Goal: Task Accomplishment & Management: Use online tool/utility

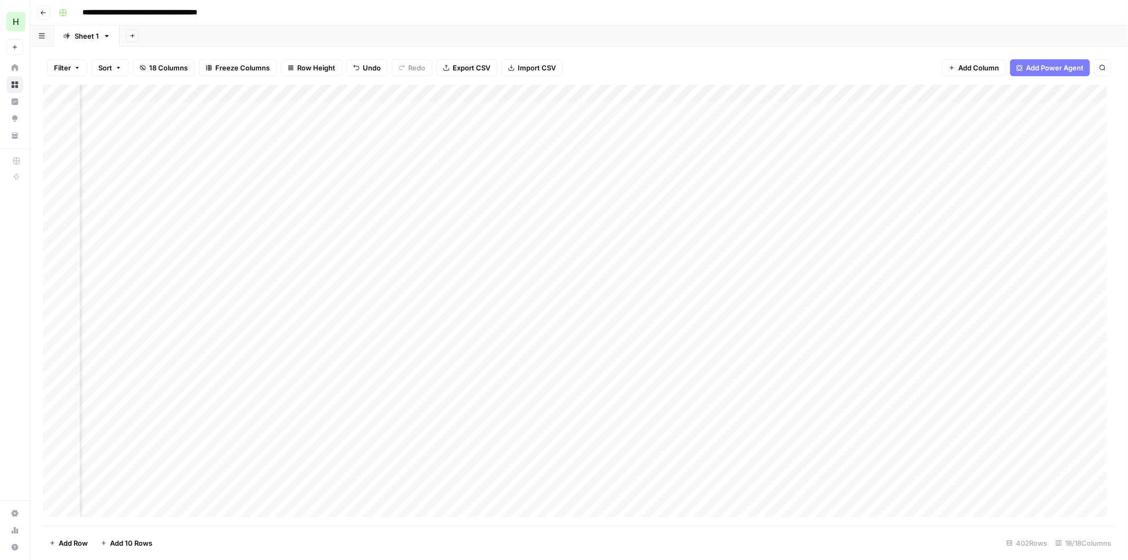
scroll to position [0, 805]
click at [722, 129] on div "Add Column" at bounding box center [579, 305] width 1073 height 441
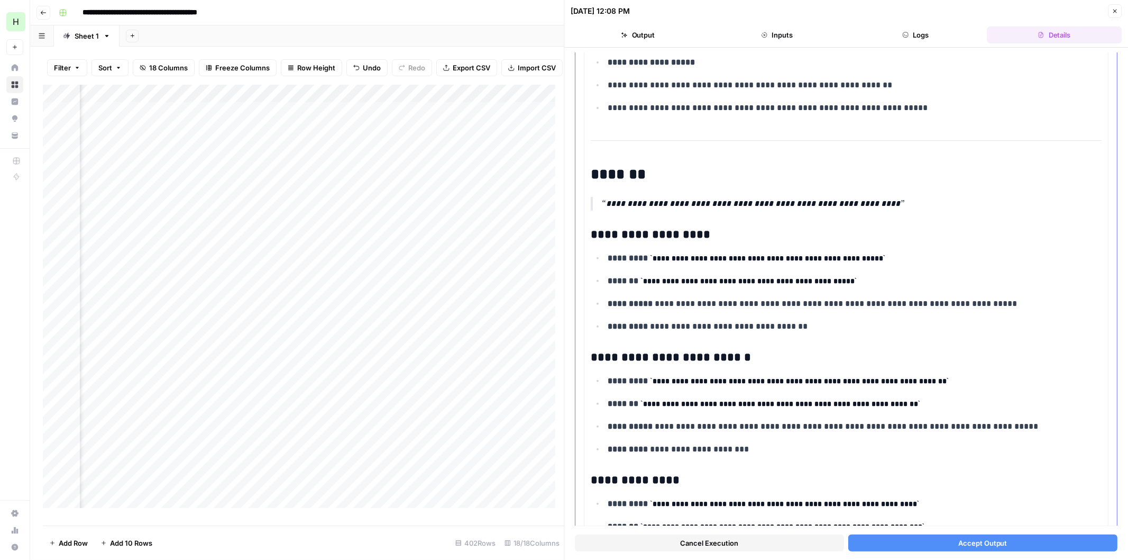
scroll to position [274, 0]
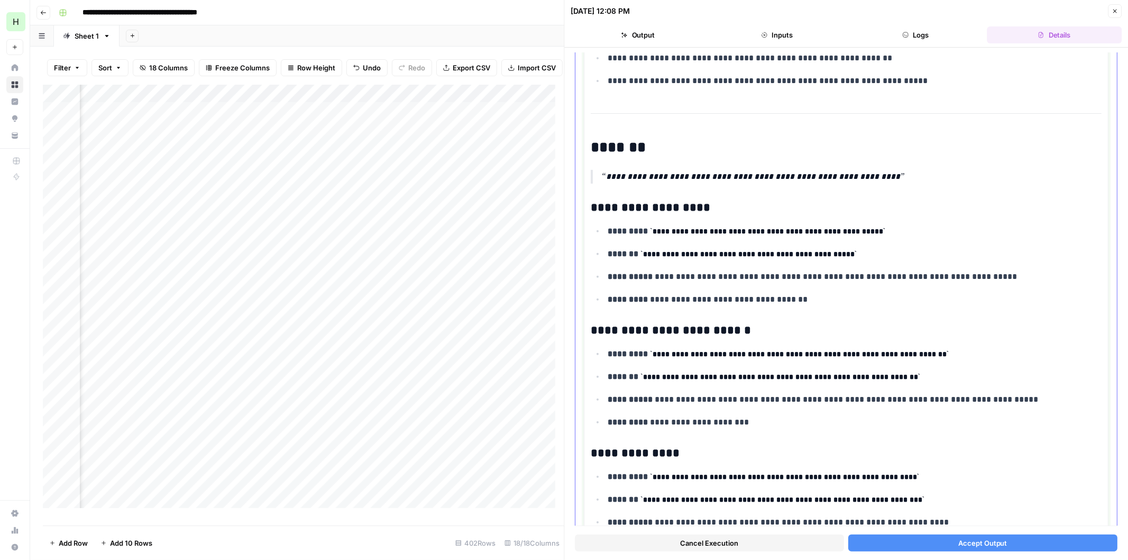
click at [727, 254] on code "**********" at bounding box center [749, 253] width 216 height 7
drag, startPoint x: 815, startPoint y: 276, endPoint x: 713, endPoint y: 275, distance: 102.1
click at [713, 275] on p "**********" at bounding box center [850, 277] width 485 height 14
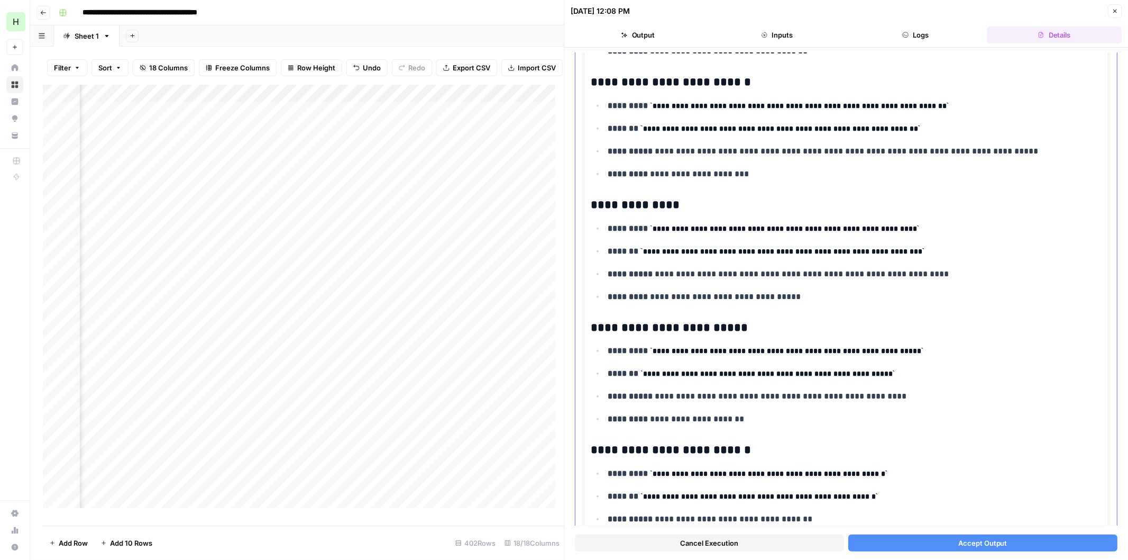
scroll to position [548, 0]
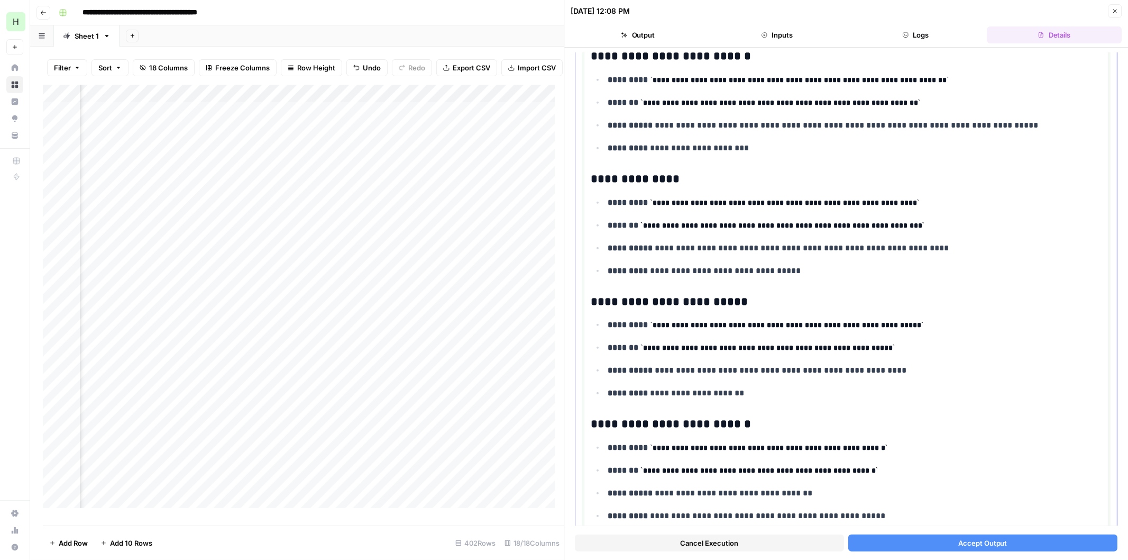
click at [708, 226] on code "**********" at bounding box center [783, 225] width 284 height 7
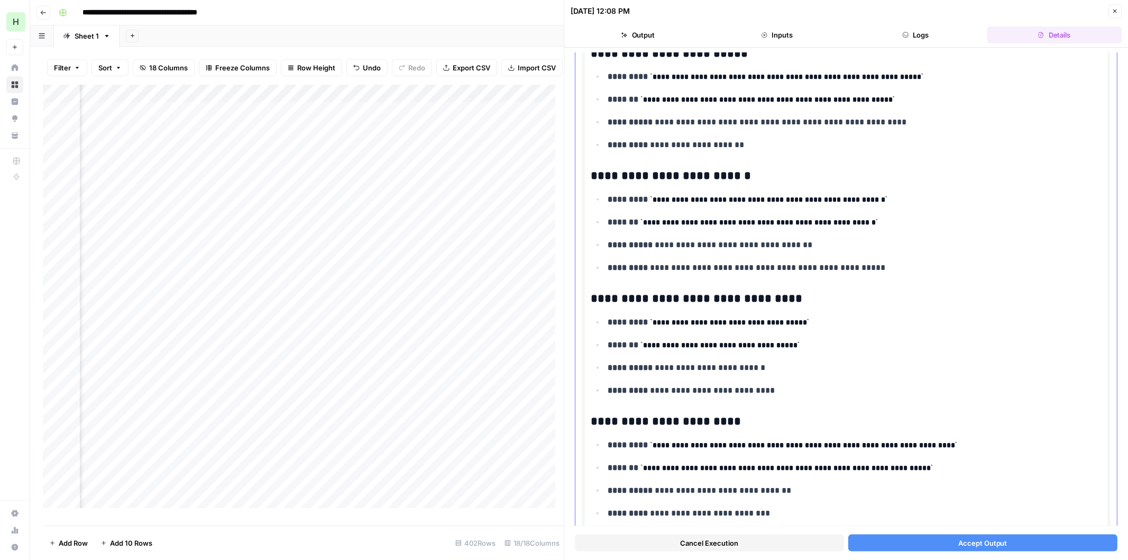
scroll to position [823, 0]
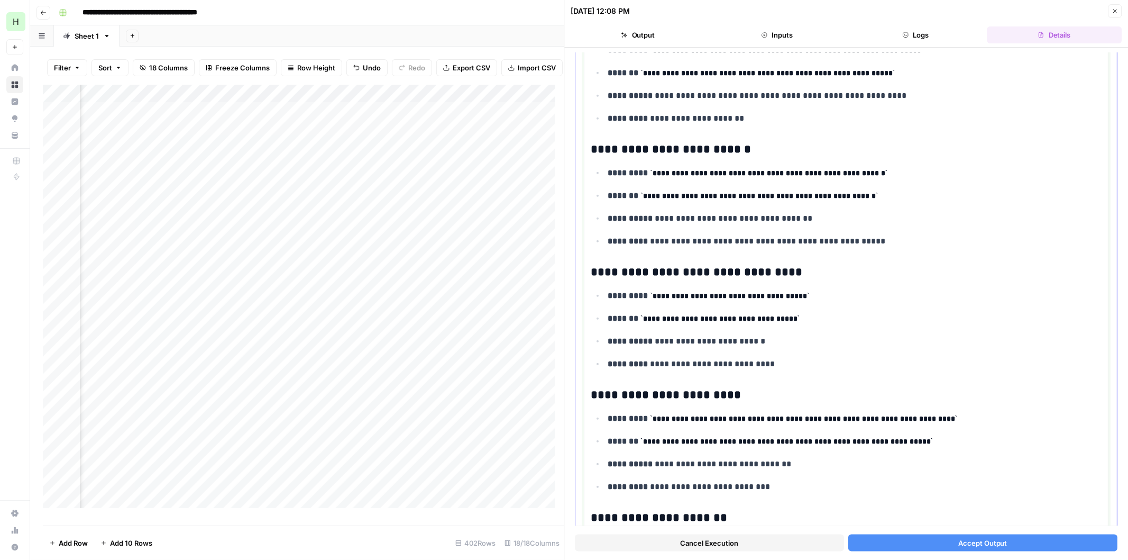
click at [740, 199] on code "**********" at bounding box center [760, 195] width 238 height 7
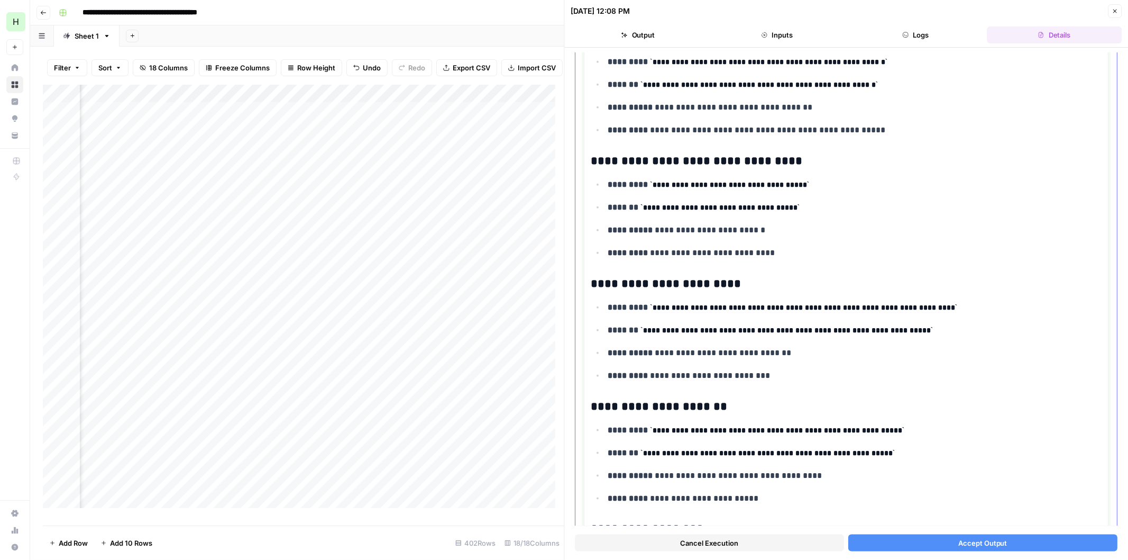
scroll to position [960, 0]
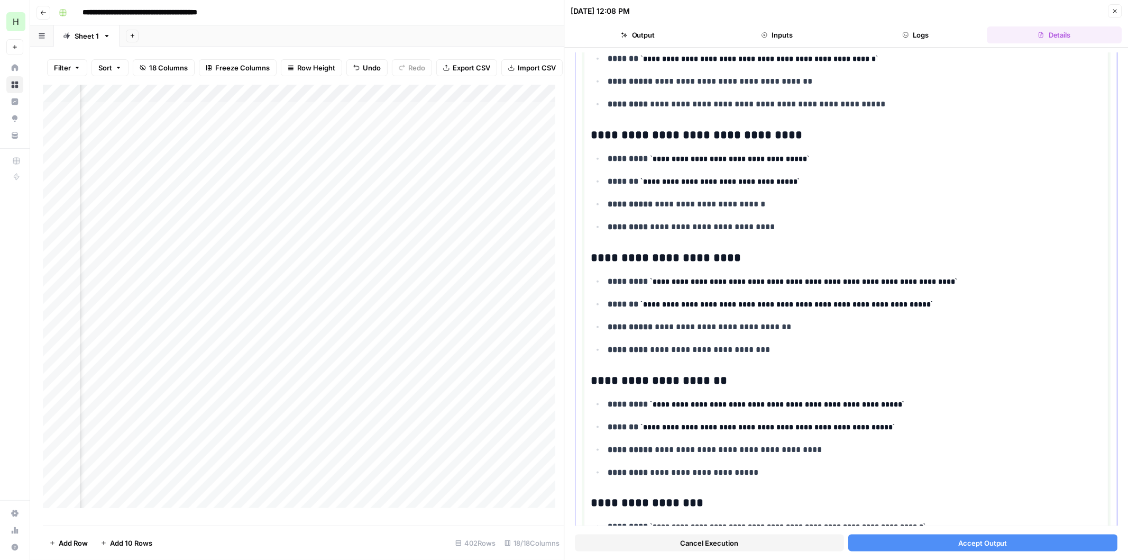
click at [743, 311] on p "**********" at bounding box center [850, 304] width 485 height 14
drag, startPoint x: 671, startPoint y: 329, endPoint x: 647, endPoint y: 326, distance: 24.0
click at [647, 326] on p "**********" at bounding box center [850, 327] width 485 height 14
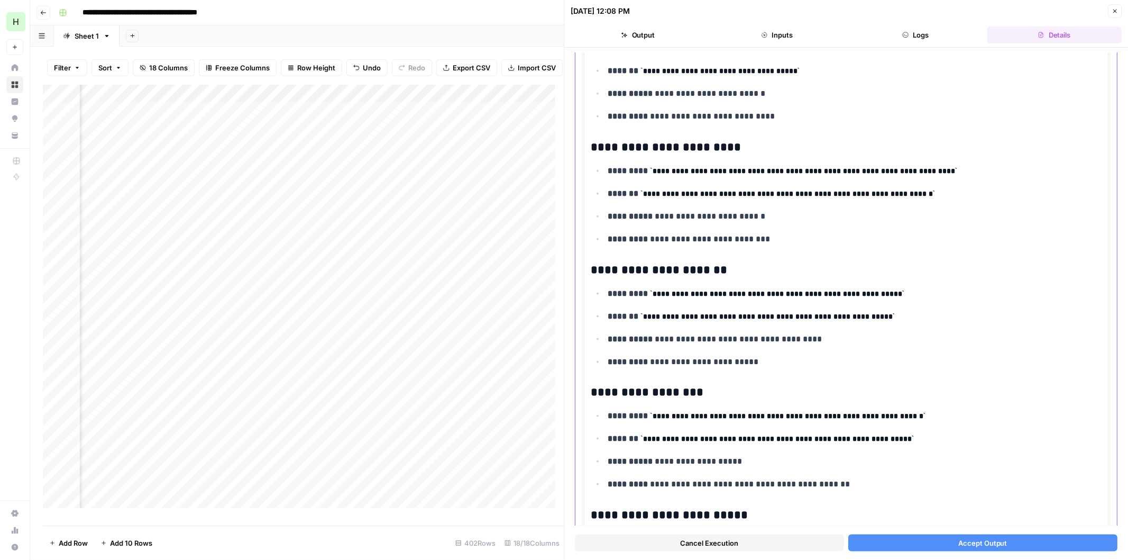
scroll to position [1097, 0]
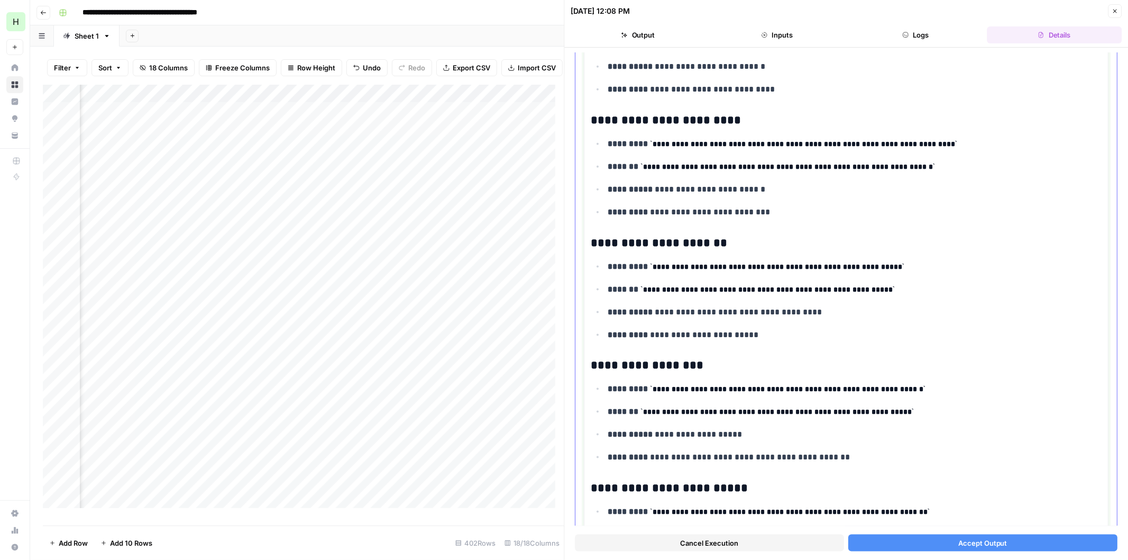
click at [739, 290] on code "**********" at bounding box center [768, 289] width 254 height 7
click at [725, 415] on code "**********" at bounding box center [778, 411] width 274 height 7
drag, startPoint x: 676, startPoint y: 435, endPoint x: 652, endPoint y: 436, distance: 23.3
click at [652, 436] on p "**********" at bounding box center [850, 434] width 485 height 14
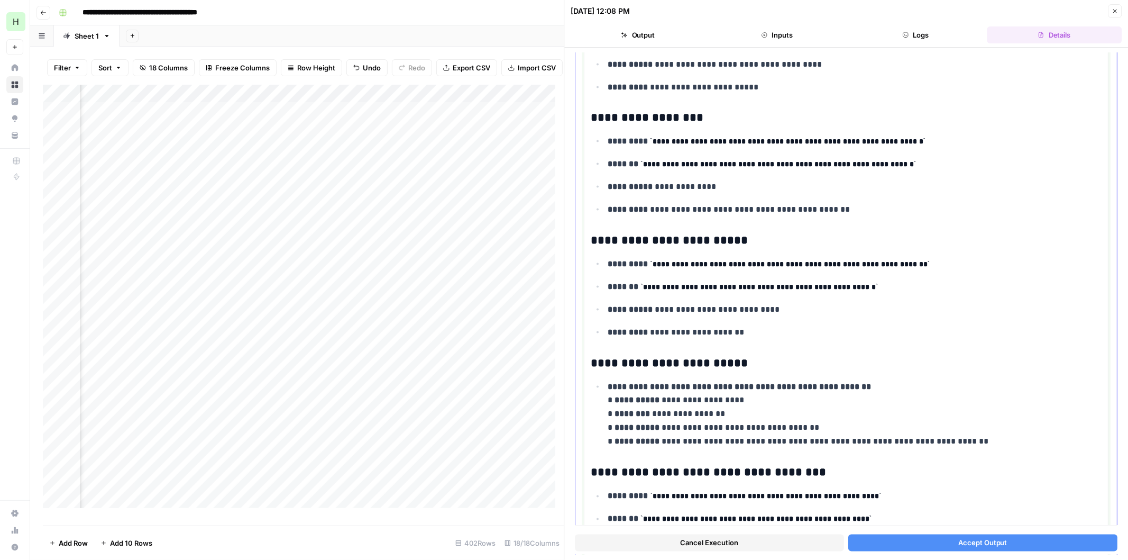
scroll to position [1371, 0]
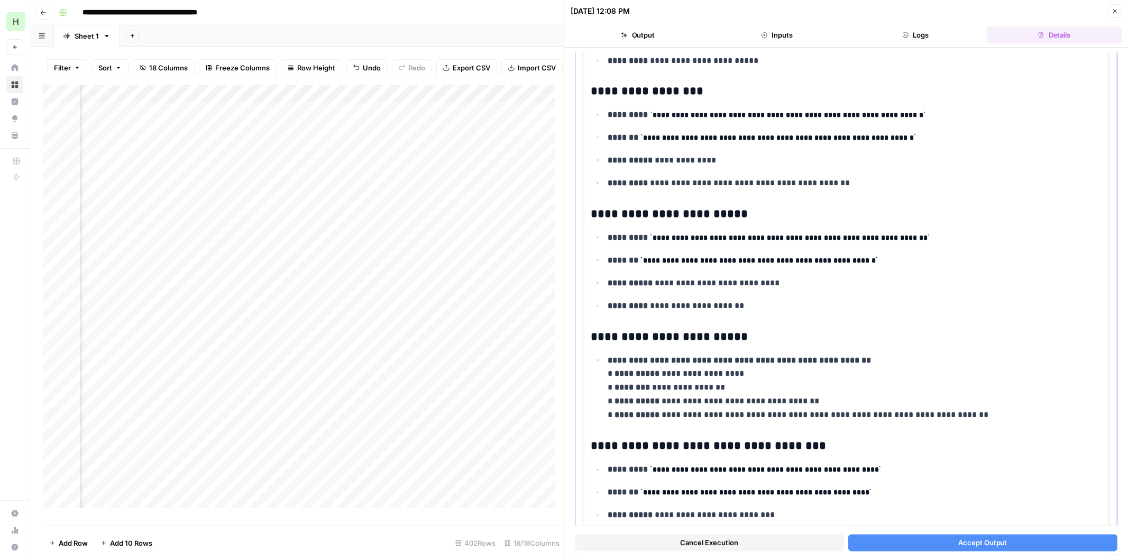
click at [750, 264] on code "**********" at bounding box center [760, 260] width 238 height 7
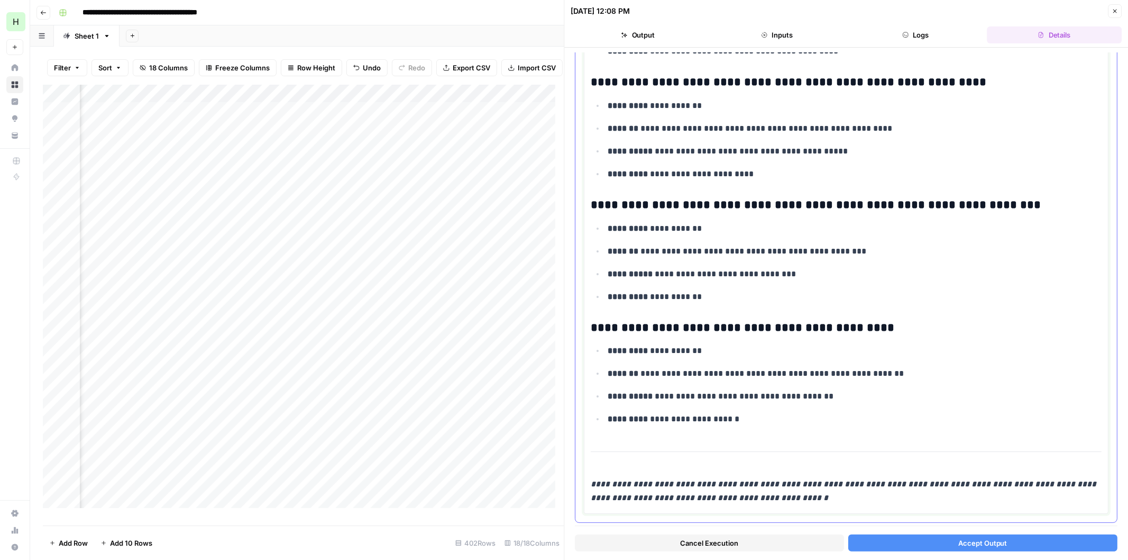
scroll to position [3404, 0]
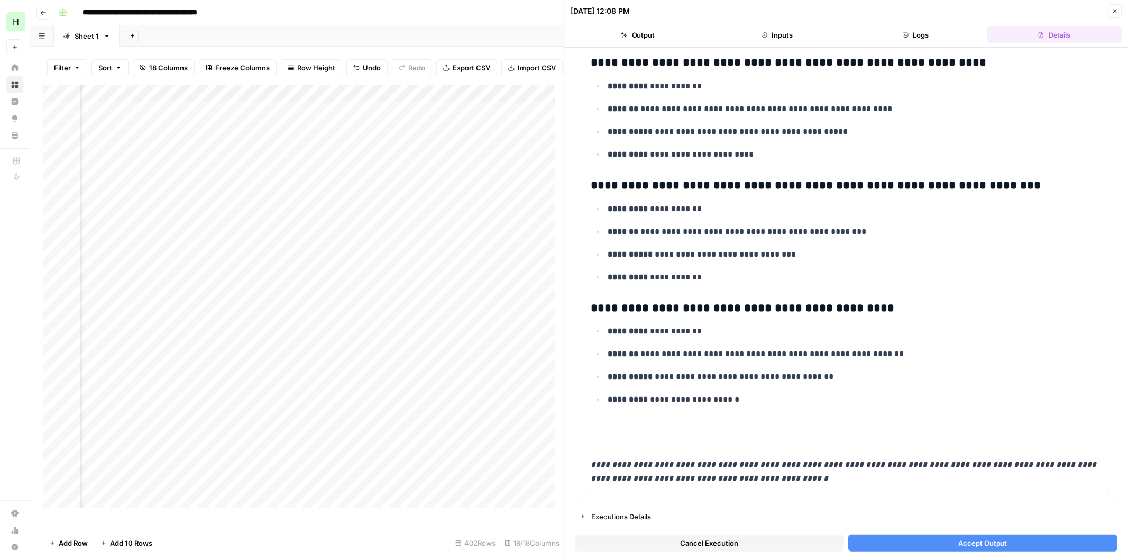
click at [960, 537] on span "Accept Output" at bounding box center [983, 542] width 49 height 11
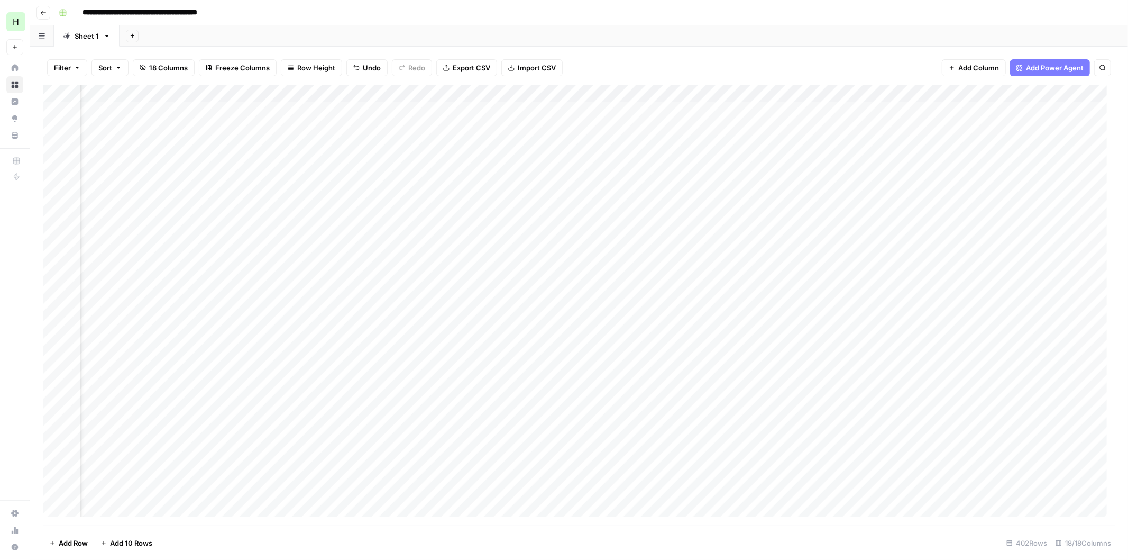
click at [967, 90] on div "Add Column" at bounding box center [579, 305] width 1073 height 441
click at [868, 182] on span "Configure Inputs" at bounding box center [892, 182] width 93 height 11
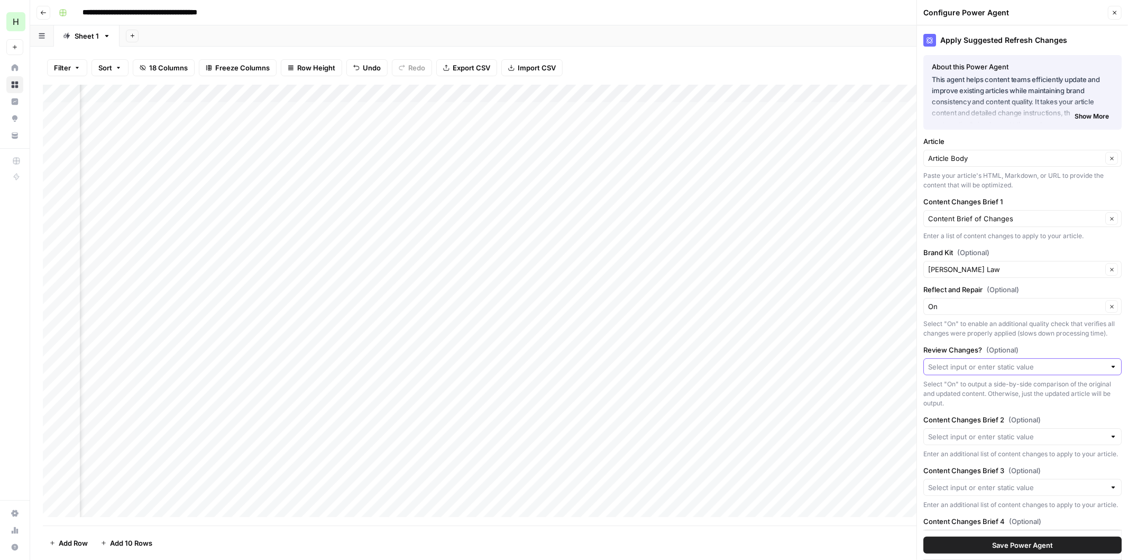
click at [1072, 371] on input "Review Changes? (Optional)" at bounding box center [1016, 366] width 177 height 11
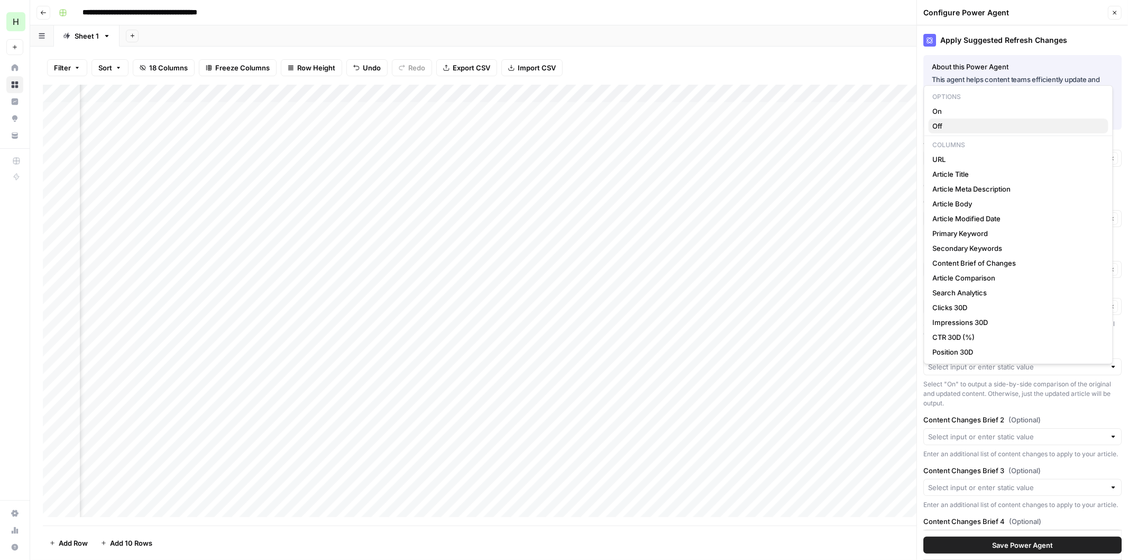
click at [956, 130] on span "Off" at bounding box center [1016, 126] width 167 height 11
type input "Off"
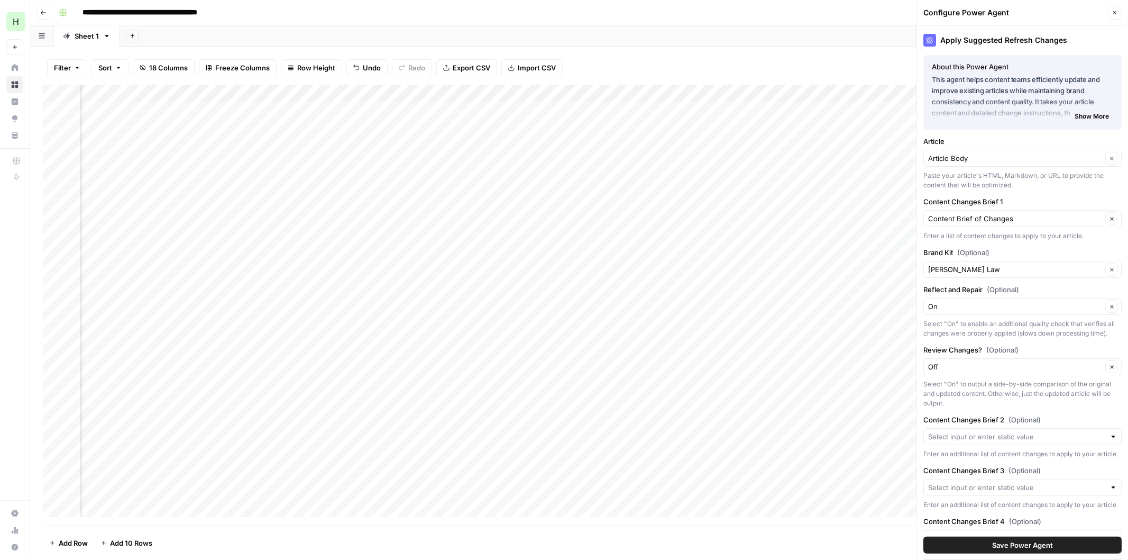
click at [998, 407] on div "Select "On" to output a side-by-side comparison of the original and updated con…" at bounding box center [1023, 393] width 198 height 29
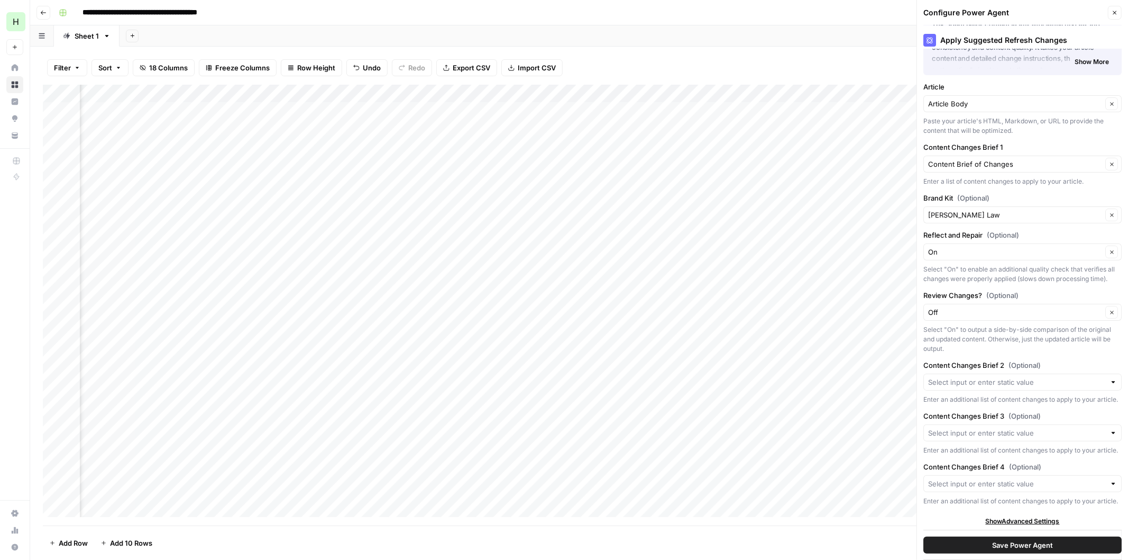
scroll to position [93, 0]
click at [1003, 542] on span "Save Power Agent" at bounding box center [1022, 545] width 61 height 11
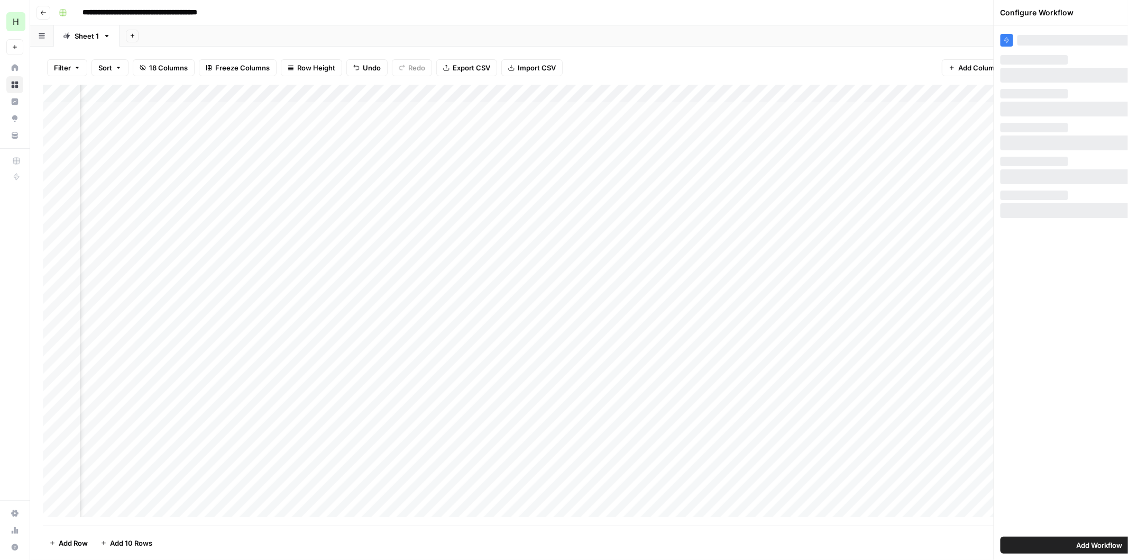
scroll to position [0, 0]
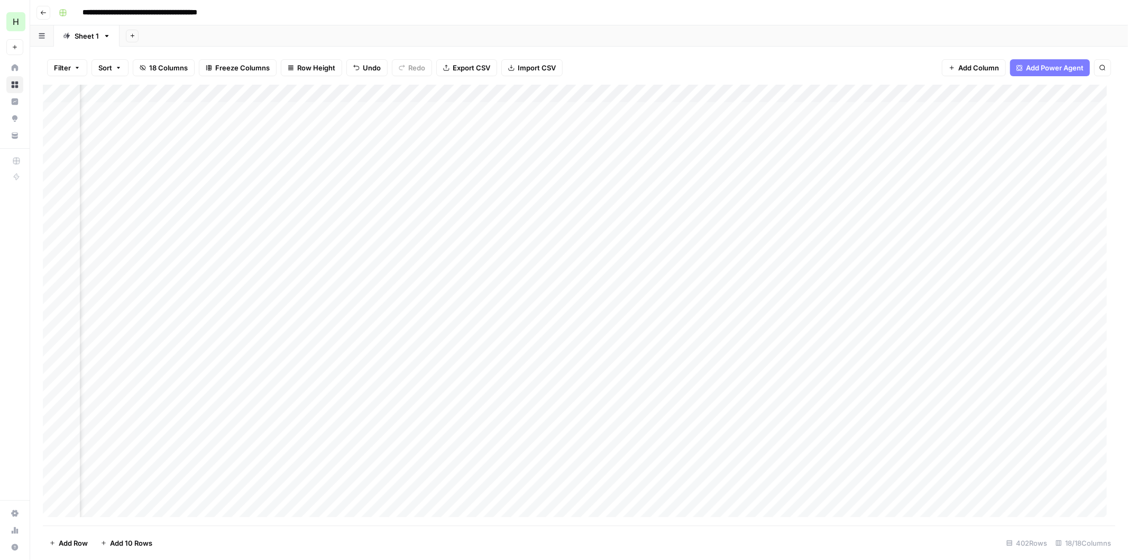
click at [898, 130] on div "Add Column" at bounding box center [579, 305] width 1073 height 441
drag, startPoint x: 362, startPoint y: 89, endPoint x: 259, endPoint y: 88, distance: 103.2
click at [259, 88] on div "Add Column" at bounding box center [579, 305] width 1073 height 441
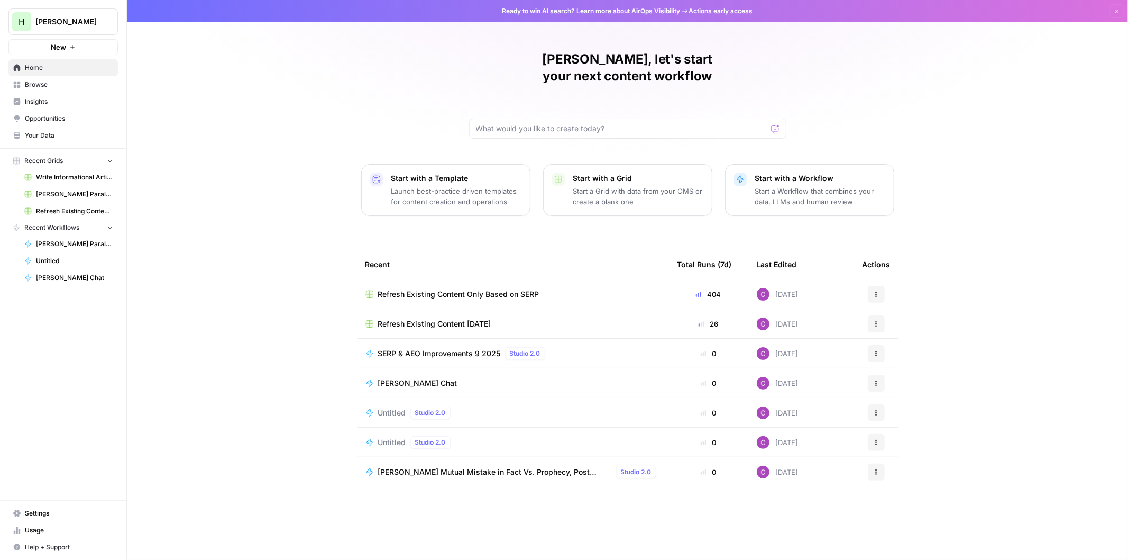
click at [59, 541] on button "Help + Support" at bounding box center [63, 547] width 110 height 17
click at [154, 541] on span "Chat & Support" at bounding box center [176, 542] width 71 height 10
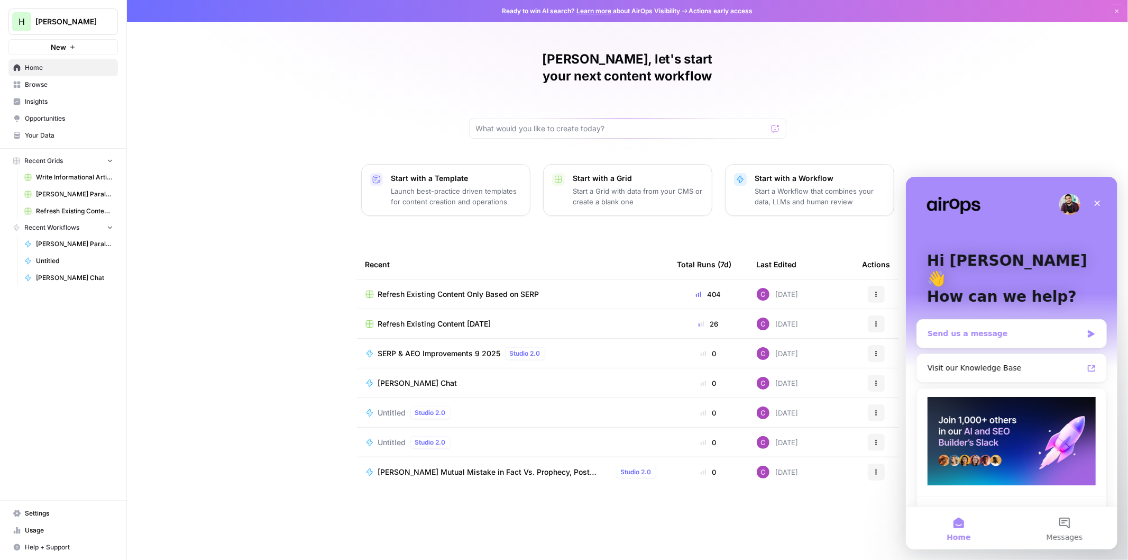
click at [1042, 319] on div "Send us a message" at bounding box center [1011, 333] width 189 height 28
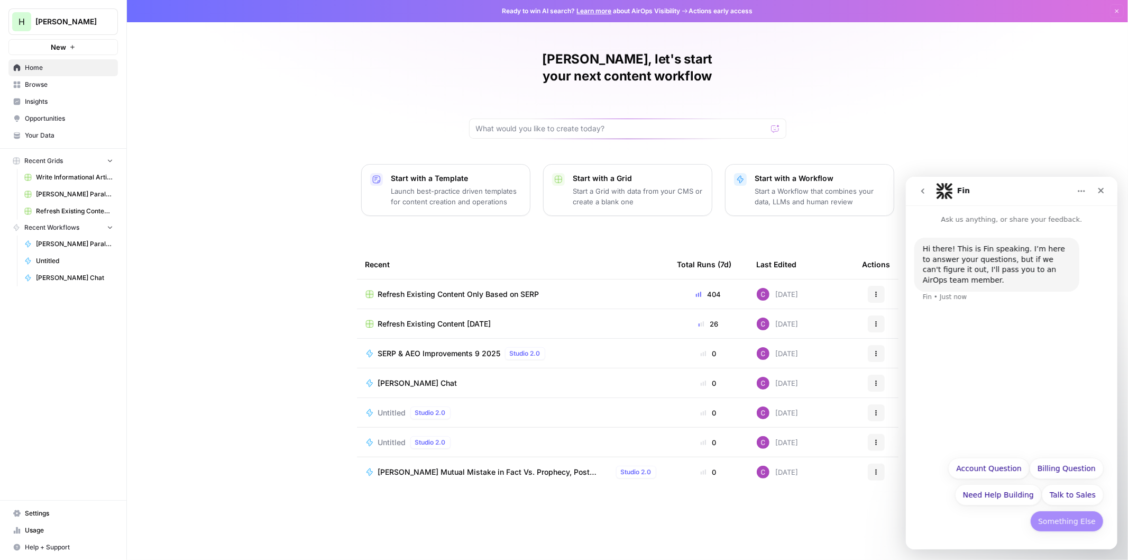
click at [1045, 522] on button "Something Else" at bounding box center [1067, 520] width 74 height 21
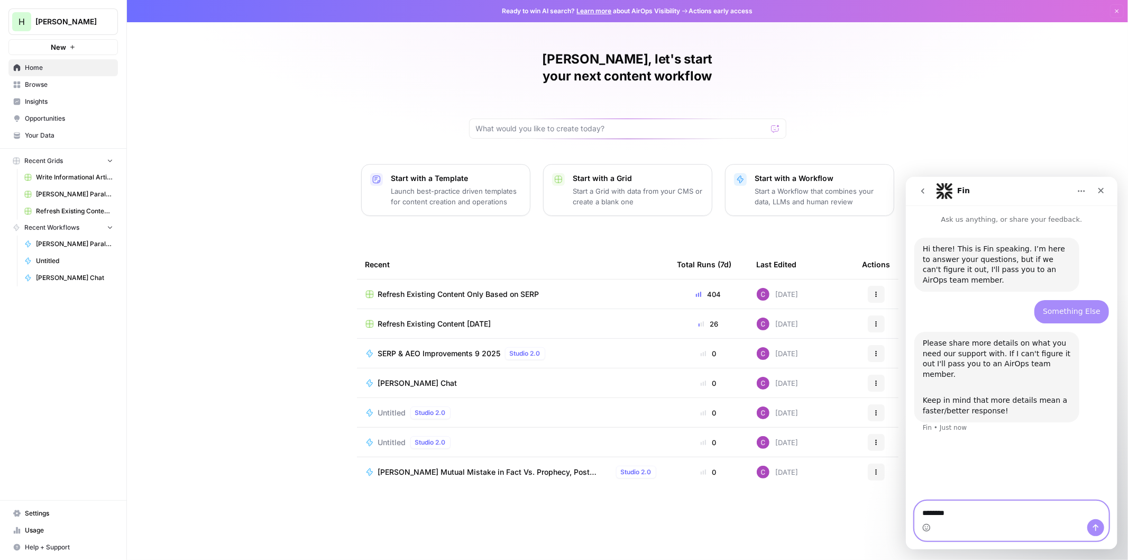
click at [965, 508] on textarea "********" at bounding box center [1012, 509] width 194 height 18
paste textarea "**********"
type textarea "**********"
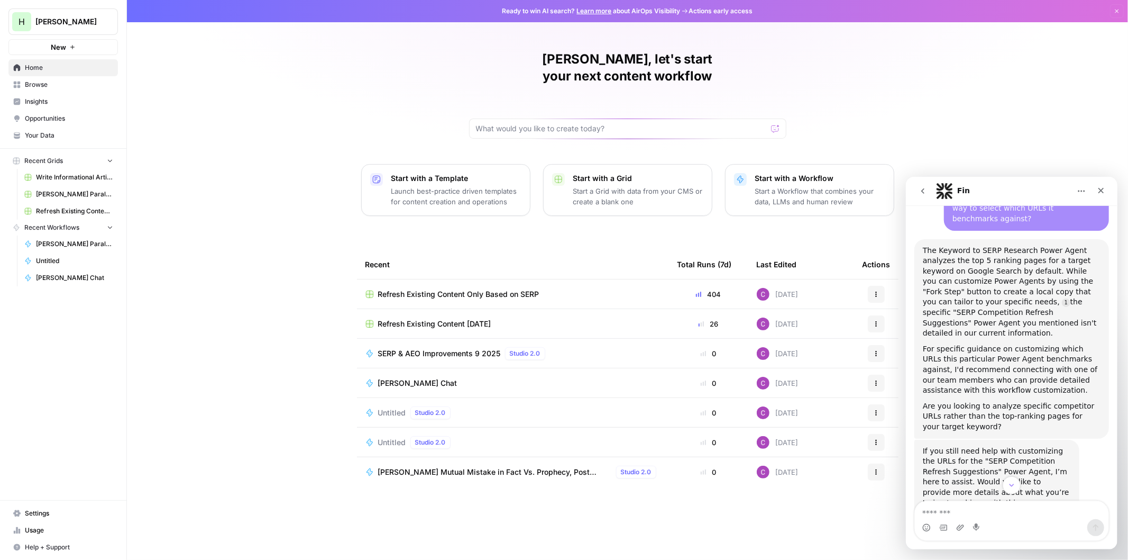
scroll to position [258, 0]
click at [917, 189] on button "go back" at bounding box center [923, 190] width 20 height 20
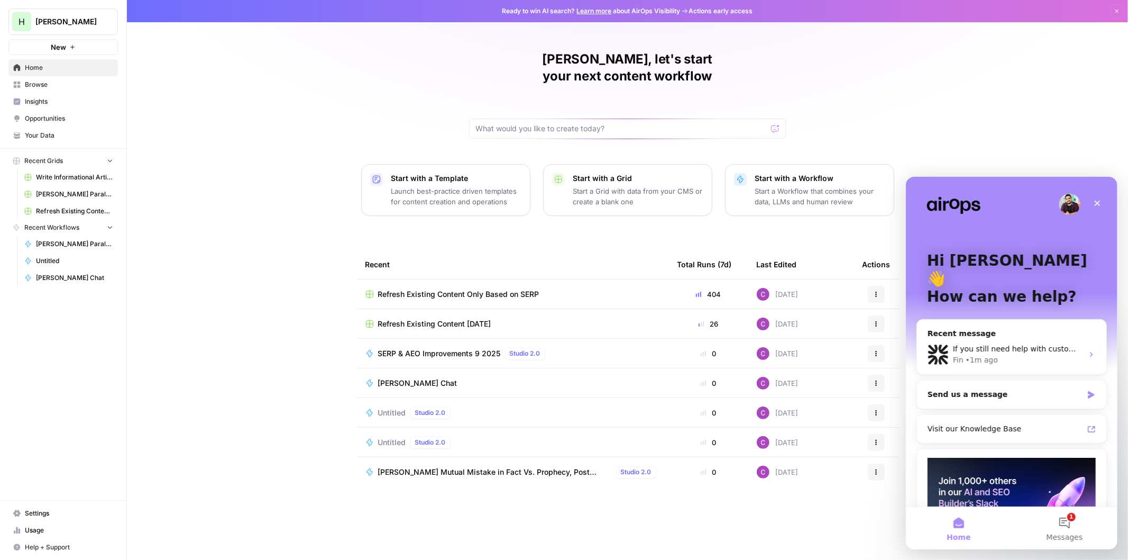
scroll to position [0, 0]
click at [1065, 527] on button "1 Messages" at bounding box center [1065, 527] width 106 height 42
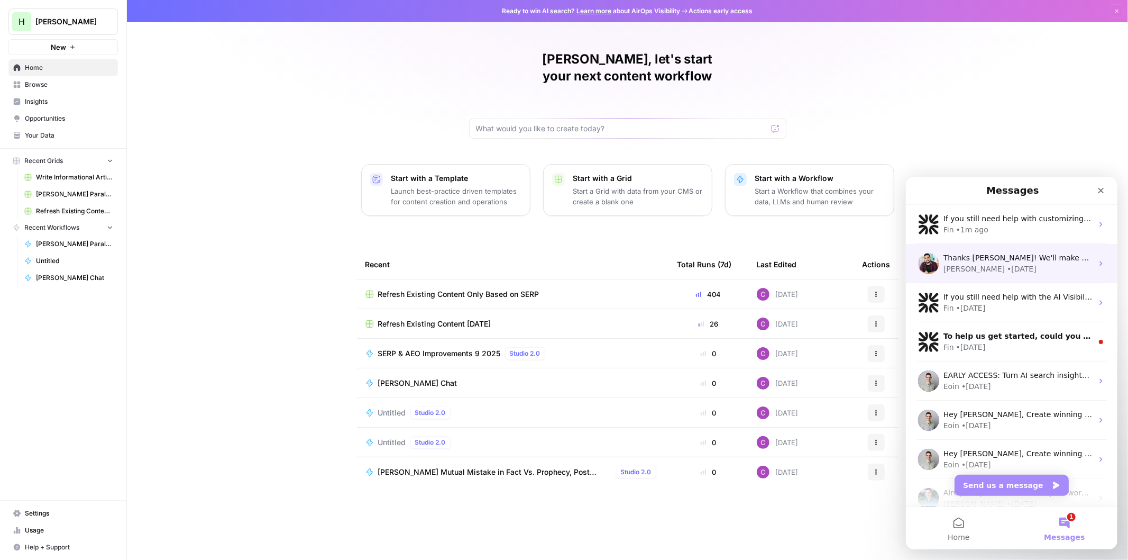
click at [1007, 263] on div "• 3w ago" at bounding box center [1022, 268] width 30 height 11
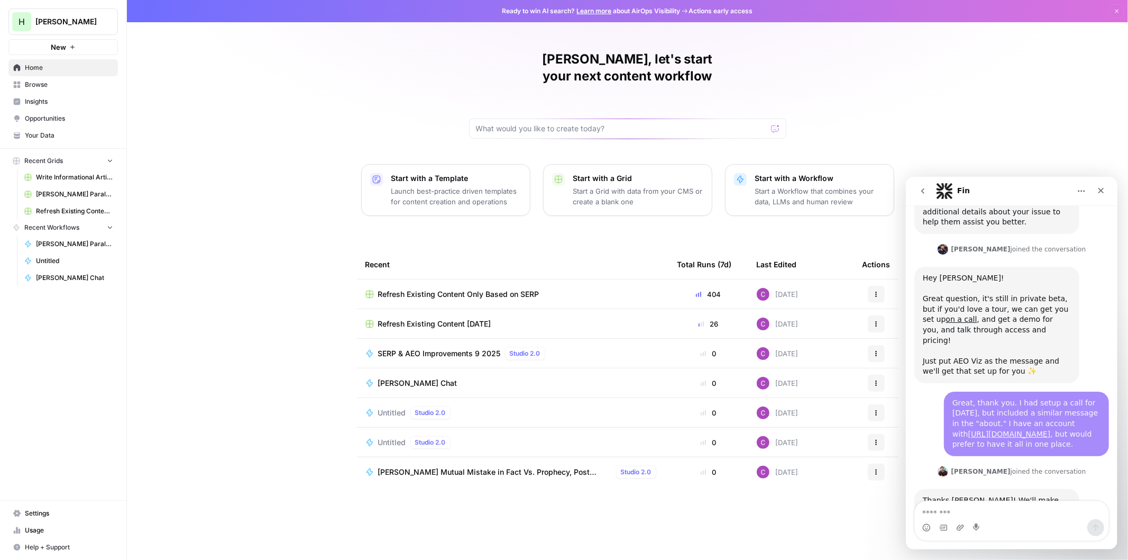
scroll to position [633, 0]
click at [925, 178] on nav "Fin" at bounding box center [1012, 190] width 212 height 29
click at [925, 183] on button "go back" at bounding box center [923, 190] width 20 height 20
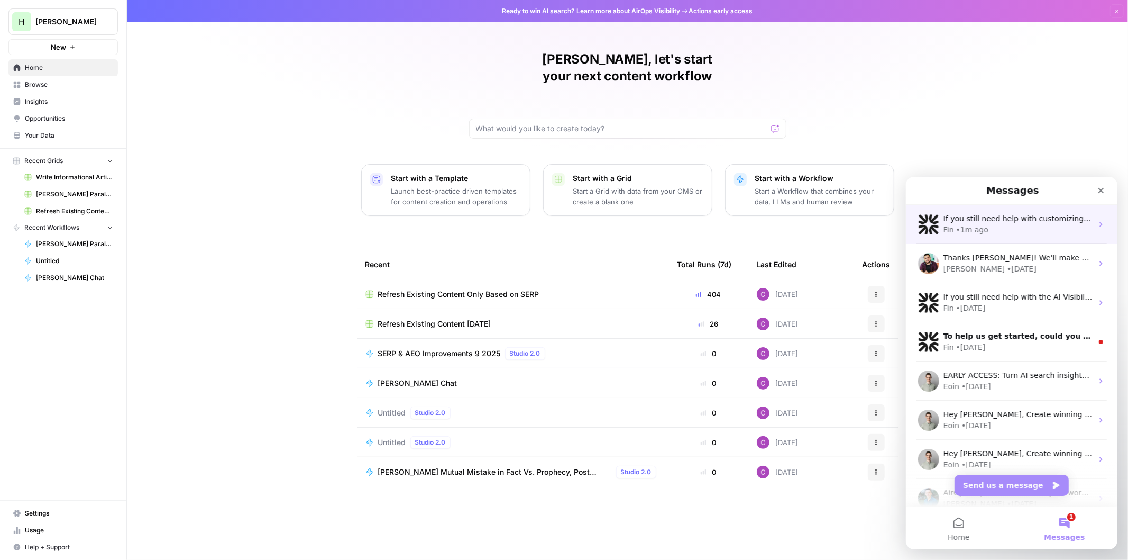
scroll to position [0, 0]
click at [965, 225] on div "• 1m ago" at bounding box center [972, 229] width 32 height 11
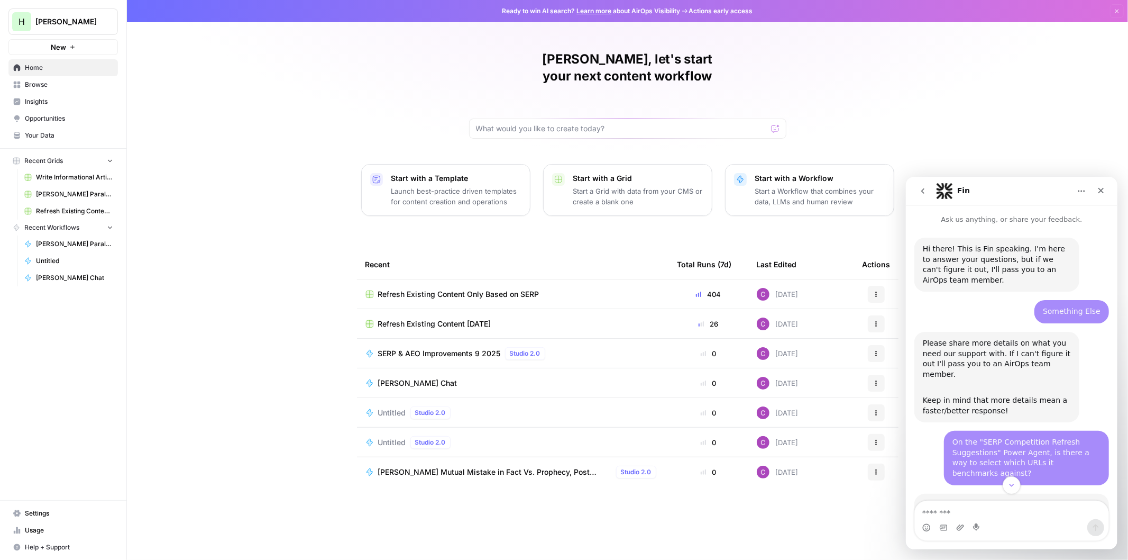
click at [1027, 444] on div "On the "SERP Competition Refresh Suggestions" Power Agent, is there a way to se…" at bounding box center [1026, 456] width 148 height 41
copy div "On the "SERP Competition Refresh Suggestions" Power Agent, is there a way to se…"
click at [924, 187] on icon "go back" at bounding box center [922, 190] width 8 height 8
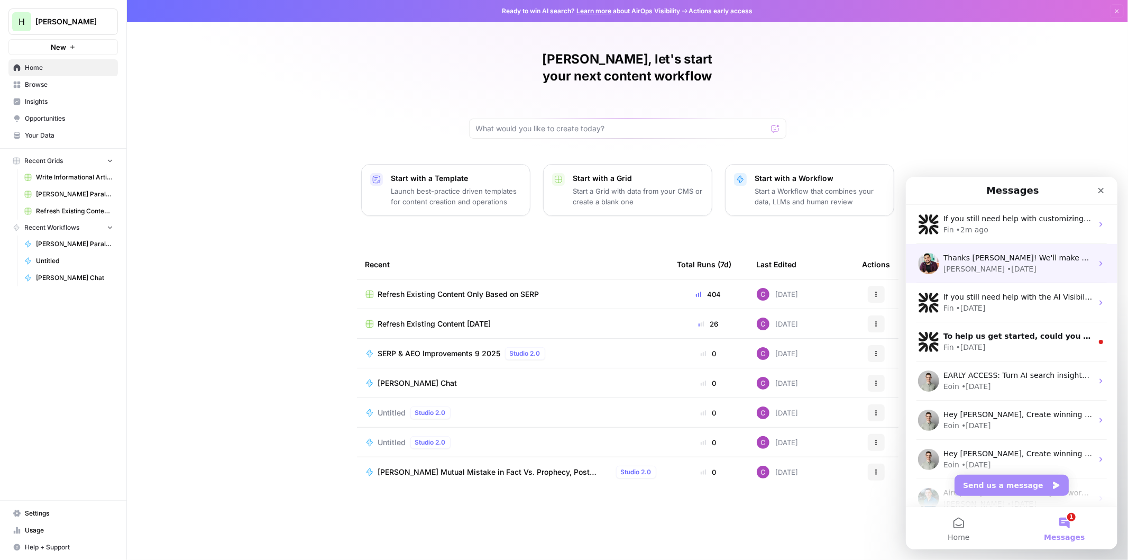
click at [965, 259] on span "Thanks Clayton! We'll make sure to take that into account for your demo next we…" at bounding box center [1116, 257] width 347 height 8
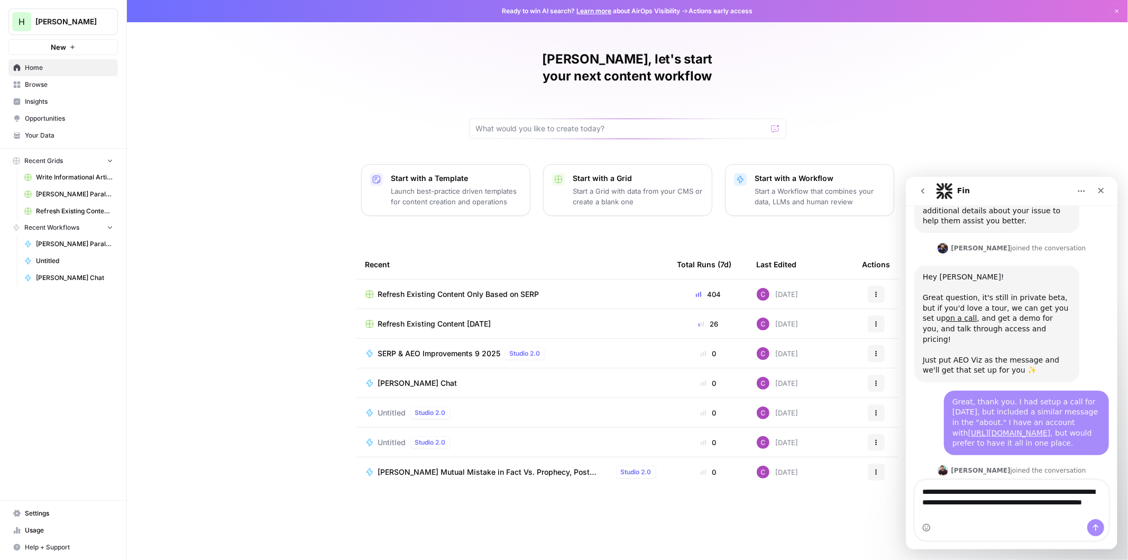
scroll to position [664, 0]
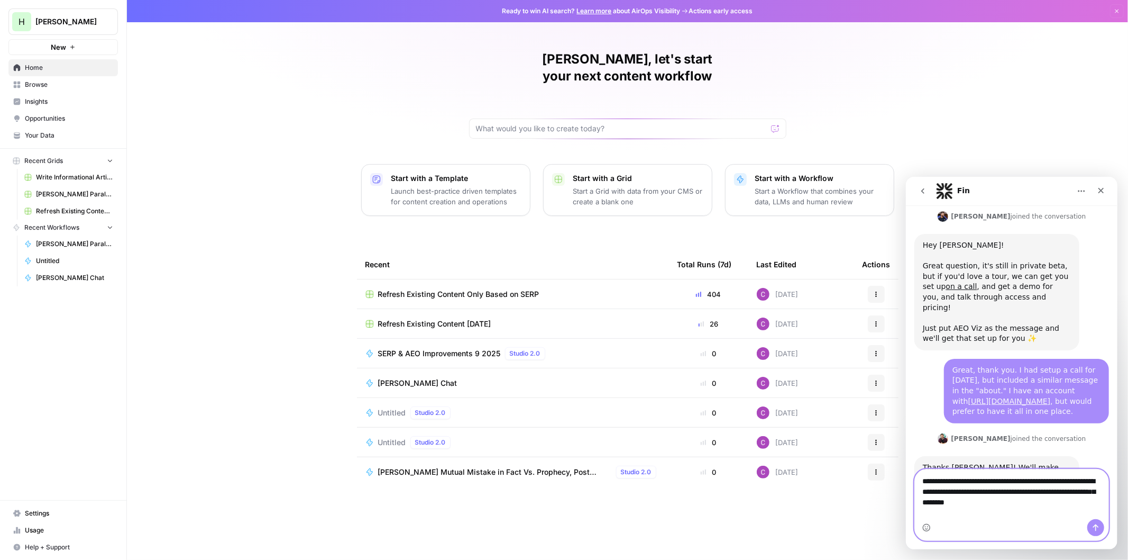
drag, startPoint x: 1038, startPoint y: 502, endPoint x: 1070, endPoint y: 492, distance: 33.3
click at [1040, 502] on textarea "**********" at bounding box center [1012, 494] width 194 height 50
paste textarea "**********"
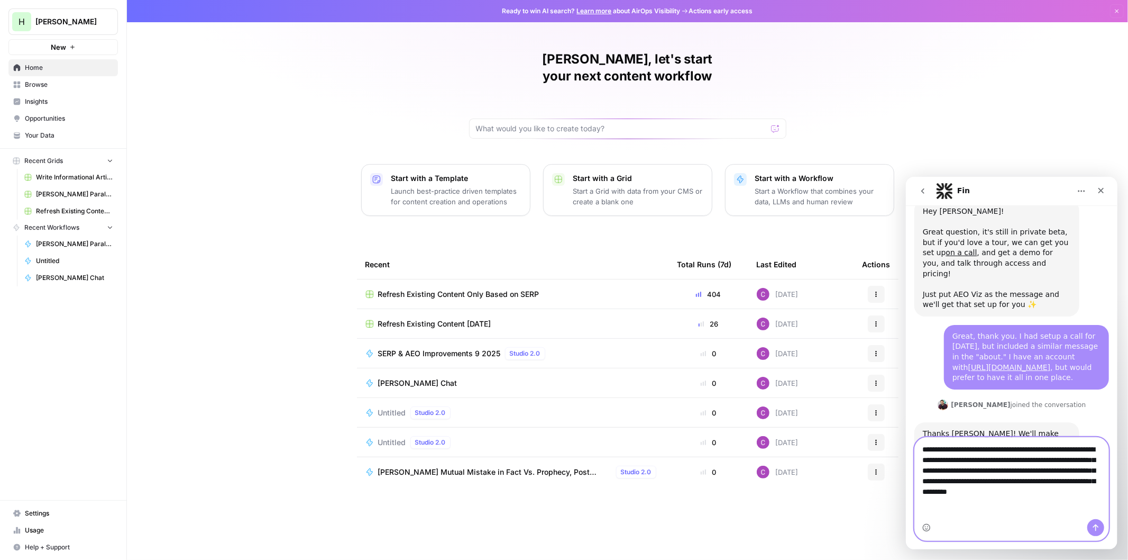
scroll to position [696, 0]
type textarea "**********"
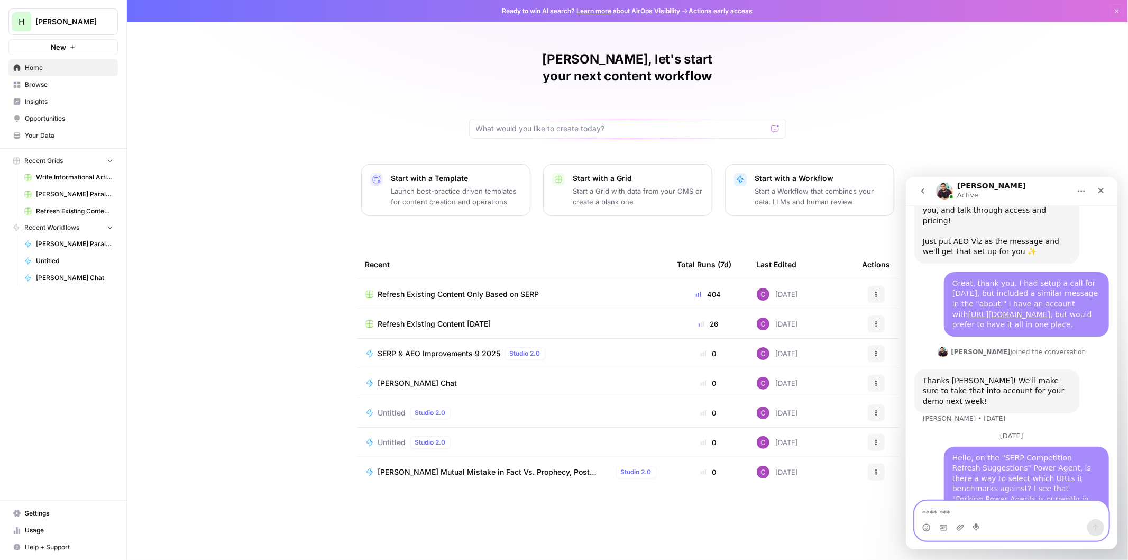
scroll to position [765, 0]
click at [968, 310] on link "https://waikay.io/" at bounding box center [1009, 314] width 83 height 8
click at [1082, 187] on icon "Home" at bounding box center [1081, 190] width 8 height 8
click at [917, 190] on button "go back" at bounding box center [923, 190] width 20 height 20
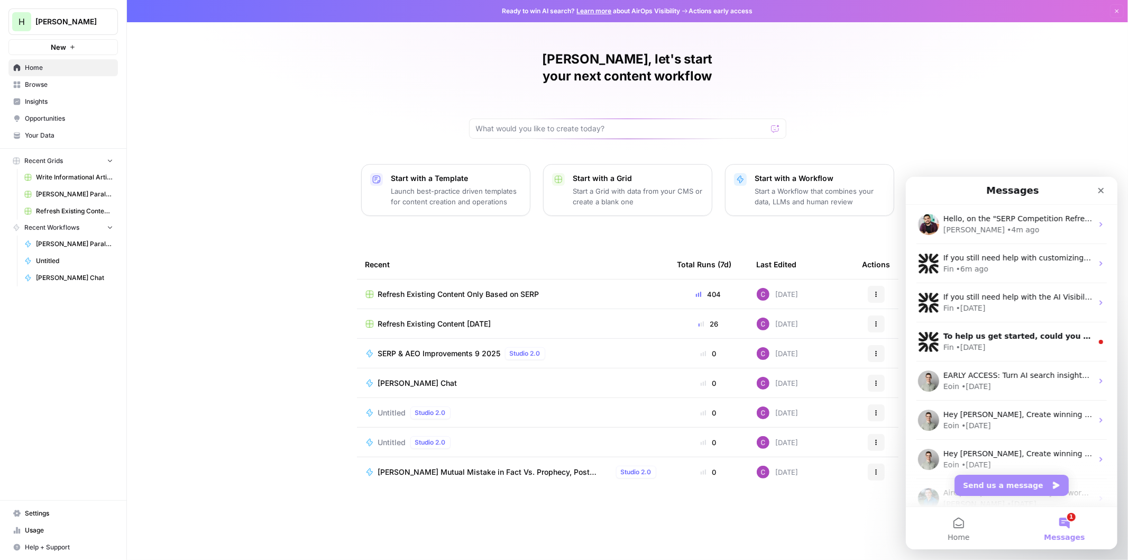
scroll to position [0, 0]
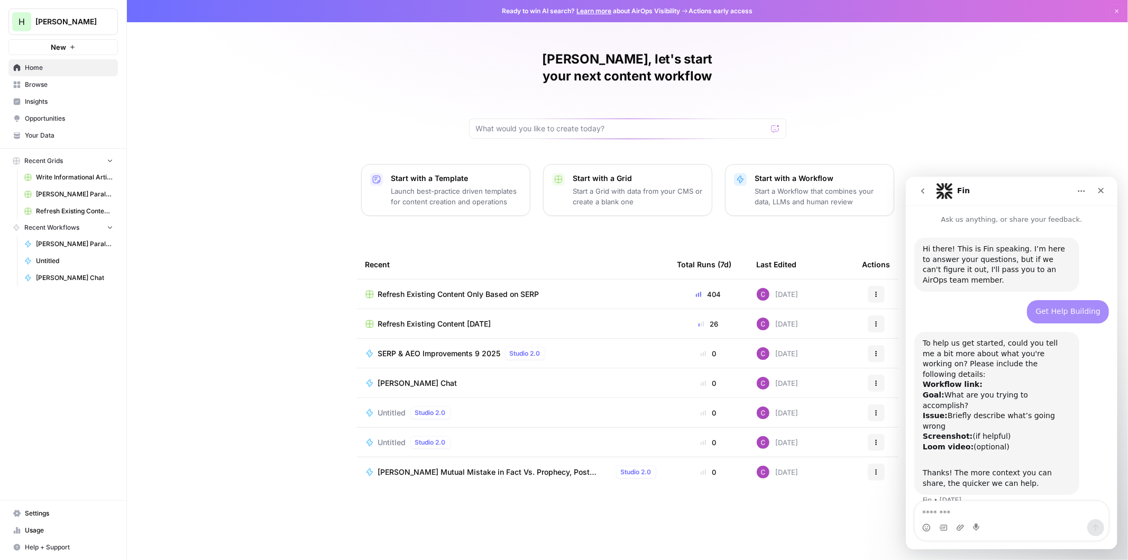
click at [1083, 189] on icon "Home" at bounding box center [1081, 190] width 8 height 8
click at [909, 190] on nav "Fin Expand window Download transcript" at bounding box center [1012, 190] width 212 height 29
click at [916, 190] on button "go back" at bounding box center [923, 190] width 20 height 20
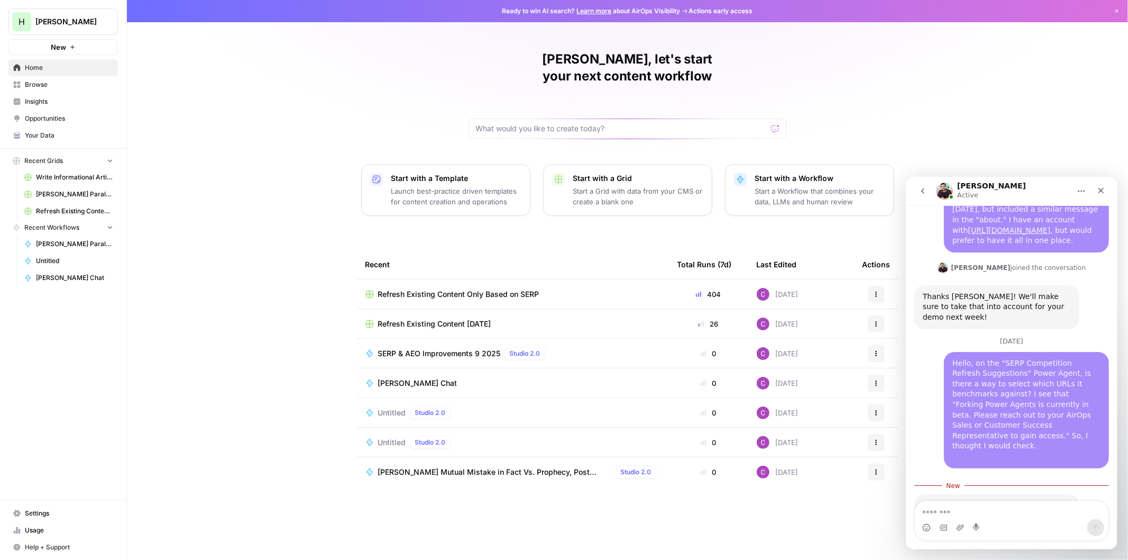
scroll to position [870, 0]
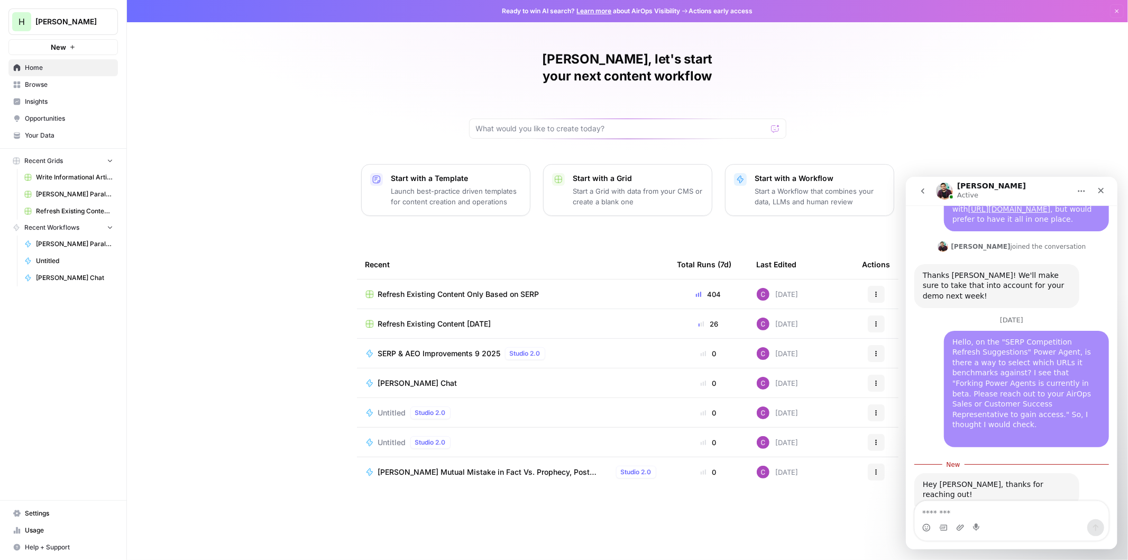
click at [989, 511] on textarea "Message…" at bounding box center [1012, 509] width 194 height 18
type textarea "**********"
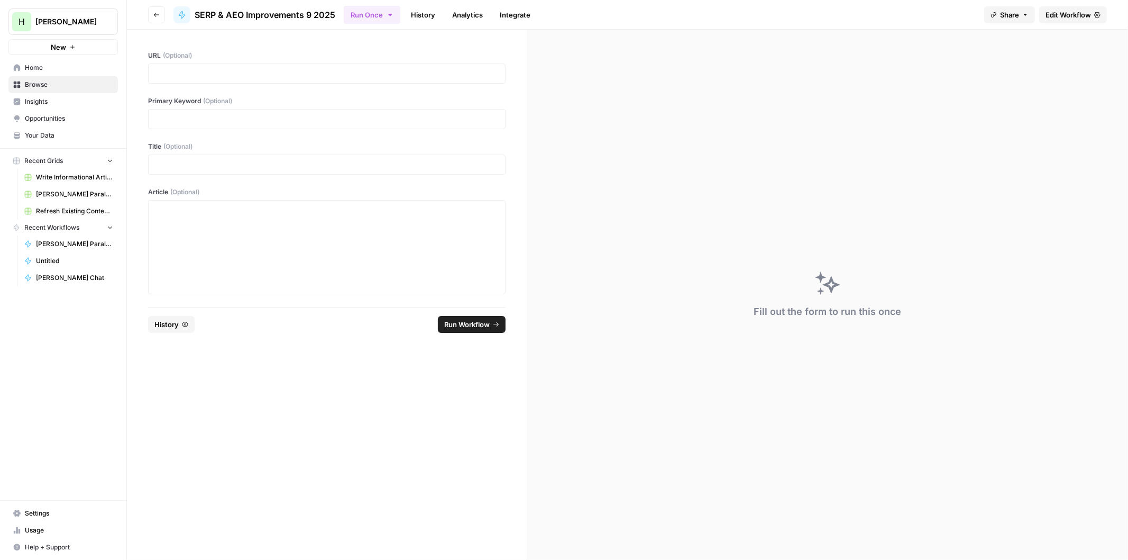
click at [1066, 14] on span "Edit Workflow" at bounding box center [1068, 15] width 45 height 11
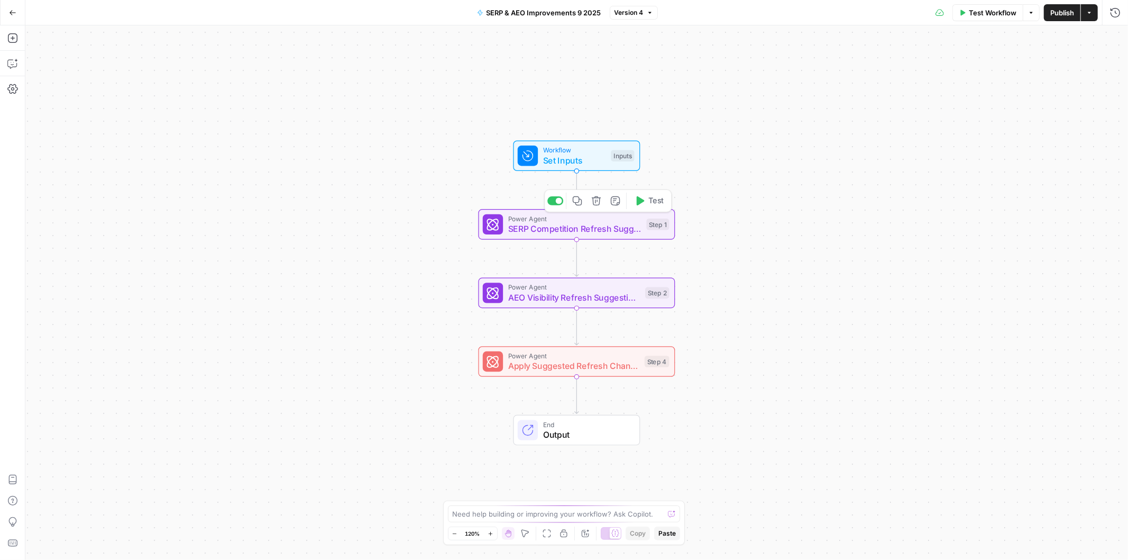
click at [554, 228] on span "SERP Competition Refresh Suggestions" at bounding box center [574, 228] width 133 height 13
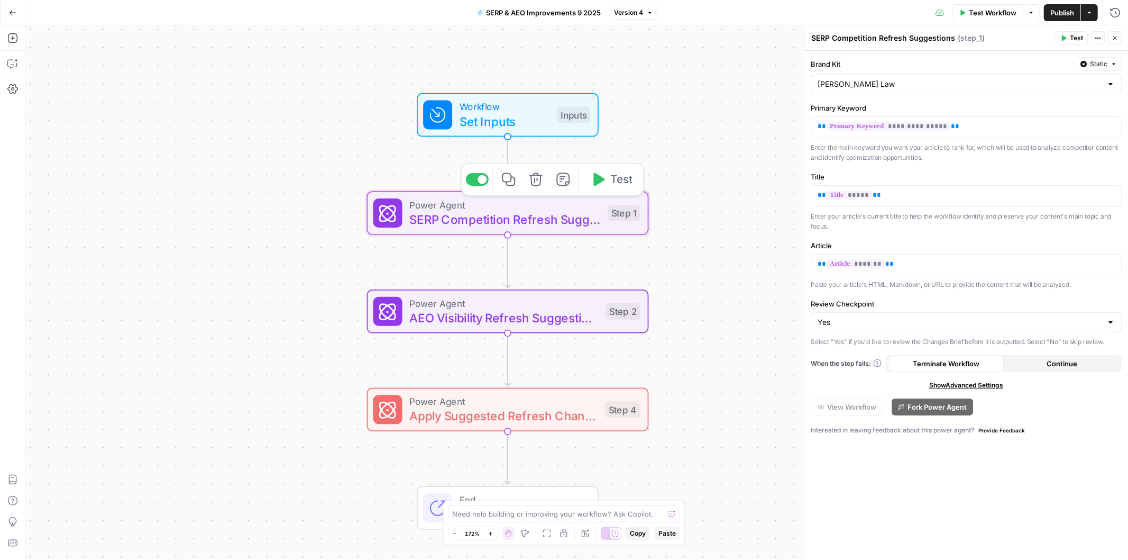
click at [494, 224] on span "SERP Competition Refresh Suggestions" at bounding box center [504, 220] width 191 height 18
click at [885, 33] on textarea "SERP Competition Refresh Suggestions" at bounding box center [884, 38] width 144 height 11
drag, startPoint x: 882, startPoint y: 387, endPoint x: 853, endPoint y: 365, distance: 36.3
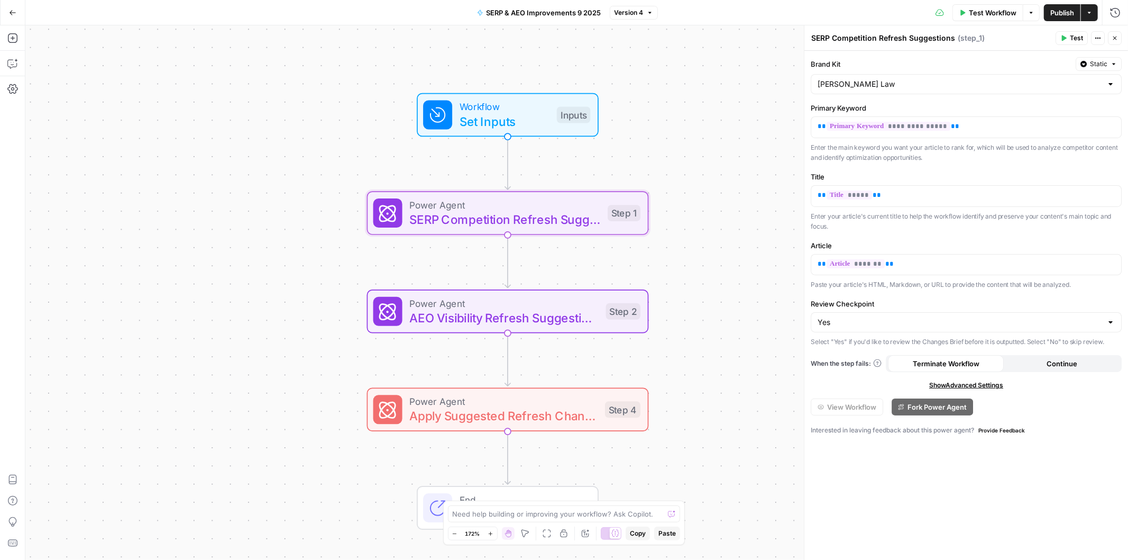
click at [932, 418] on div "**********" at bounding box center [967, 305] width 324 height 509
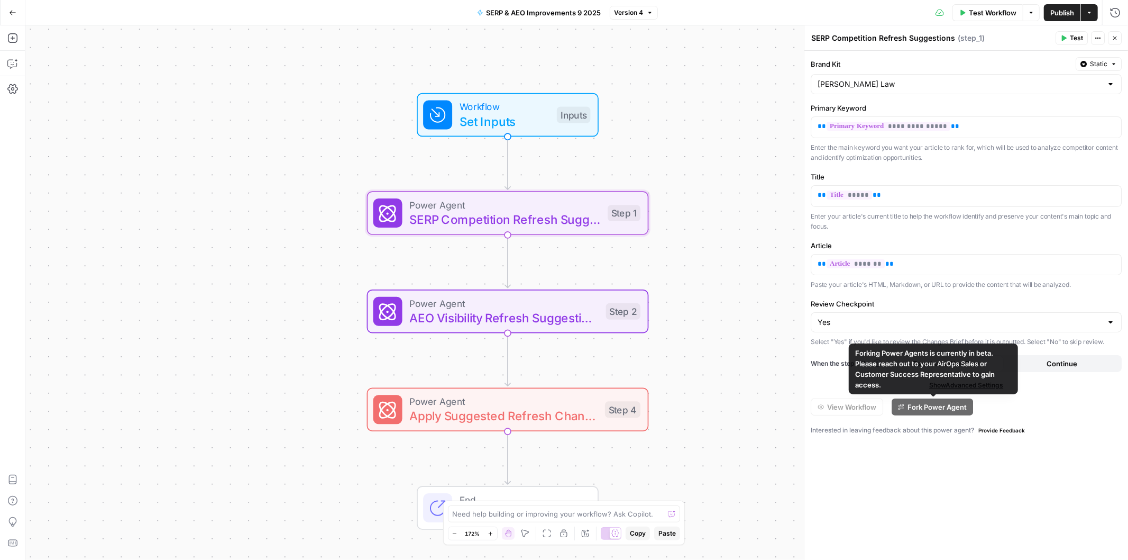
click at [996, 420] on div "**********" at bounding box center [967, 305] width 324 height 509
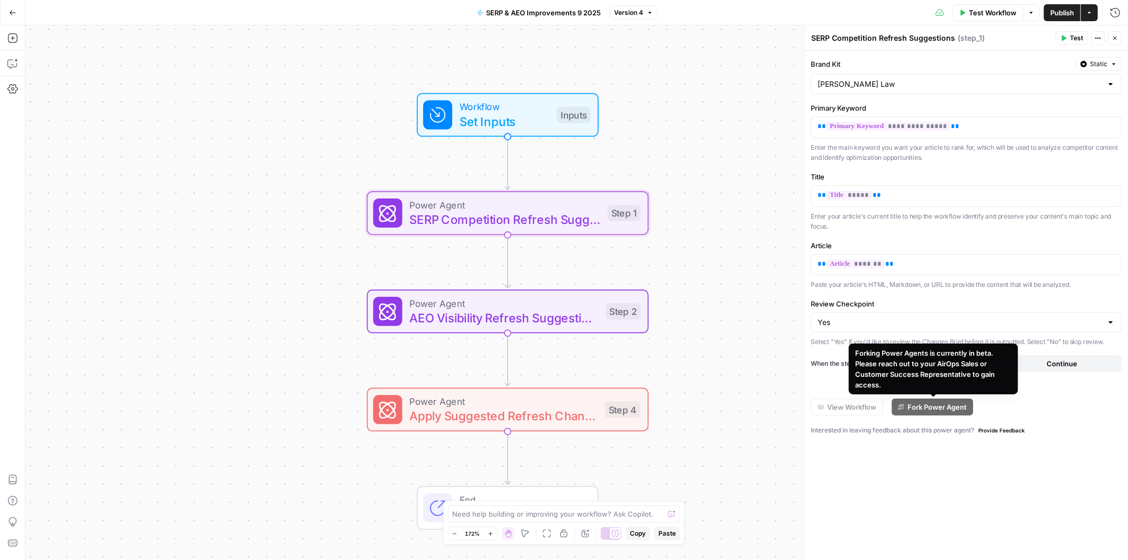
click at [891, 371] on div "Forking Power Agents is currently in beta. Please reach out to your AirOps Sale…" at bounding box center [933, 369] width 157 height 42
copy div "Forking Power Agents is currently in beta. Please reach out to your AirOps Sale…"
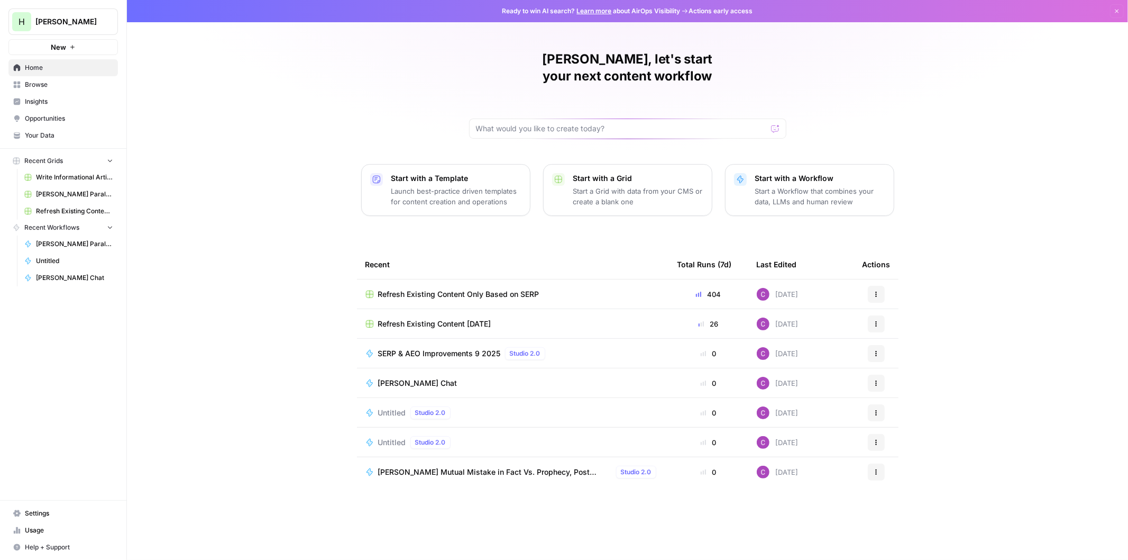
click at [42, 86] on span "Browse" at bounding box center [69, 85] width 88 height 10
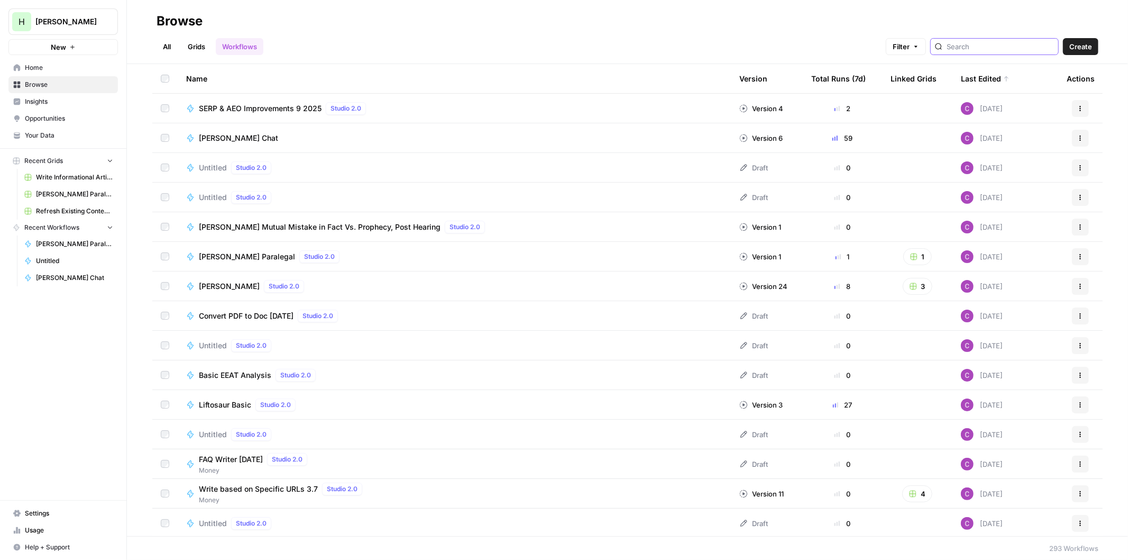
click at [988, 44] on input "search" at bounding box center [1000, 46] width 107 height 11
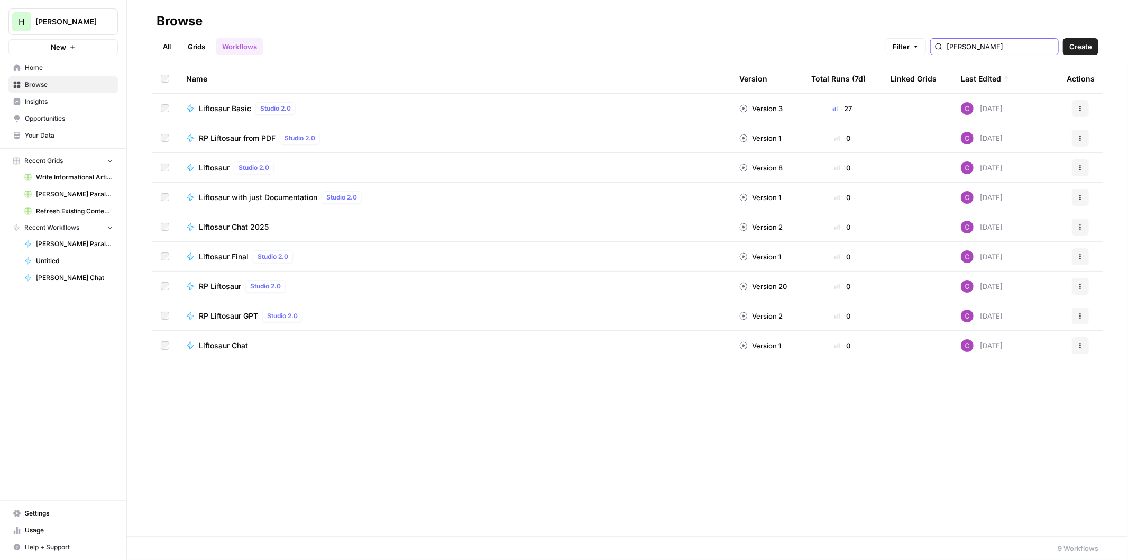
type input "[PERSON_NAME]"
click at [208, 109] on span "Liftosaur Basic" at bounding box center [225, 108] width 52 height 11
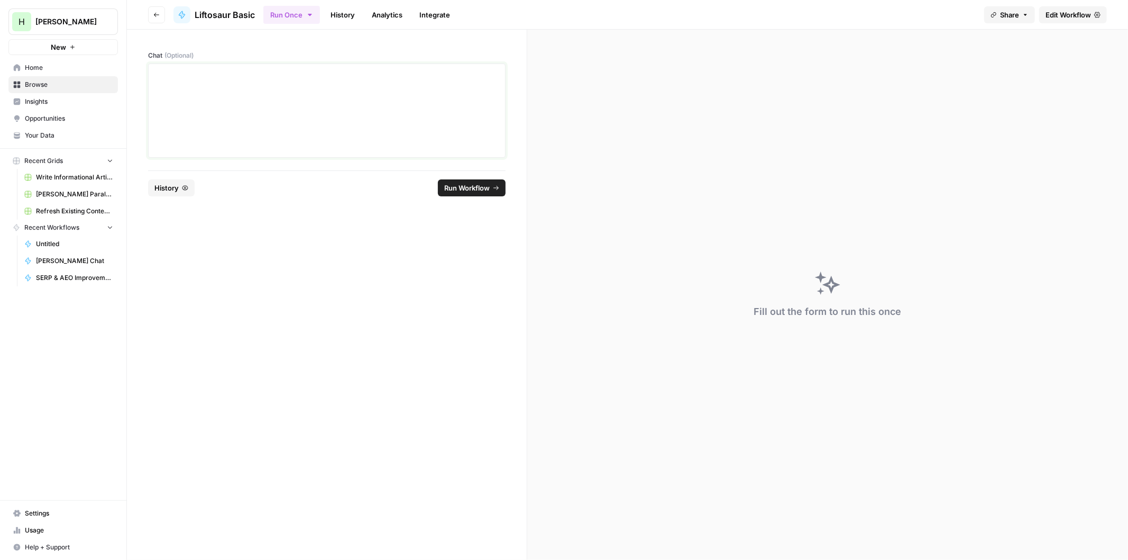
click at [230, 81] on div at bounding box center [327, 110] width 344 height 85
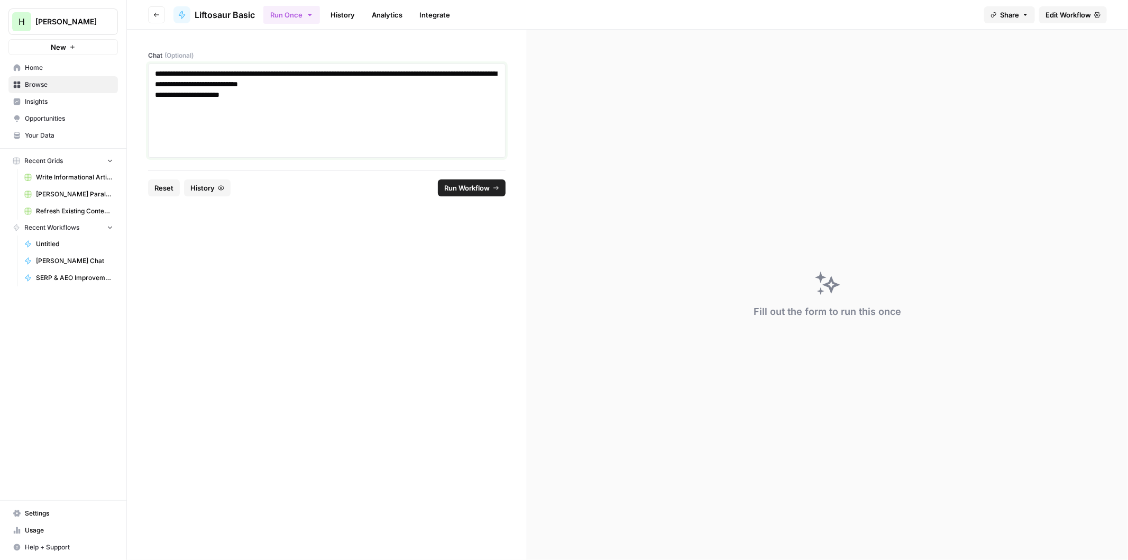
drag, startPoint x: 406, startPoint y: 84, endPoint x: 457, endPoint y: 76, distance: 51.8
click at [406, 84] on p "**********" at bounding box center [327, 78] width 344 height 21
click at [159, 130] on p at bounding box center [327, 126] width 344 height 11
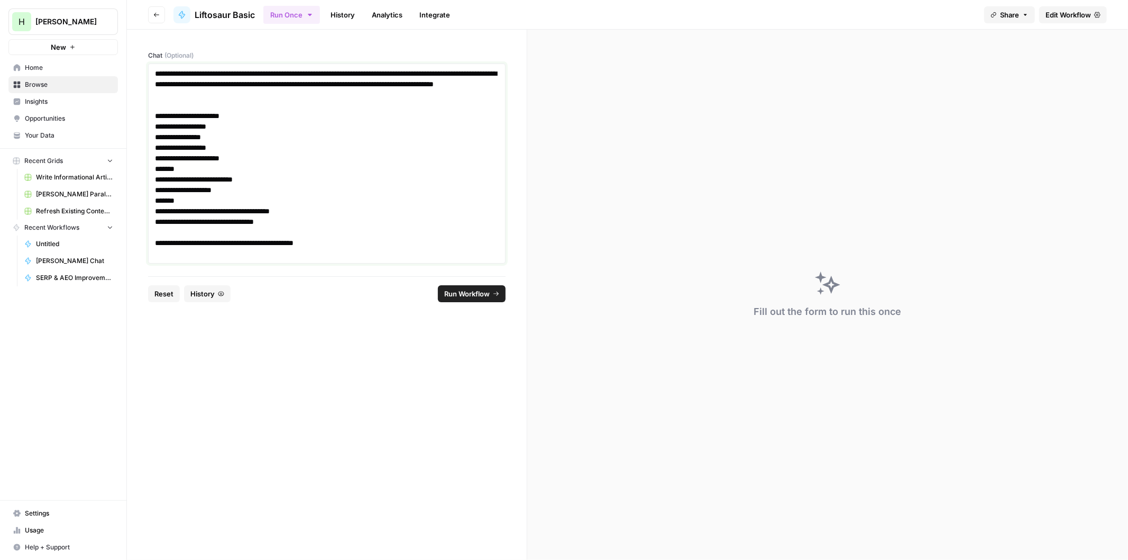
click at [251, 259] on p at bounding box center [327, 253] width 344 height 11
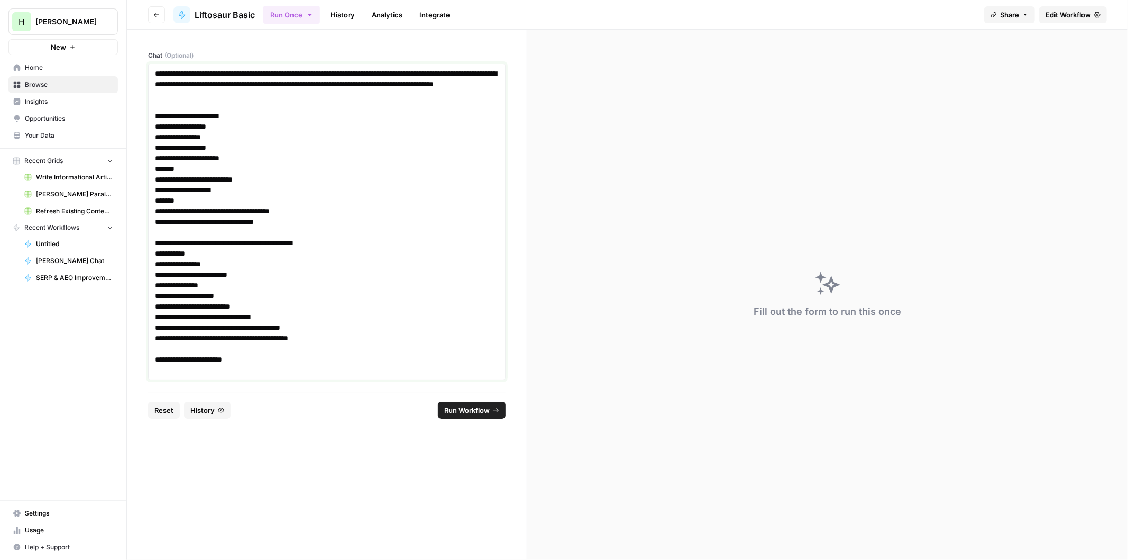
click at [176, 375] on p at bounding box center [327, 370] width 344 height 11
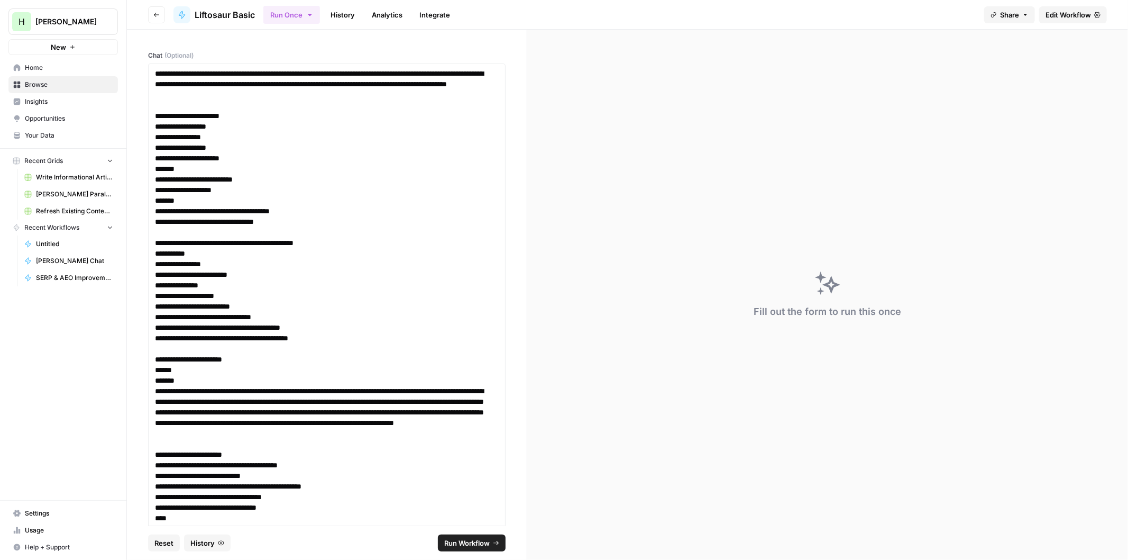
click at [477, 545] on span "Run Workflow" at bounding box center [466, 542] width 45 height 11
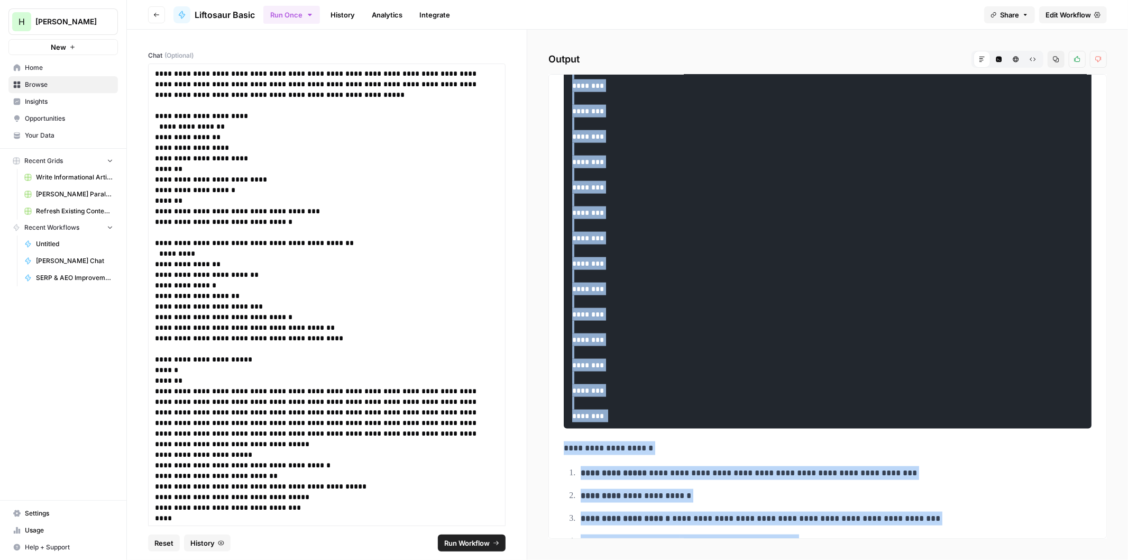
scroll to position [1486, 0]
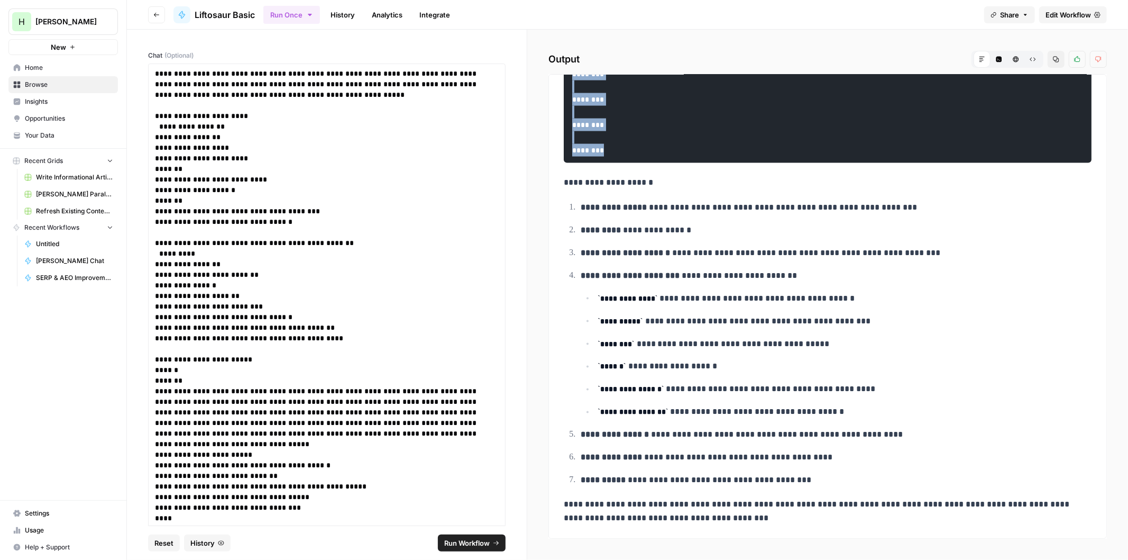
drag, startPoint x: 572, startPoint y: 125, endPoint x: 733, endPoint y: 140, distance: 162.1
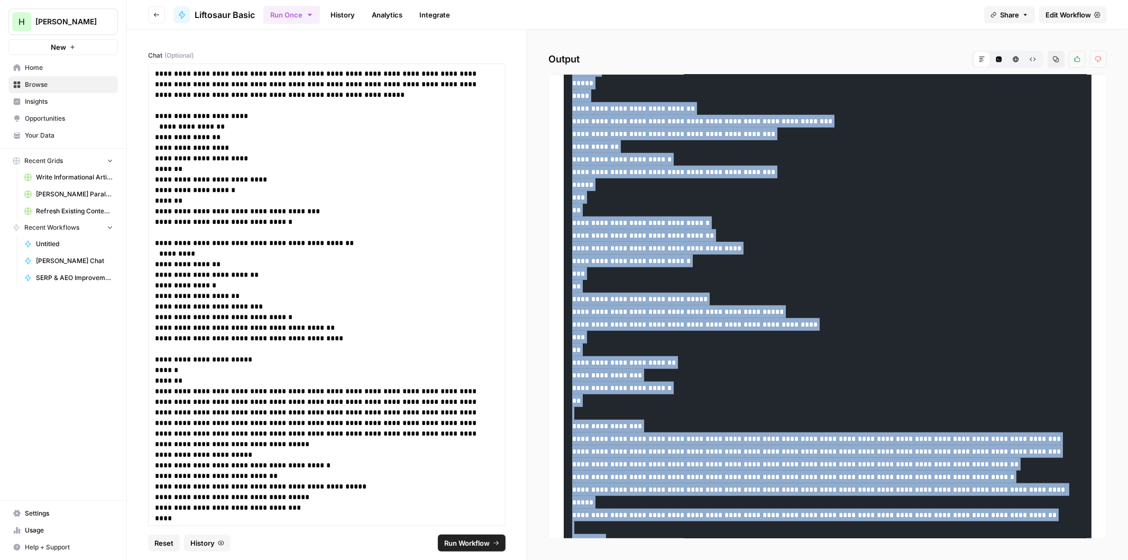
scroll to position [0, 0]
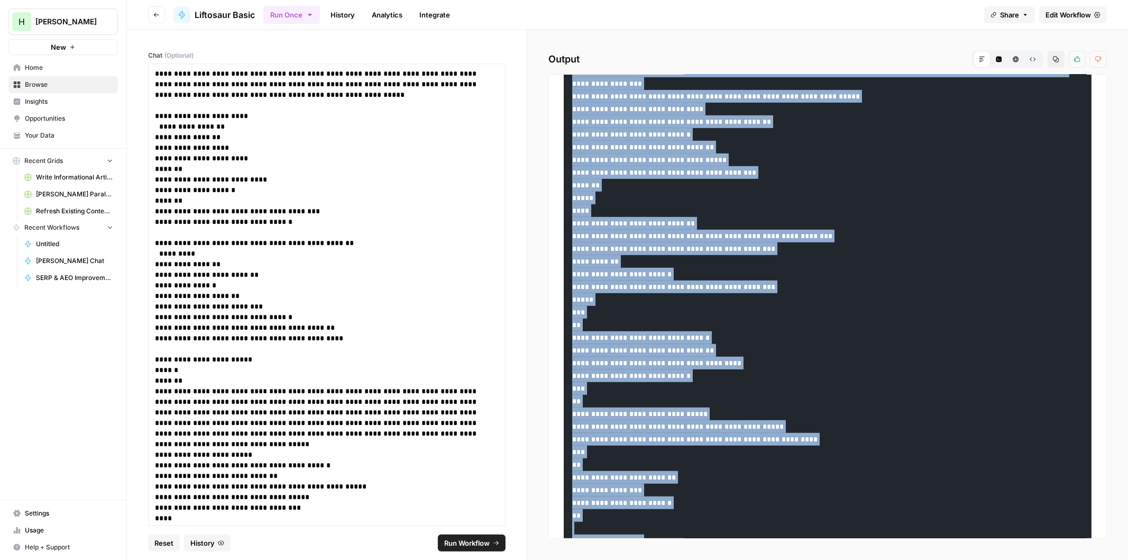
click at [730, 281] on code at bounding box center [826, 433] width 508 height 1442
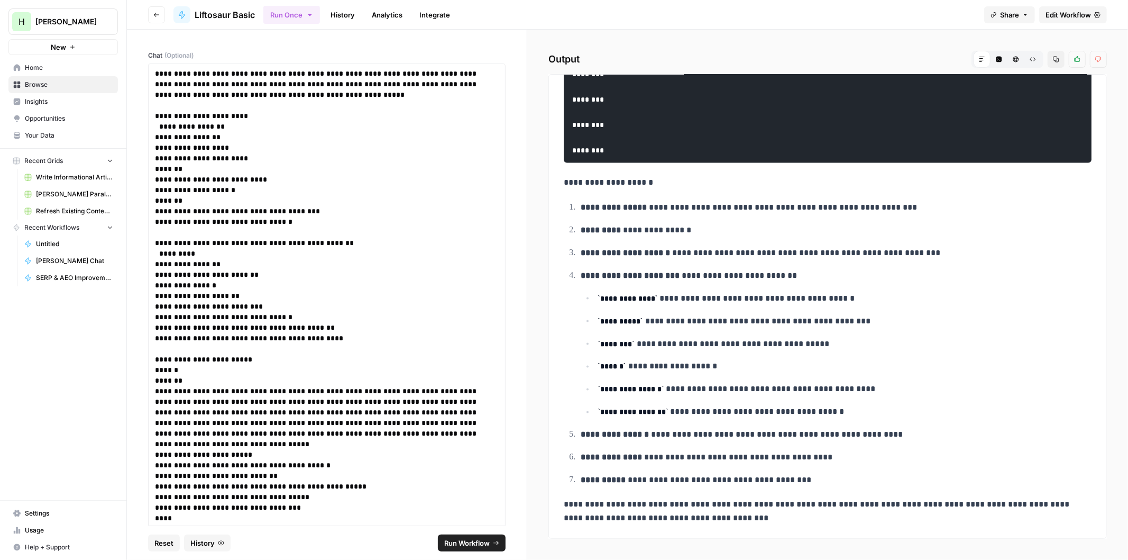
scroll to position [1486, 0]
click at [374, 94] on p "**********" at bounding box center [322, 84] width 335 height 32
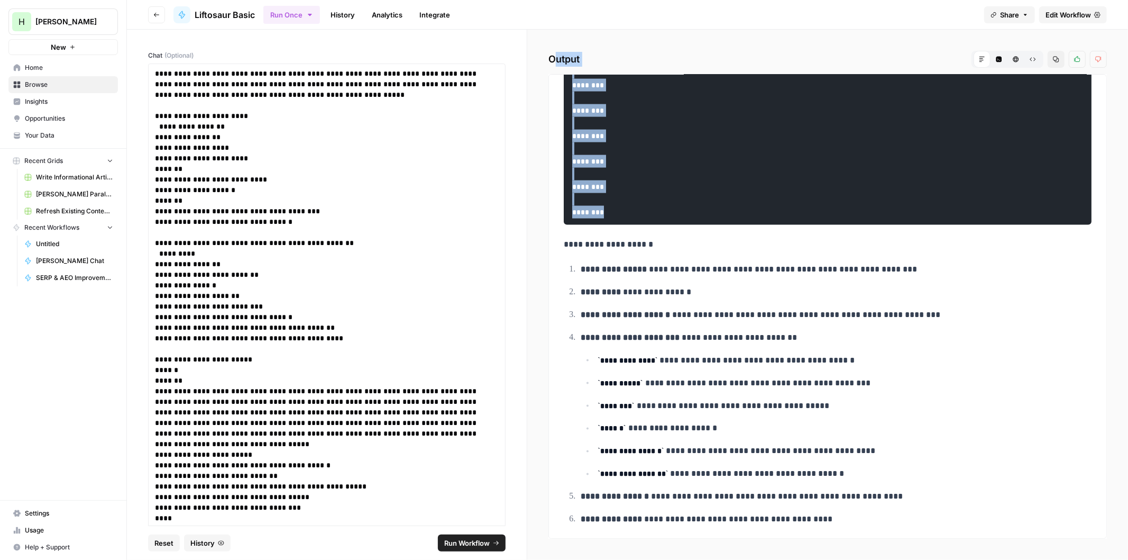
scroll to position [0, 0]
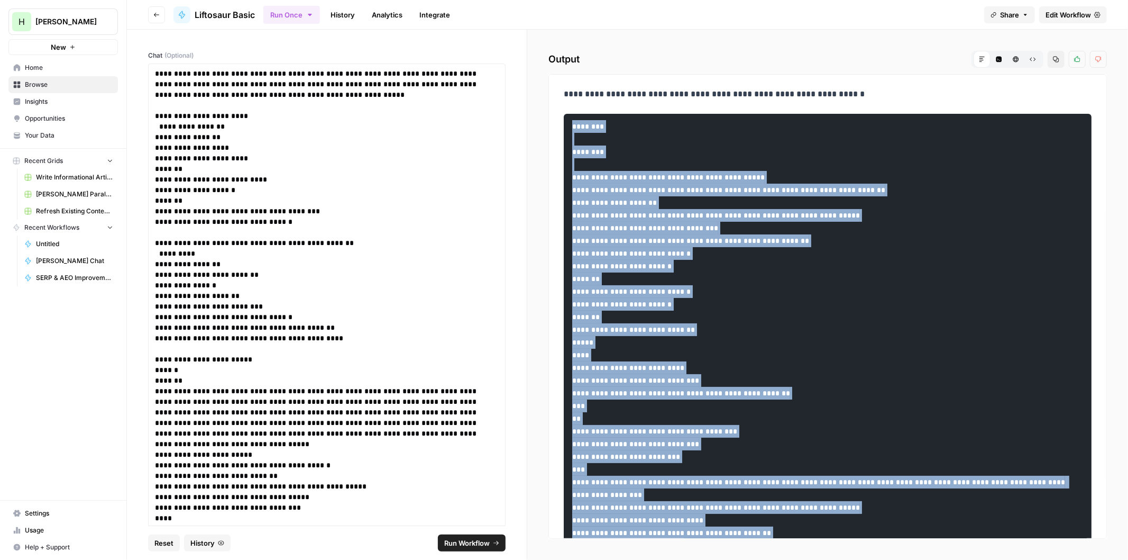
drag, startPoint x: 637, startPoint y: 277, endPoint x: 566, endPoint y: 125, distance: 167.3
copy code "**********"
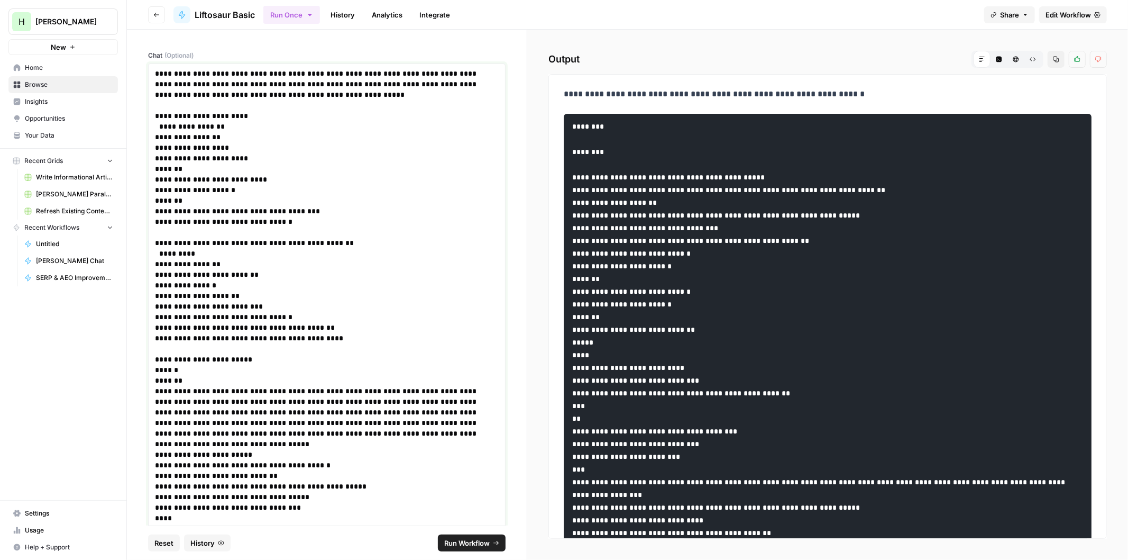
click at [161, 248] on p "**********" at bounding box center [322, 237] width 335 height 21
click at [194, 289] on pre "**********" at bounding box center [327, 295] width 344 height 95
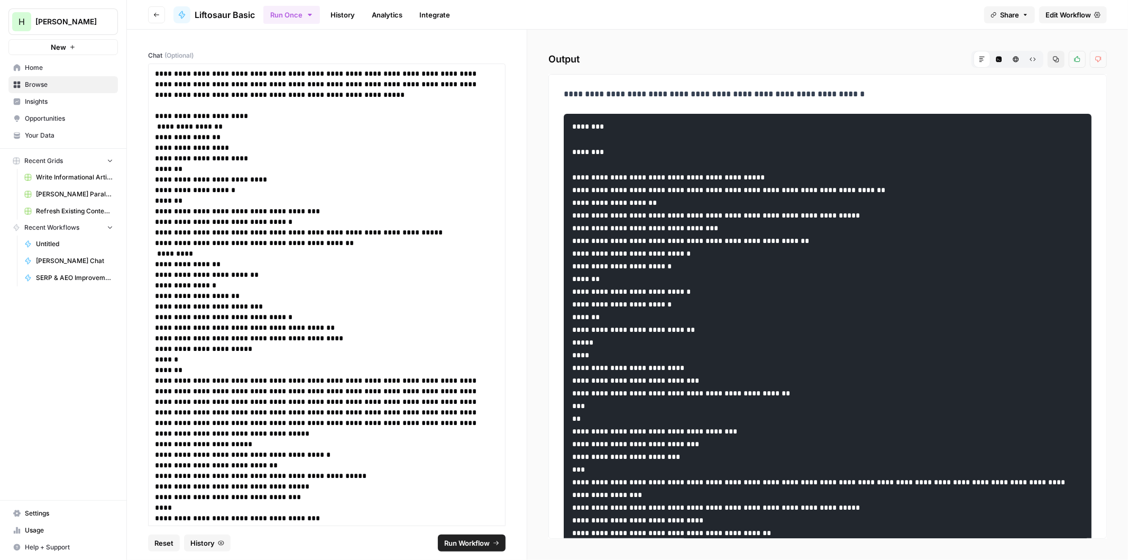
click at [459, 544] on span "Run Workflow" at bounding box center [466, 542] width 45 height 11
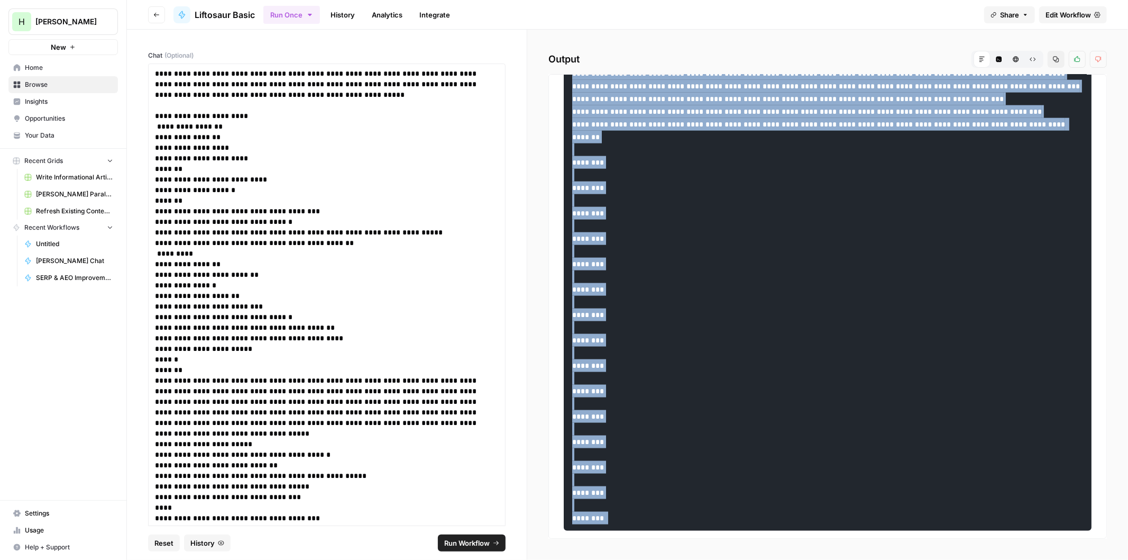
scroll to position [1247, 0]
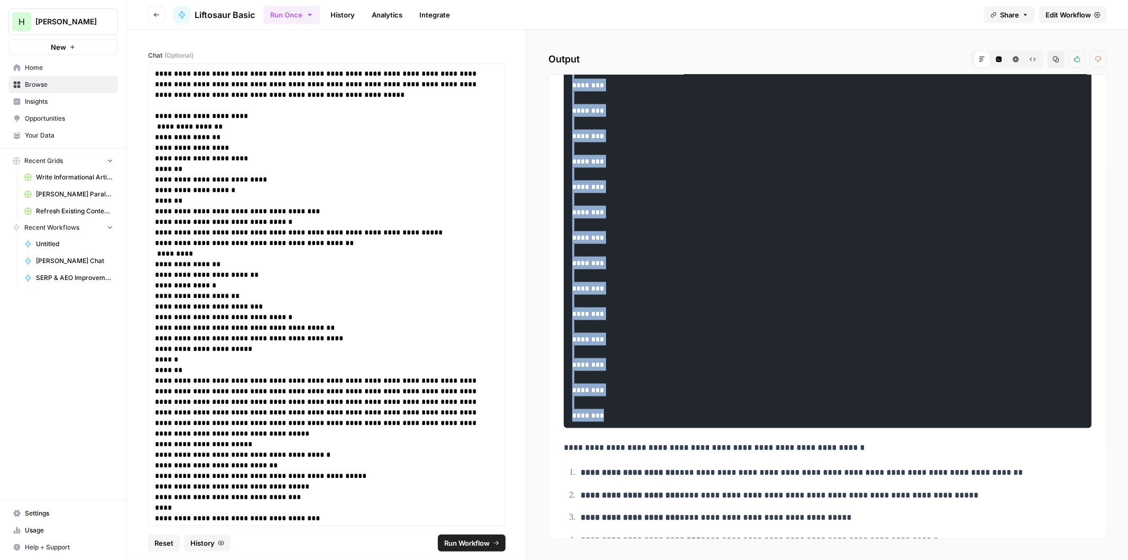
drag, startPoint x: 569, startPoint y: 122, endPoint x: 709, endPoint y: 461, distance: 366.9
copy code "**********"
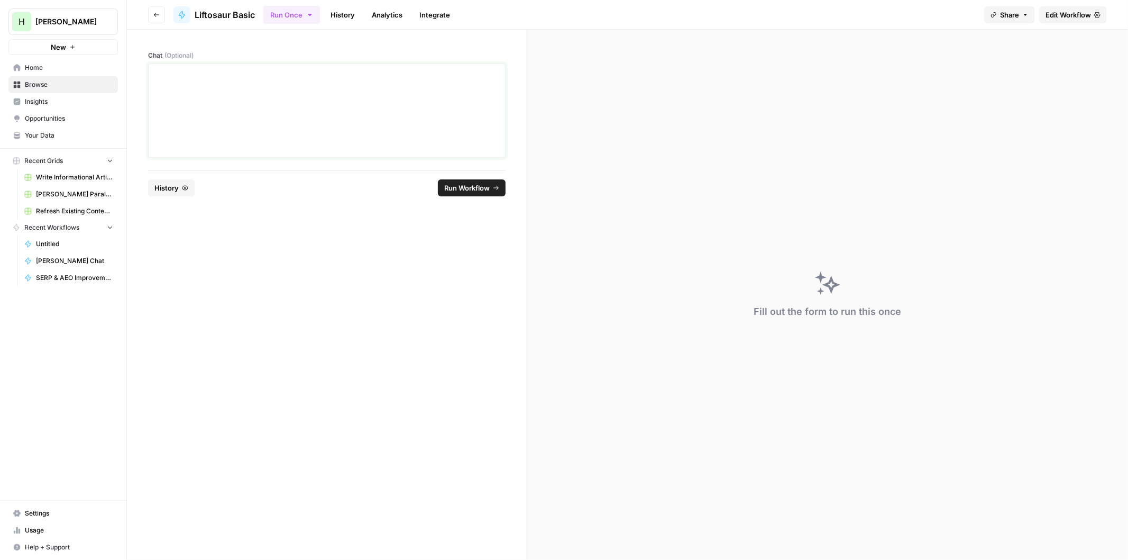
click at [267, 99] on div at bounding box center [327, 110] width 344 height 85
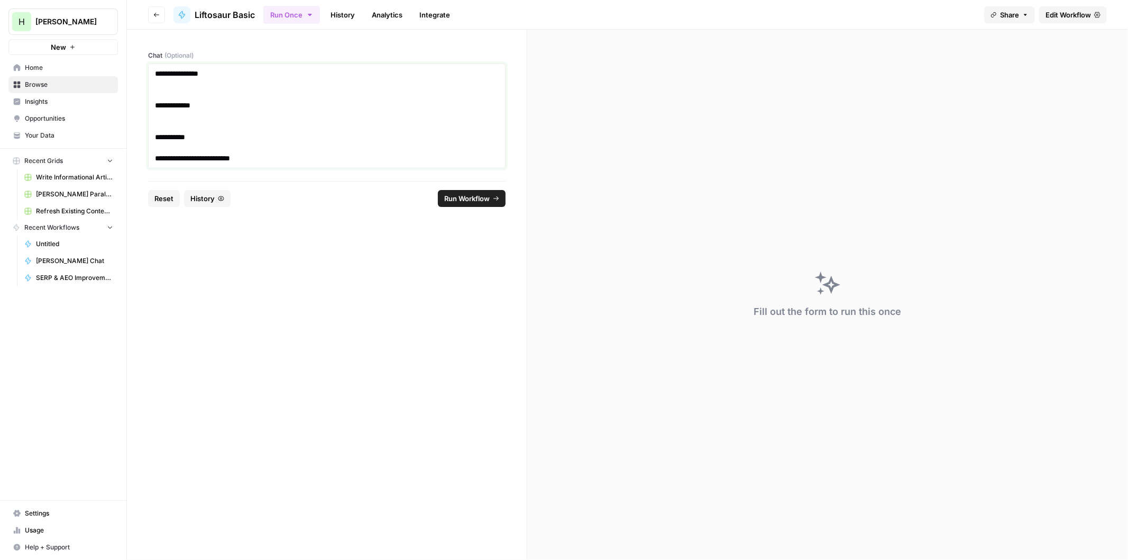
click at [266, 157] on p "**********" at bounding box center [327, 158] width 344 height 11
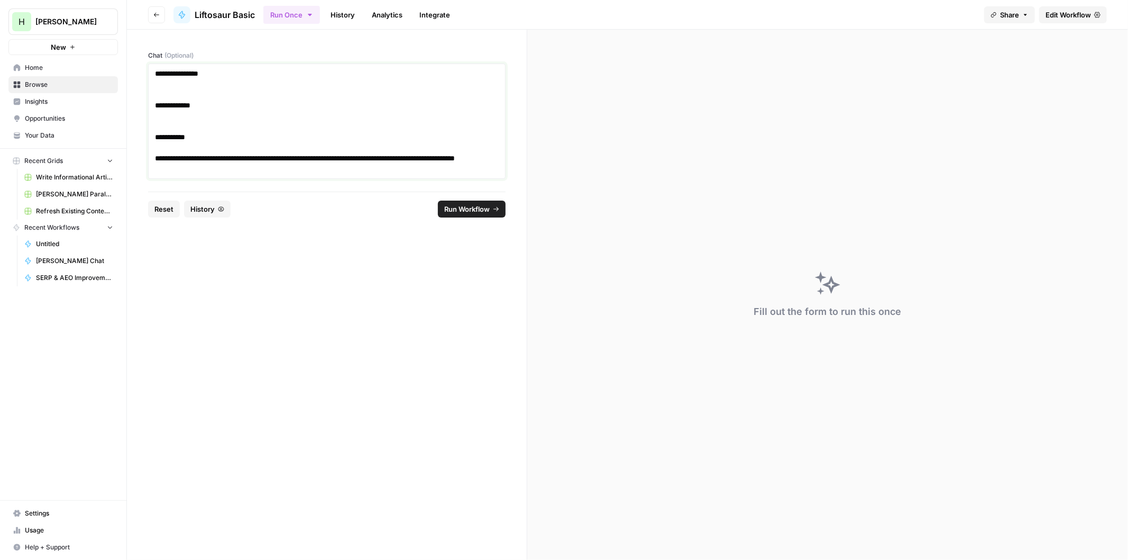
click at [160, 88] on p at bounding box center [327, 84] width 344 height 11
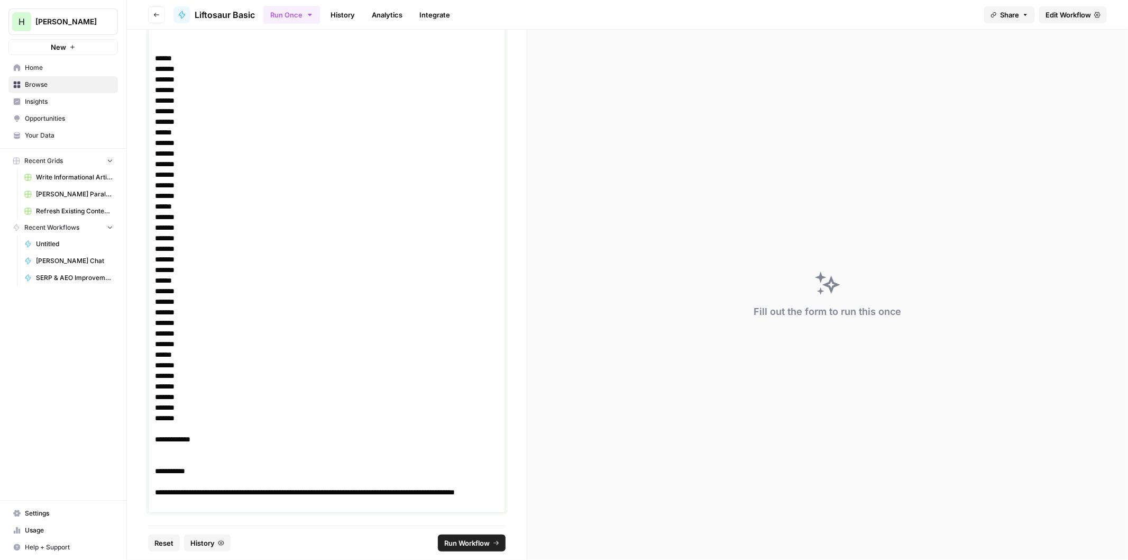
scroll to position [1771, 0]
click at [178, 452] on p at bounding box center [327, 449] width 344 height 11
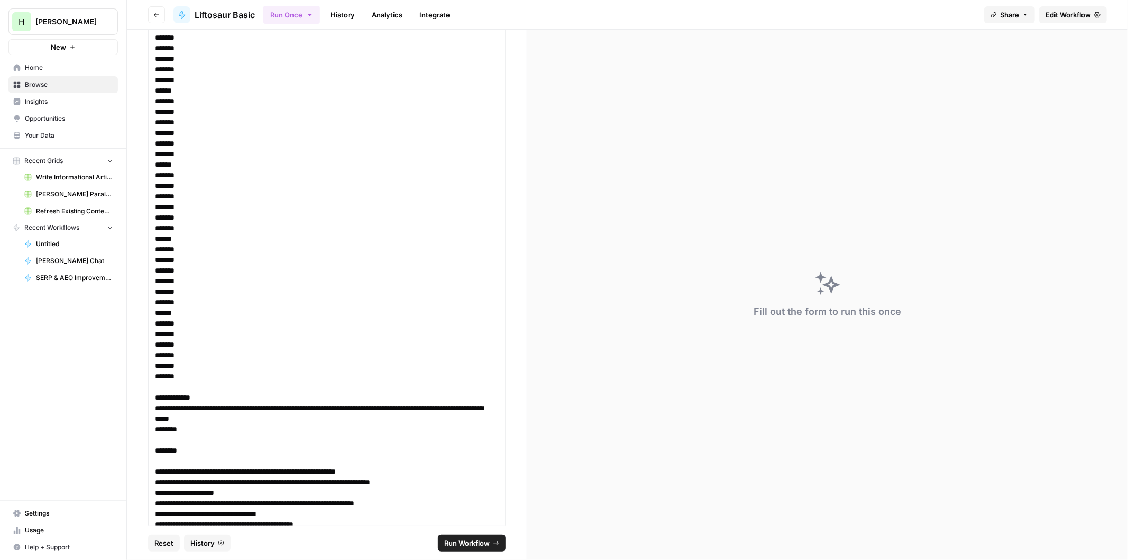
click at [459, 543] on span "Run Workflow" at bounding box center [466, 542] width 45 height 11
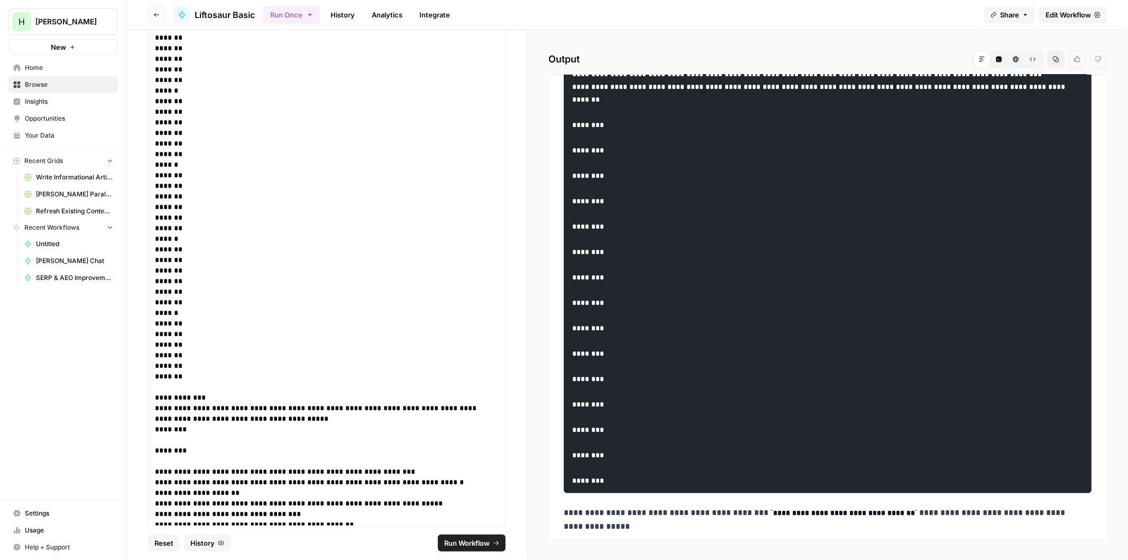
scroll to position [1073, 0]
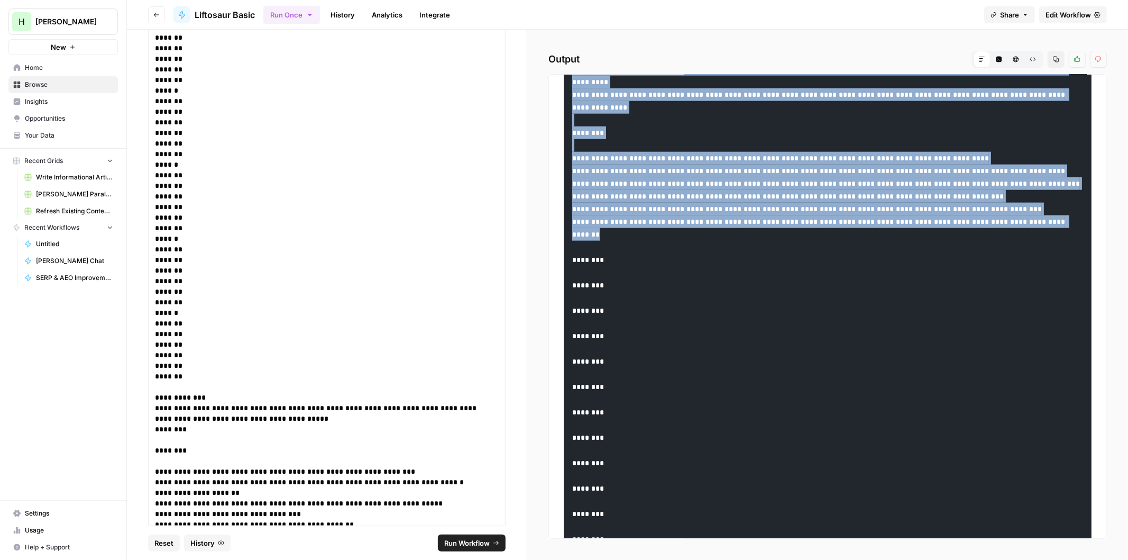
drag, startPoint x: 569, startPoint y: 123, endPoint x: 713, endPoint y: 285, distance: 216.2
copy code "**********"
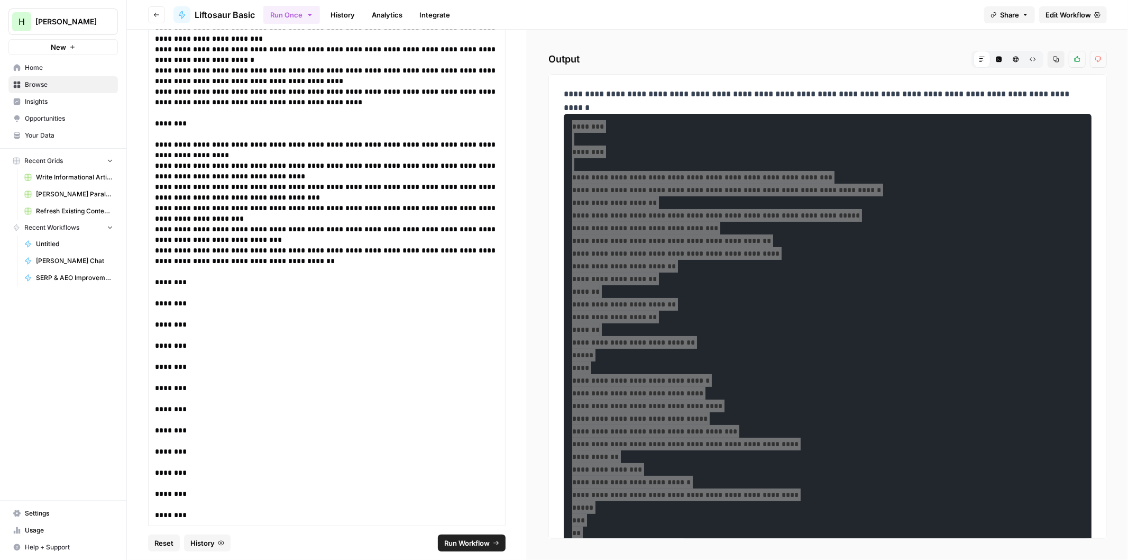
scroll to position [3337, 0]
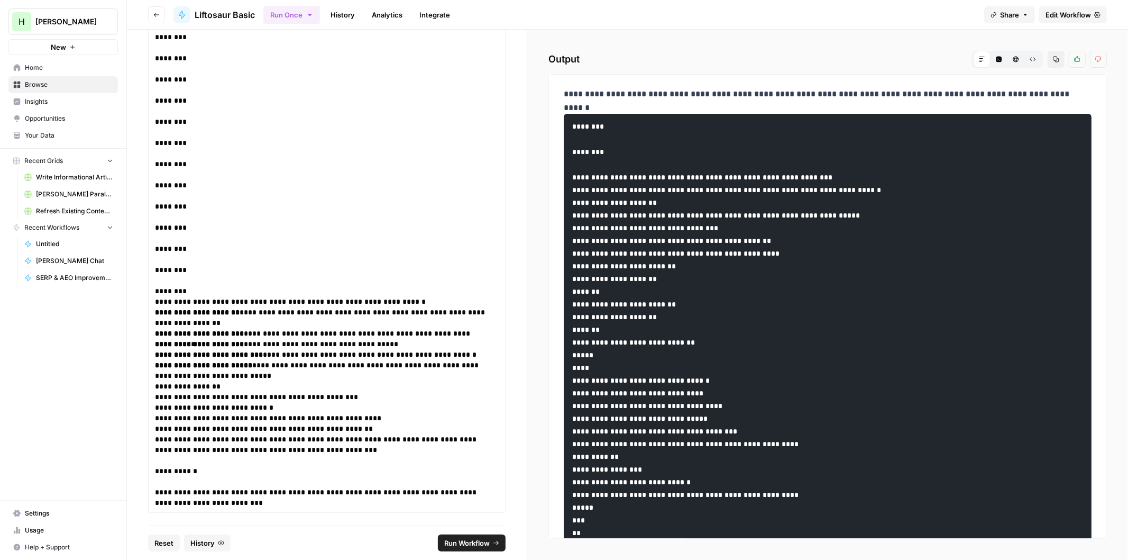
click at [249, 503] on p "**********" at bounding box center [322, 497] width 335 height 21
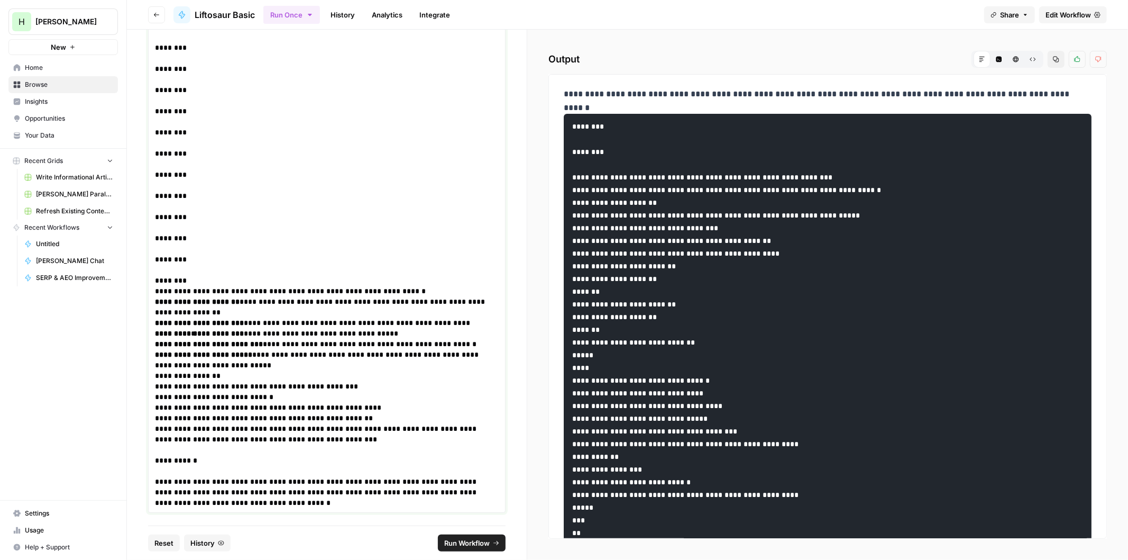
click at [388, 499] on p "**********" at bounding box center [322, 492] width 335 height 32
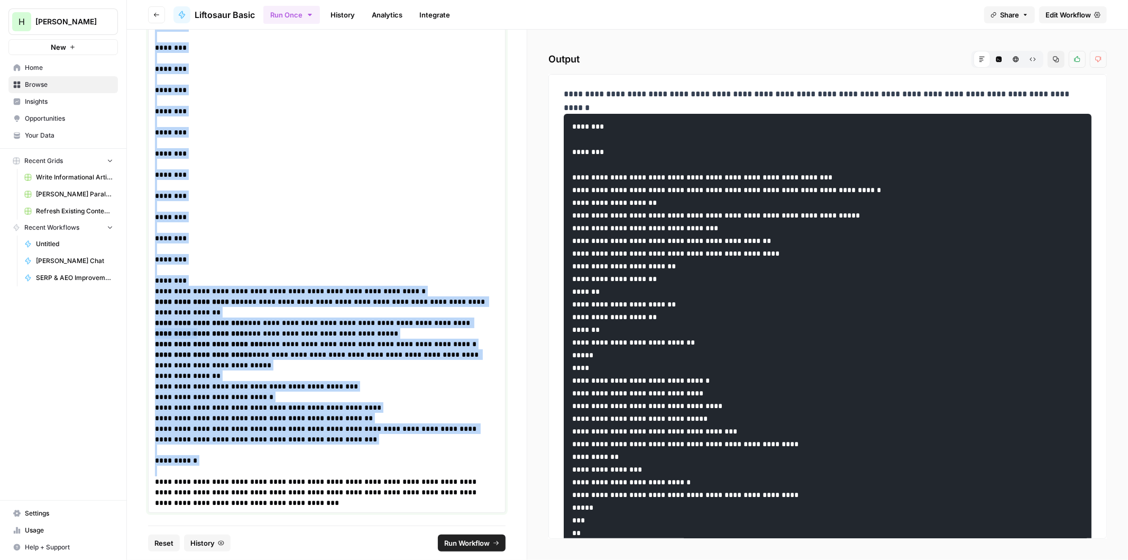
copy div "**********"
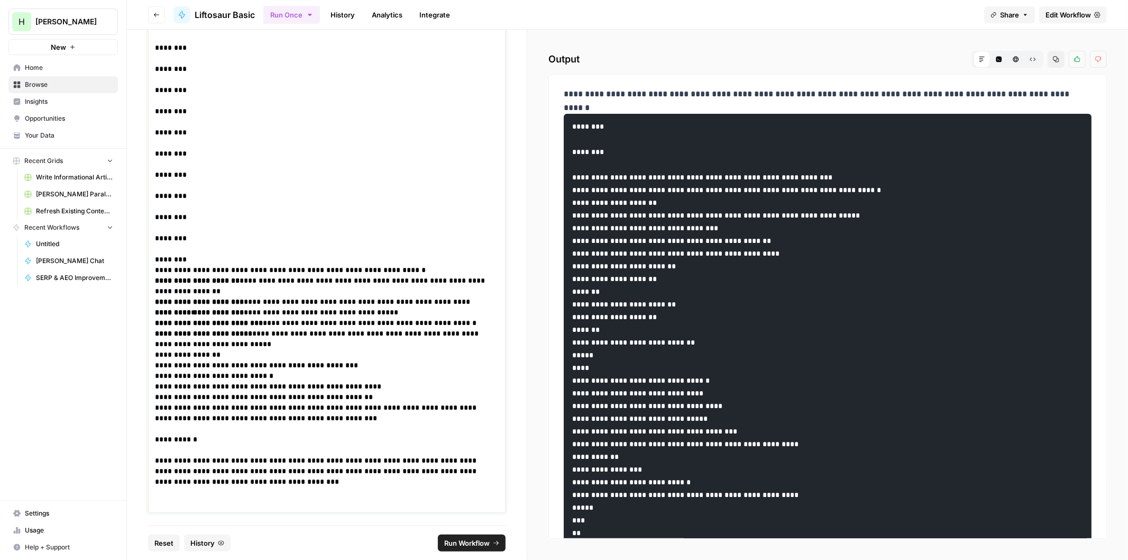
scroll to position [3352, 0]
drag, startPoint x: 387, startPoint y: 488, endPoint x: 398, endPoint y: 485, distance: 11.0
click at [387, 487] on p "**********" at bounding box center [322, 471] width 335 height 32
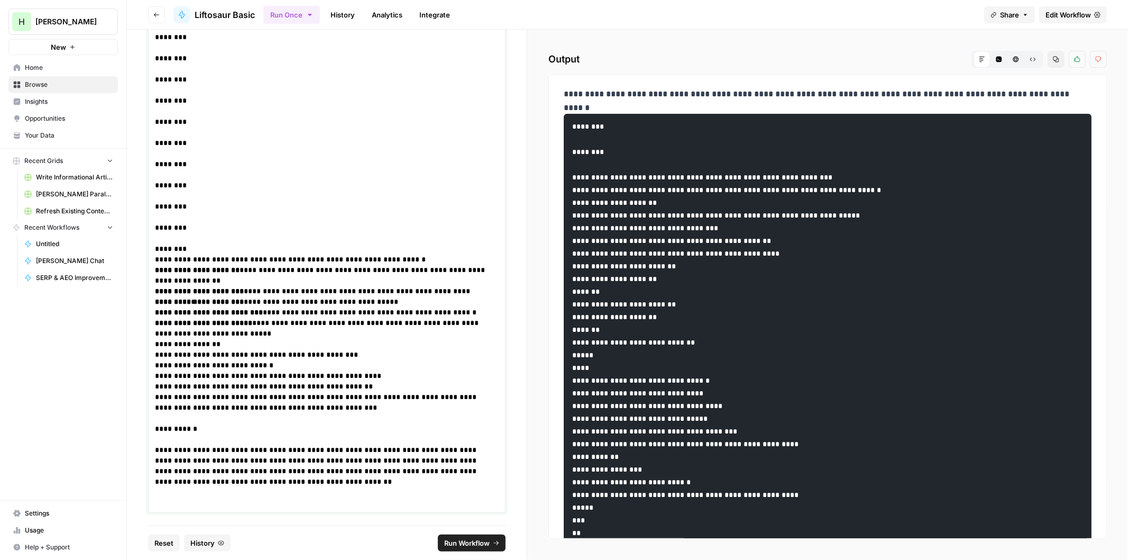
scroll to position [3363, 0]
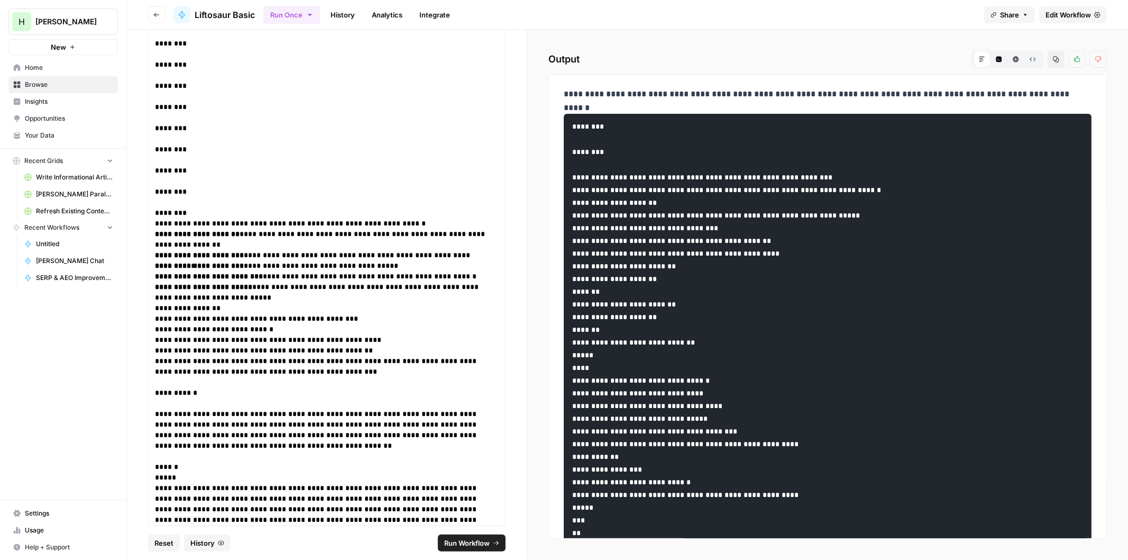
click at [463, 543] on span "Run Workflow" at bounding box center [466, 542] width 45 height 11
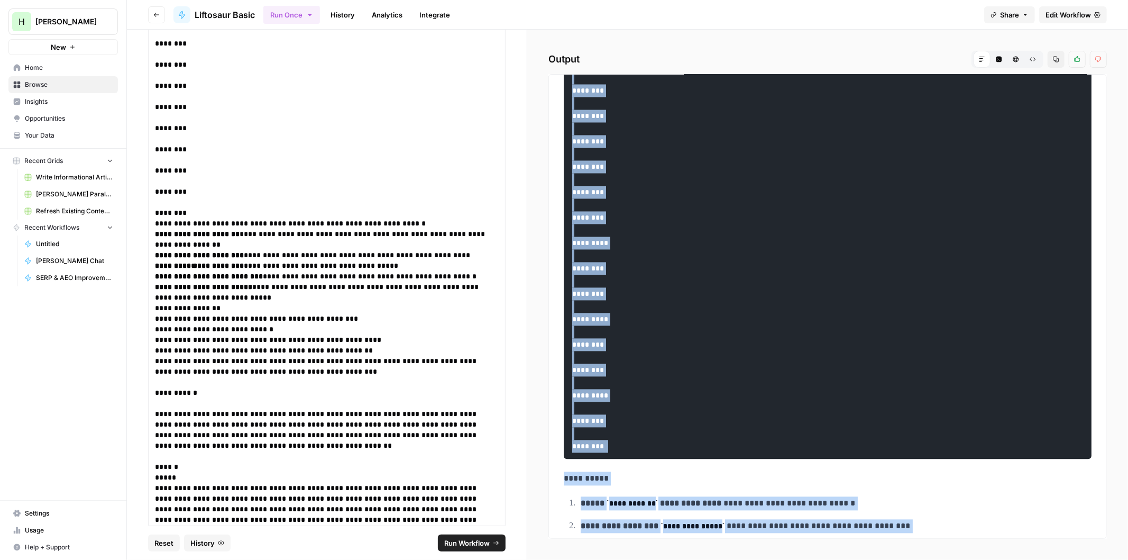
scroll to position [1902, 0]
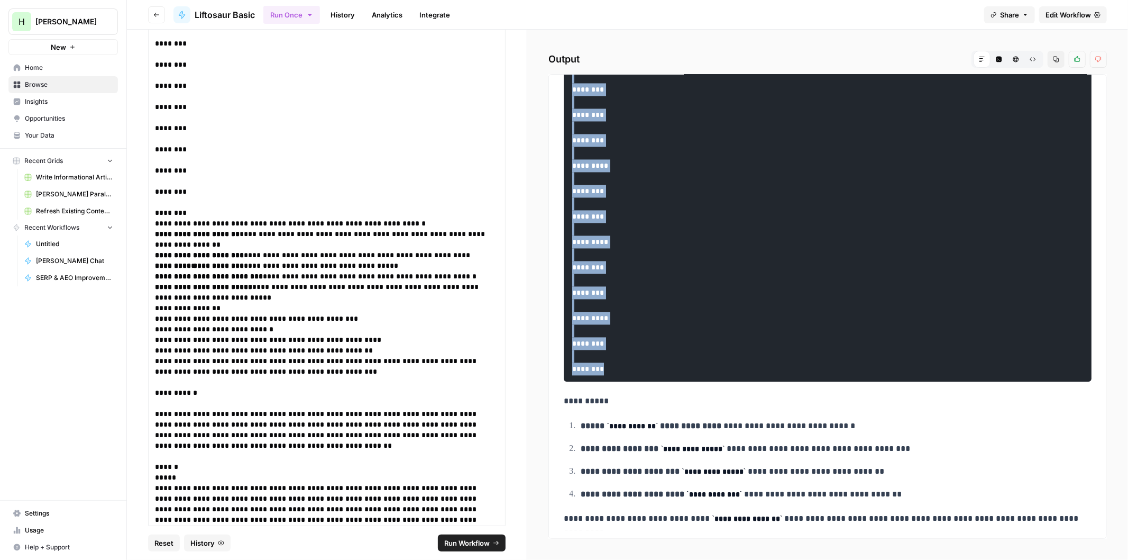
drag, startPoint x: 569, startPoint y: 138, endPoint x: 750, endPoint y: 353, distance: 281.2
copy code "**********"
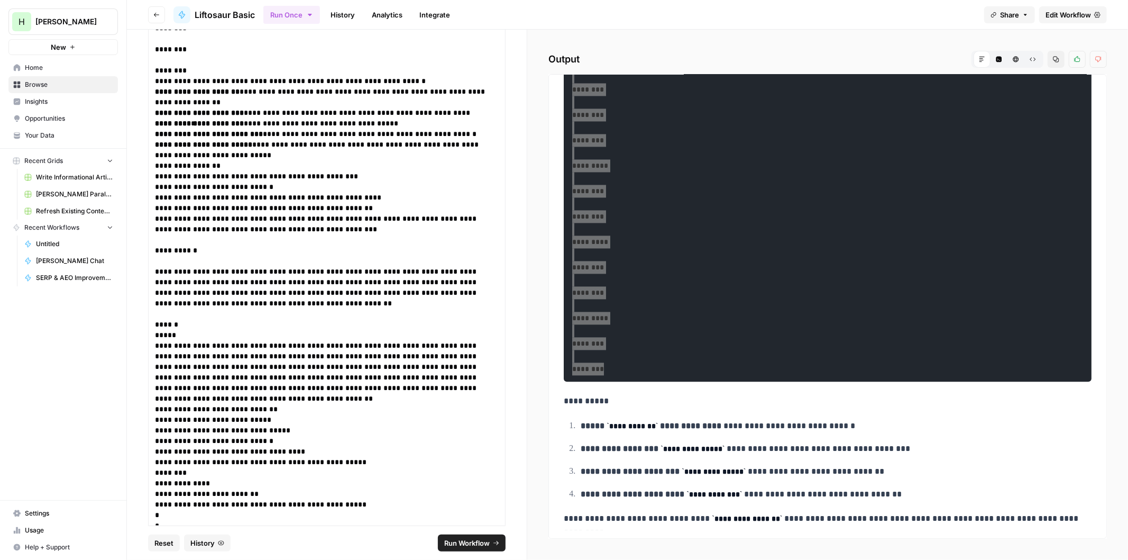
scroll to position [3530, 0]
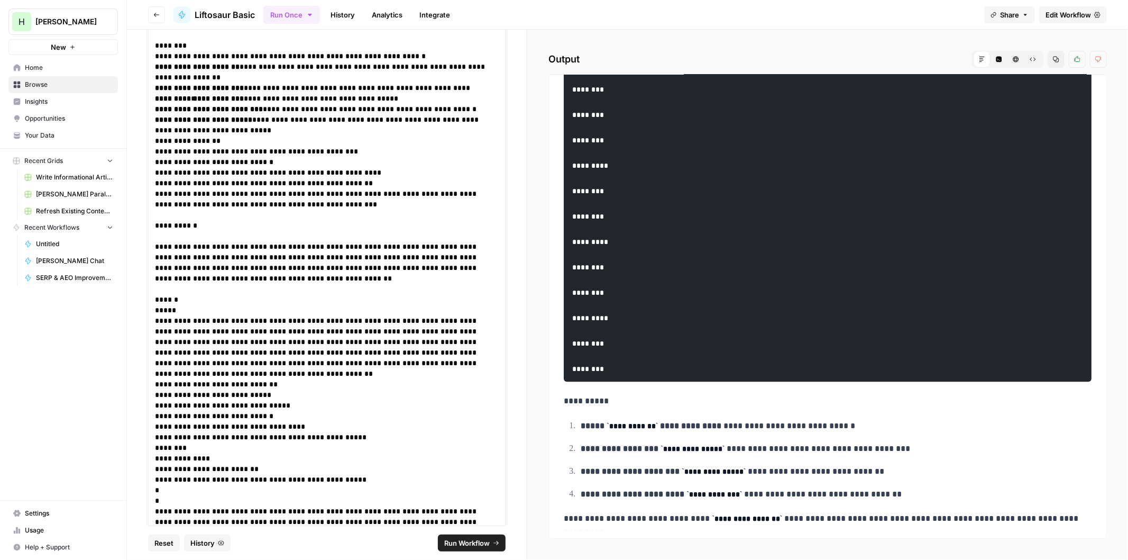
drag, startPoint x: 261, startPoint y: 328, endPoint x: 316, endPoint y: 318, distance: 55.9
click at [261, 284] on p "**********" at bounding box center [322, 262] width 335 height 42
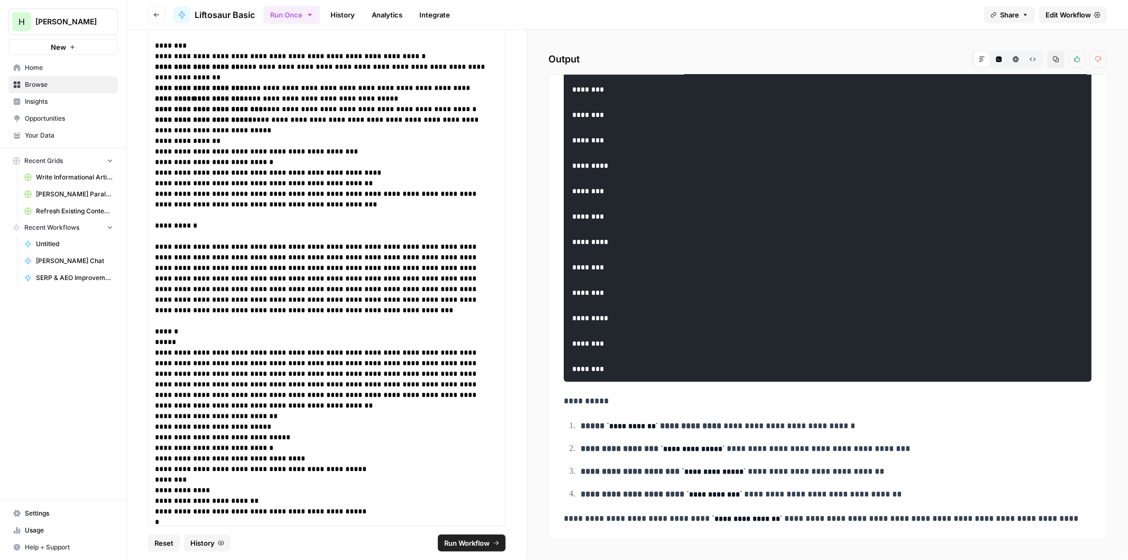
click at [473, 542] on span "Run Workflow" at bounding box center [466, 542] width 45 height 11
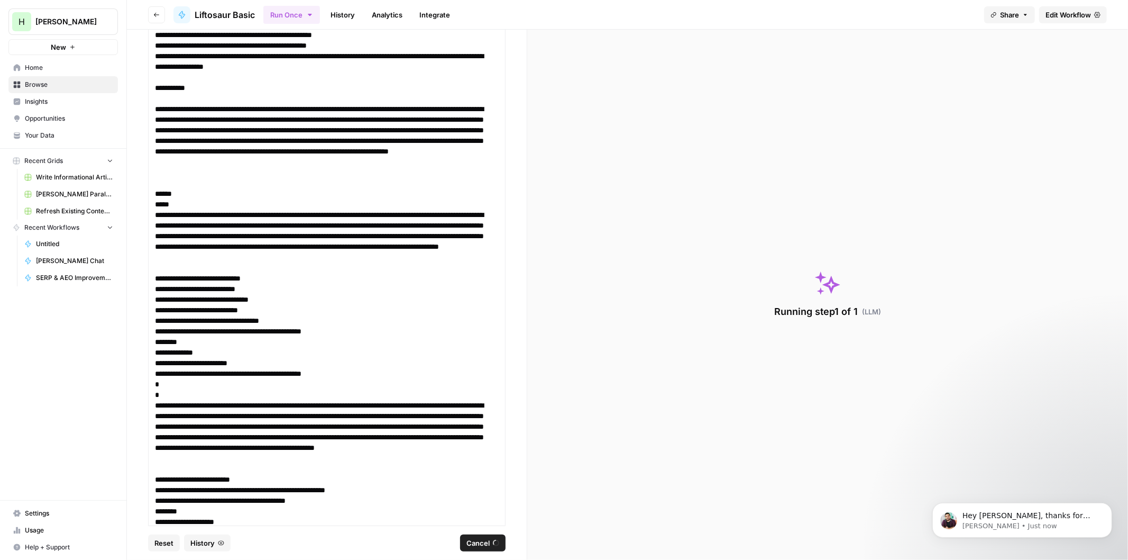
scroll to position [0, 0]
click at [992, 513] on p "Hey Clayton, thanks for your patience on this. I checked internally and unfortu…" at bounding box center [1030, 515] width 136 height 11
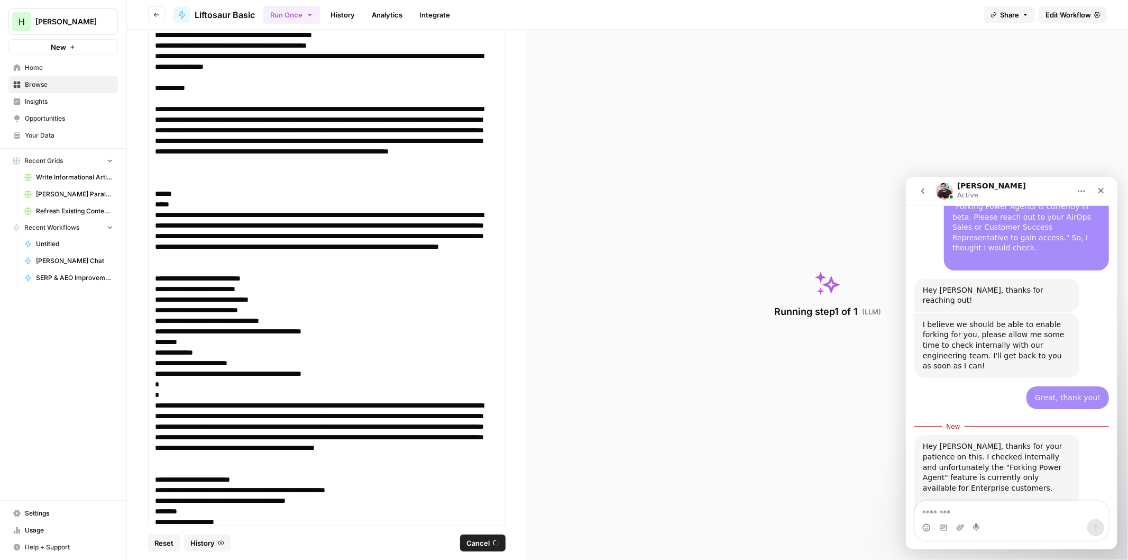
scroll to position [1046, 0]
type textarea "*"
type textarea "**********"
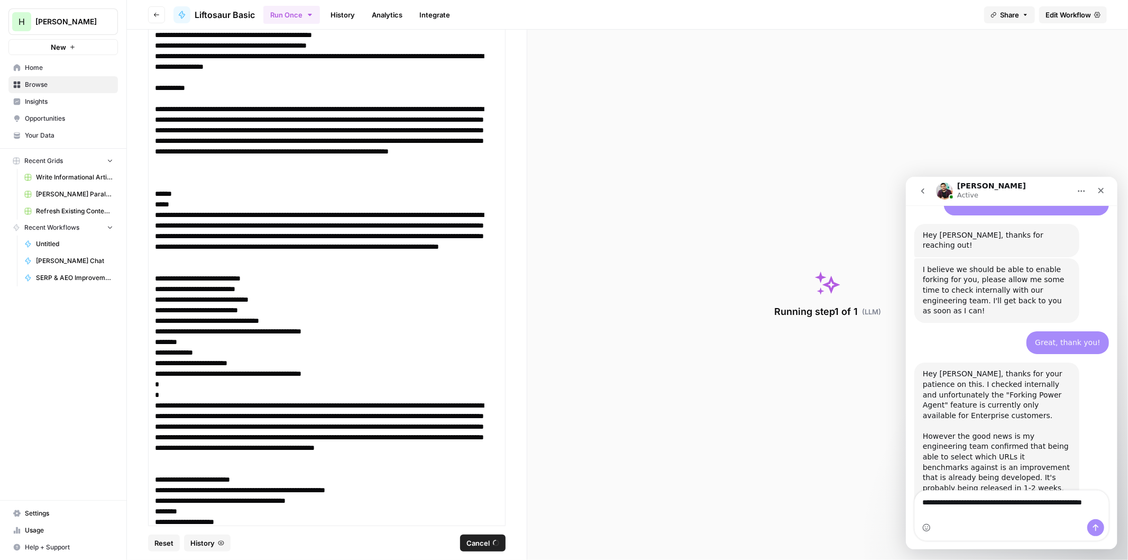
scroll to position [1112, 0]
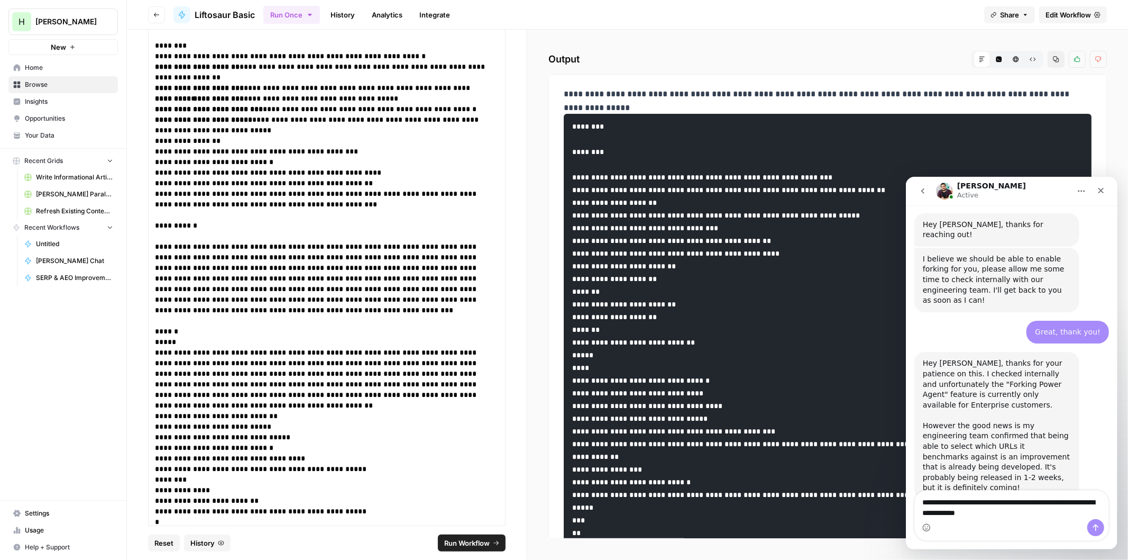
type textarea "**********"
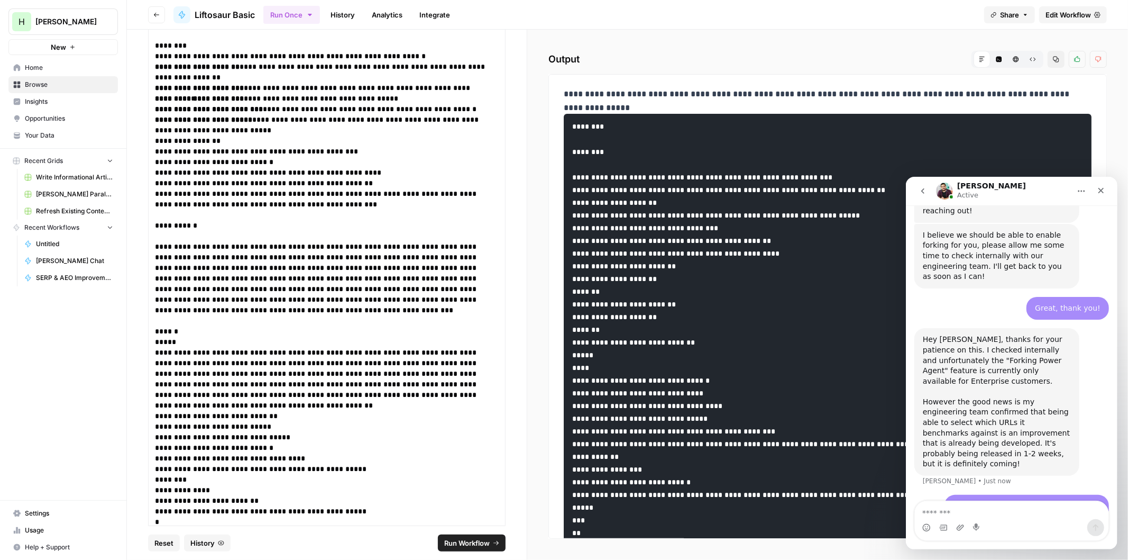
scroll to position [1096, 0]
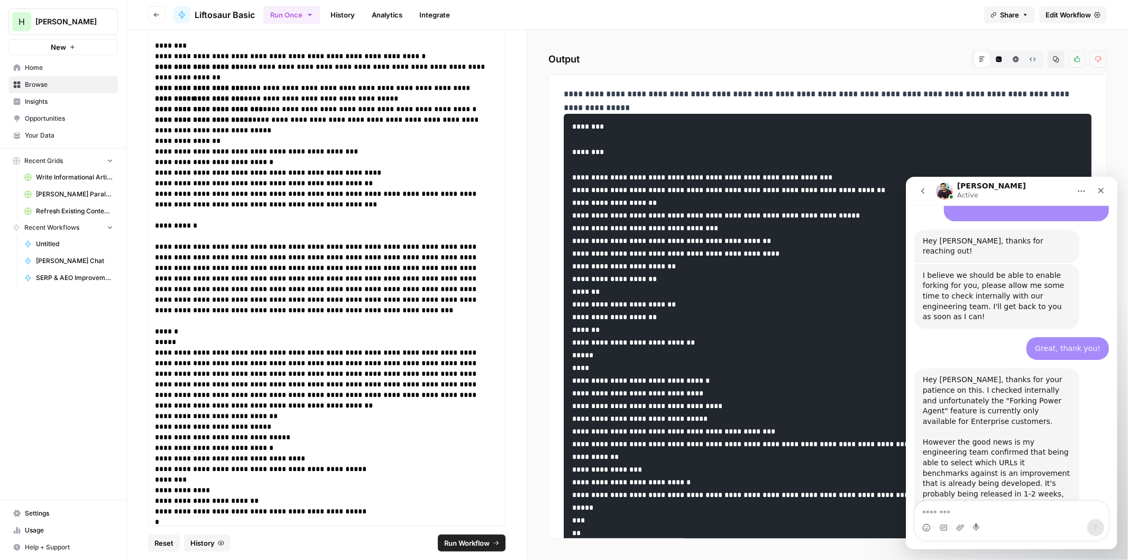
drag, startPoint x: 1076, startPoint y: 188, endPoint x: 1067, endPoint y: 153, distance: 36.1
click at [1067, 176] on html "Manuel Active Ask us anything, or share your feedback. August 22 Hi there! This…" at bounding box center [1012, 362] width 212 height 372
click at [921, 191] on icon "go back" at bounding box center [922, 190] width 8 height 8
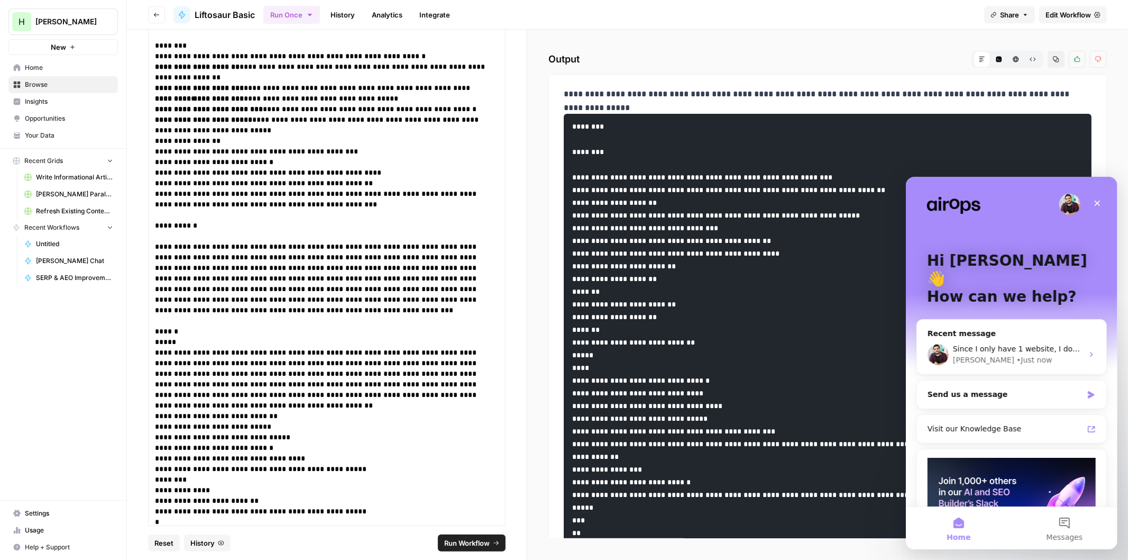
scroll to position [0, 0]
click at [1099, 202] on icon "Close" at bounding box center [1097, 202] width 8 height 8
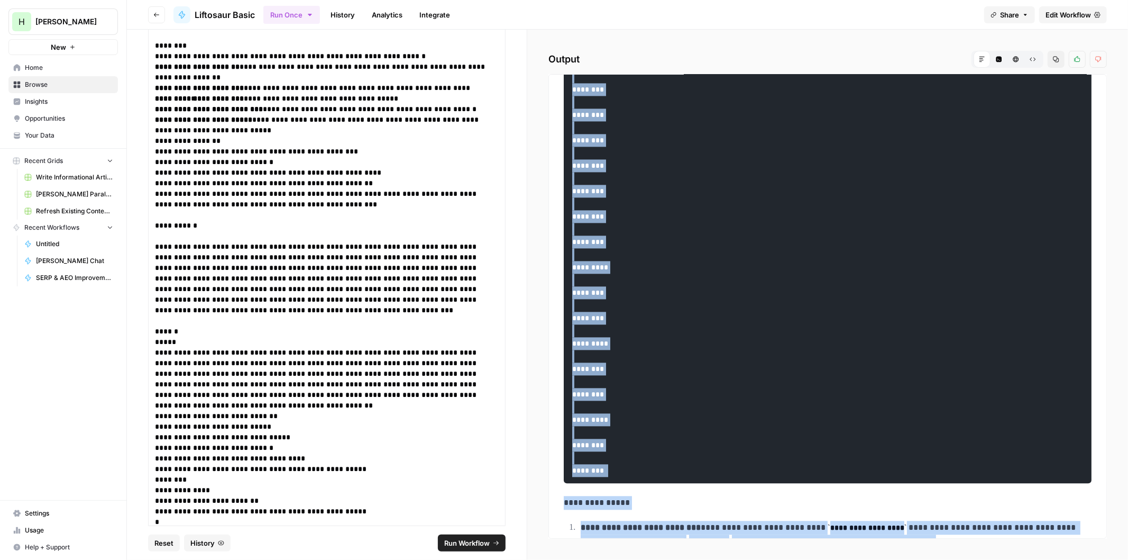
scroll to position [2250, 0]
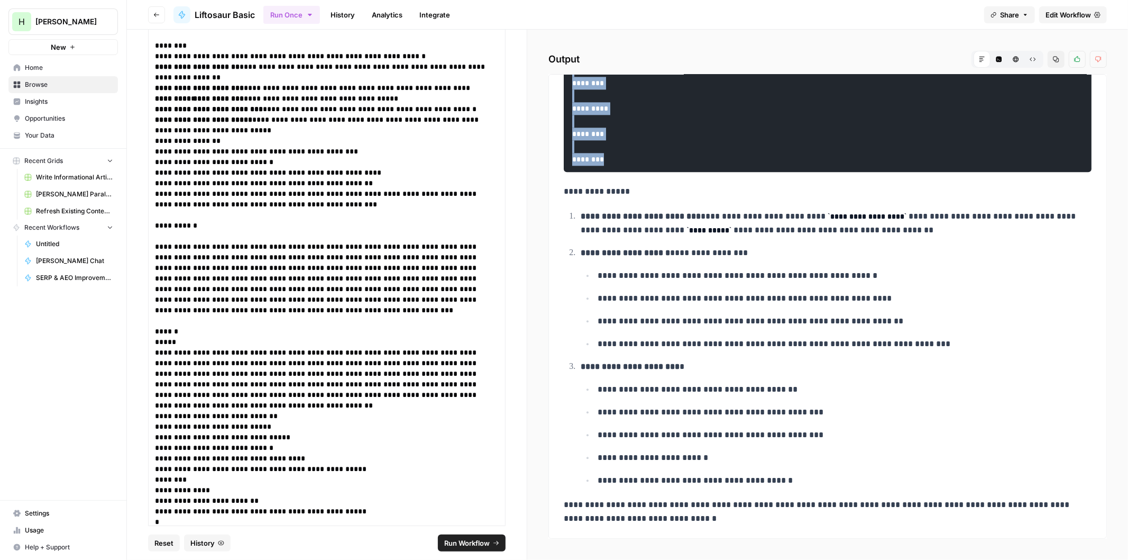
drag, startPoint x: 570, startPoint y: 126, endPoint x: 732, endPoint y: 149, distance: 163.0
copy code "**********"
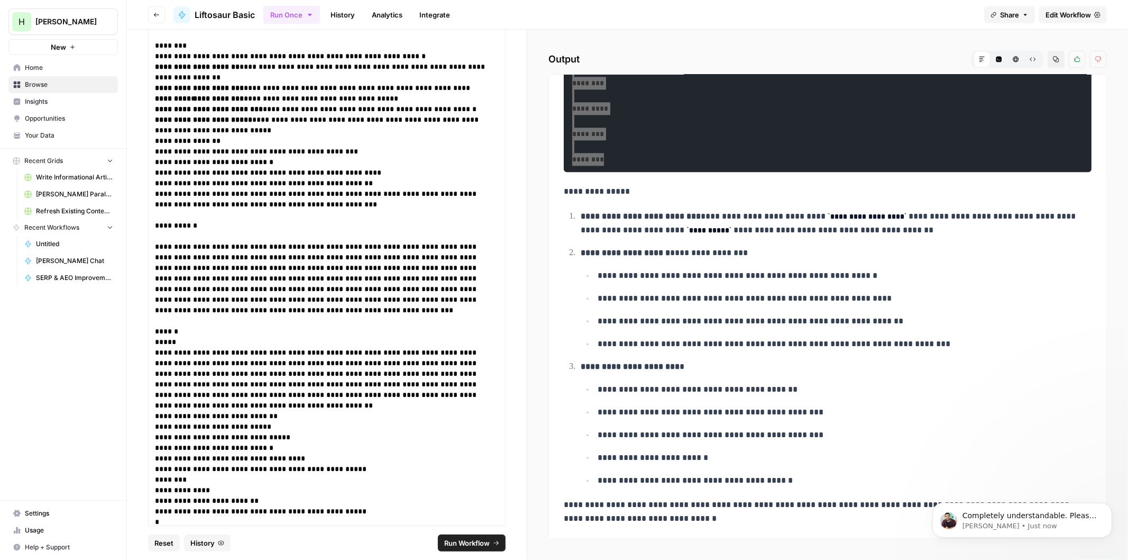
scroll to position [0, 0]
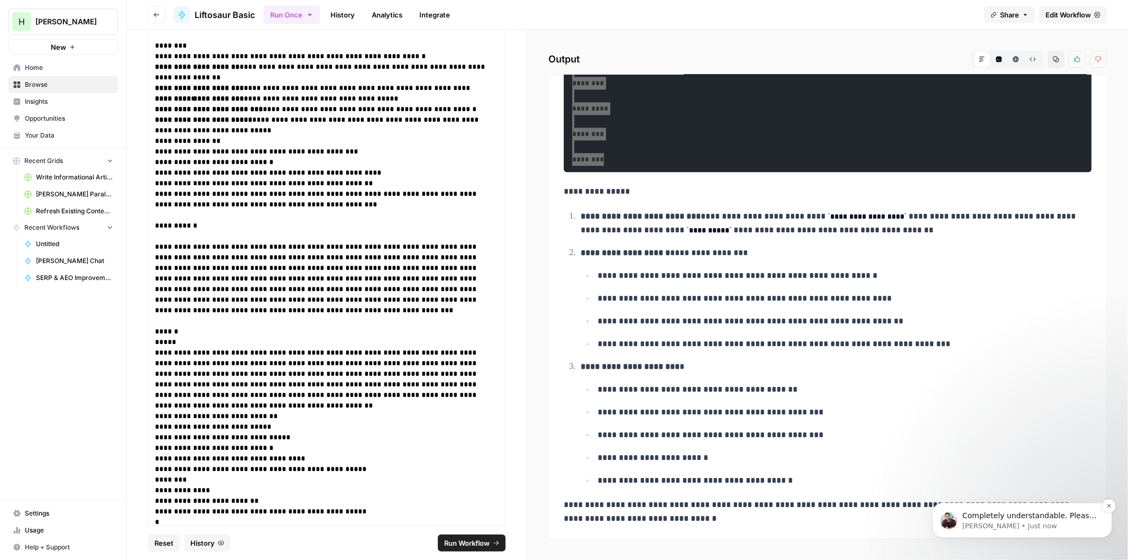
click at [1010, 519] on p "Completely understandable. Please don't hesitate to reach out if you need furth…" at bounding box center [1030, 515] width 136 height 11
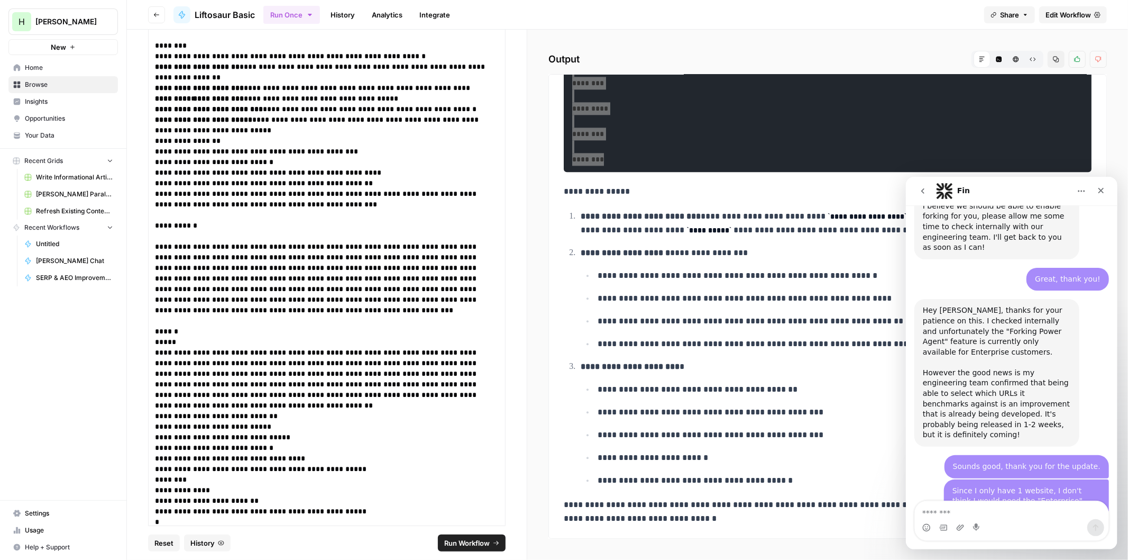
scroll to position [1165, 0]
click at [1098, 192] on icon "Close" at bounding box center [1101, 190] width 6 height 6
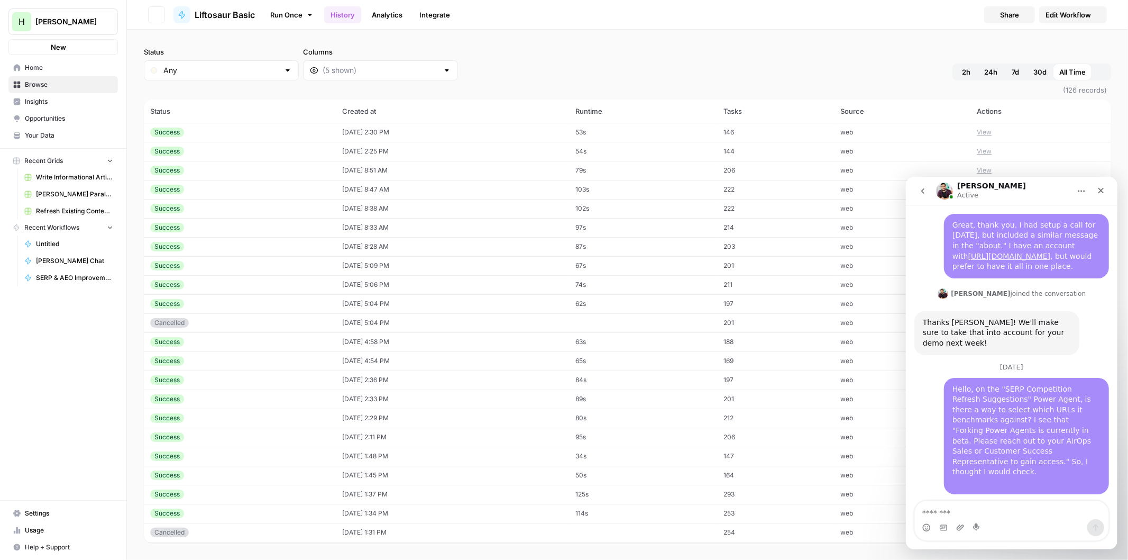
scroll to position [884, 0]
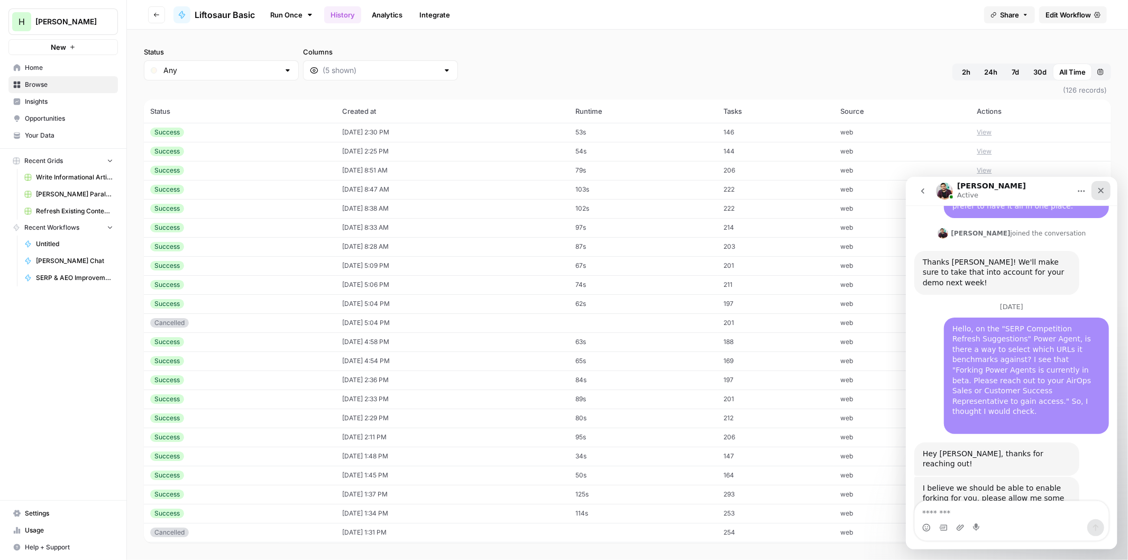
click at [1100, 188] on icon "Close" at bounding box center [1101, 190] width 8 height 8
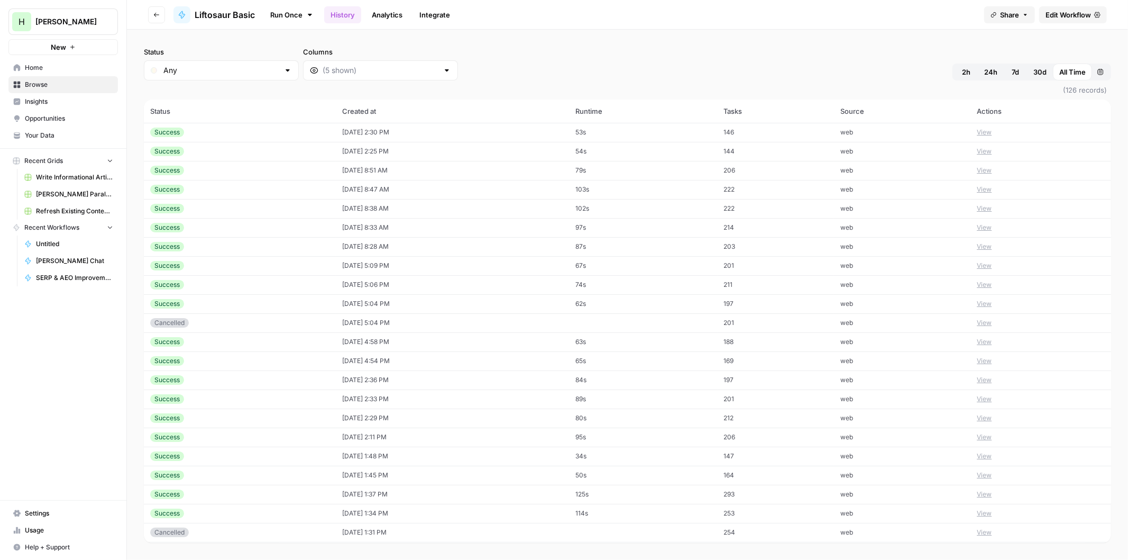
click at [985, 131] on button "View" at bounding box center [984, 132] width 15 height 10
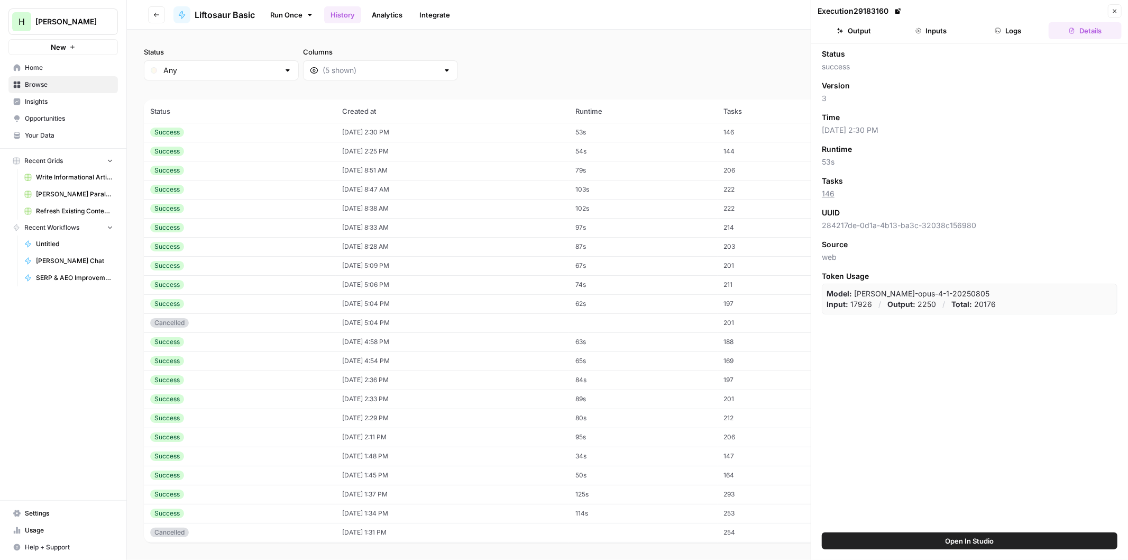
click at [927, 24] on button "Inputs" at bounding box center [931, 30] width 73 height 17
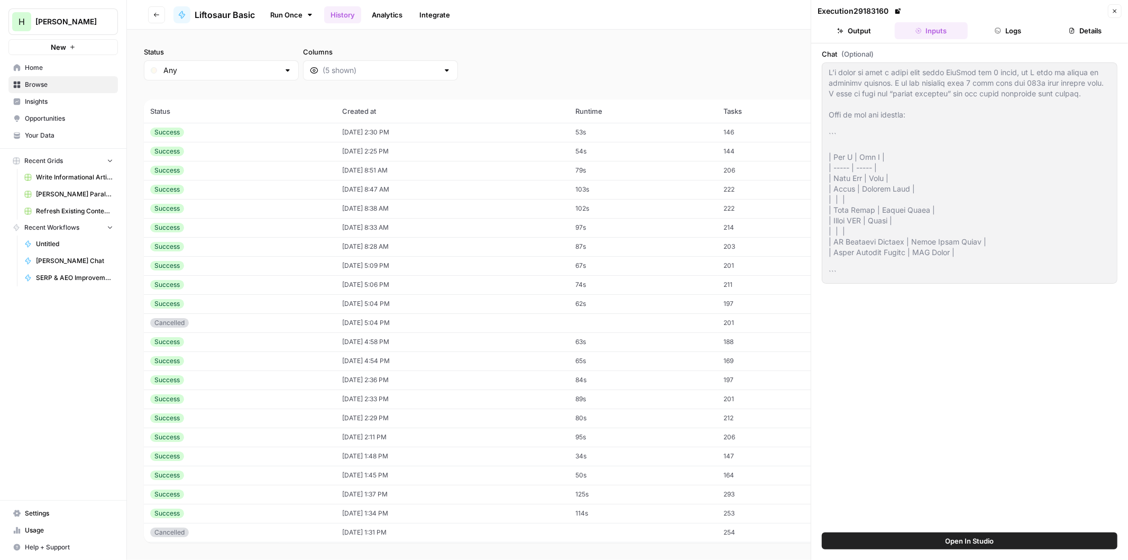
click at [863, 28] on button "Output" at bounding box center [854, 30] width 73 height 17
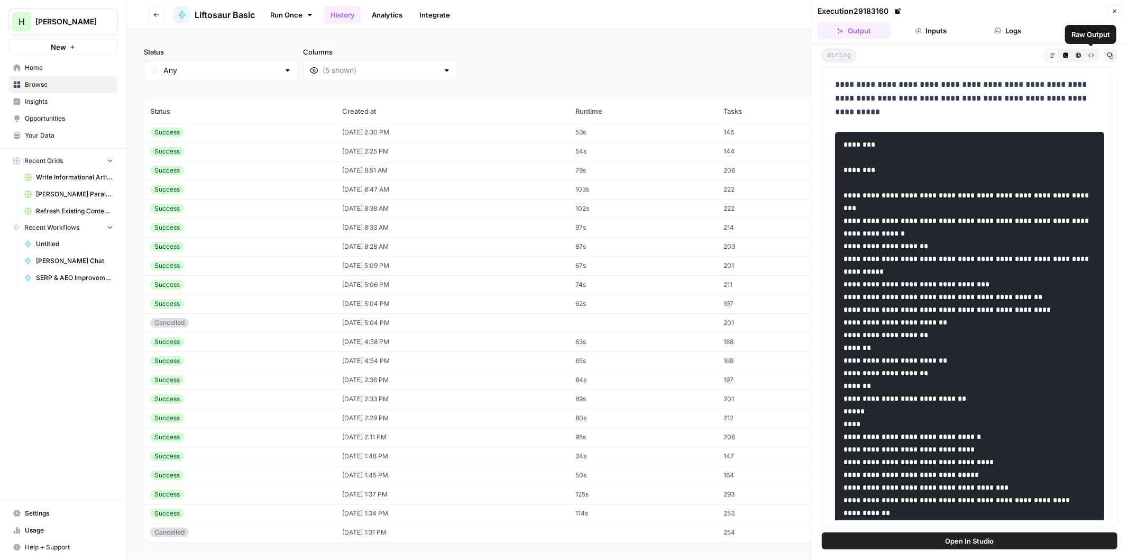
drag, startPoint x: 1112, startPoint y: 56, endPoint x: 1096, endPoint y: 49, distance: 17.3
click at [1111, 53] on icon "button" at bounding box center [1111, 55] width 6 height 6
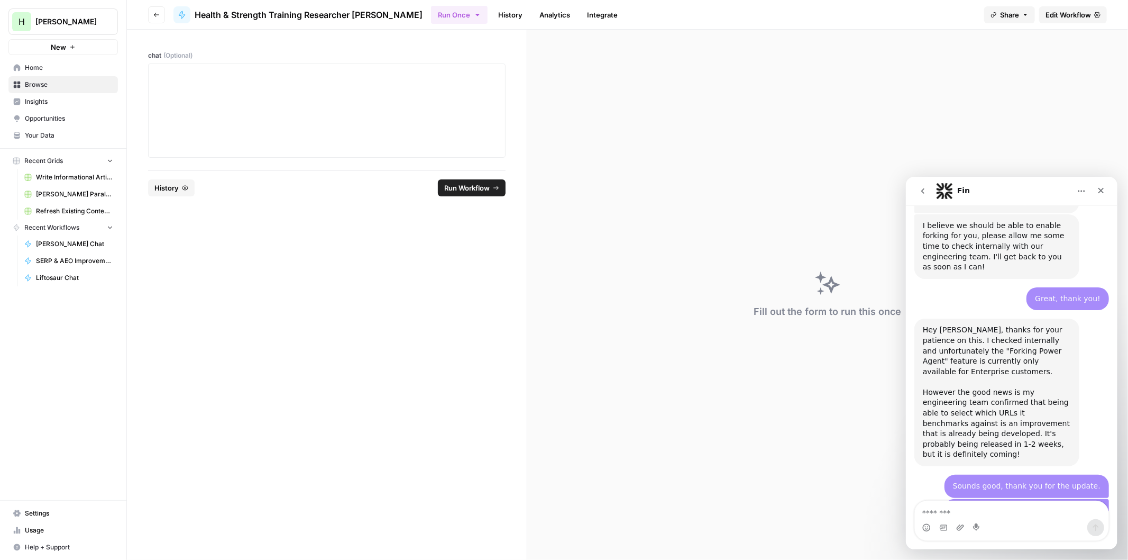
scroll to position [1148, 0]
click at [1099, 192] on icon "Close" at bounding box center [1101, 190] width 8 height 8
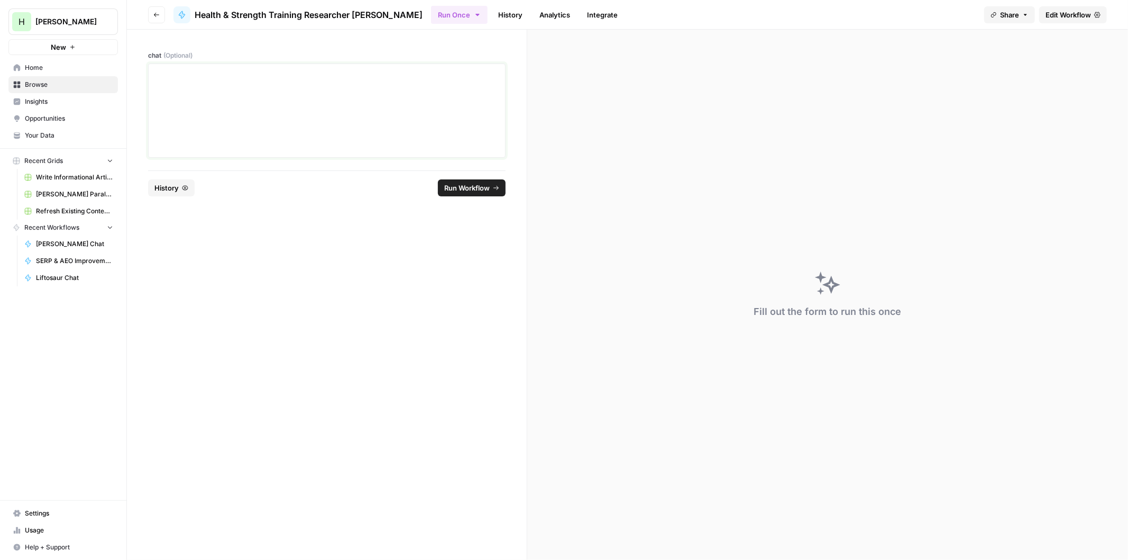
scroll to position [1147, 0]
click at [311, 130] on div at bounding box center [327, 110] width 344 height 85
click at [468, 187] on span "Run Workflow" at bounding box center [466, 188] width 45 height 11
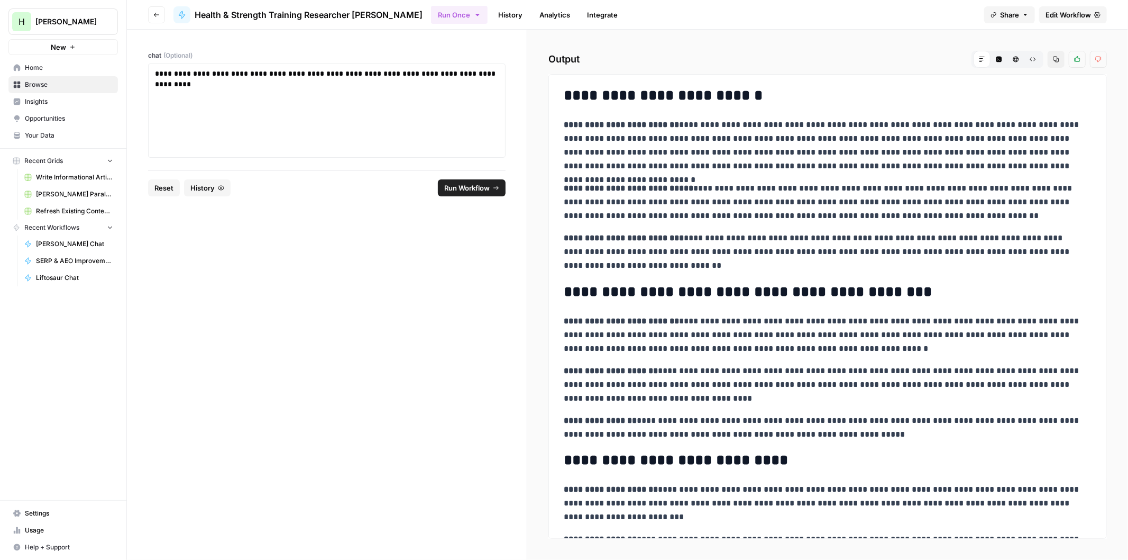
click at [944, 162] on p "**********" at bounding box center [823, 145] width 519 height 55
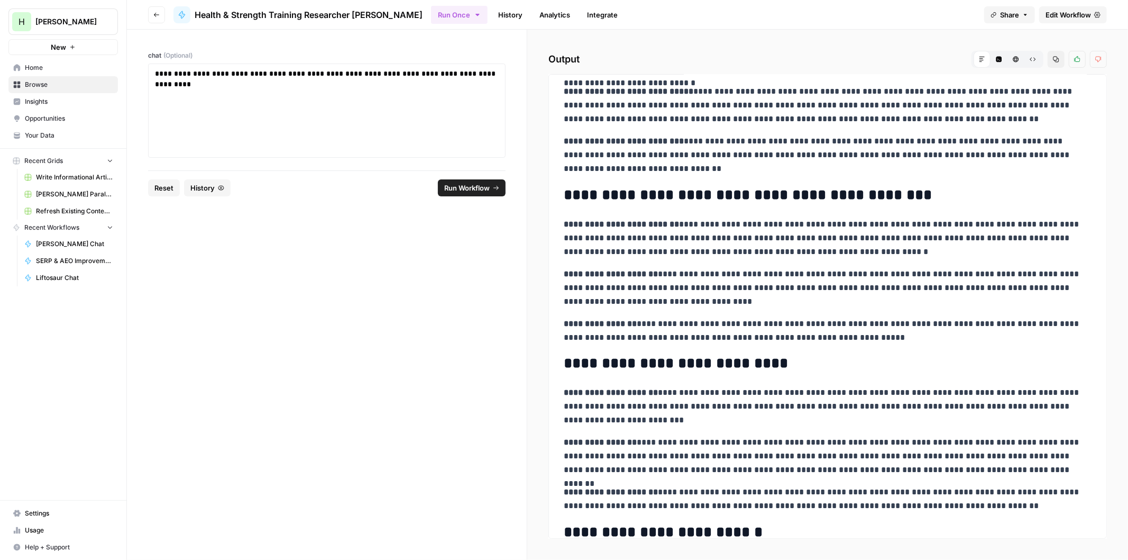
drag, startPoint x: 770, startPoint y: 196, endPoint x: 759, endPoint y: 227, distance: 33.1
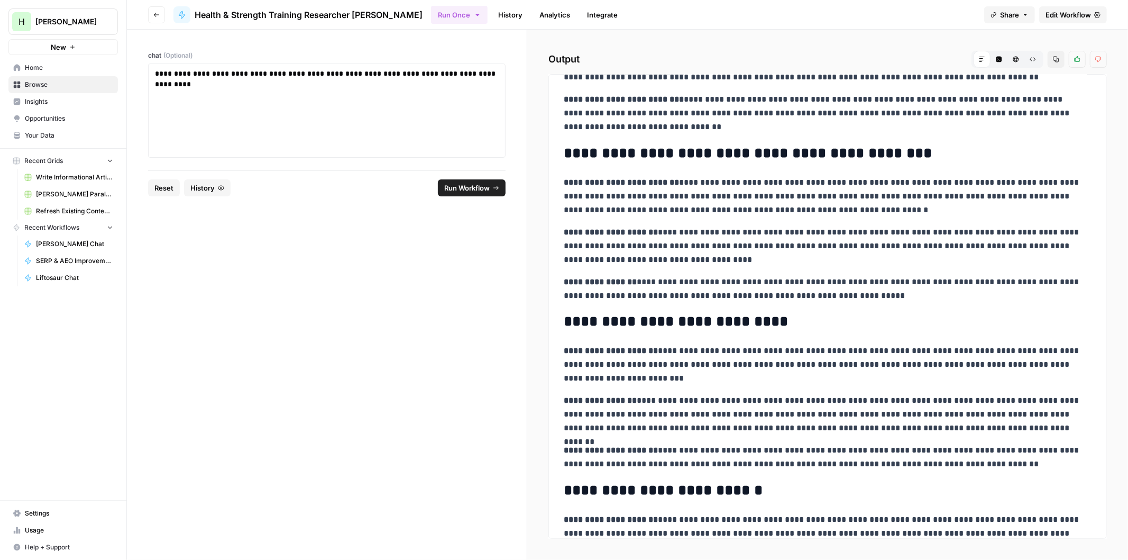
drag, startPoint x: 803, startPoint y: 186, endPoint x: 795, endPoint y: 198, distance: 15.0
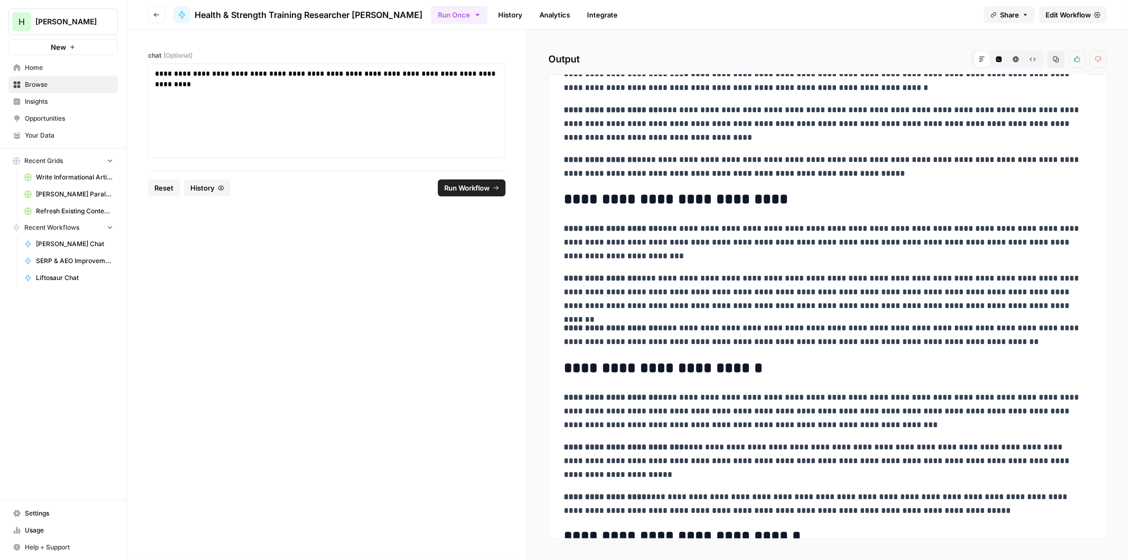
scroll to position [286, 0]
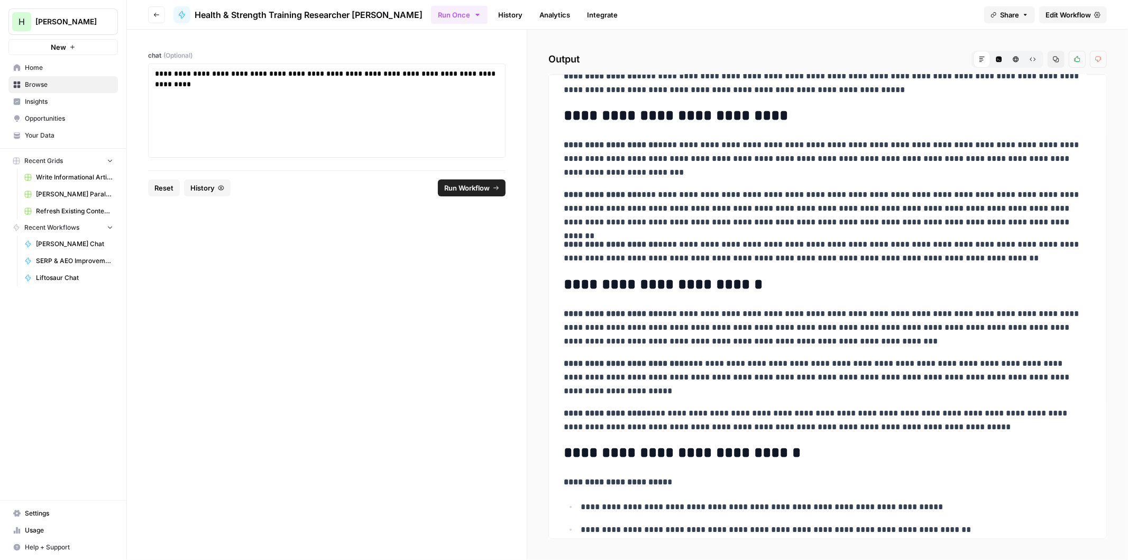
drag, startPoint x: 833, startPoint y: 170, endPoint x: 826, endPoint y: 188, distance: 19.8
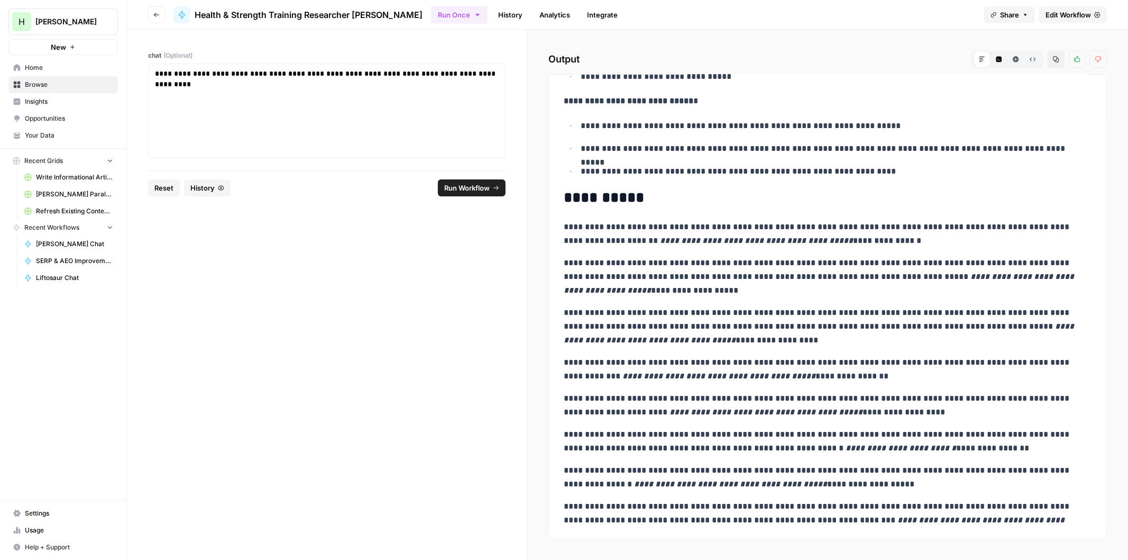
scroll to position [894, 0]
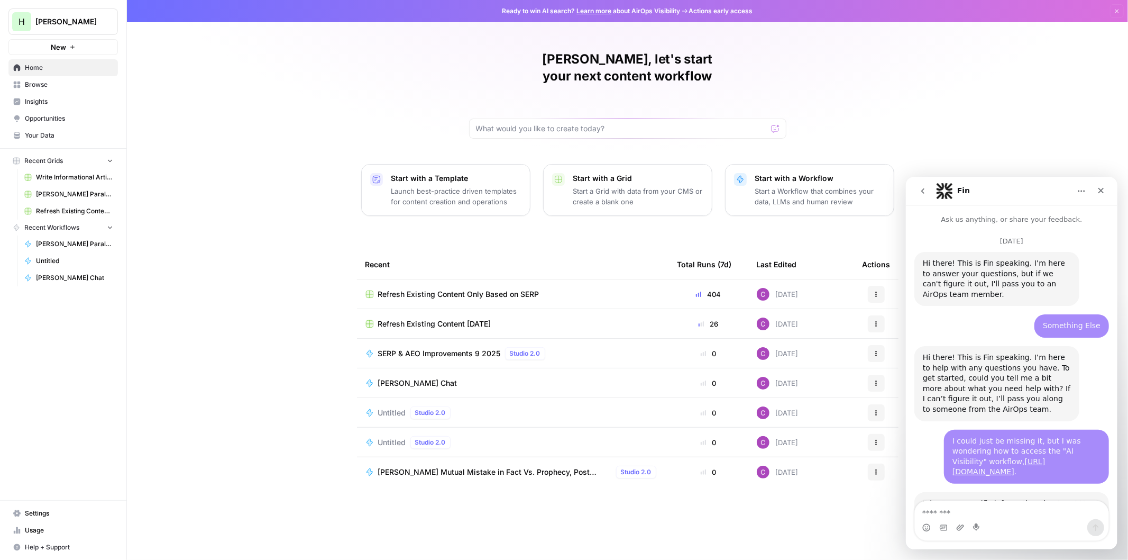
scroll to position [1, 0]
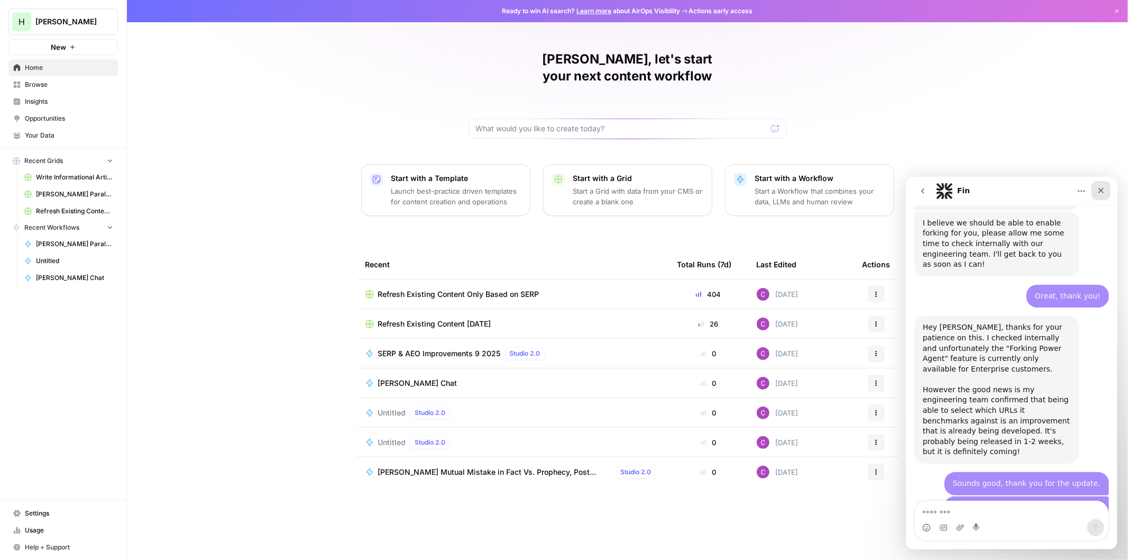
click at [1109, 189] on div "Close" at bounding box center [1100, 189] width 19 height 19
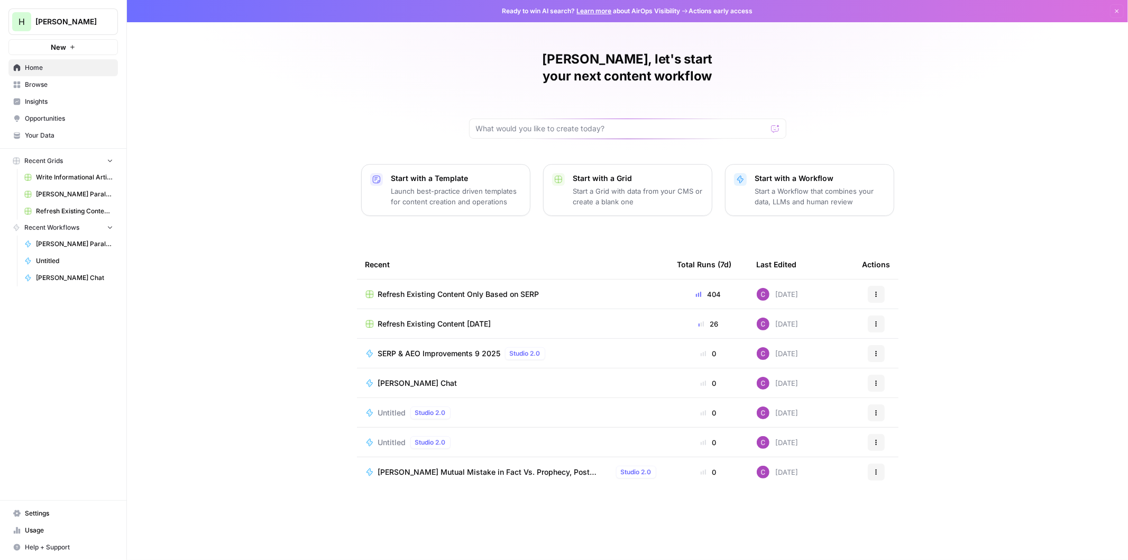
scroll to position [1147, 0]
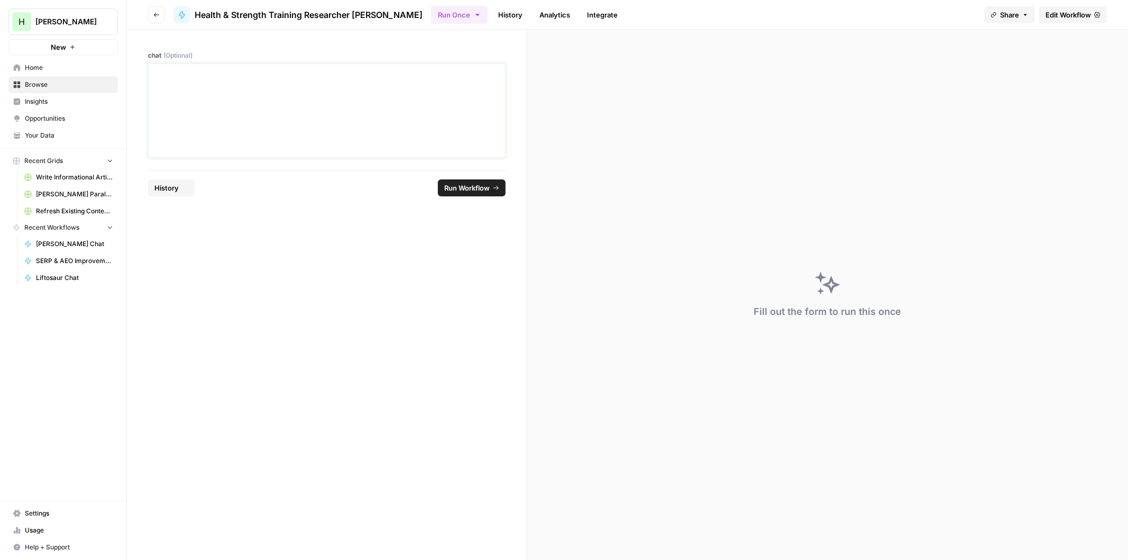
click at [247, 110] on div at bounding box center [327, 110] width 344 height 85
click at [466, 187] on span "Run Workflow" at bounding box center [466, 188] width 45 height 11
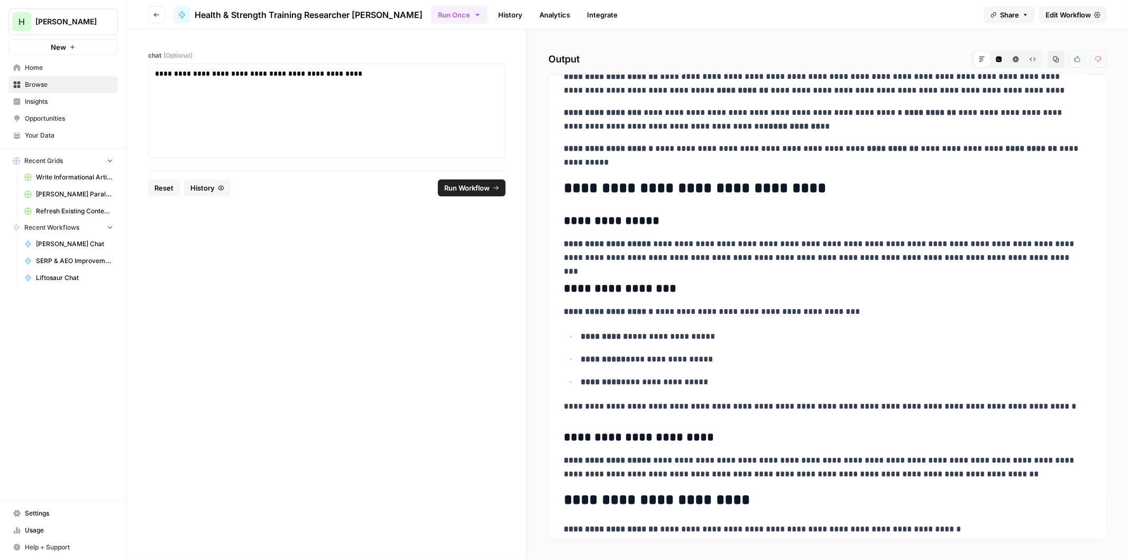
scroll to position [274, 0]
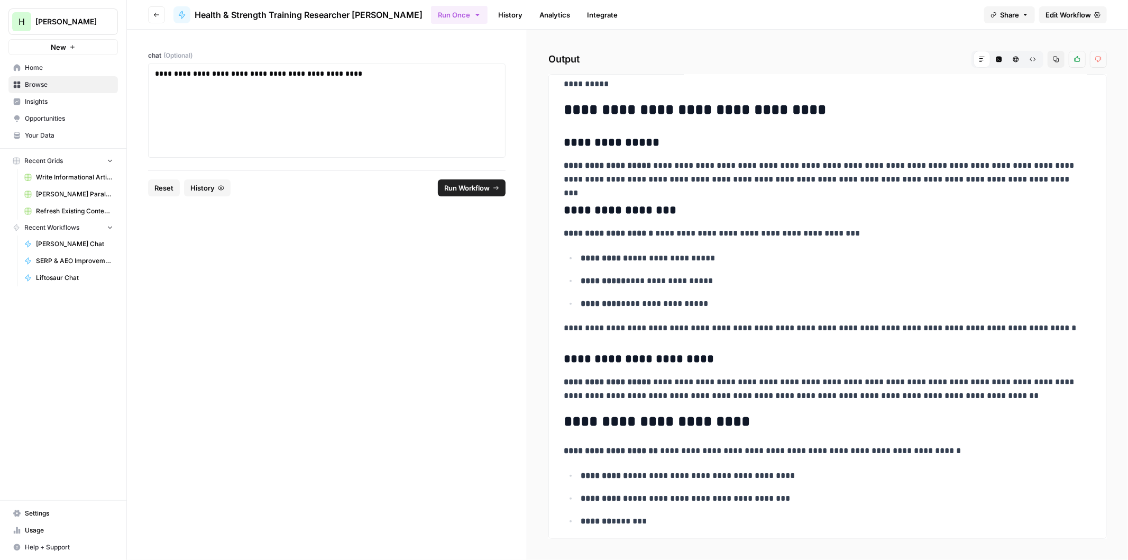
drag, startPoint x: 795, startPoint y: 324, endPoint x: 785, endPoint y: 353, distance: 30.1
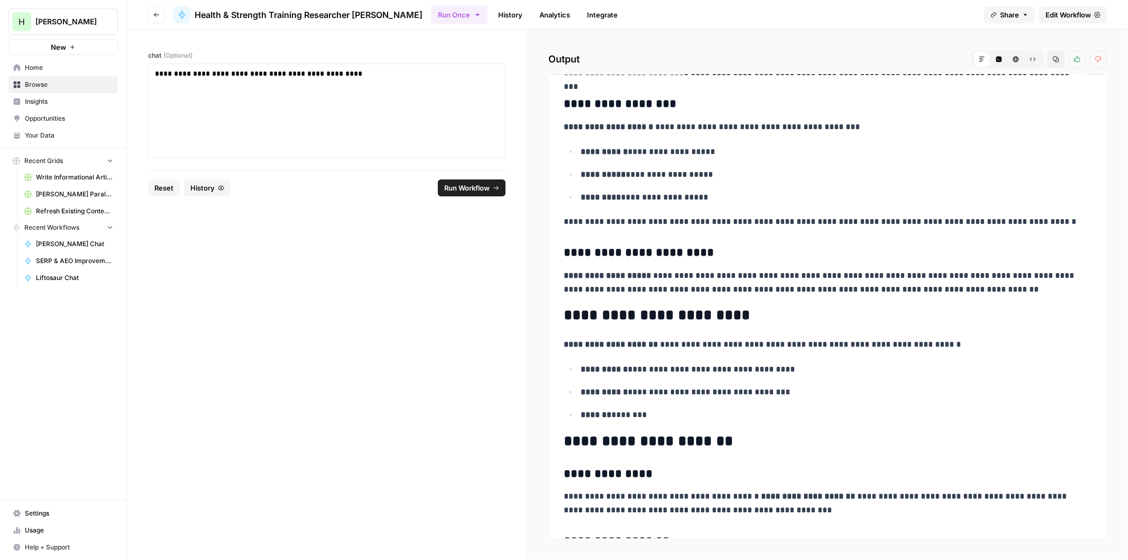
drag, startPoint x: 816, startPoint y: 236, endPoint x: 806, endPoint y: 287, distance: 51.8
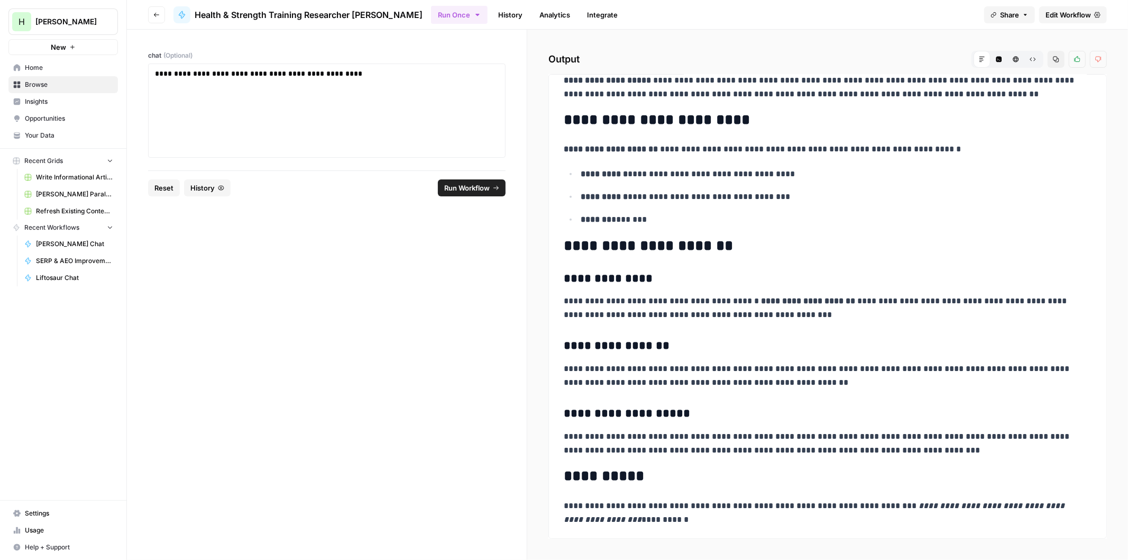
scroll to position [657, 0]
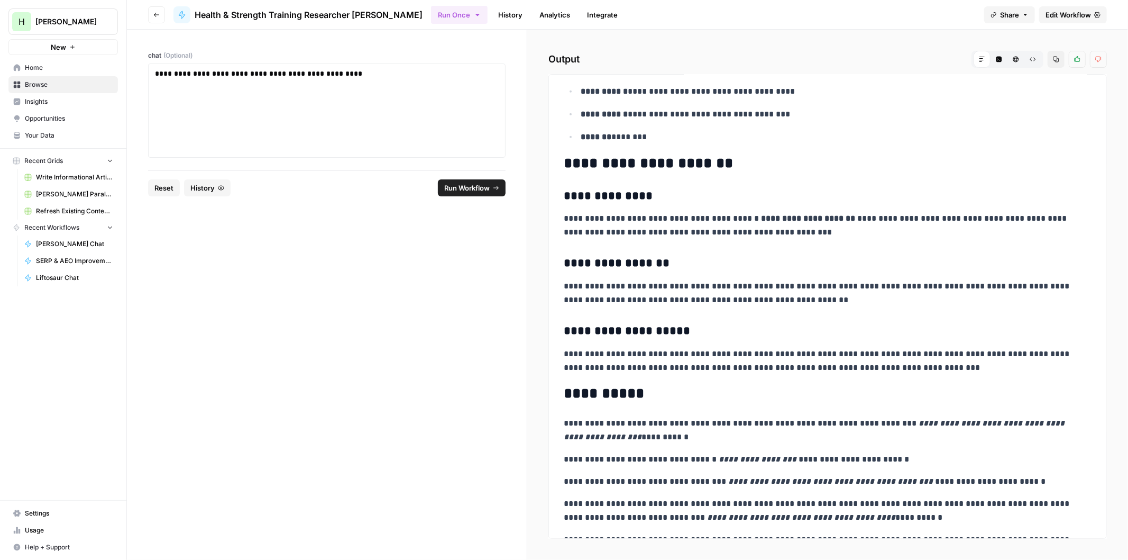
drag, startPoint x: 844, startPoint y: 185, endPoint x: 832, endPoint y: 230, distance: 46.6
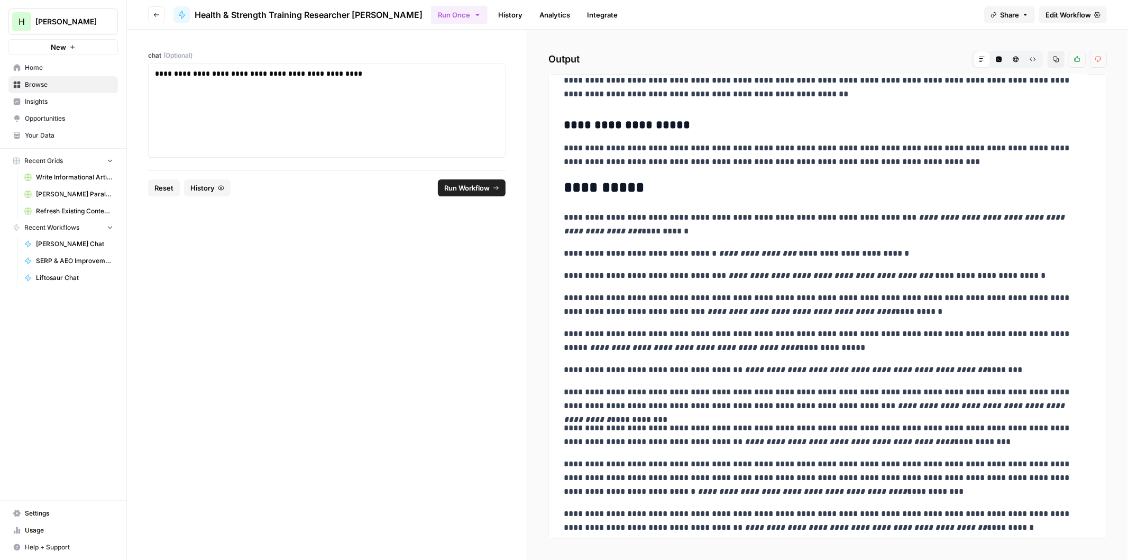
scroll to position [933, 0]
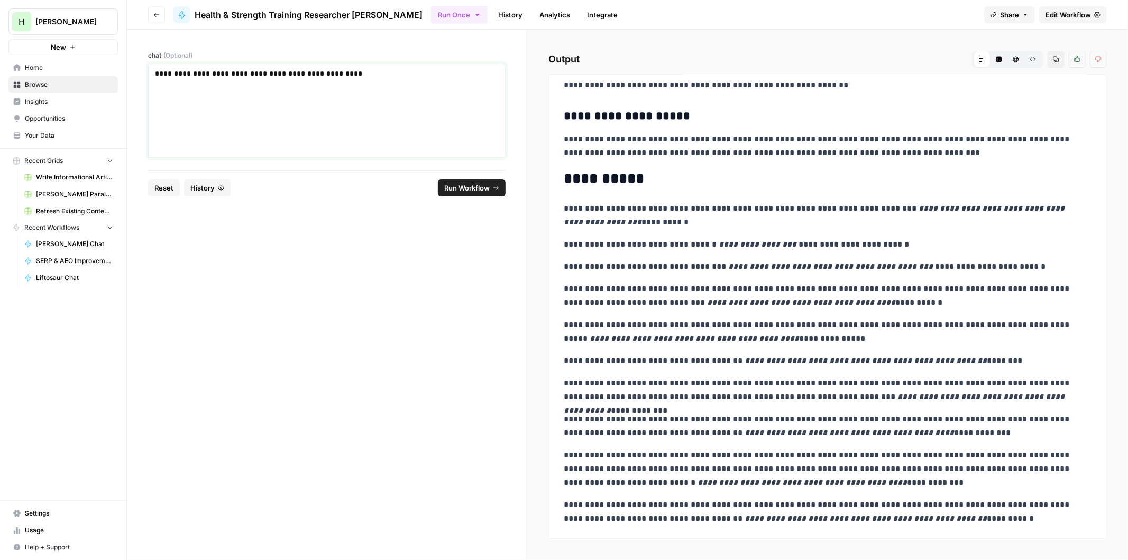
click at [429, 82] on div "**********" at bounding box center [327, 110] width 344 height 85
click at [475, 183] on span "Run Workflow" at bounding box center [466, 188] width 45 height 11
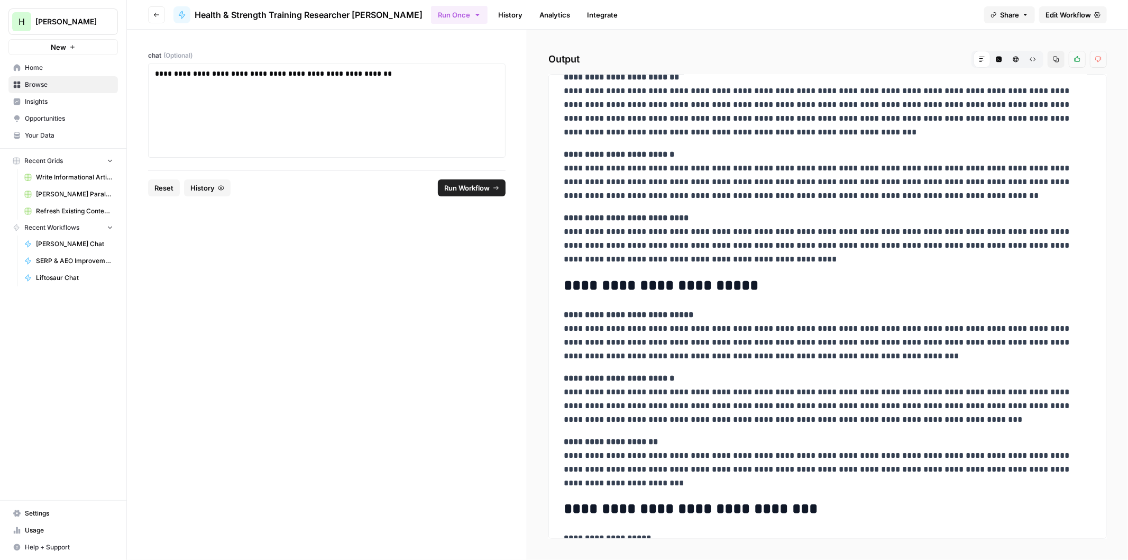
drag, startPoint x: 781, startPoint y: 207, endPoint x: 772, endPoint y: 250, distance: 43.7
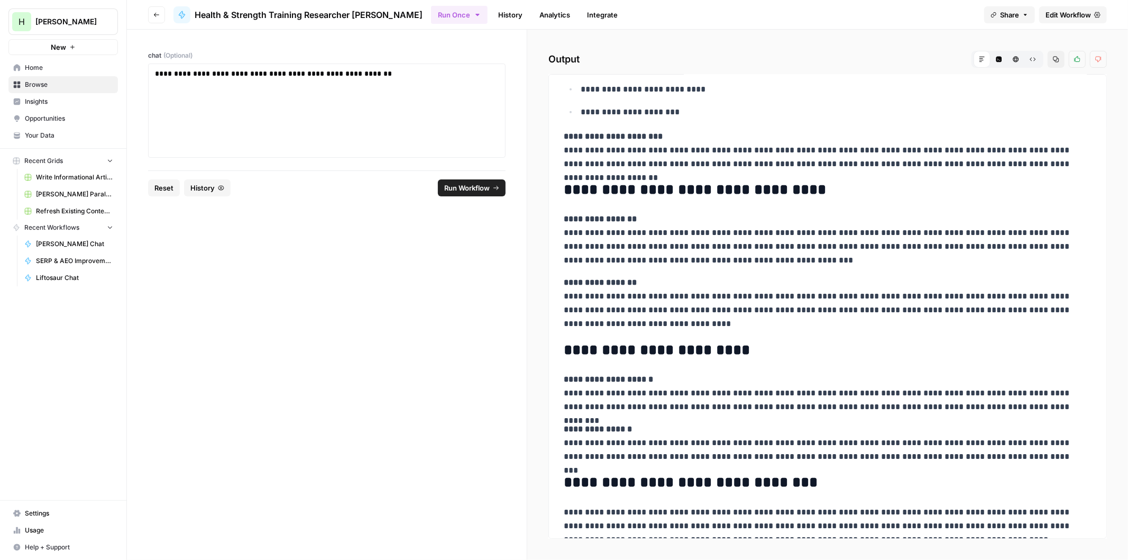
scroll to position [773, 0]
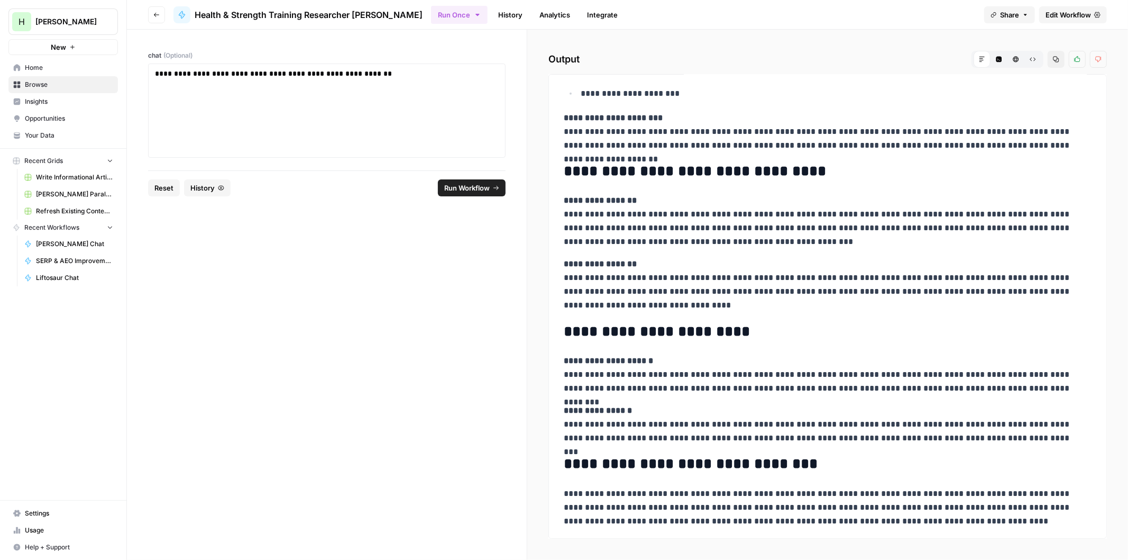
click at [509, 300] on form "**********" at bounding box center [327, 295] width 400 height 530
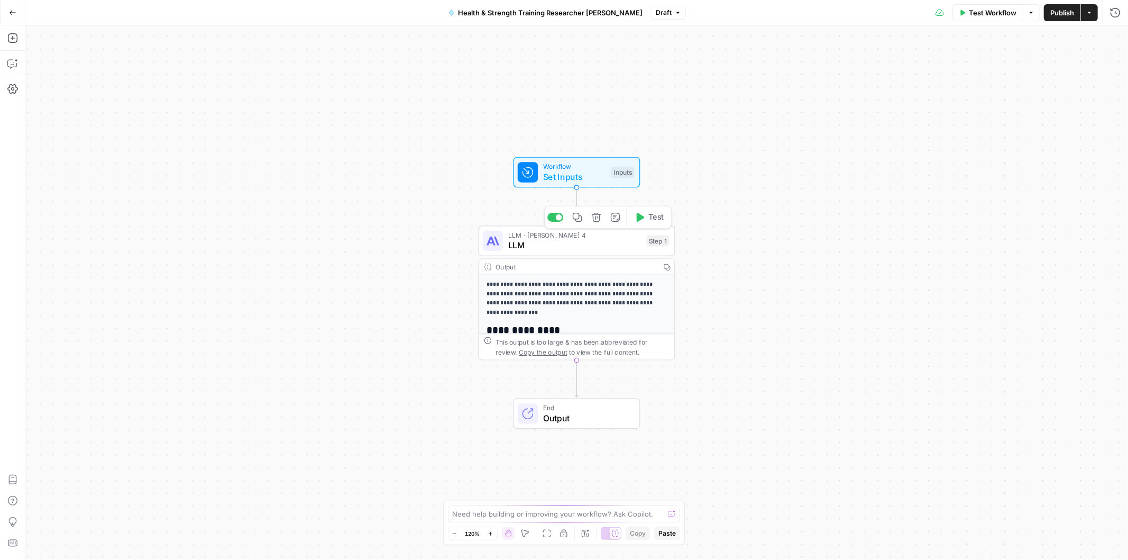
click at [548, 242] on span "LLM" at bounding box center [574, 245] width 133 height 13
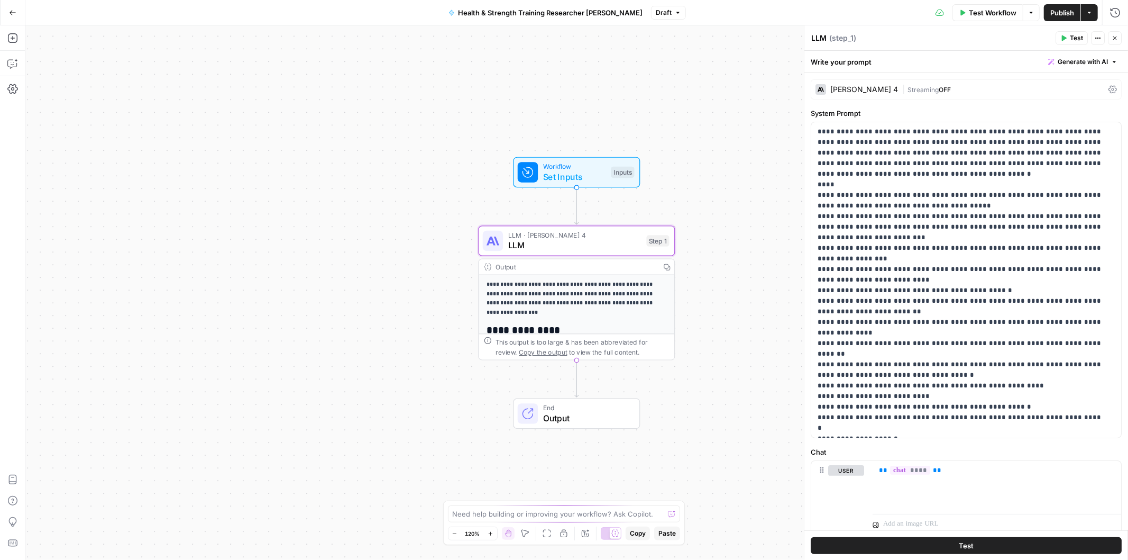
click at [867, 88] on div "[PERSON_NAME] 4" at bounding box center [865, 89] width 68 height 7
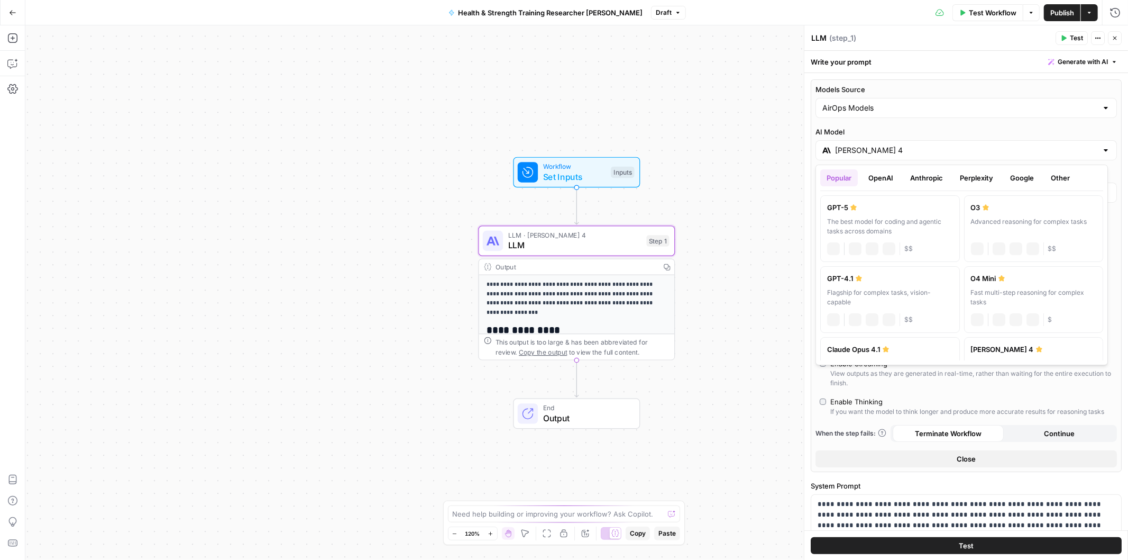
click at [903, 150] on input "[PERSON_NAME] 4" at bounding box center [966, 150] width 262 height 11
click at [925, 182] on button "Anthropic" at bounding box center [926, 177] width 45 height 17
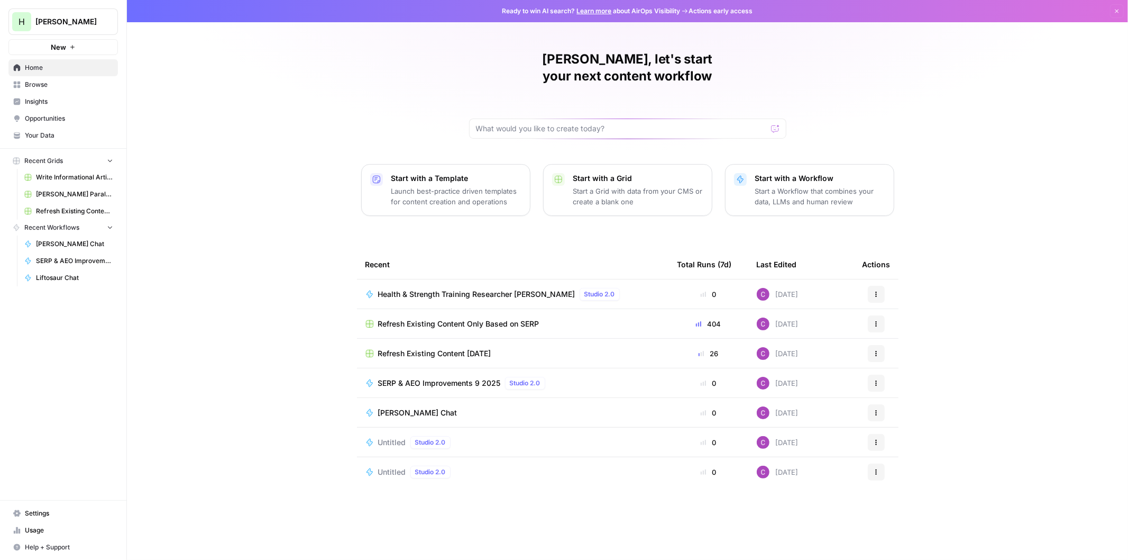
click at [794, 173] on div "Start with a Workflow Start a Workflow that combines your data, LLMs and human …" at bounding box center [820, 190] width 130 height 34
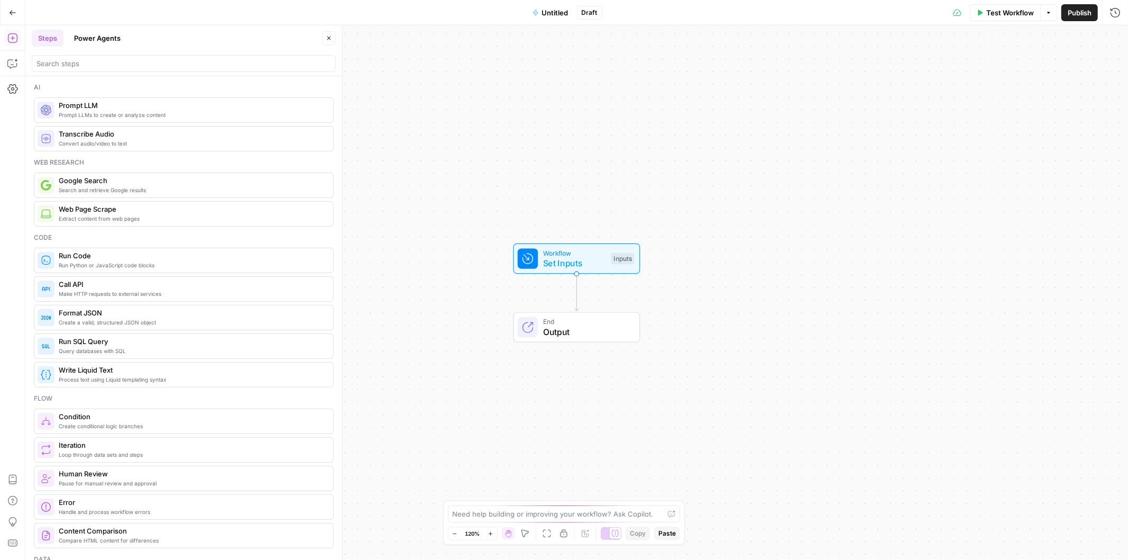
click at [99, 38] on button "Power Agents" at bounding box center [97, 38] width 59 height 17
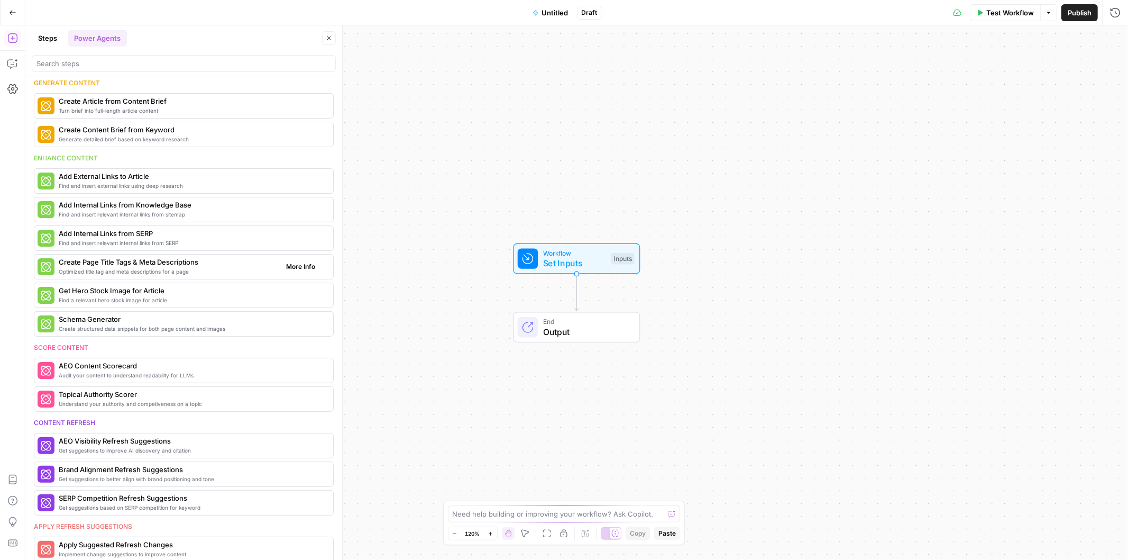
scroll to position [274, 0]
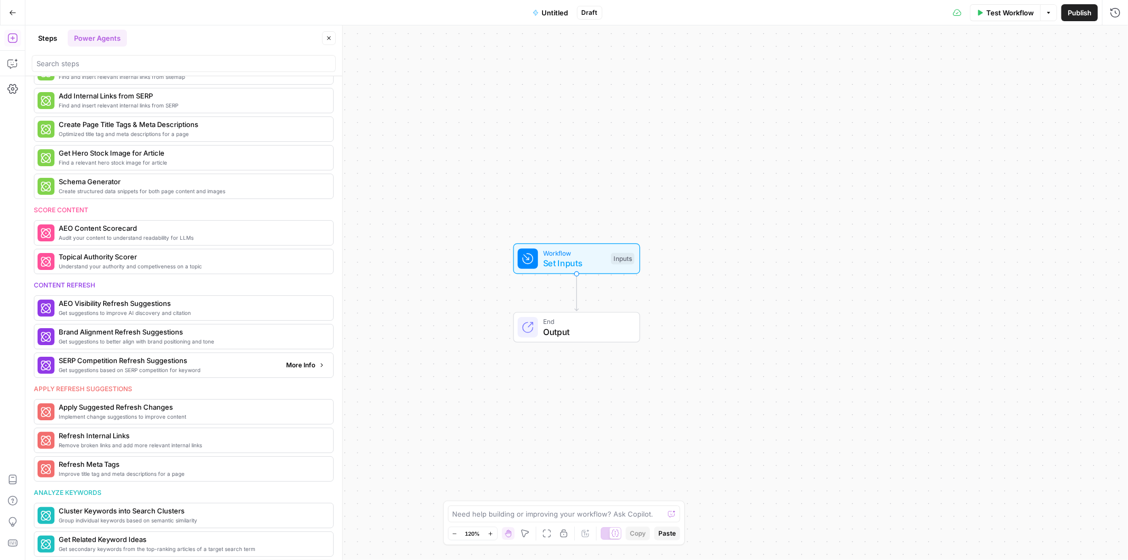
click at [151, 368] on span "Get suggestions based on SERP competition for keyword" at bounding box center [168, 370] width 219 height 8
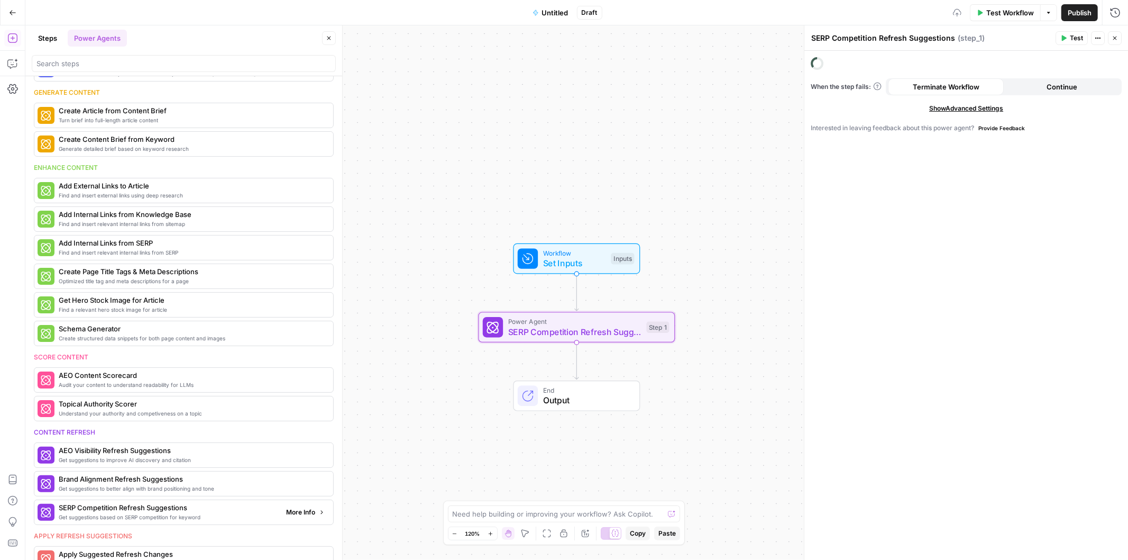
scroll to position [422, 0]
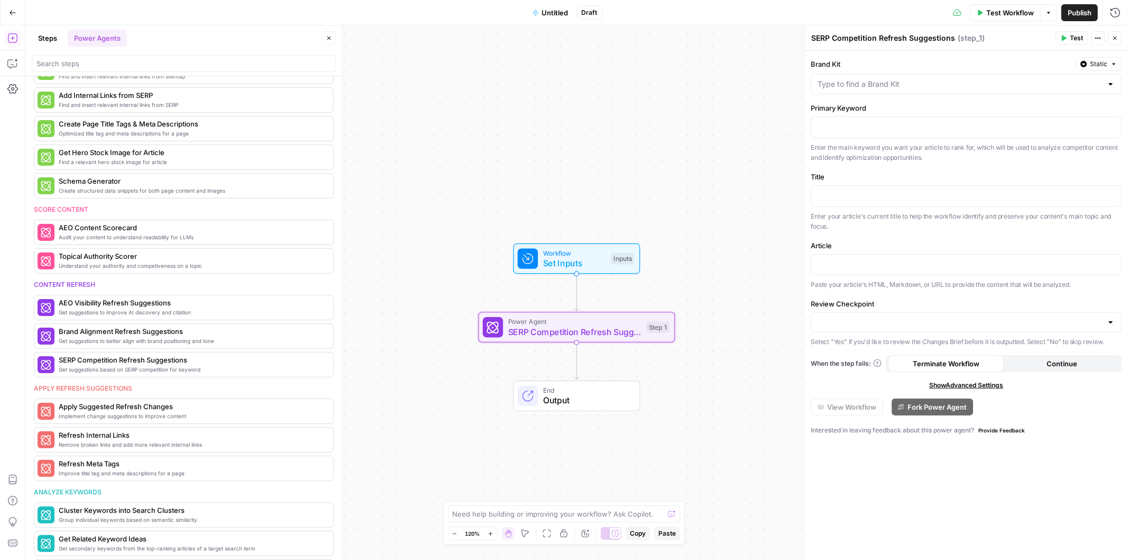
click at [395, 130] on div "Workflow Set Inputs Inputs Power Agent SERP Competition Refresh Suggestions Ste…" at bounding box center [576, 292] width 1103 height 534
click at [333, 42] on button "Close" at bounding box center [329, 38] width 14 height 14
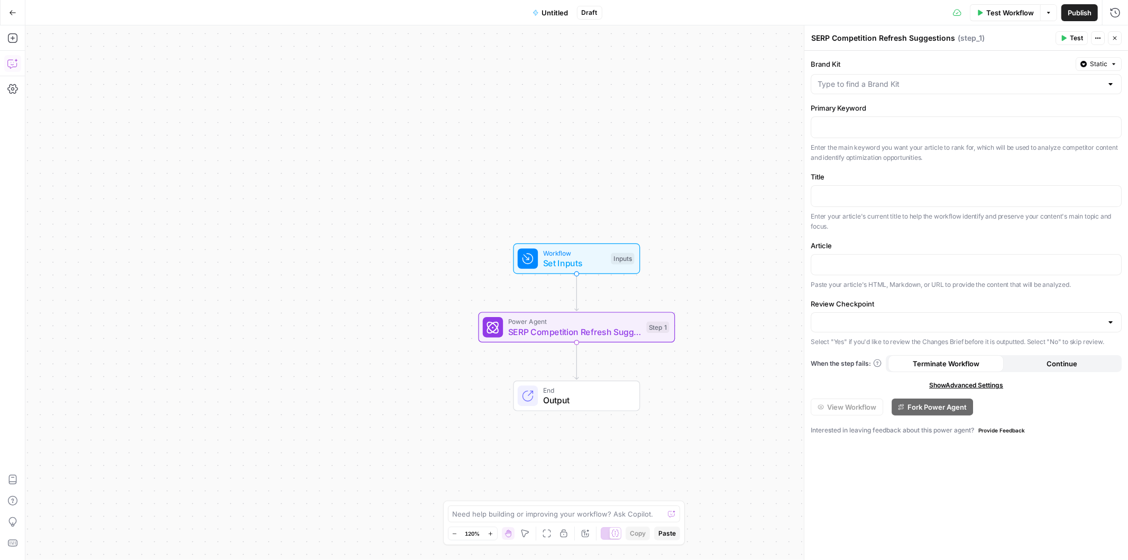
click at [12, 63] on icon "button" at bounding box center [12, 63] width 11 height 11
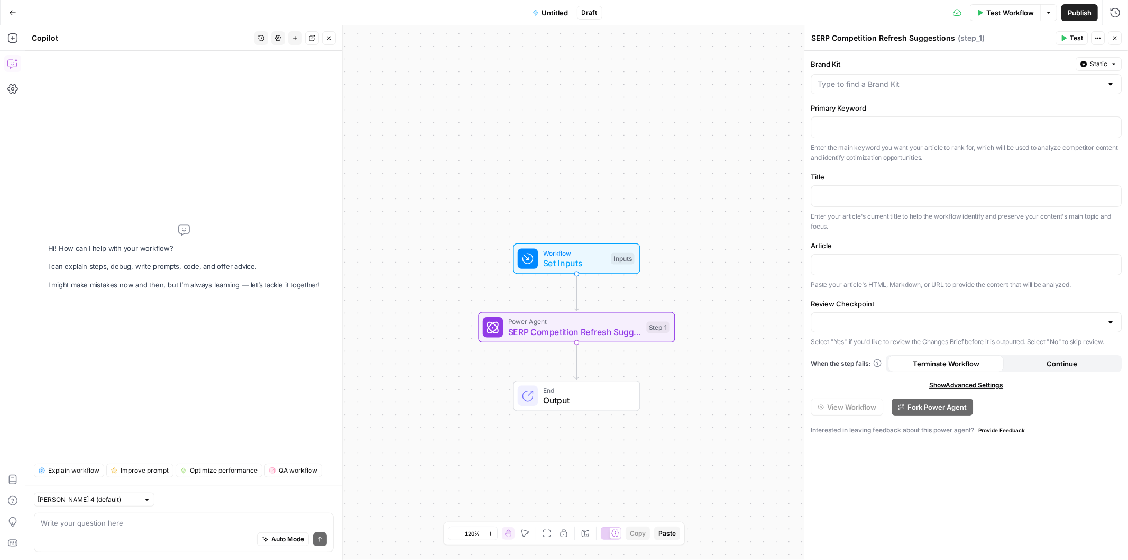
click at [140, 537] on div "Auto Mode Send" at bounding box center [184, 539] width 286 height 23
click at [143, 499] on div at bounding box center [146, 499] width 7 height 7
click at [93, 532] on span "Claude Opus 4.1" at bounding box center [83, 537] width 81 height 11
type input "Claude Opus 4.1"
click at [145, 532] on div "Auto Mode Send" at bounding box center [184, 539] width 286 height 23
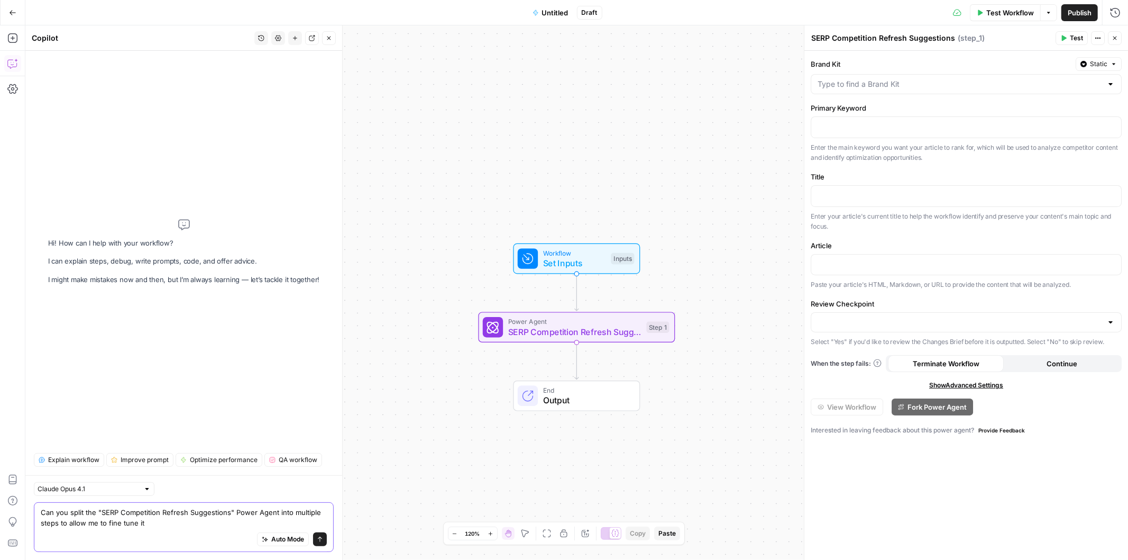
type textarea "Can you split the "SERP Competition Refresh Suggestions" Power Agent into multi…"
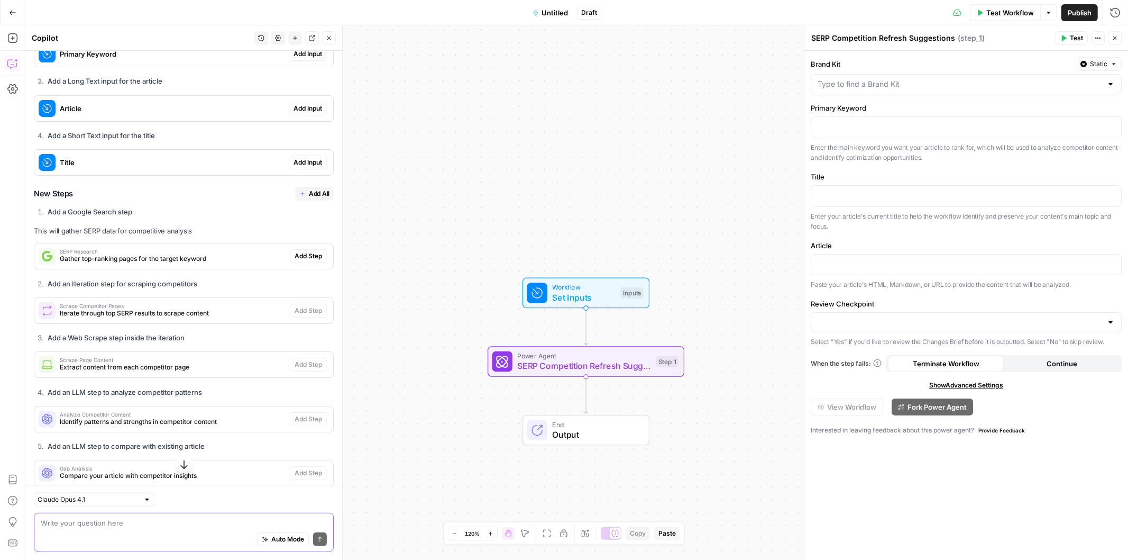
scroll to position [358, 0]
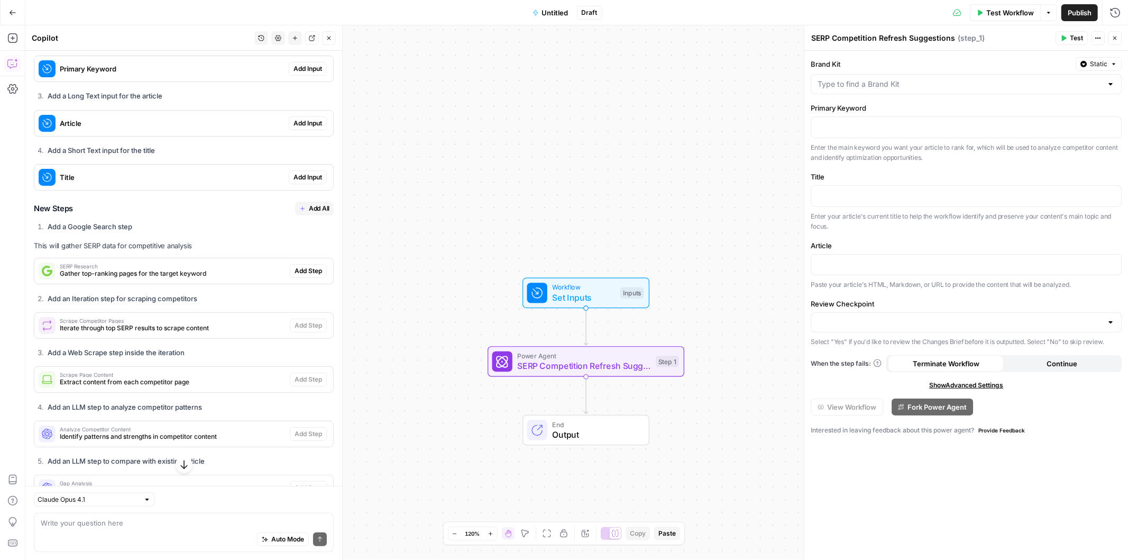
click at [309, 211] on span "Add All" at bounding box center [319, 209] width 21 height 10
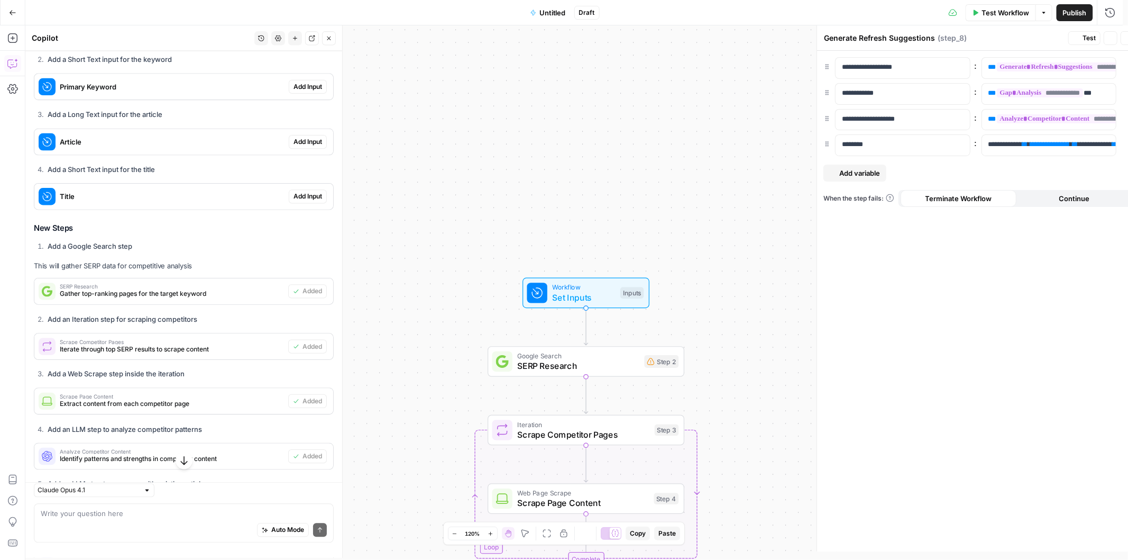
type textarea "Format Output"
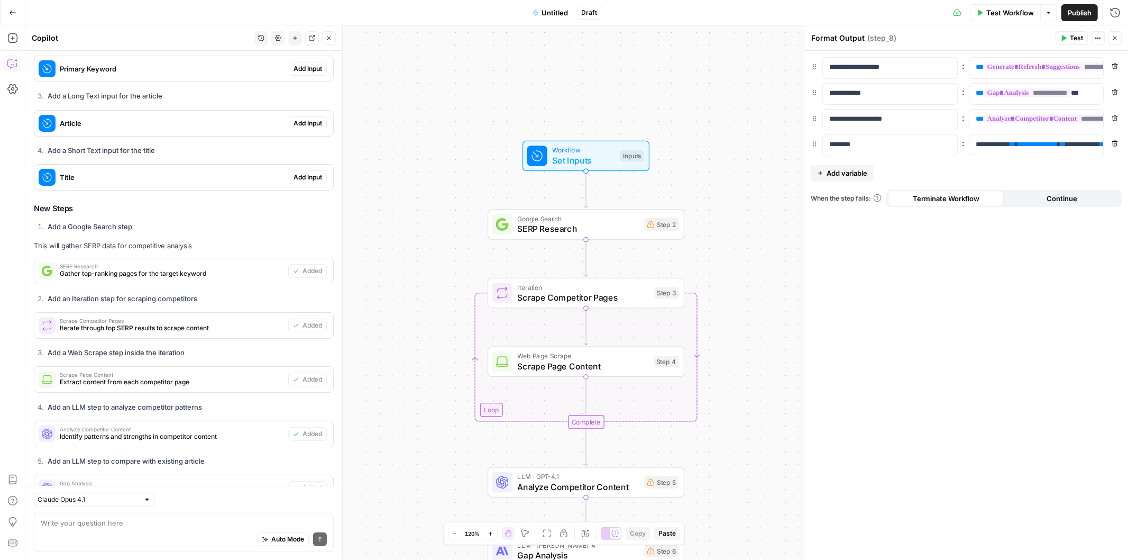
scroll to position [649, 0]
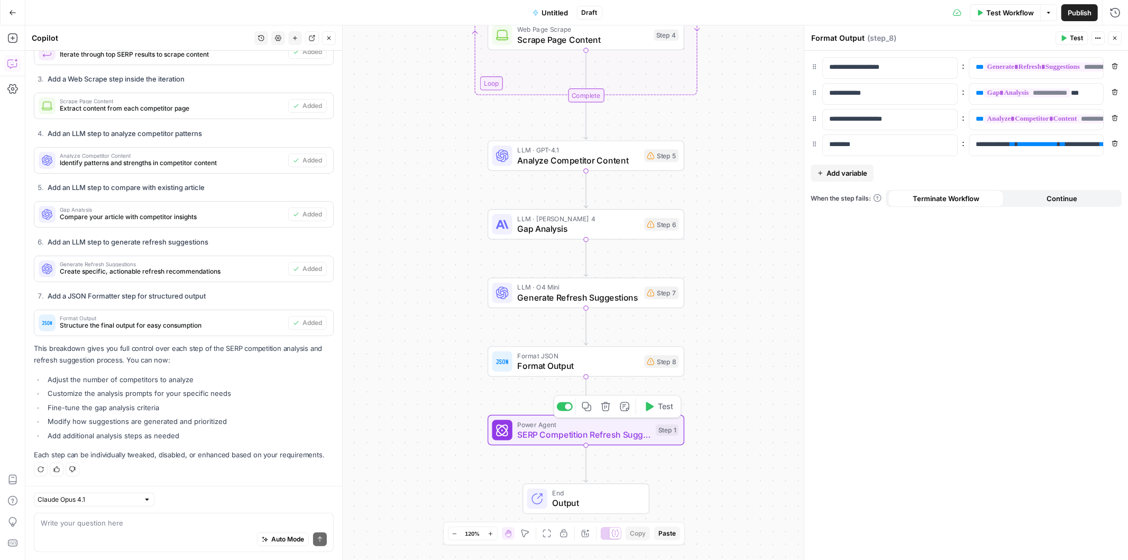
click at [609, 411] on icon "button" at bounding box center [606, 407] width 10 height 10
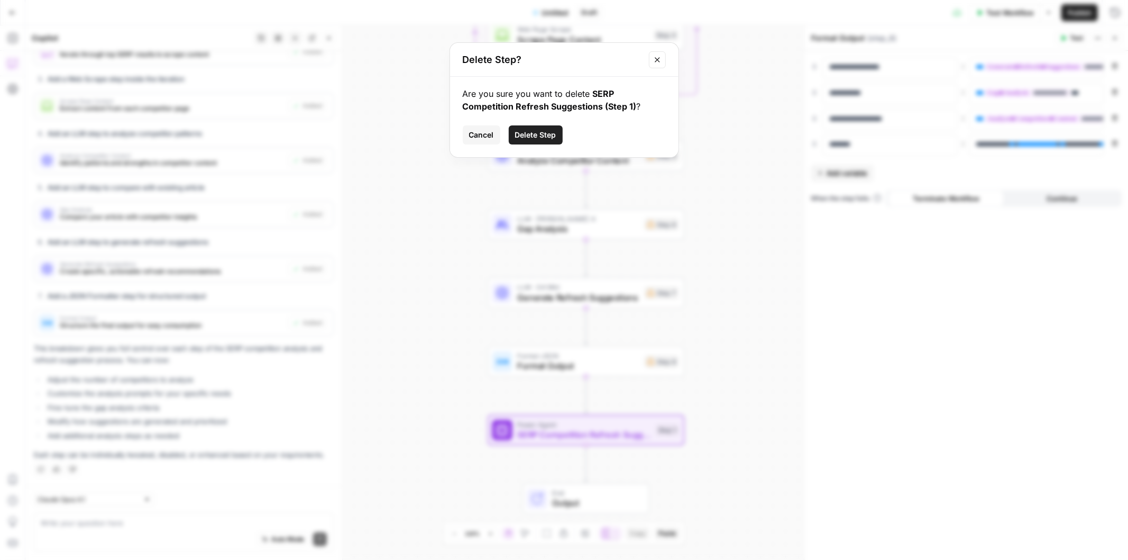
click at [527, 136] on span "Delete Step" at bounding box center [535, 135] width 41 height 11
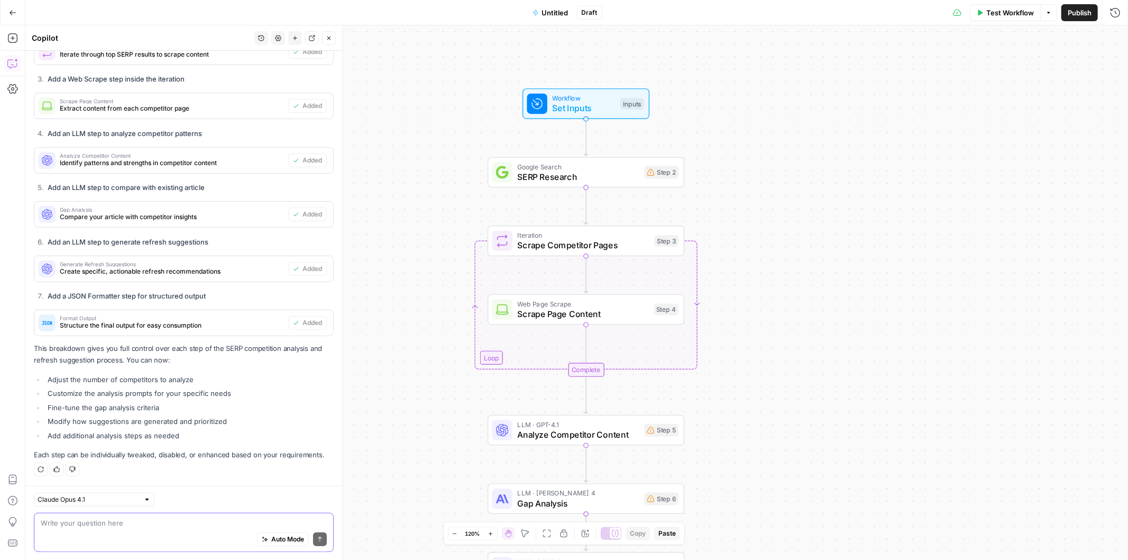
click at [101, 523] on textarea at bounding box center [184, 522] width 286 height 11
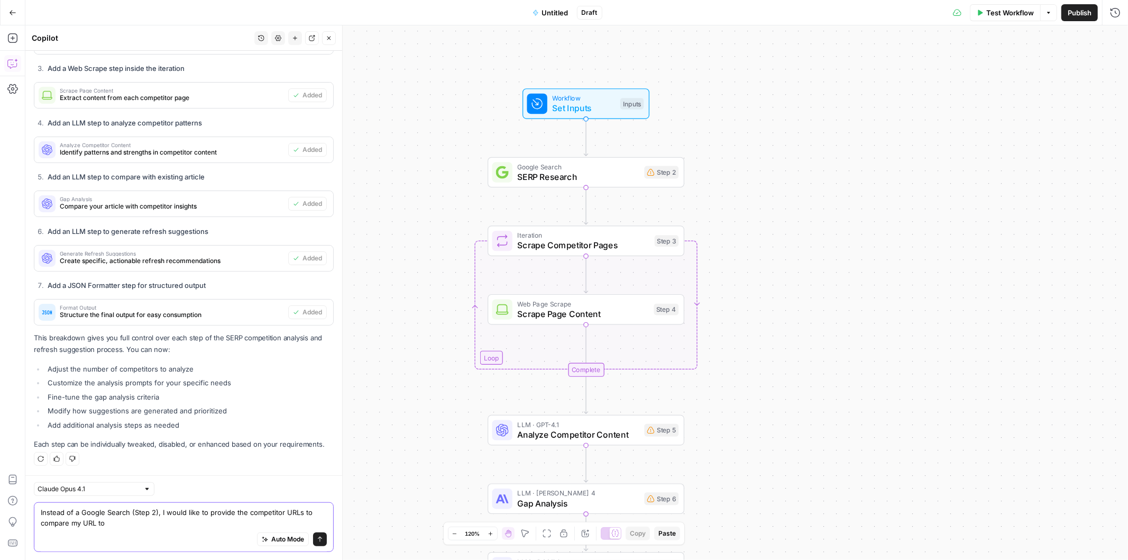
type textarea "Instead of a Google Search (Step 2), I would like to provide the competitor URL…"
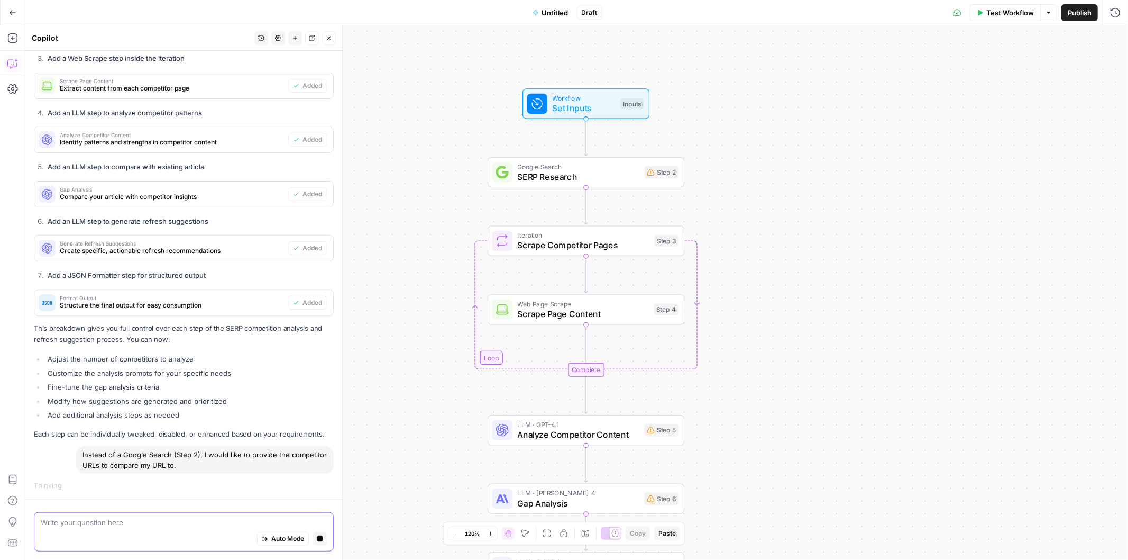
scroll to position [644, 0]
click at [142, 458] on div "Instead of a Google Search (Step 2), I would like to provide the competitor URL…" at bounding box center [205, 460] width 258 height 28
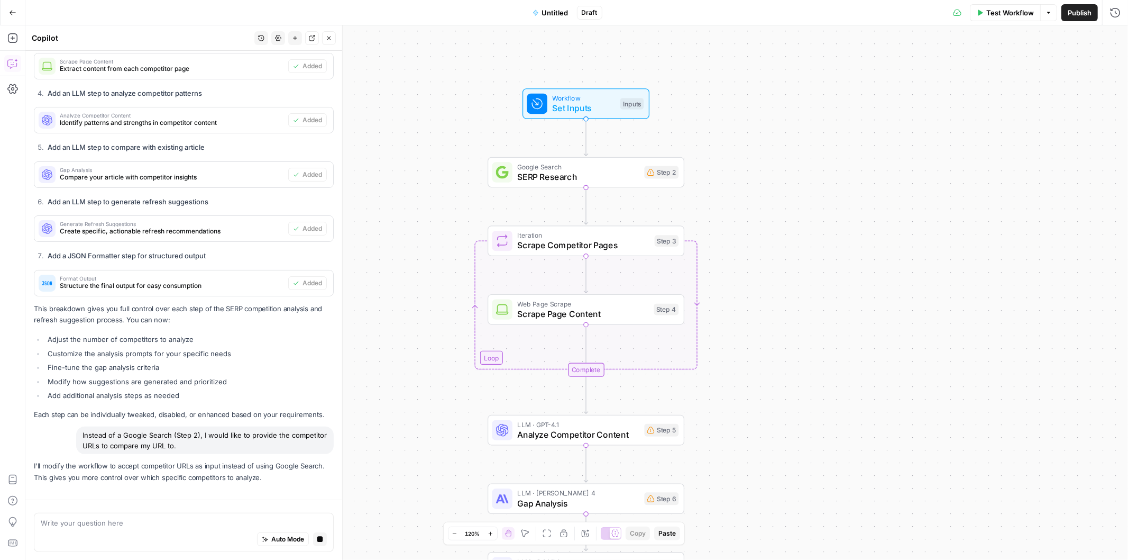
copy div "Google"
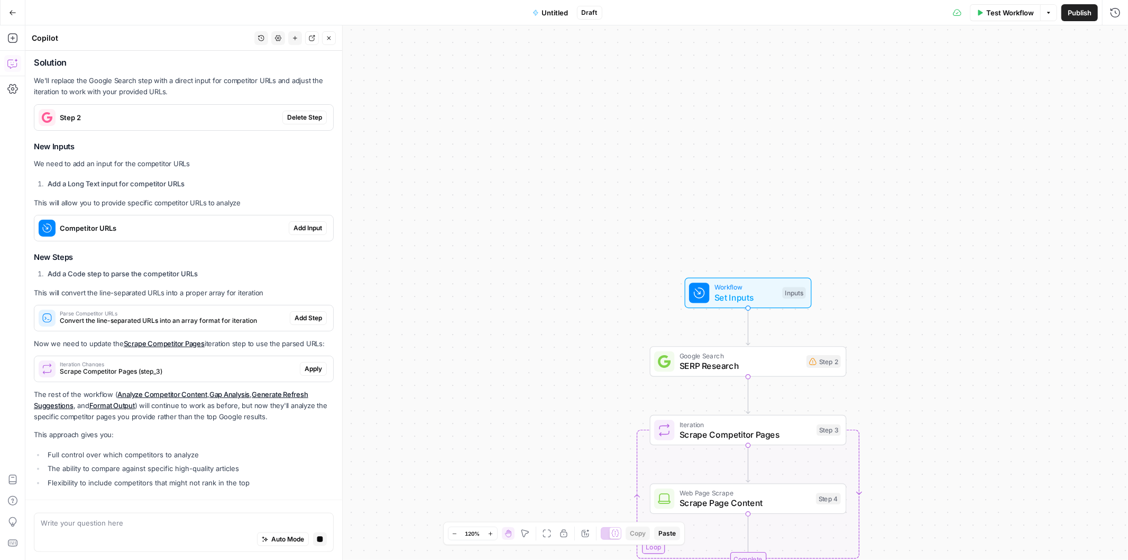
scroll to position [1111, 0]
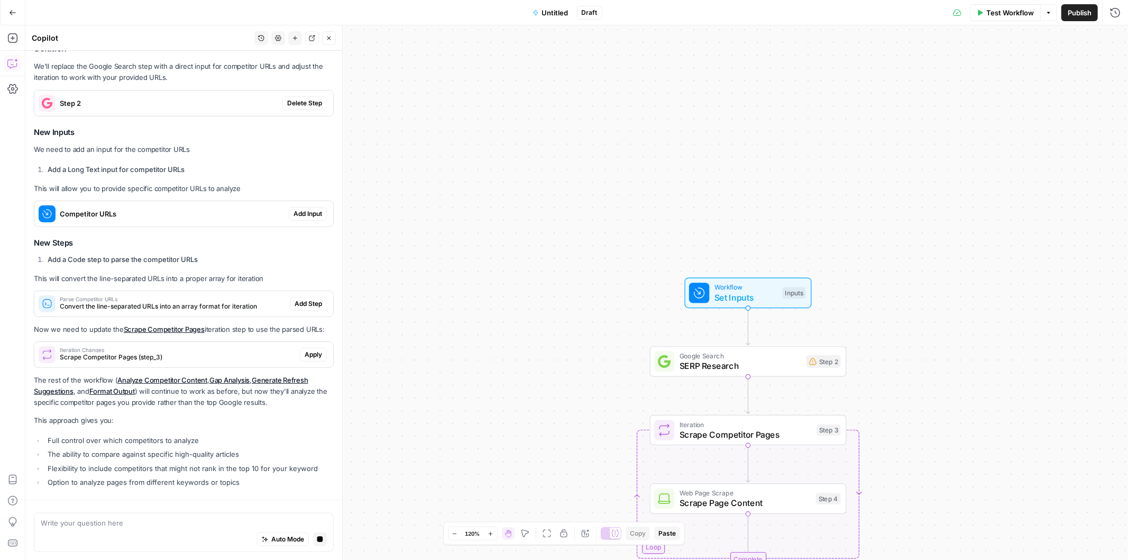
click at [556, 5] on button "Untitled" at bounding box center [550, 12] width 49 height 17
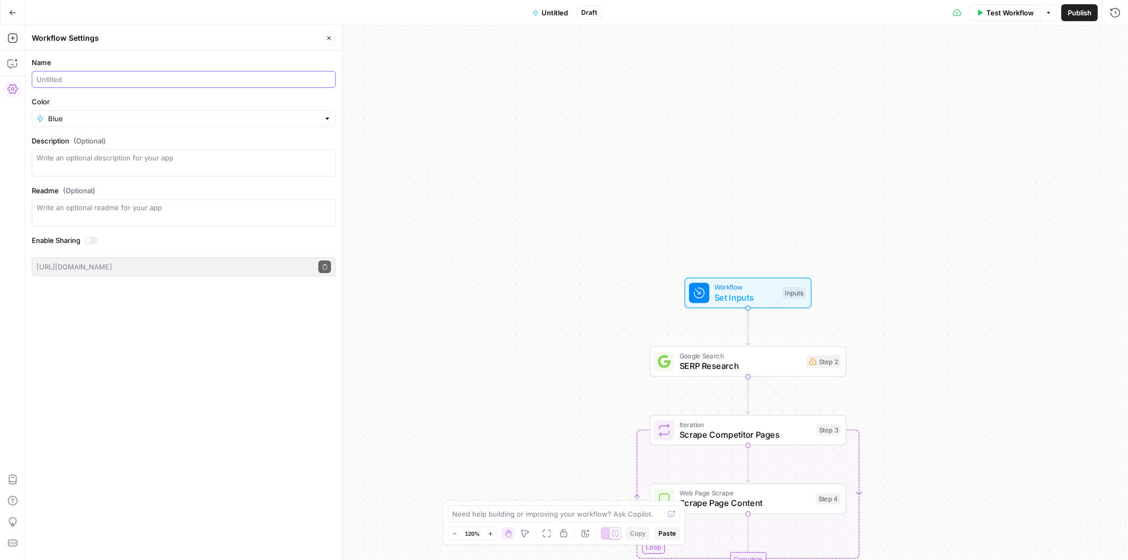
click at [101, 77] on input "Name" at bounding box center [184, 79] width 295 height 11
type input "Has Competitor Power Step on SERPs"
click at [328, 40] on icon "button" at bounding box center [329, 38] width 6 height 6
click at [16, 66] on icon "button" at bounding box center [11, 64] width 9 height 8
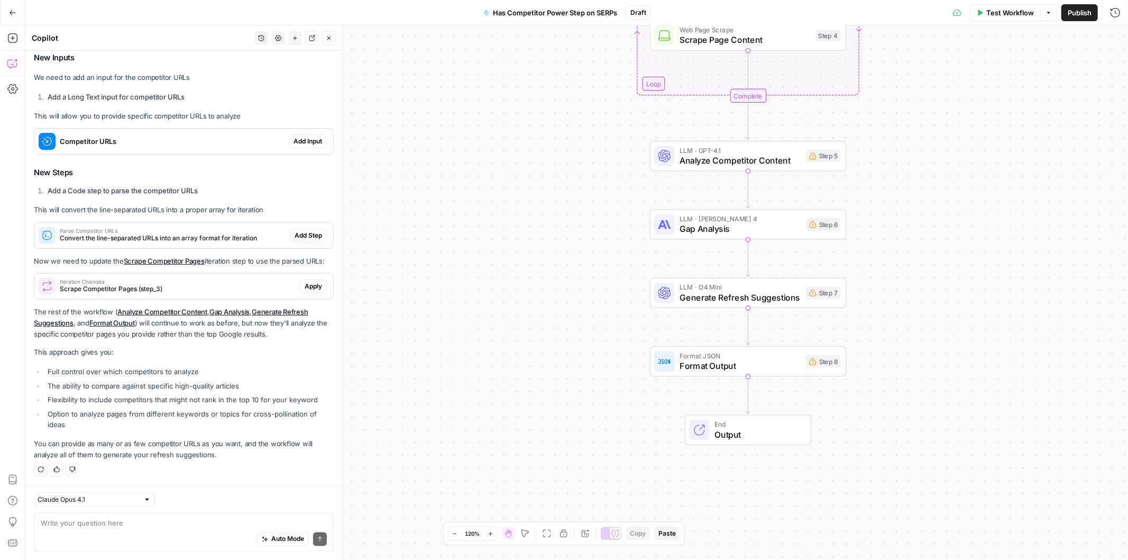
scroll to position [937, 0]
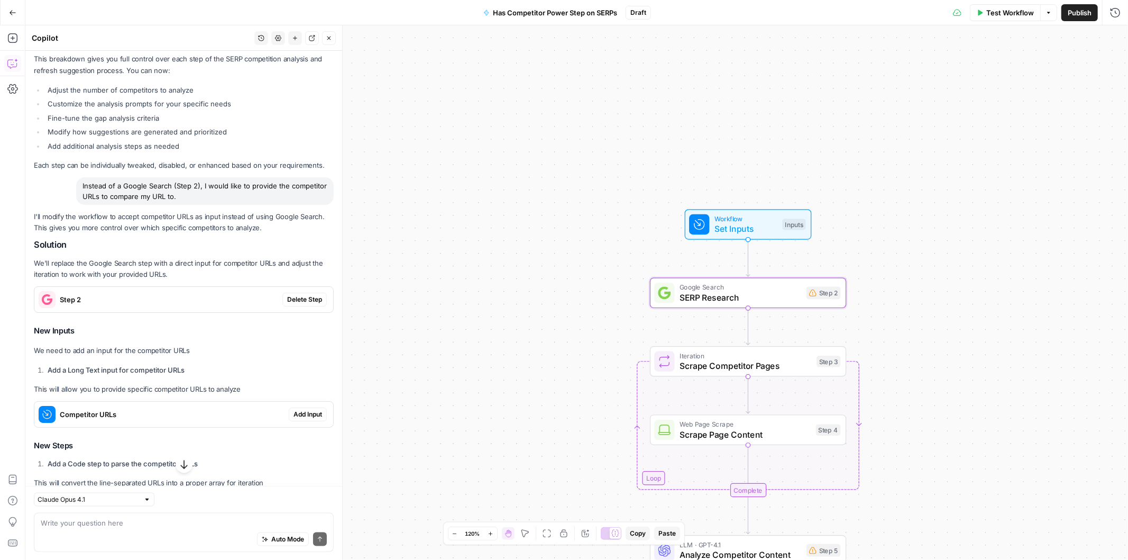
click at [291, 303] on span "Delete Step" at bounding box center [304, 300] width 35 height 10
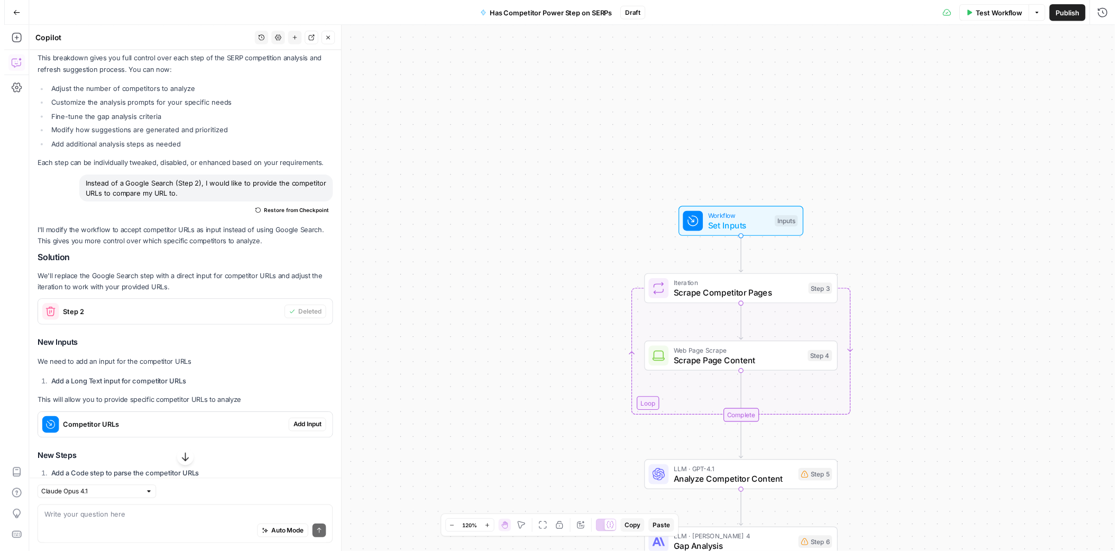
scroll to position [1075, 0]
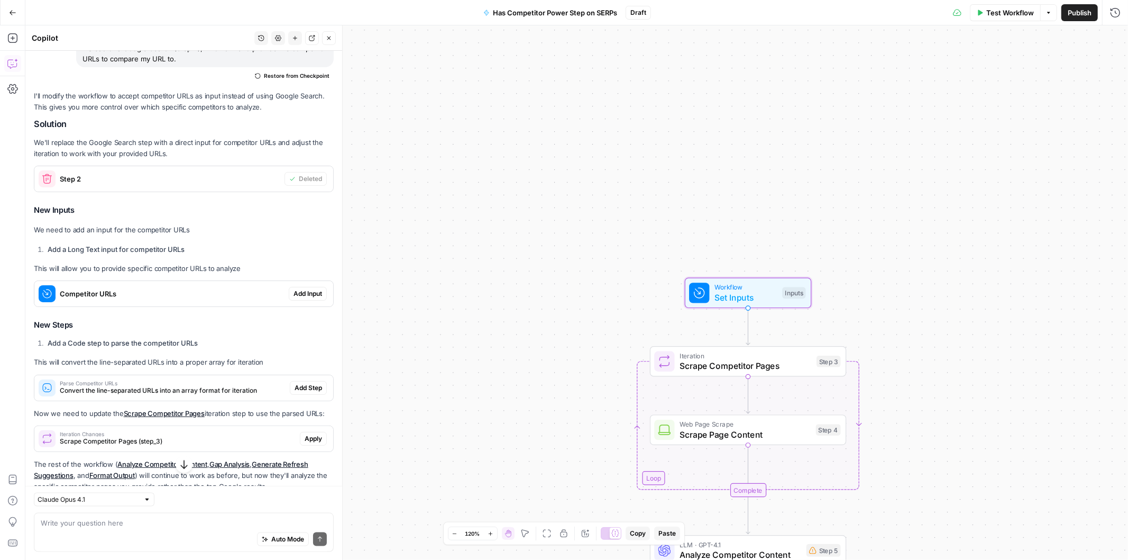
click at [295, 290] on span "Add Input" at bounding box center [308, 294] width 29 height 10
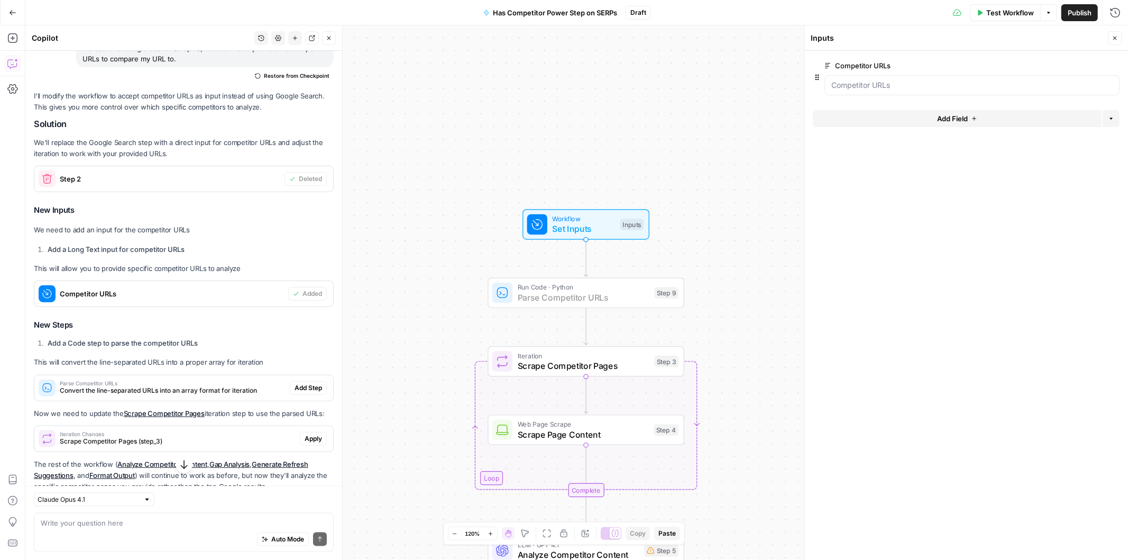
click at [295, 392] on span "Add Step" at bounding box center [309, 388] width 28 height 10
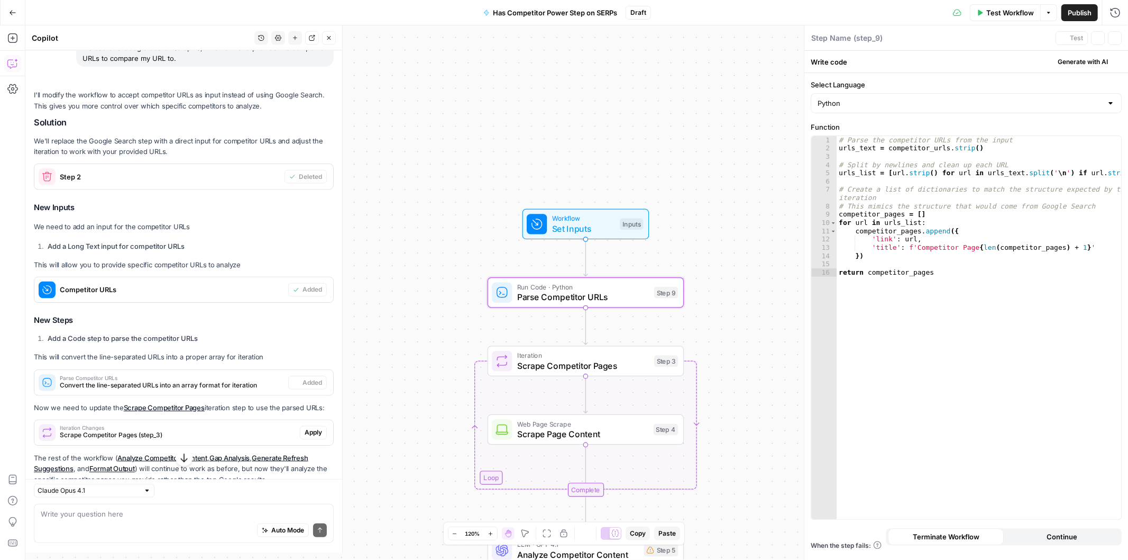
type textarea "Parse Competitor URLs"
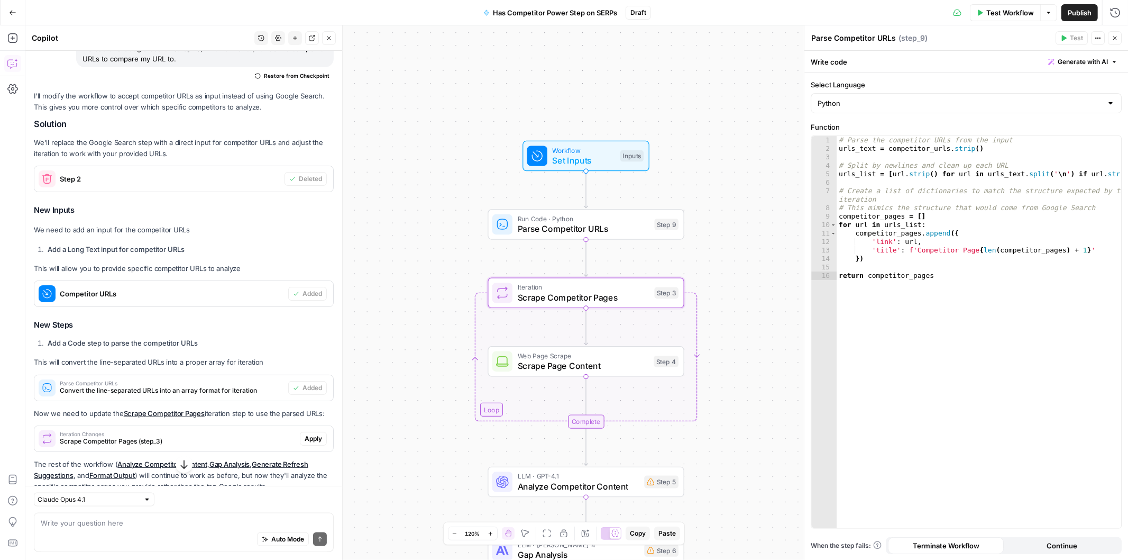
click at [300, 434] on button "Apply" at bounding box center [313, 439] width 27 height 14
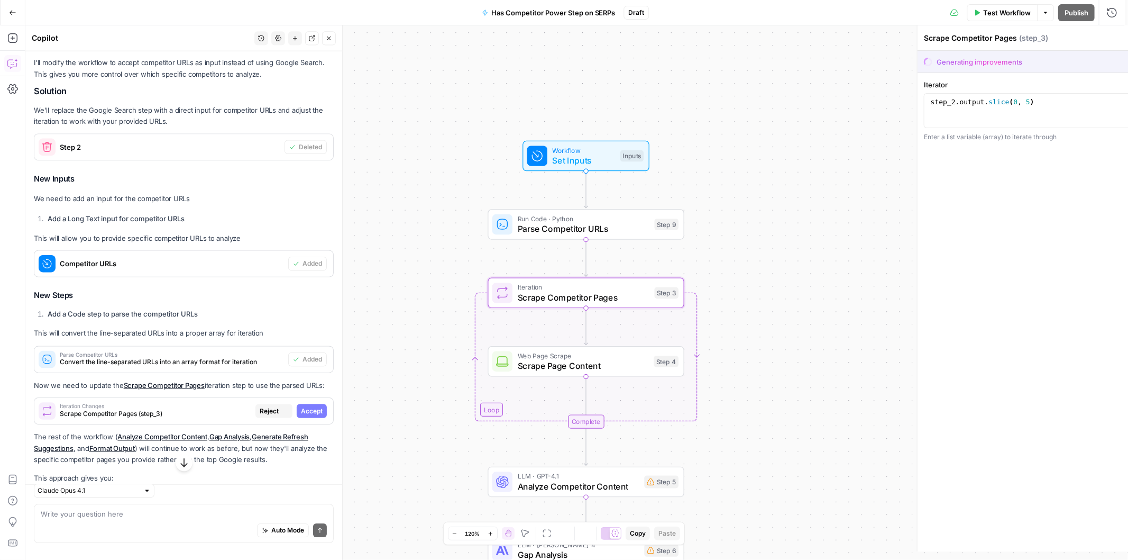
scroll to position [1059, 0]
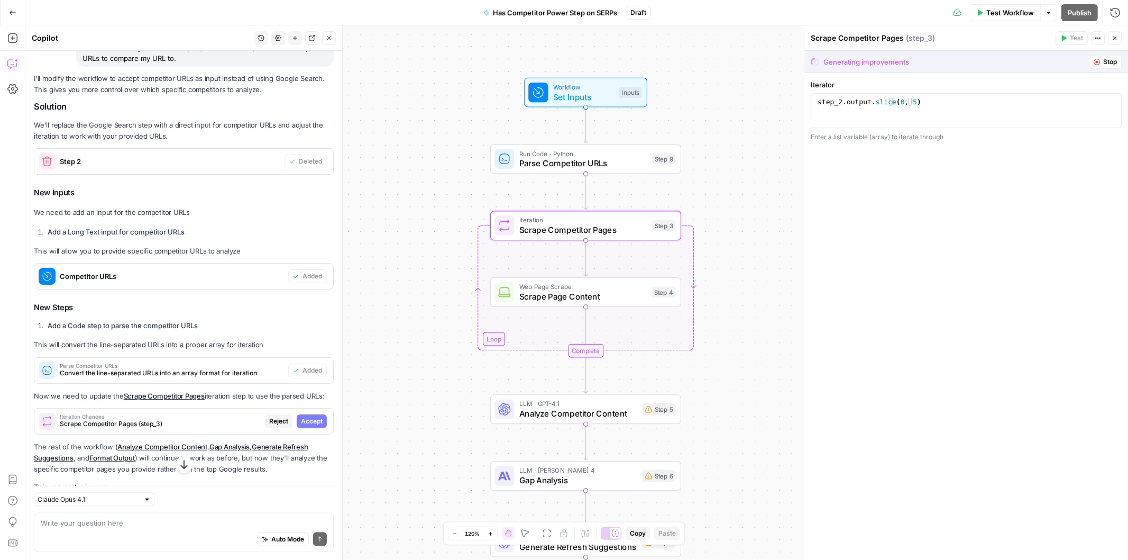
click at [301, 424] on span "Accept" at bounding box center [312, 421] width 22 height 10
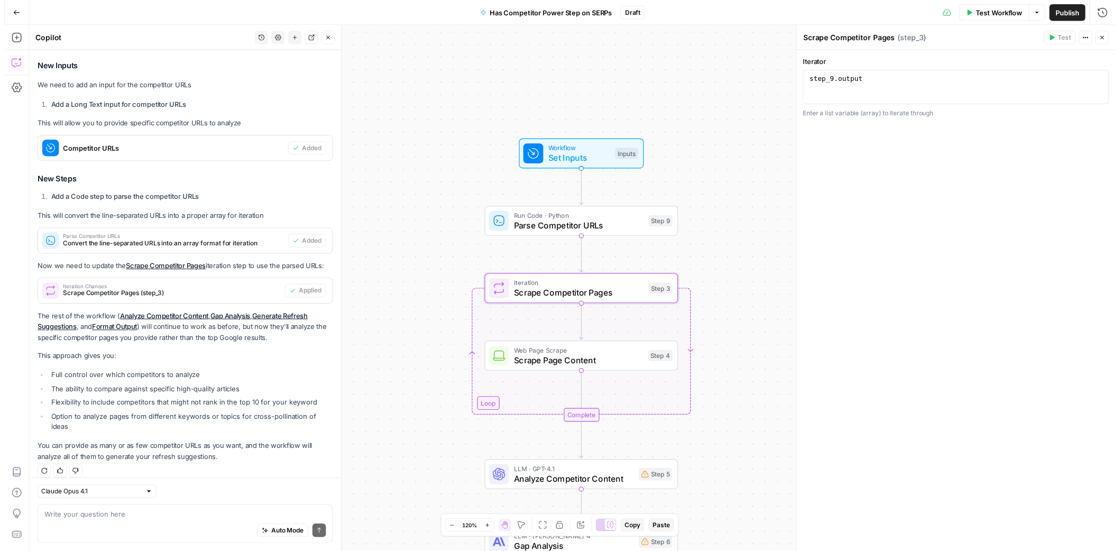
scroll to position [1229, 0]
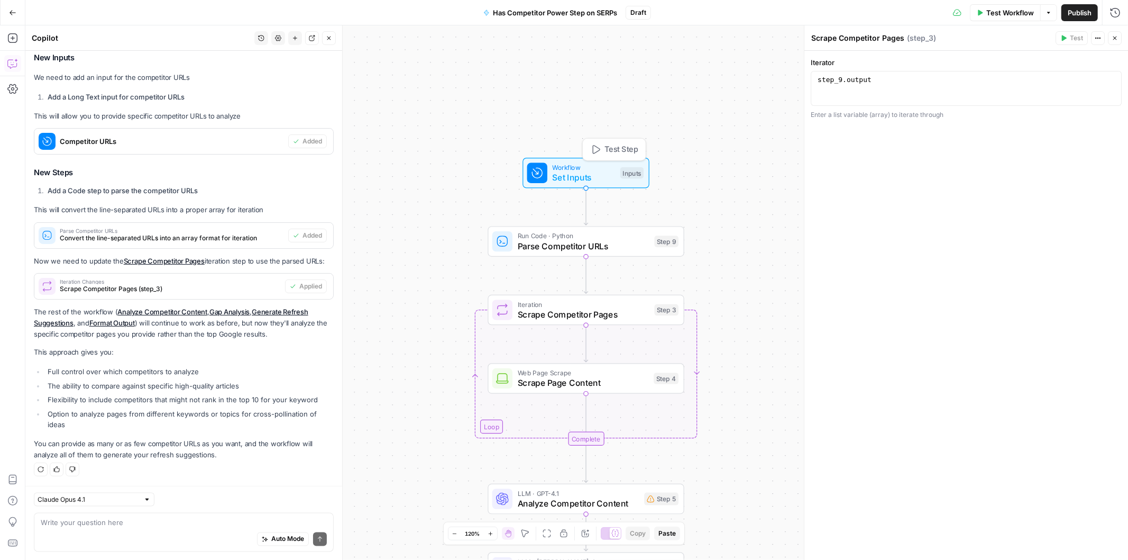
click at [569, 171] on span "Set Inputs" at bounding box center [584, 177] width 63 height 13
click at [70, 539] on div "Auto Mode Send" at bounding box center [184, 539] width 286 height 23
type textarea "Don't we need more Inputs than just "Competitor URLs"?"
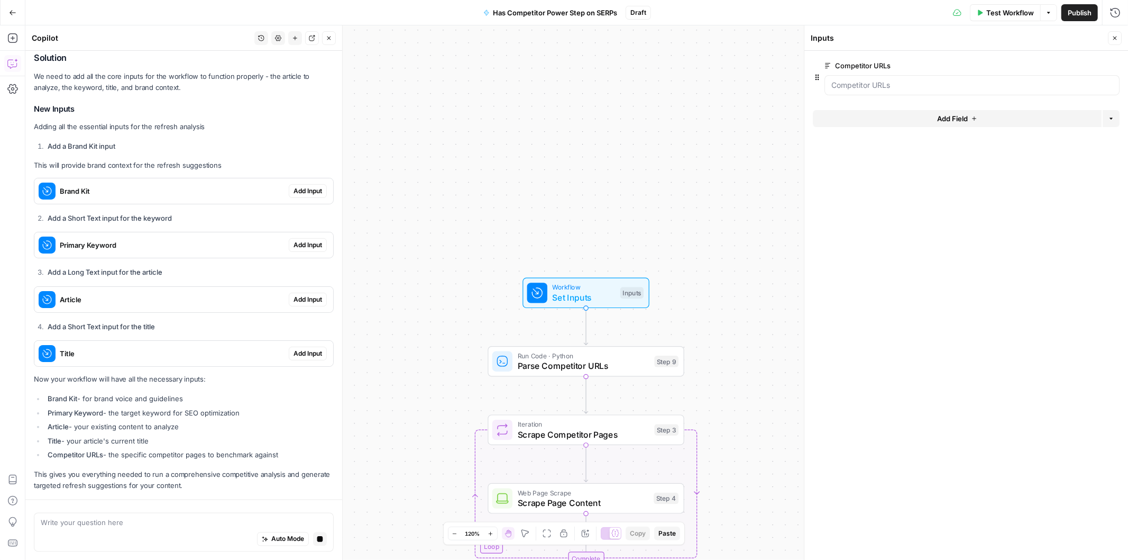
scroll to position [1730, 0]
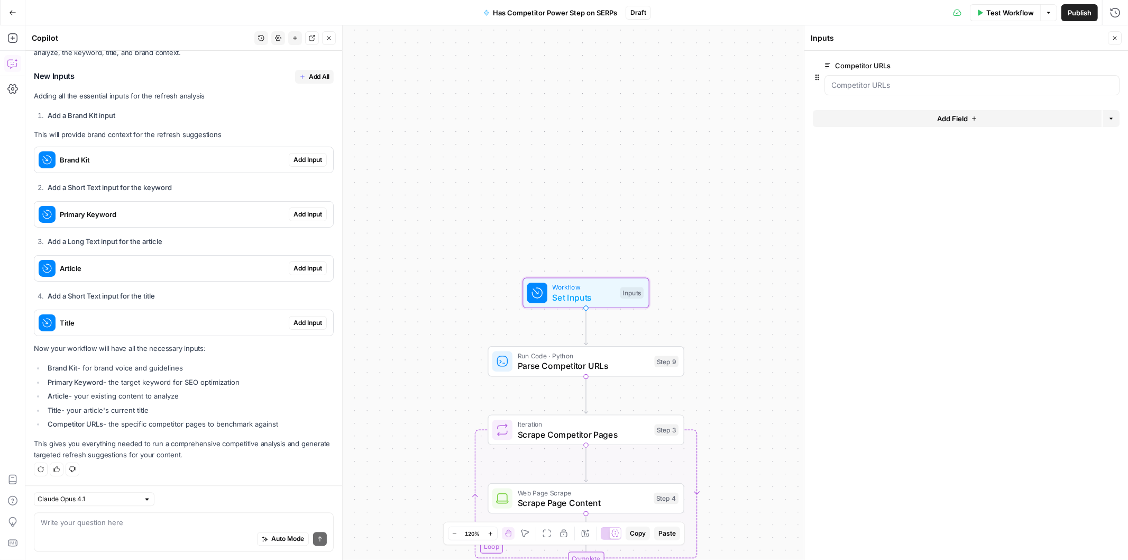
click at [294, 156] on span "Add Input" at bounding box center [308, 160] width 29 height 10
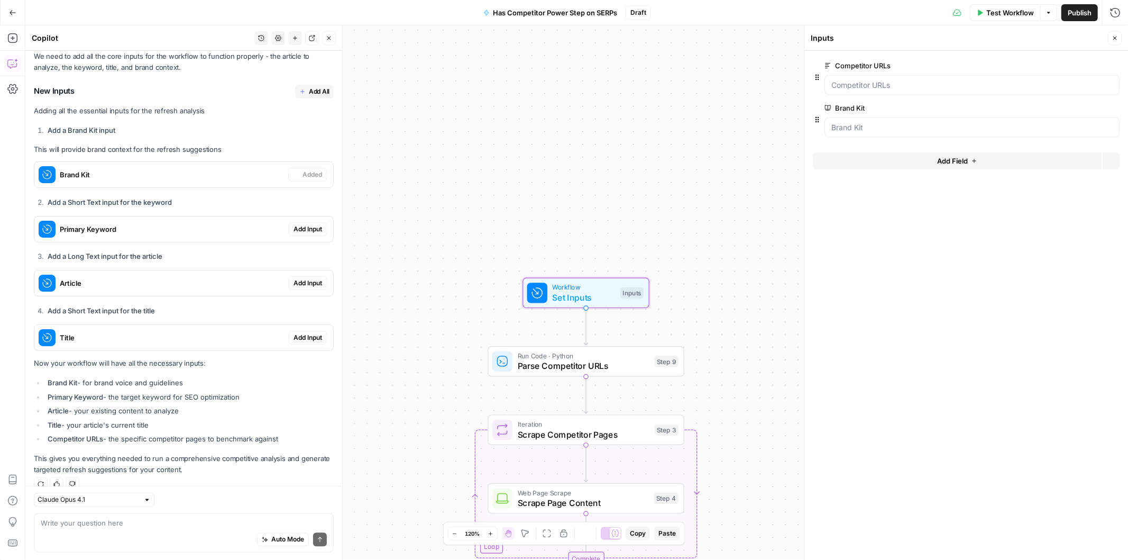
scroll to position [1747, 0]
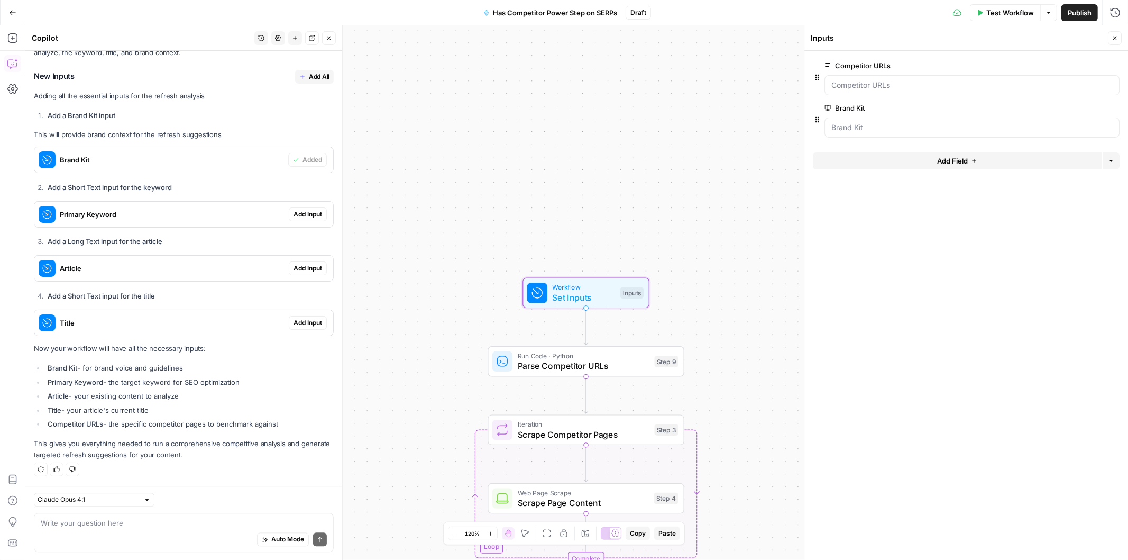
click at [294, 212] on span "Add Input" at bounding box center [308, 214] width 29 height 10
click at [298, 270] on span "Add Input" at bounding box center [308, 268] width 29 height 10
click at [294, 320] on span "Add Input" at bounding box center [308, 323] width 29 height 10
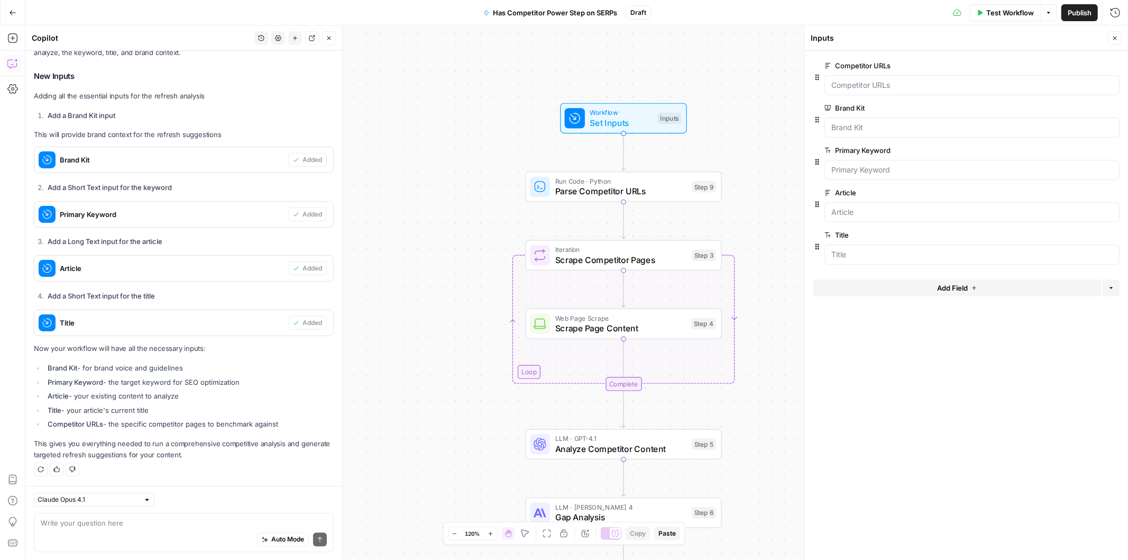
drag, startPoint x: 468, startPoint y: 221, endPoint x: 506, endPoint y: 46, distance: 178.6
click at [506, 46] on div "Workflow Set Inputs Inputs Run Code · Python Parse Competitor URLs Step 9 Loop …" at bounding box center [576, 292] width 1103 height 534
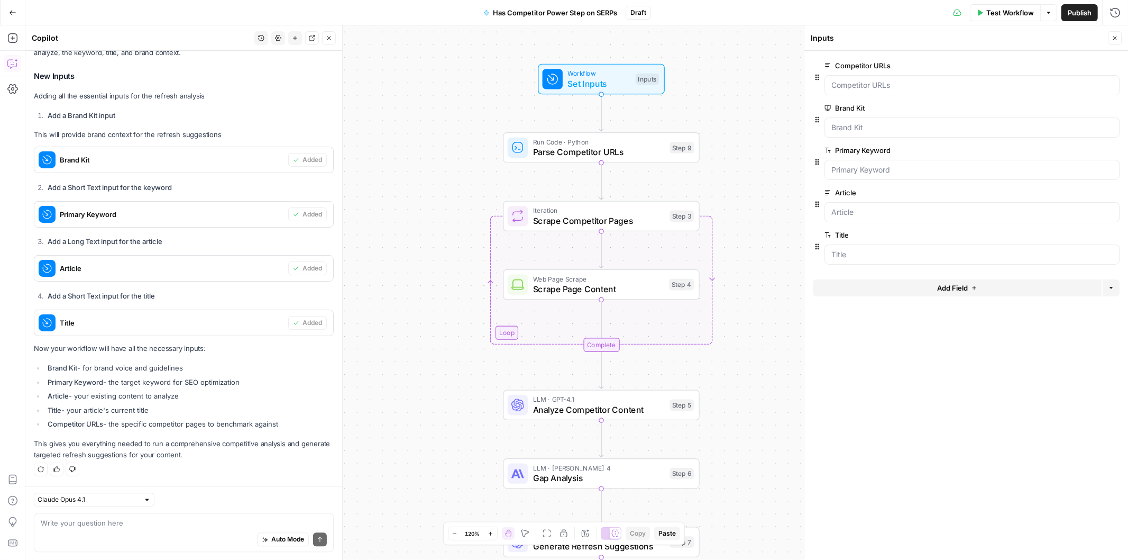
drag, startPoint x: 457, startPoint y: 344, endPoint x: 434, endPoint y: 305, distance: 45.0
click at [434, 305] on div "Workflow Set Inputs Inputs Run Code · Python Parse Competitor URLs Step 9 Loop …" at bounding box center [576, 292] width 1103 height 534
click at [947, 293] on span "Add Field" at bounding box center [952, 288] width 31 height 11
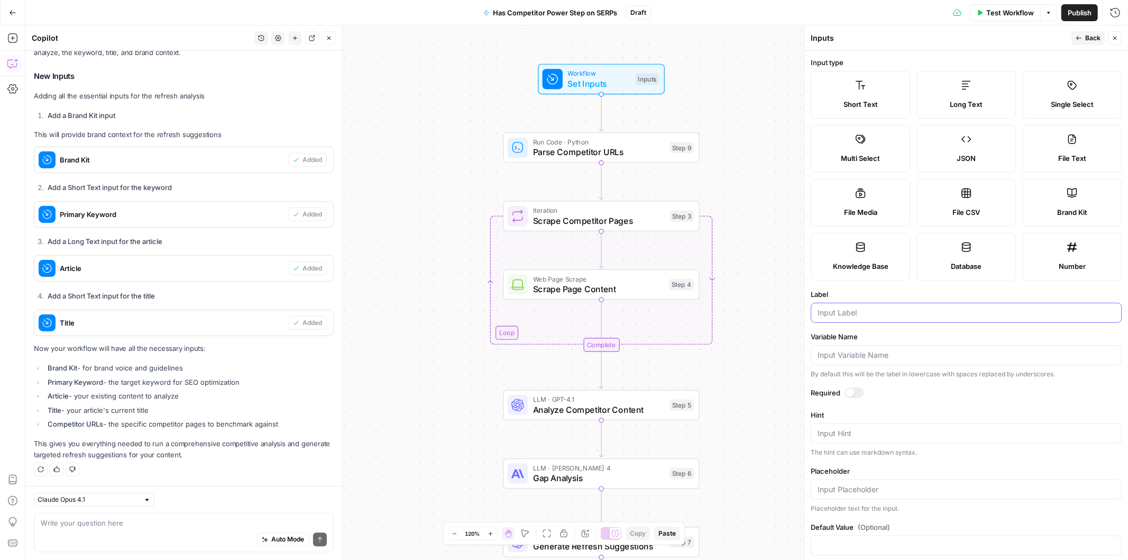
click at [859, 313] on input "Label" at bounding box center [966, 312] width 297 height 11
type input "Note"
click at [1082, 40] on button "Back" at bounding box center [1088, 38] width 33 height 14
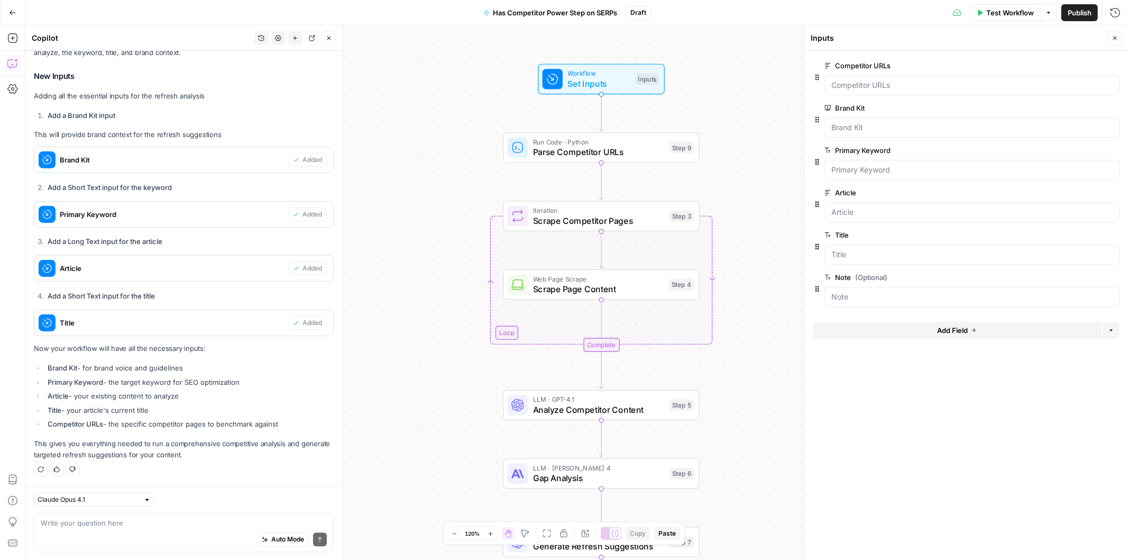
click at [1070, 67] on span "edit field" at bounding box center [1080, 65] width 23 height 8
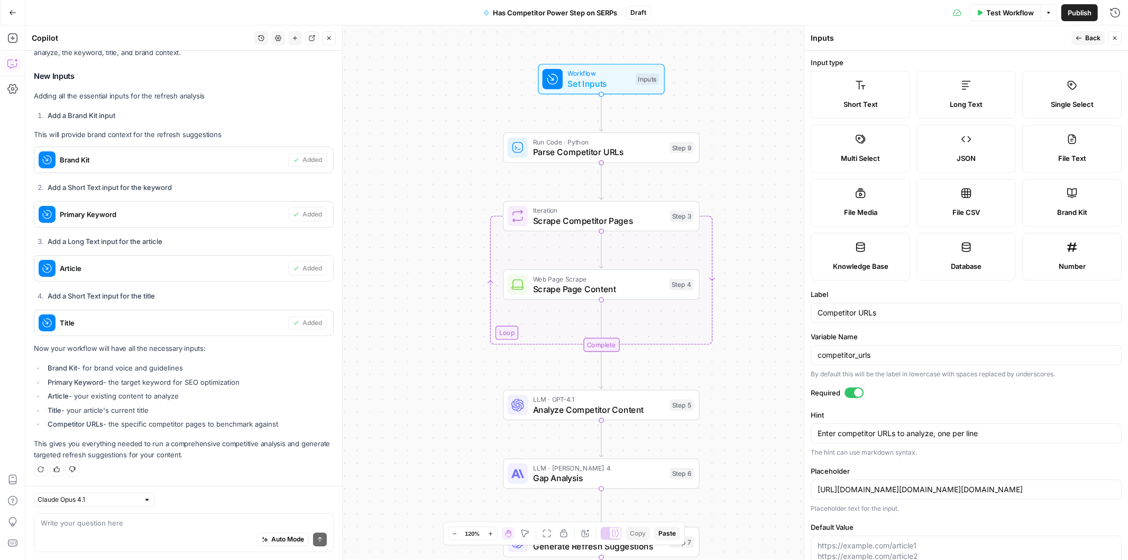
click at [1097, 35] on span "Back" at bounding box center [1093, 38] width 15 height 10
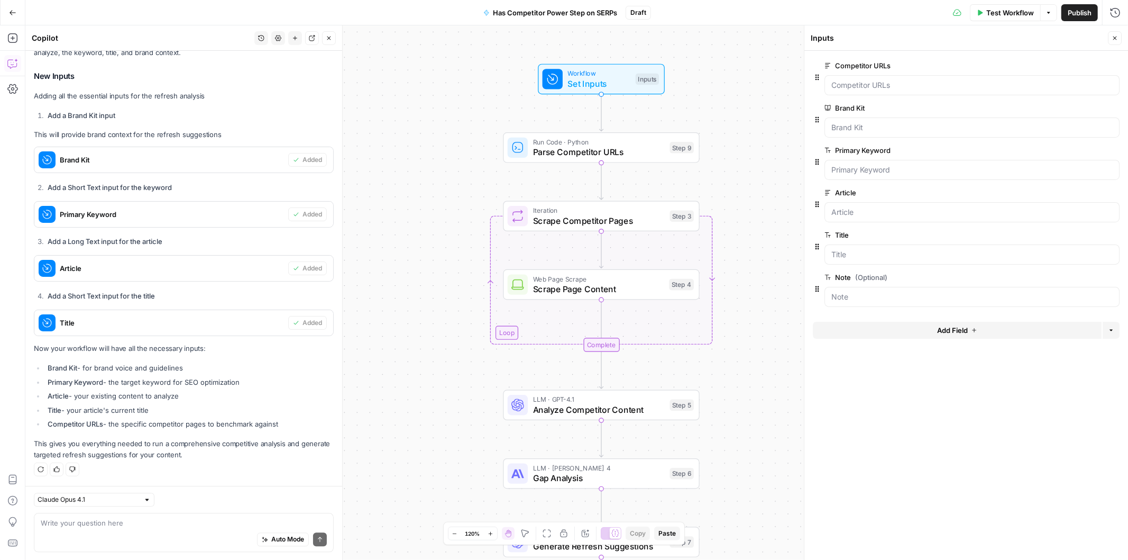
click at [1120, 39] on button "Close" at bounding box center [1115, 38] width 14 height 14
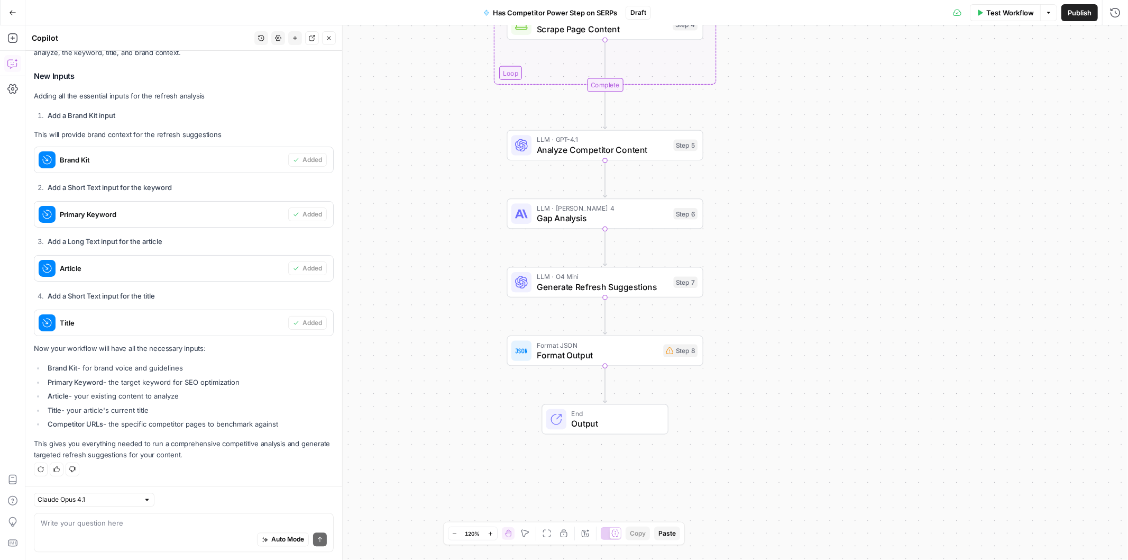
drag, startPoint x: 780, startPoint y: 378, endPoint x: 784, endPoint y: 119, distance: 259.8
click at [784, 119] on div "Workflow Set Inputs Inputs Run Code · Python Parse Competitor URLs Step 9 Loop …" at bounding box center [576, 292] width 1103 height 534
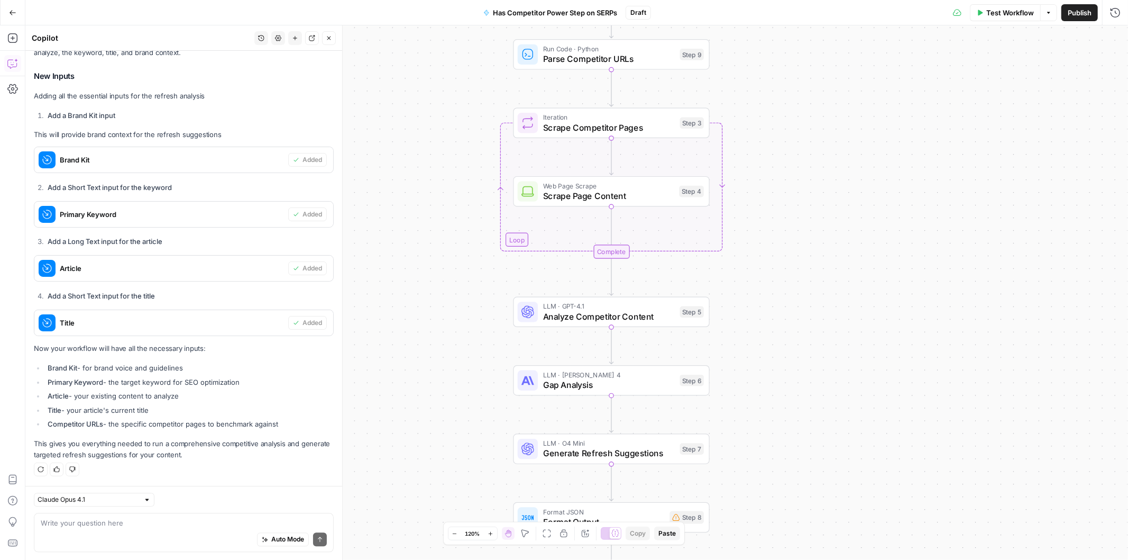
drag, startPoint x: 787, startPoint y: 152, endPoint x: 791, endPoint y: 295, distance: 142.9
click at [791, 295] on div "Workflow Set Inputs Inputs Run Code · Python Parse Competitor URLs Step 9 Loop …" at bounding box center [576, 292] width 1103 height 534
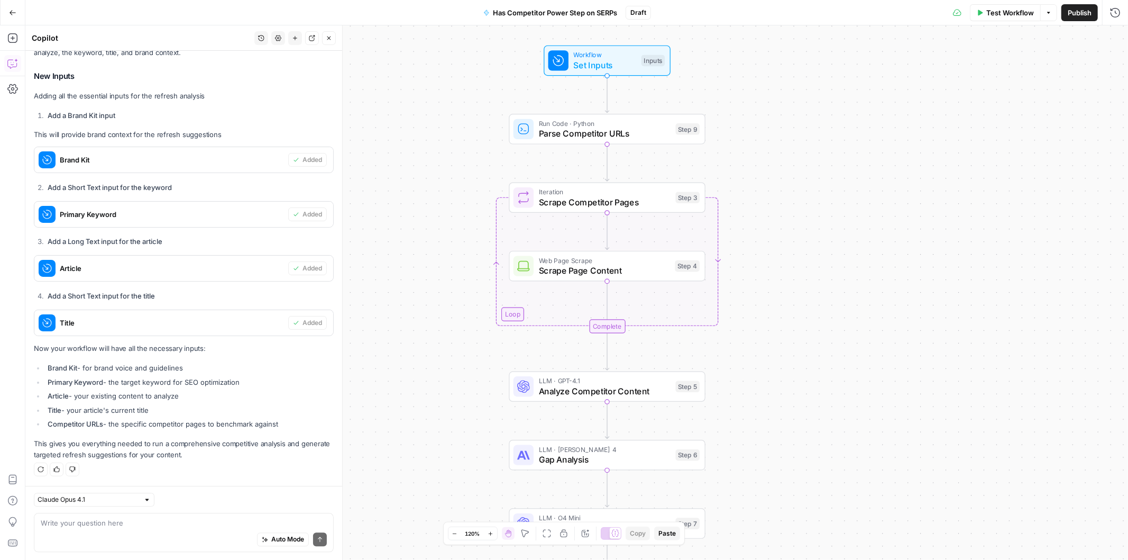
drag, startPoint x: 803, startPoint y: 236, endPoint x: 800, endPoint y: 305, distance: 68.8
click at [800, 305] on div "Workflow Set Inputs Inputs Run Code · Python Parse Competitor URLs Step 9 Loop …" at bounding box center [576, 292] width 1103 height 534
click at [638, 35] on span "Test Step" at bounding box center [643, 37] width 34 height 12
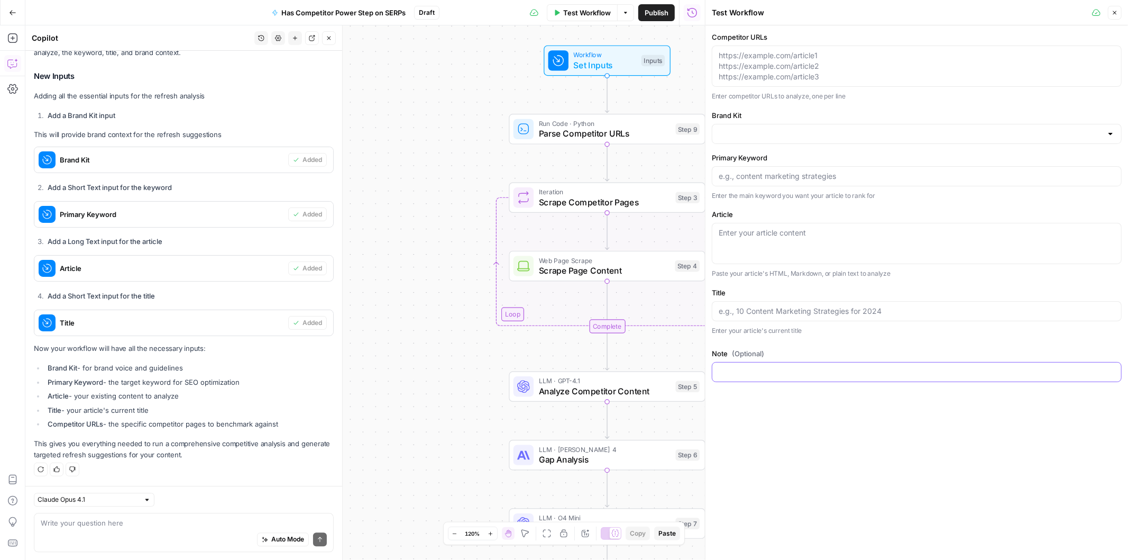
click at [741, 370] on input "Note (Optional)" at bounding box center [917, 372] width 396 height 11
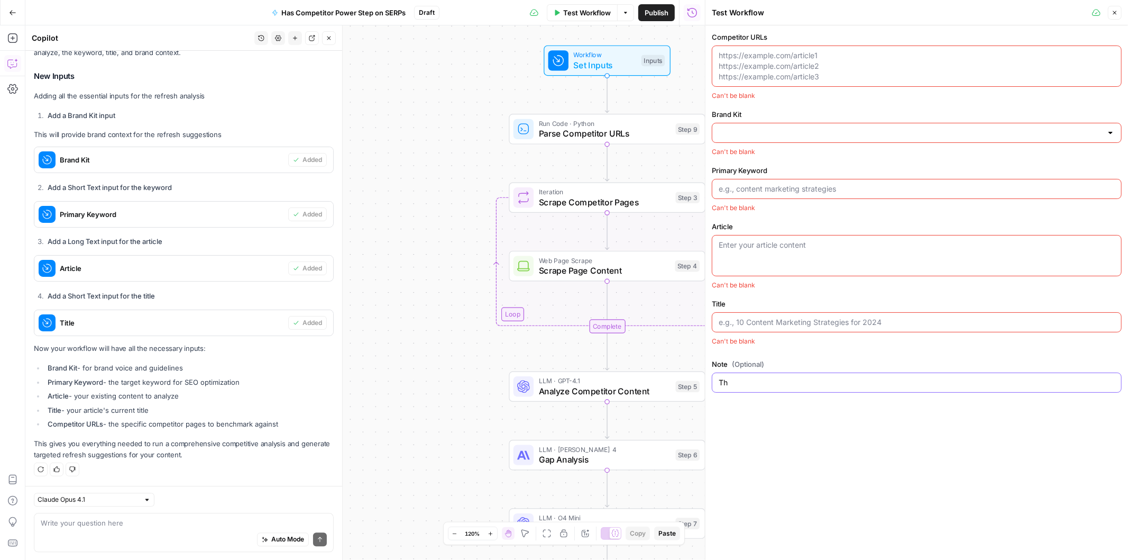
type input "T"
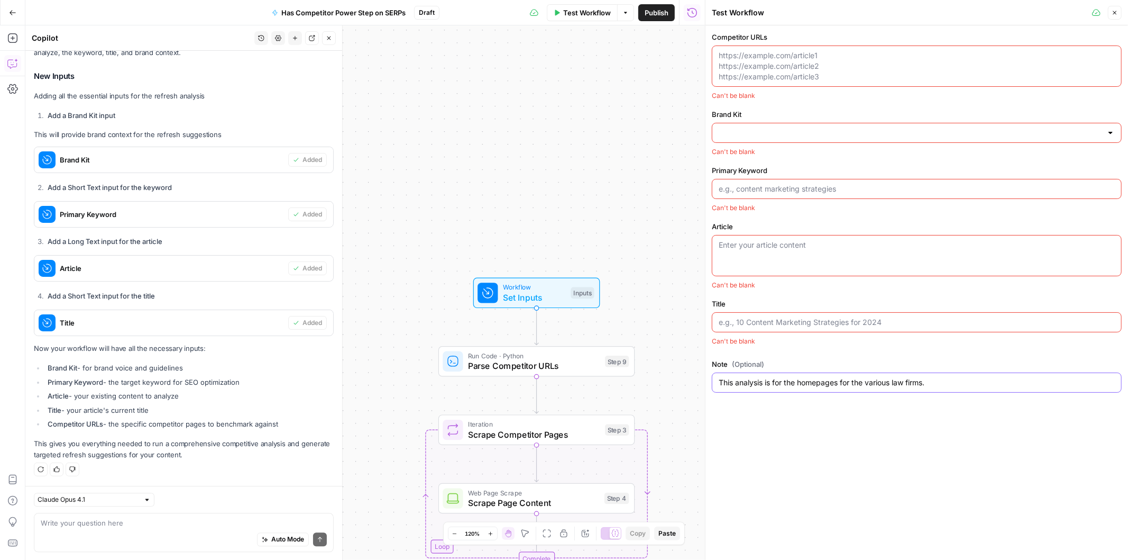
type input "This analysis is for the homepages for the various law firms."
click at [838, 50] on textarea "Competitor URLs" at bounding box center [917, 66] width 396 height 32
paste textarea "https://www.lhllaw.com/"
click at [735, 76] on div "https://www.lhllaw.com/ https://www.lhllaw.com/" at bounding box center [917, 65] width 410 height 41
click at [739, 67] on div "https://www.lhllaw.com/ https://www.lhllaw.com/" at bounding box center [917, 65] width 410 height 41
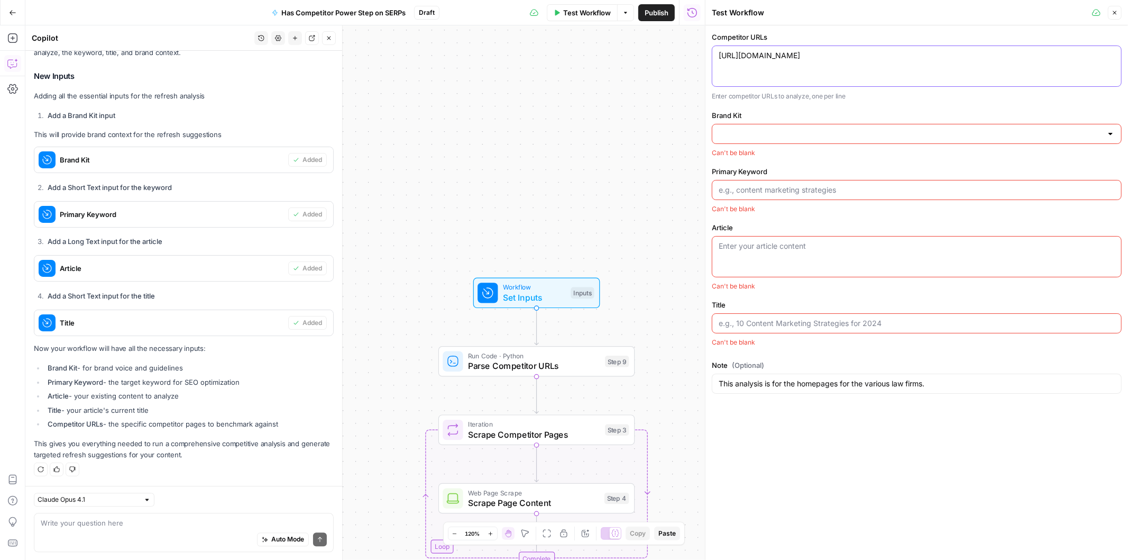
click at [872, 60] on textarea "https://www.lhllaw.com/" at bounding box center [917, 55] width 396 height 11
paste textarea "https://dandavislaw.com/"
click at [872, 70] on textarea "https://www.lhllaw.com/ https://dandavislaw.com/" at bounding box center [917, 60] width 396 height 21
paste textarea "https://www.abellawfirm.com/"
click at [784, 82] on textarea "https://www.lhllaw.com/ https://dandavislaw.com/ https://www.abellawfirm.com/" at bounding box center [917, 66] width 396 height 32
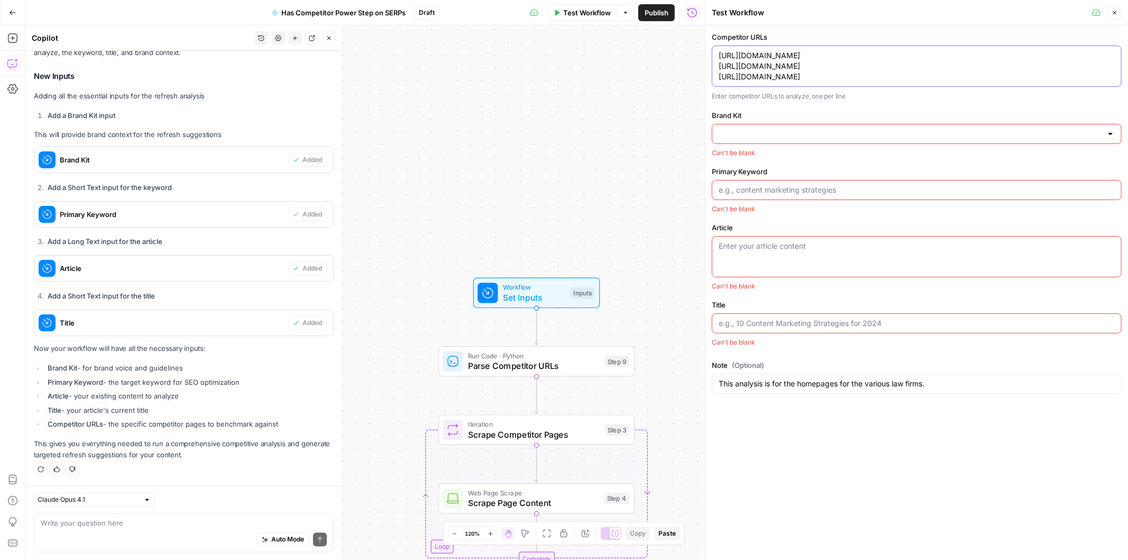
paste textarea "https://cainlaw-okc.com/"
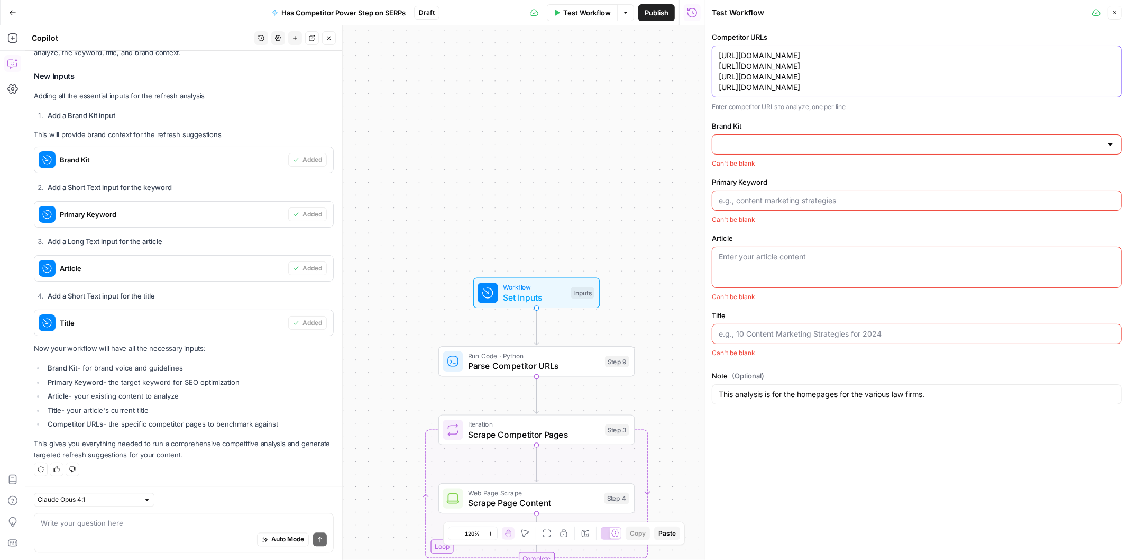
click at [820, 87] on textarea "https://www.lhllaw.com/ https://dandavislaw.com/ https://www.abellawfirm.com/ h…" at bounding box center [917, 71] width 396 height 42
paste textarea "https://www.warhawklegal.com/"
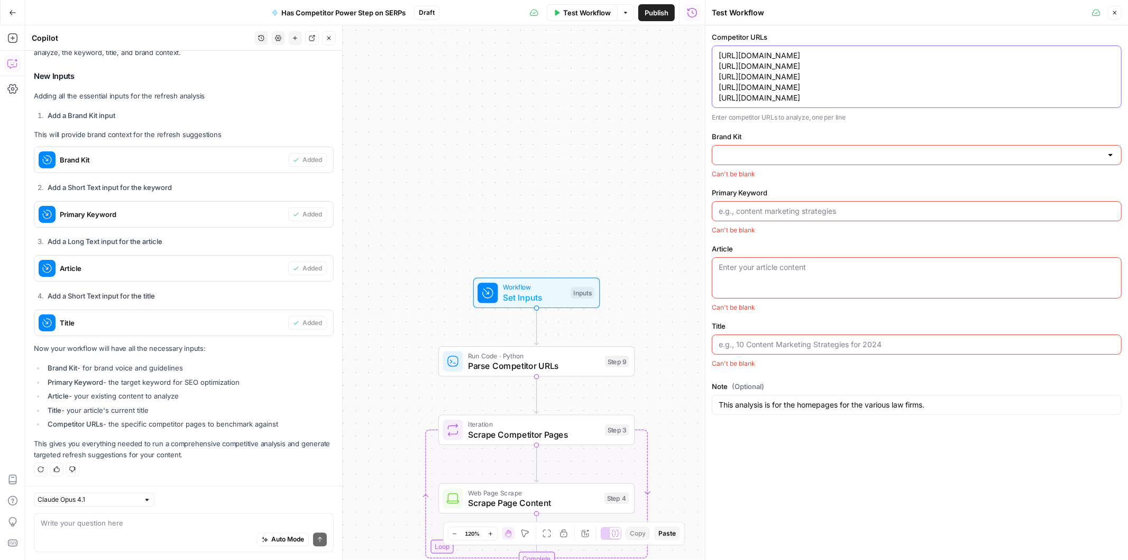
type textarea "https://www.lhllaw.com/ https://dandavislaw.com/ https://www.abellawfirm.com/ h…"
click at [743, 161] on div at bounding box center [917, 155] width 410 height 20
click at [742, 182] on span "Hasbrook Law" at bounding box center [915, 181] width 388 height 11
type input "Hasbrook Law"
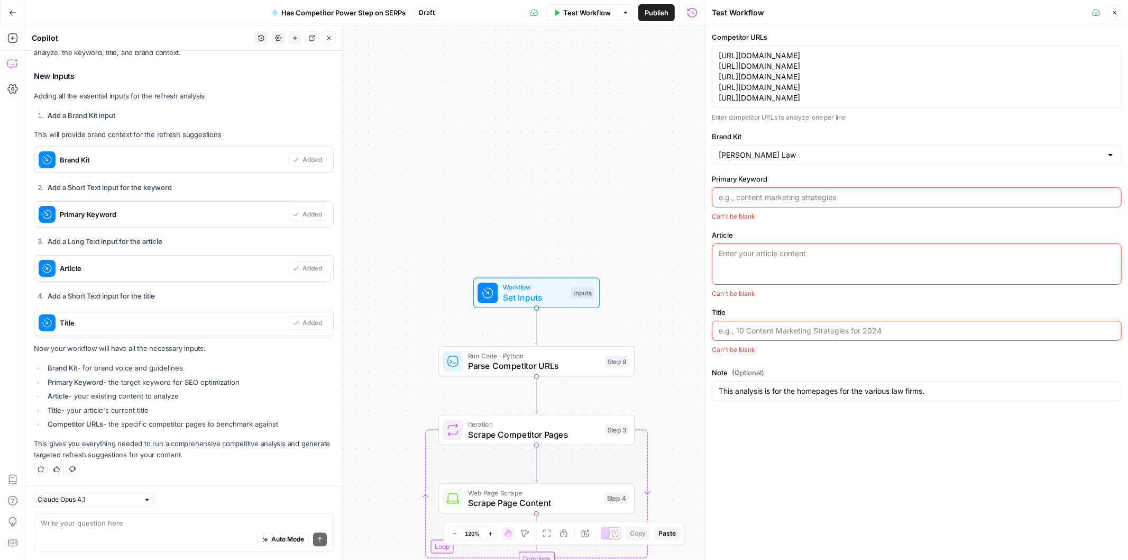
click at [743, 194] on input "Primary Keyword" at bounding box center [917, 197] width 396 height 11
type input "Oklahoma City Personal Injury Attorney"
click at [92, 531] on div "Auto Mode Send" at bounding box center [184, 539] width 286 height 23
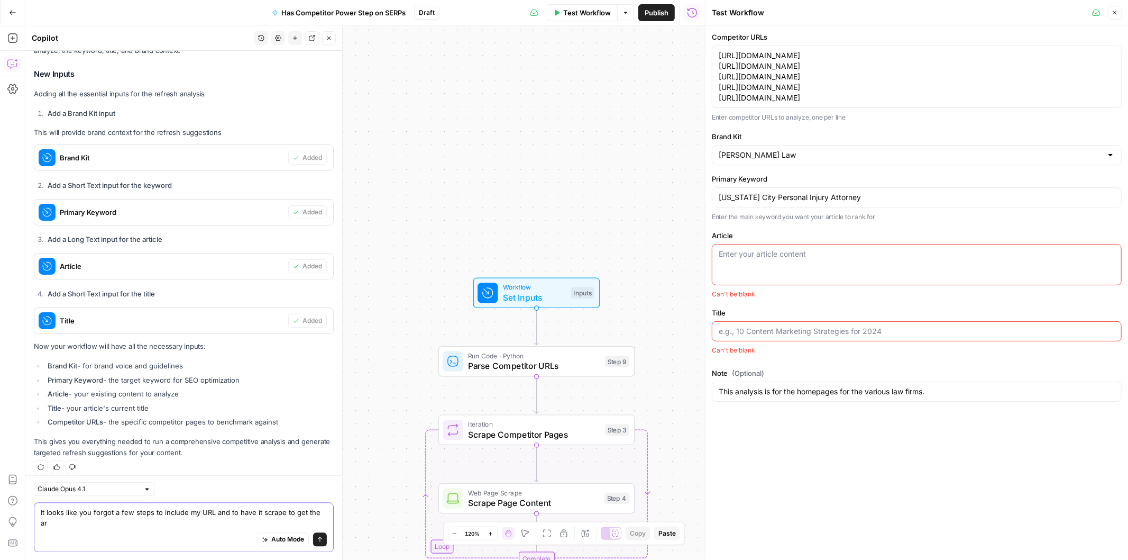
scroll to position [1757, 0]
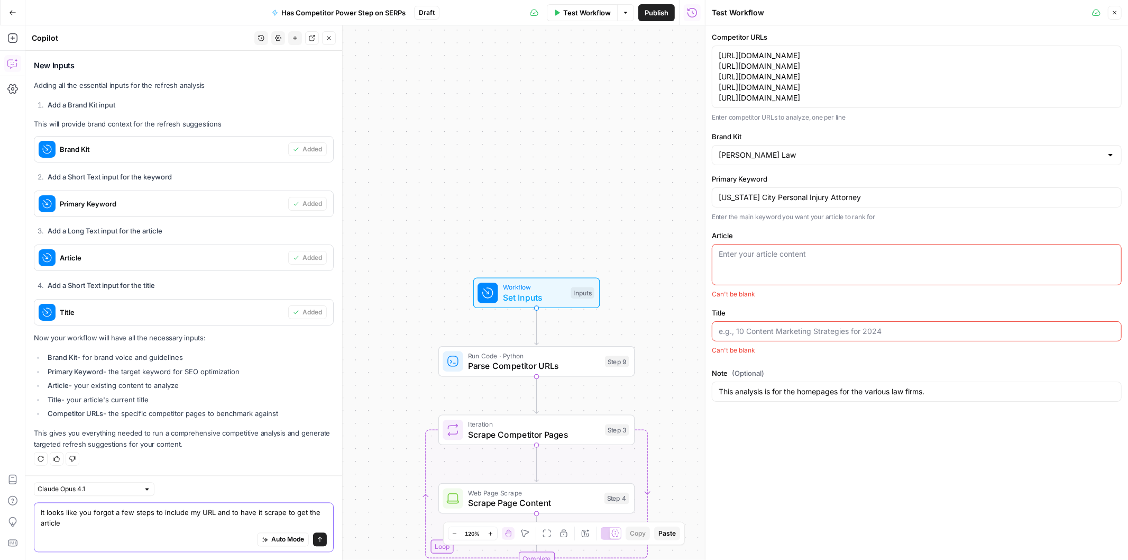
type textarea "It looks like you forgot a few steps to include my URL and to have it scrape to…"
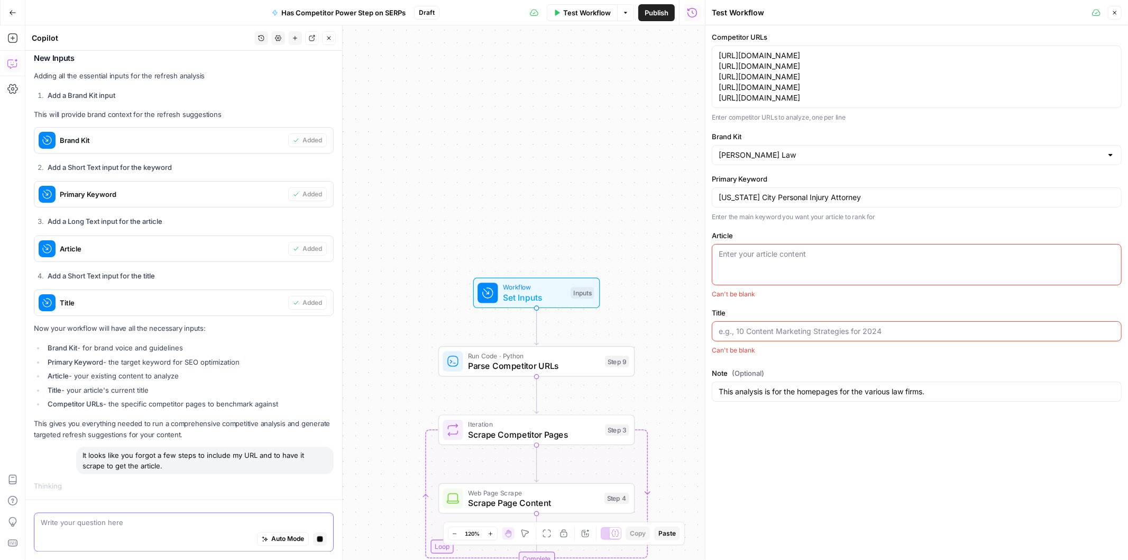
scroll to position [1696, 0]
click at [1118, 7] on button "Close" at bounding box center [1115, 13] width 14 height 14
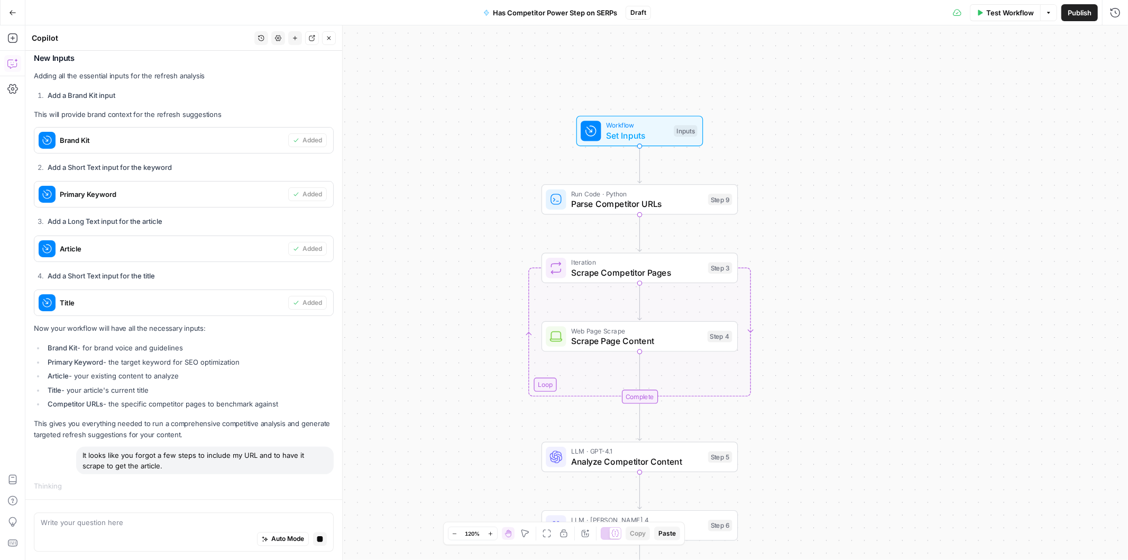
drag, startPoint x: 486, startPoint y: 250, endPoint x: 589, endPoint y: 90, distance: 190.5
click at [589, 90] on div "Workflow Set Inputs Inputs Run Code · Python Parse Competitor URLs Step 9 Loop …" at bounding box center [576, 292] width 1103 height 534
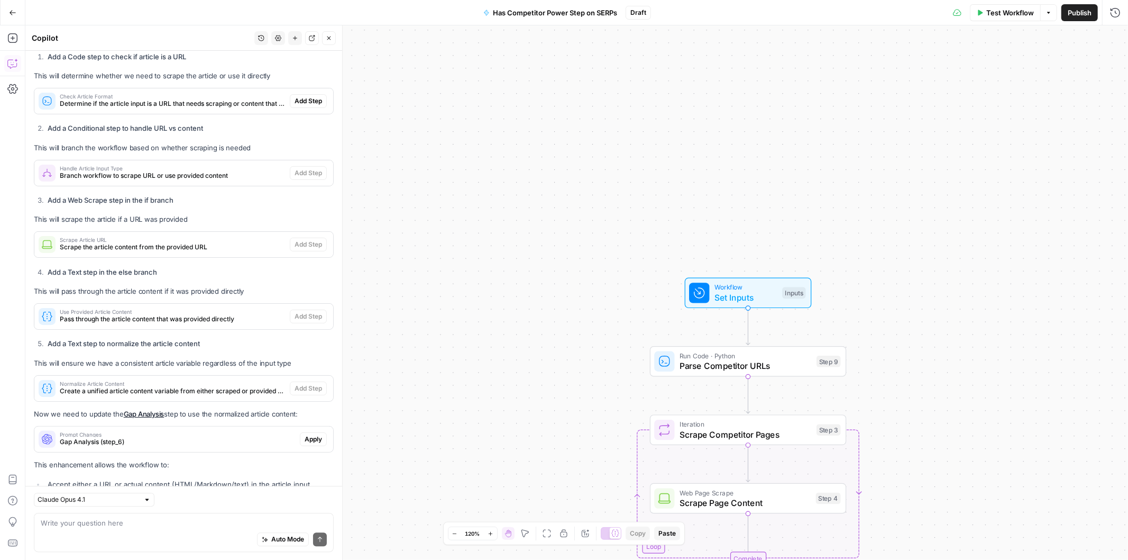
scroll to position [2138, 0]
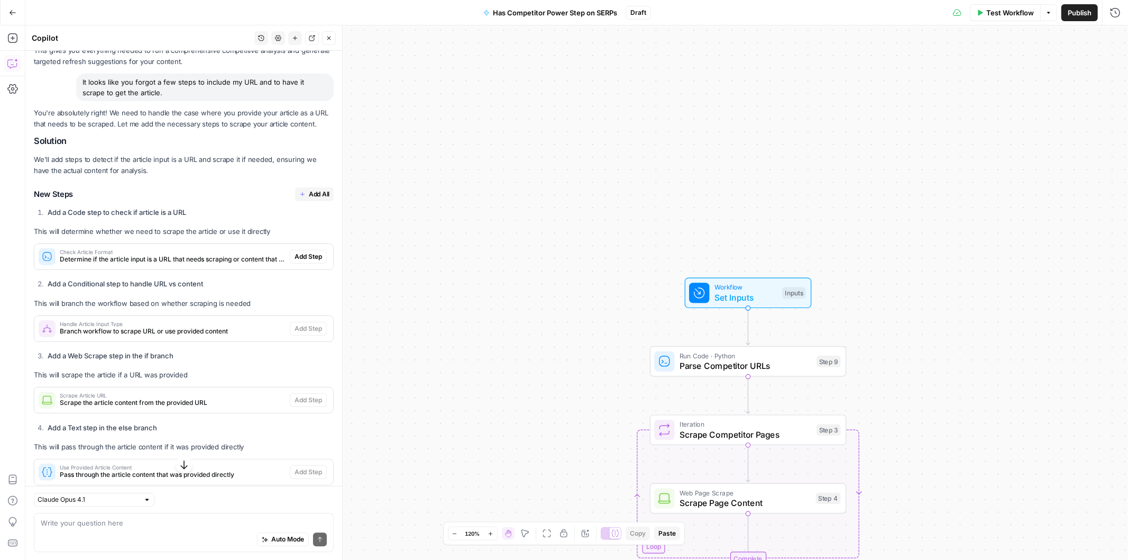
click at [309, 192] on span "Add All" at bounding box center [319, 194] width 21 height 10
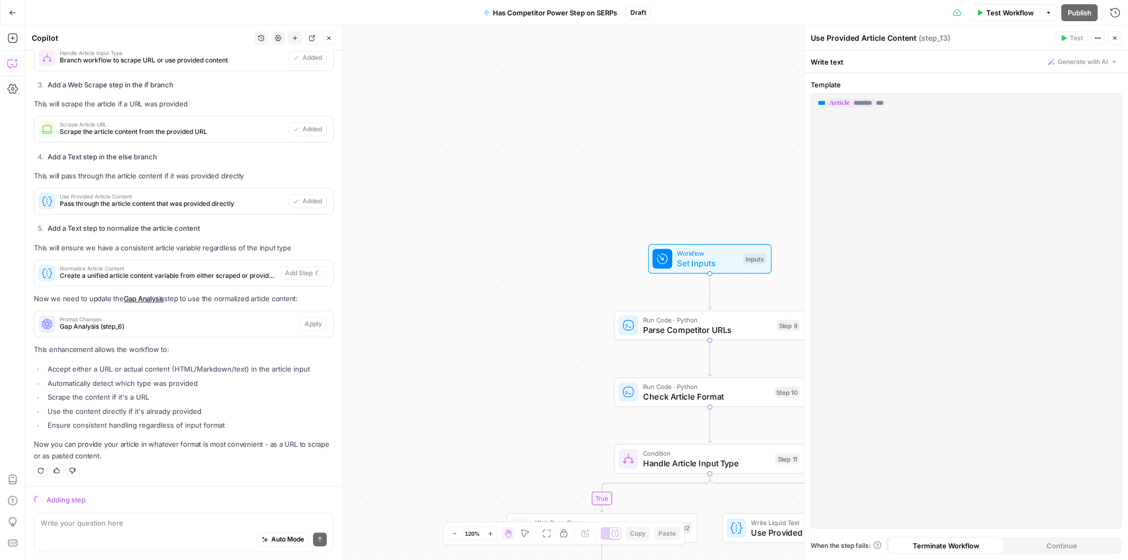
scroll to position [2361, 0]
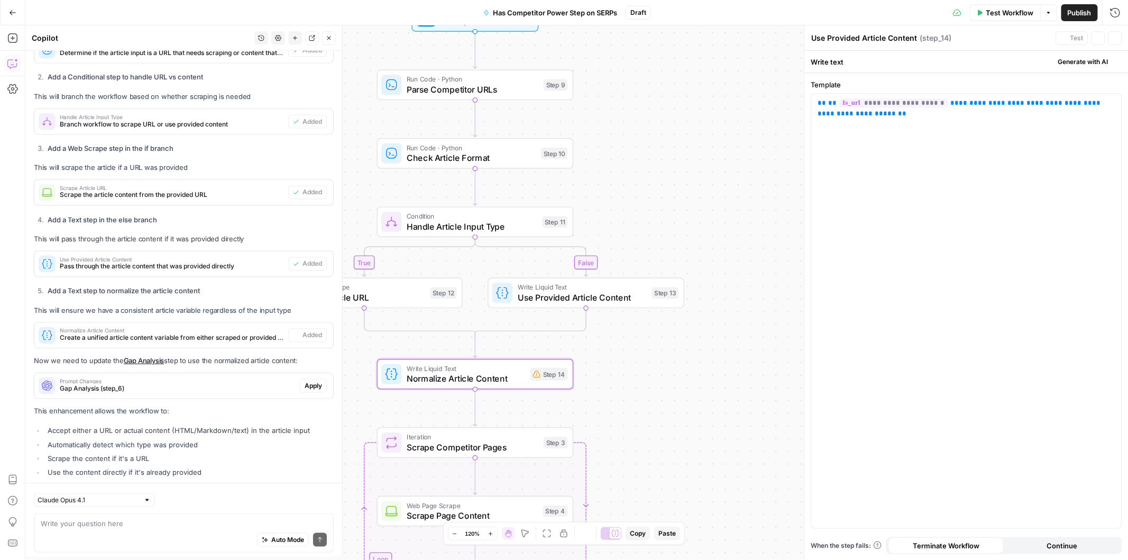
type textarea "Normalize Article Content"
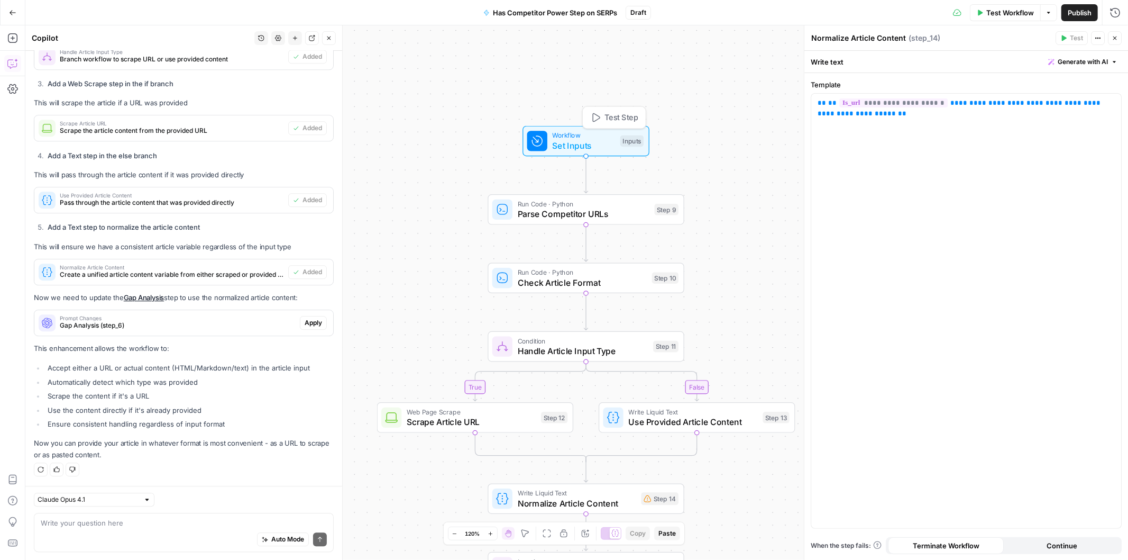
click at [612, 118] on span "Test Step" at bounding box center [622, 118] width 34 height 12
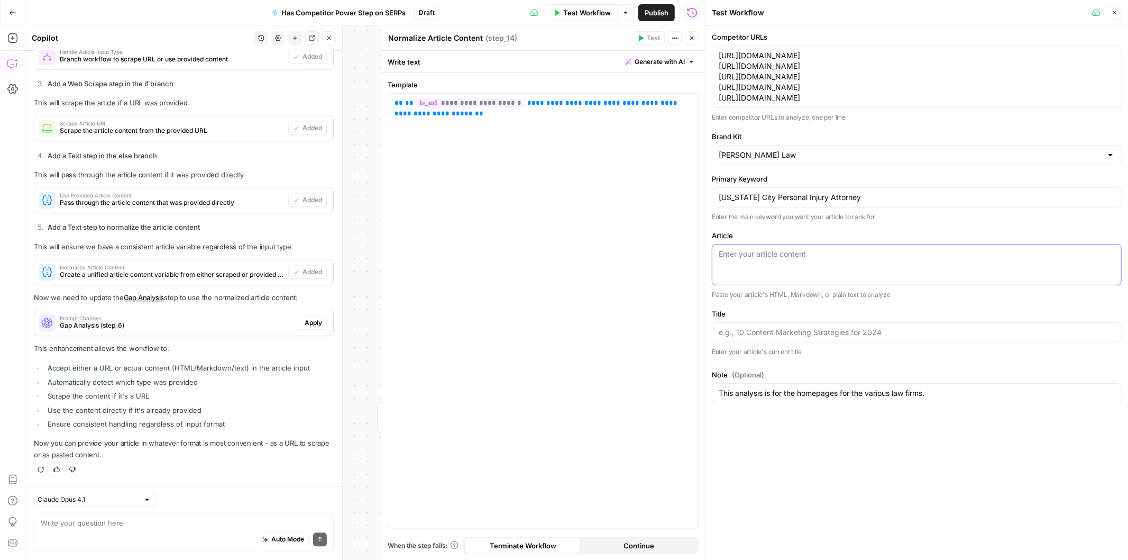
click at [750, 255] on textarea "Article" at bounding box center [917, 254] width 396 height 11
type textarea "https://oklahomalawyer.com"
type input "Oklahoma City Personal Injury Lawyer | Hasbrook & Hasbrook"
click at [80, 533] on div "Auto Mode Send" at bounding box center [184, 539] width 286 height 23
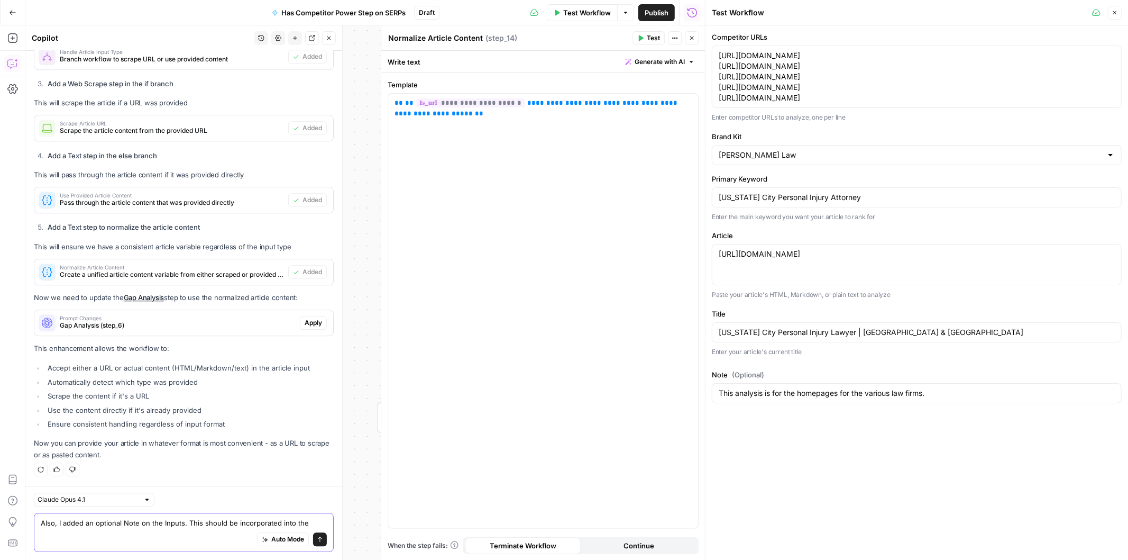
scroll to position [2439, 0]
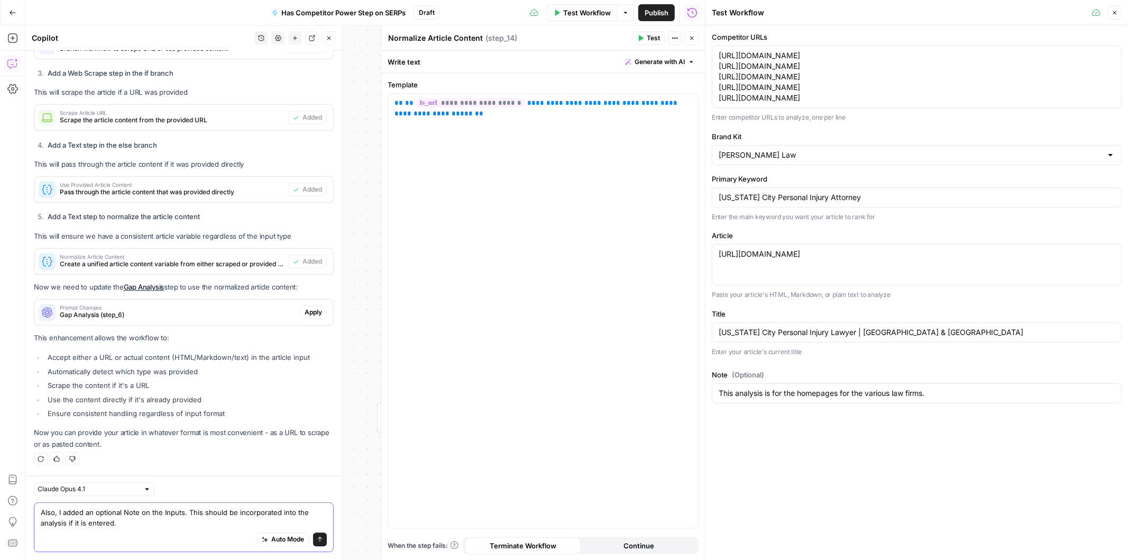
type textarea "Also, I added an optional Note on the Inputs. This should be incorporated into …"
click at [313, 545] on button "Send" at bounding box center [320, 539] width 14 height 14
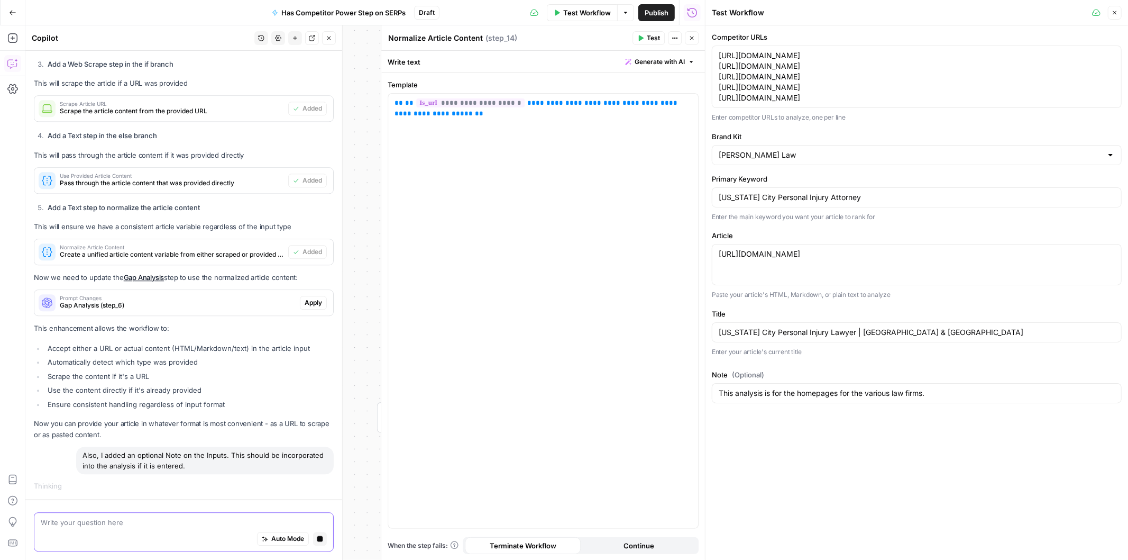
scroll to position [2357, 0]
click at [305, 298] on span "Apply" at bounding box center [313, 303] width 17 height 10
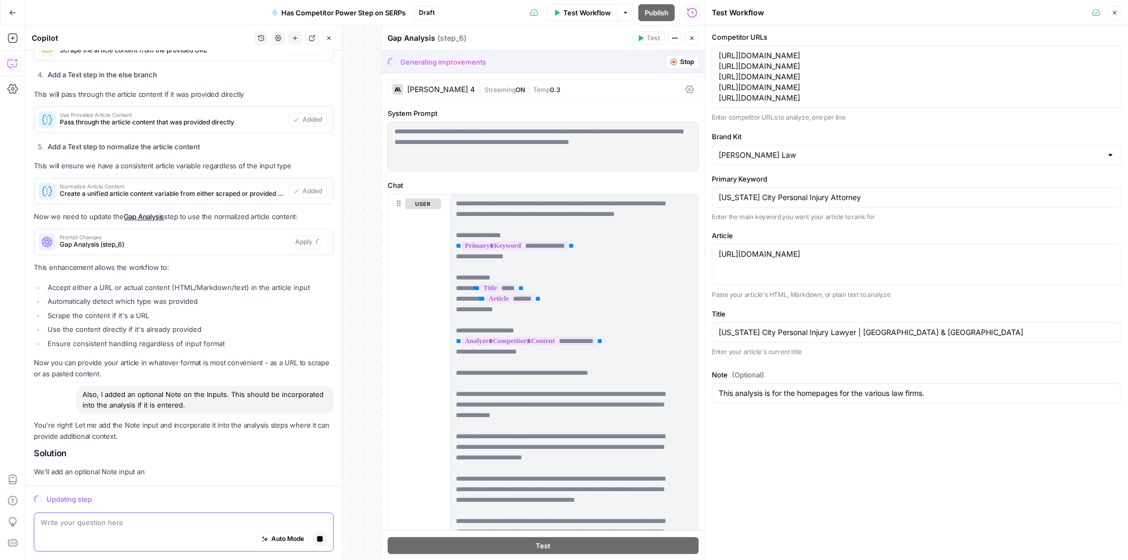
click at [1114, 10] on icon "button" at bounding box center [1115, 13] width 6 height 6
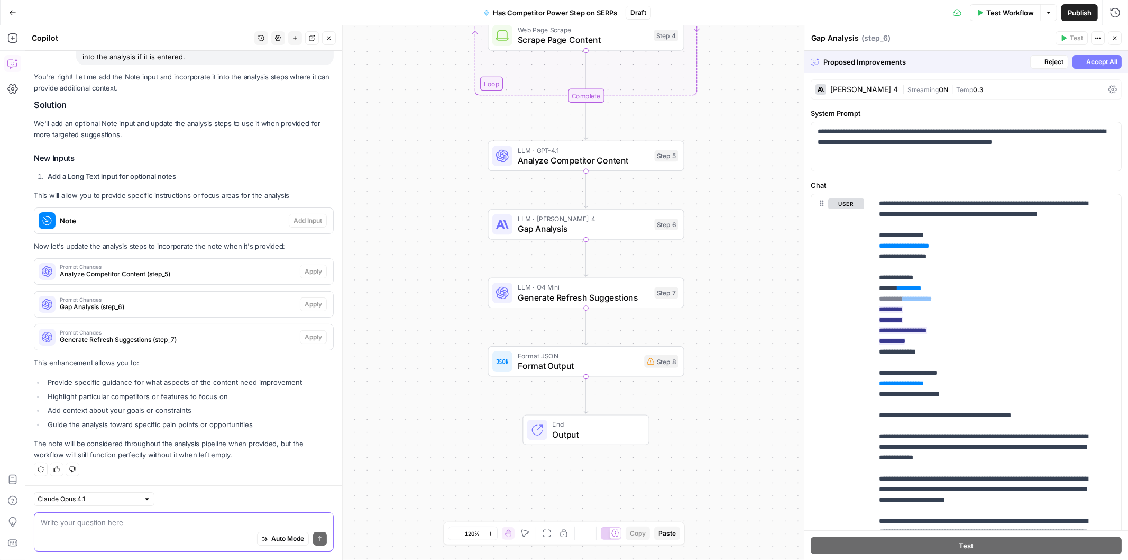
scroll to position [2791, 0]
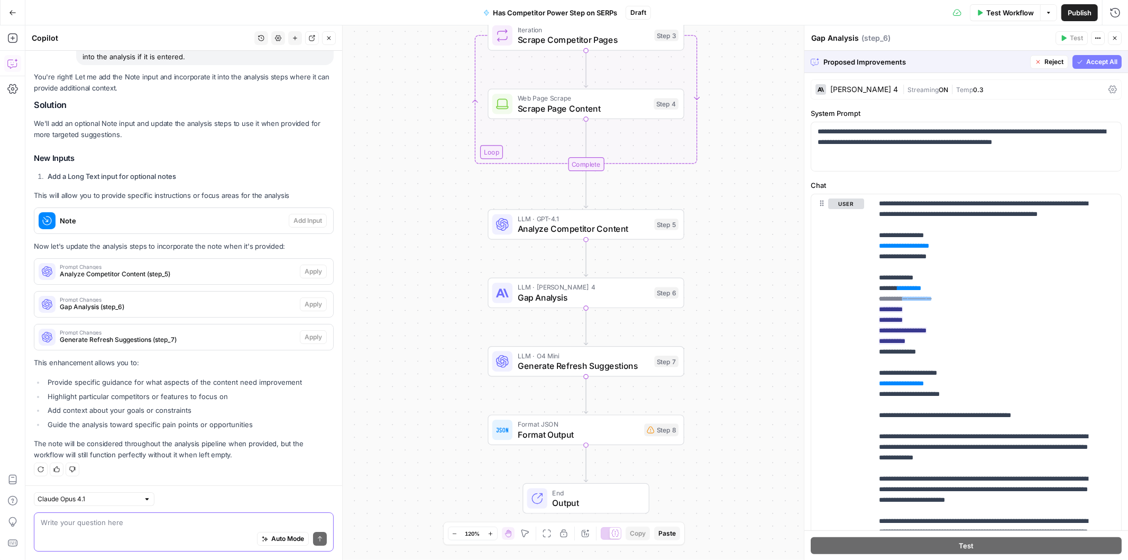
click at [1087, 60] on span "Accept All" at bounding box center [1102, 62] width 31 height 10
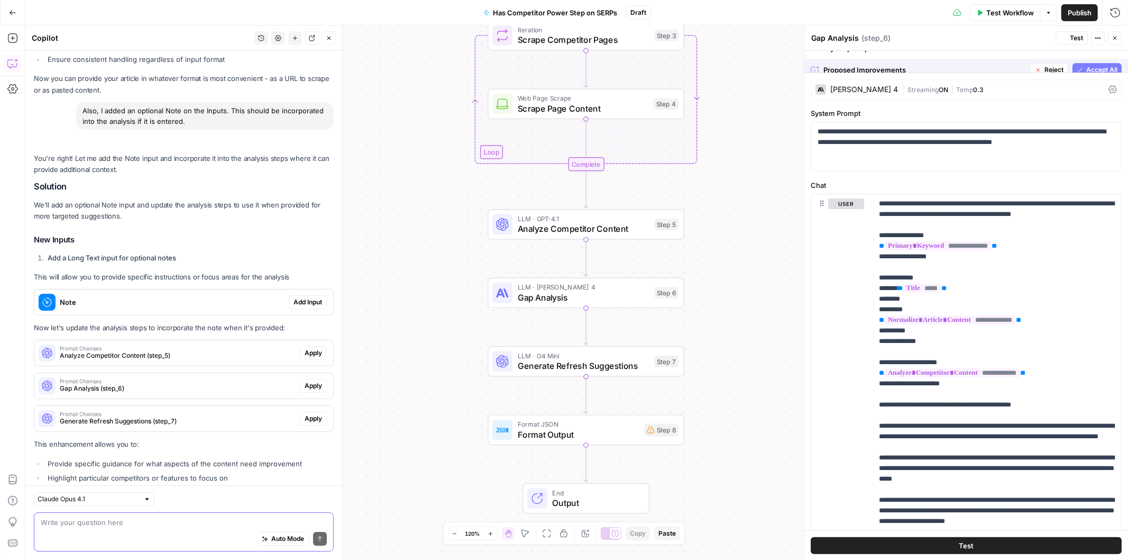
scroll to position [2875, 0]
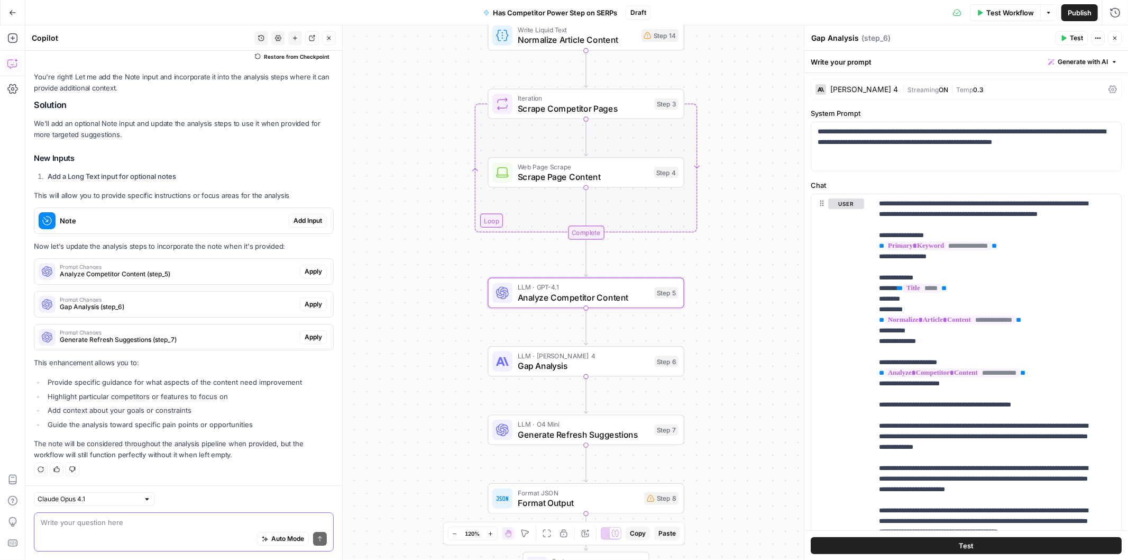
click at [305, 267] on span "Apply" at bounding box center [313, 272] width 17 height 10
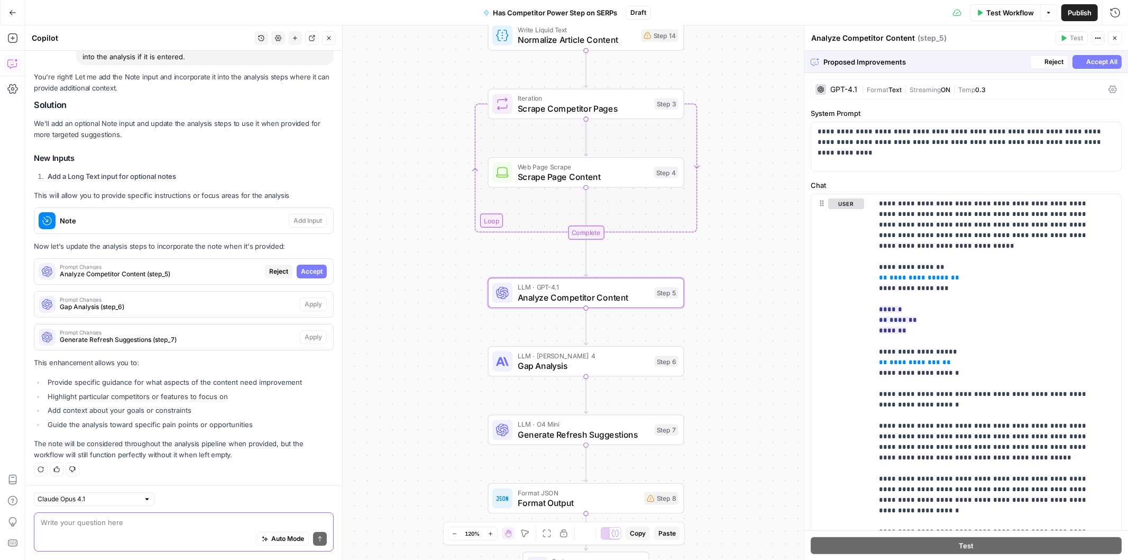
scroll to position [2791, 0]
click at [301, 267] on span "Accept" at bounding box center [312, 272] width 22 height 10
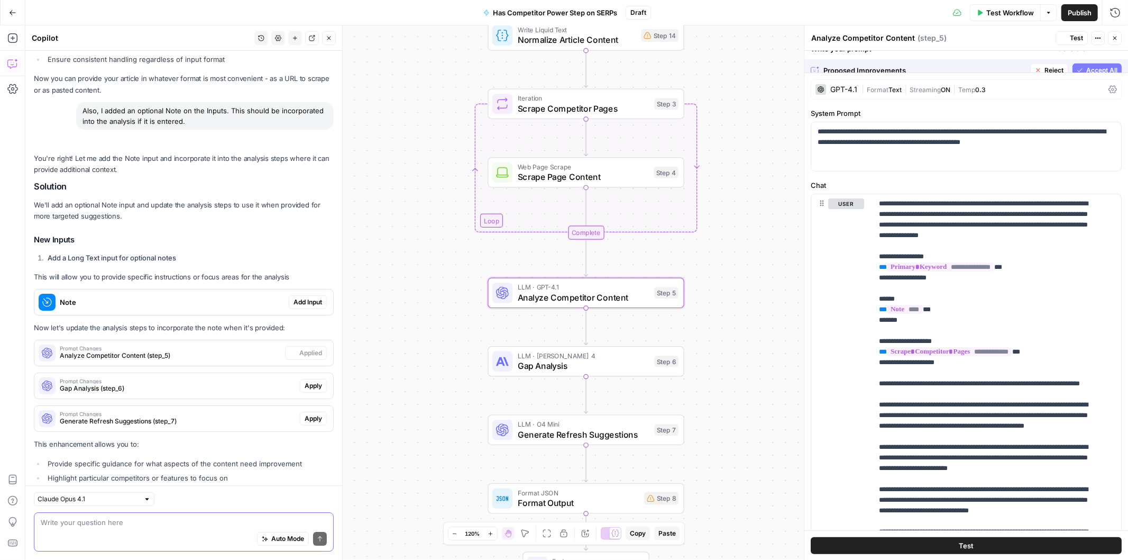
scroll to position [2875, 0]
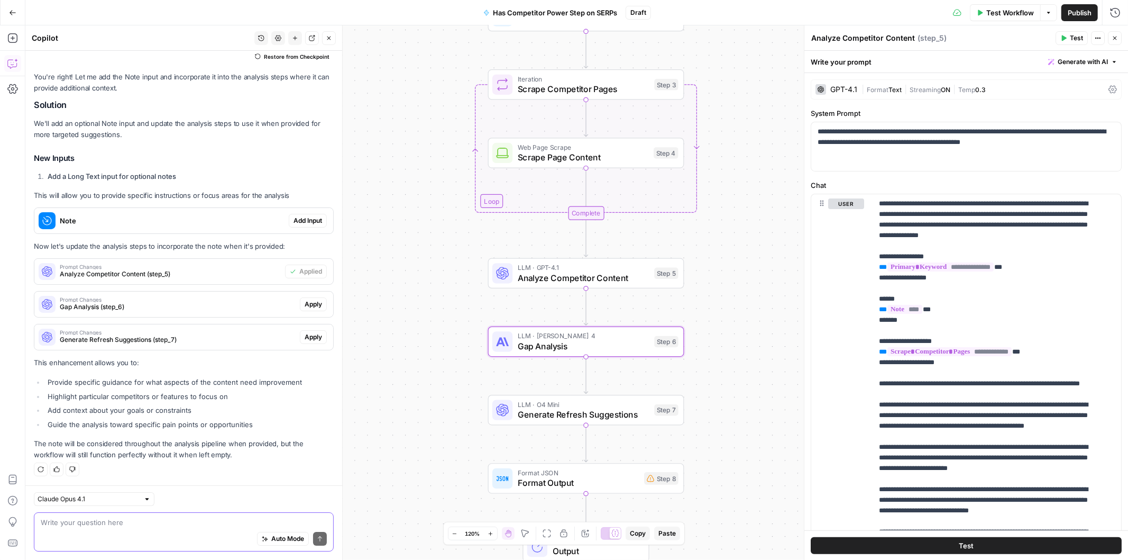
click at [300, 305] on button "Apply" at bounding box center [313, 304] width 27 height 14
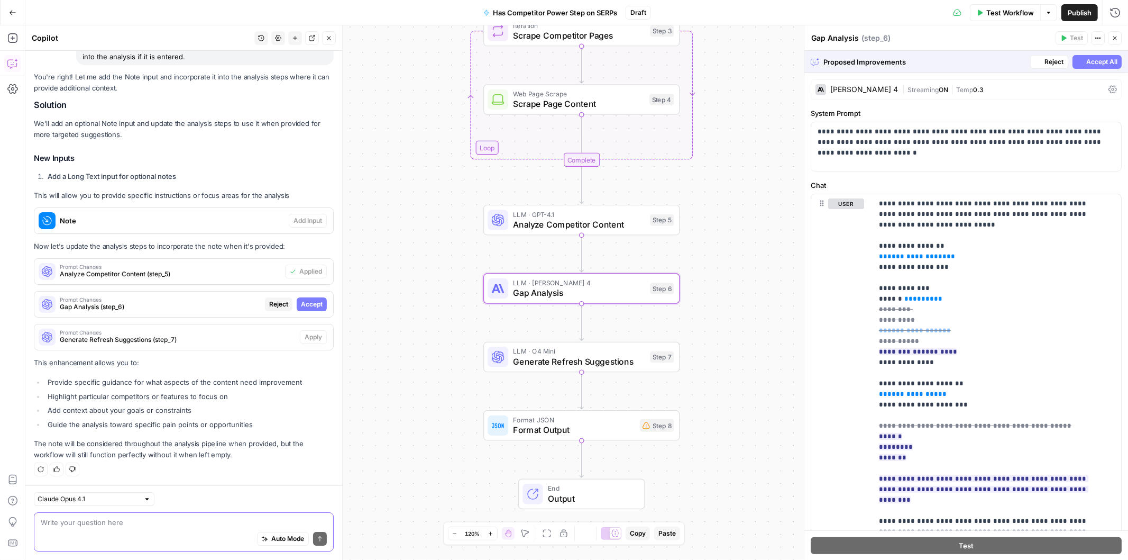
scroll to position [2791, 0]
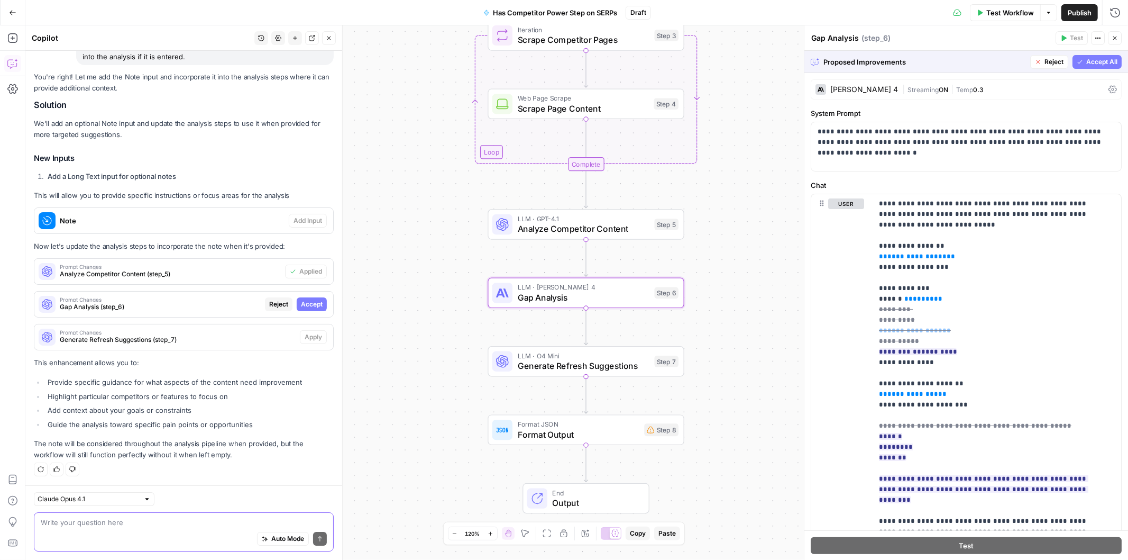
click at [301, 305] on span "Accept" at bounding box center [312, 304] width 22 height 10
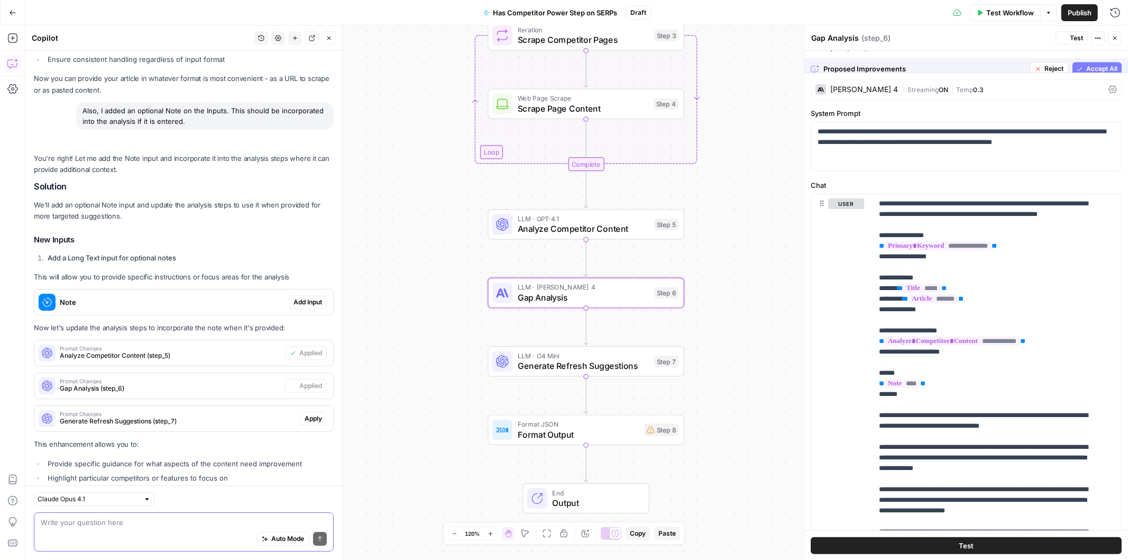
scroll to position [2875, 0]
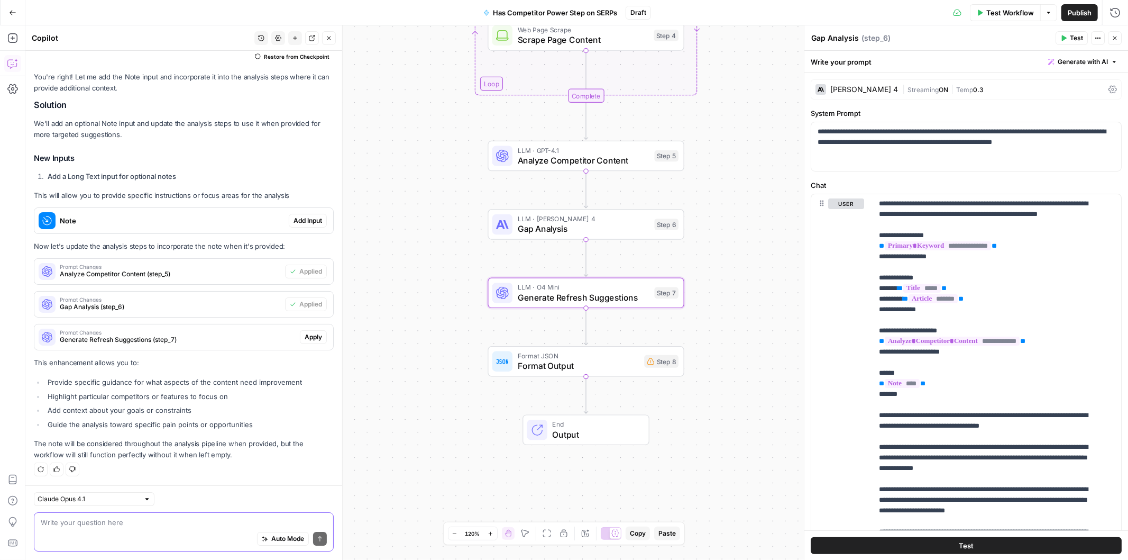
click at [305, 337] on span "Apply" at bounding box center [313, 337] width 17 height 10
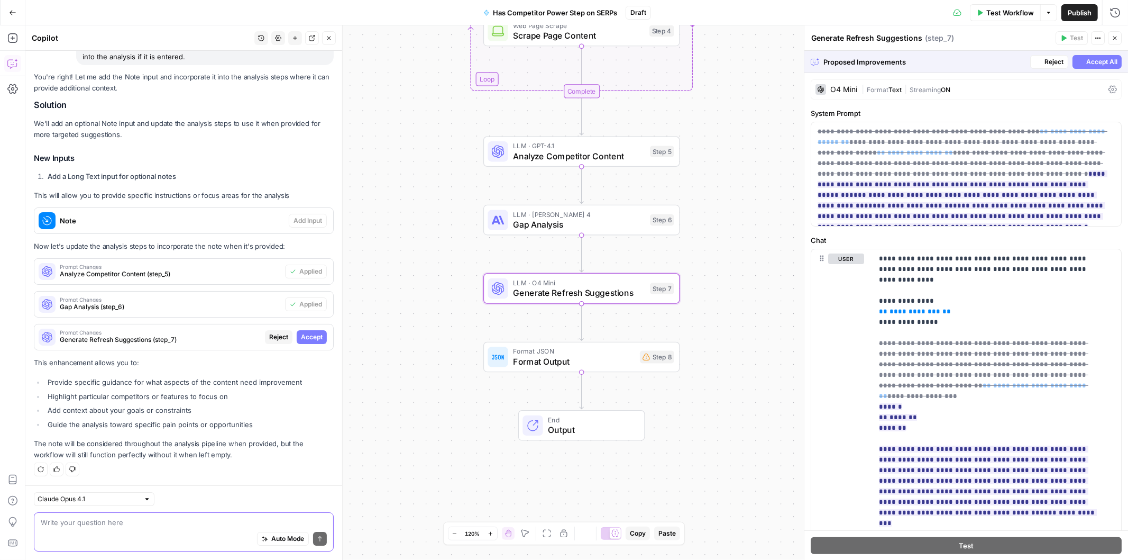
scroll to position [2791, 0]
click at [301, 337] on span "Accept" at bounding box center [312, 337] width 22 height 10
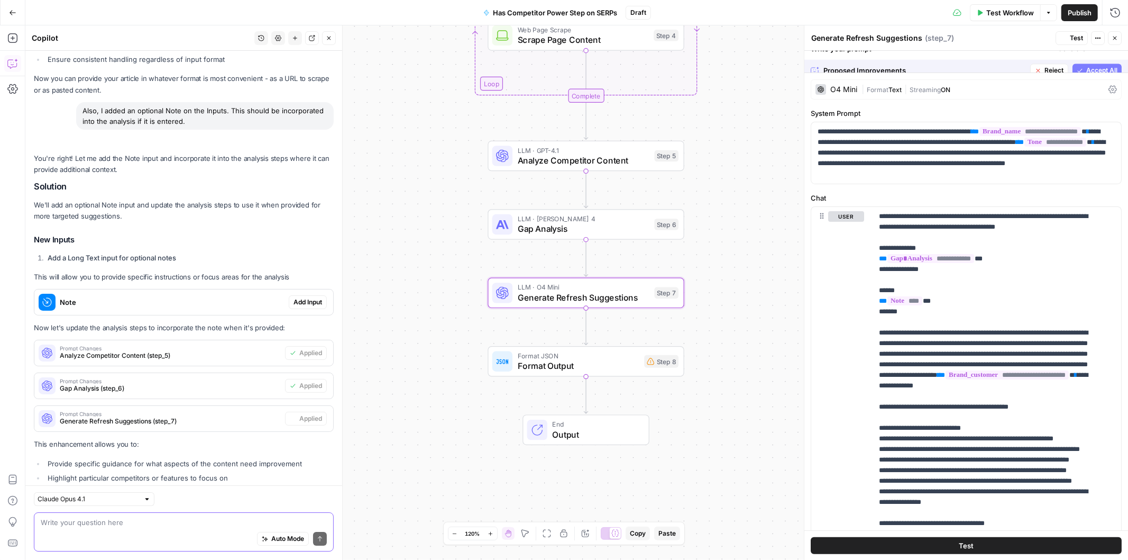
scroll to position [2875, 0]
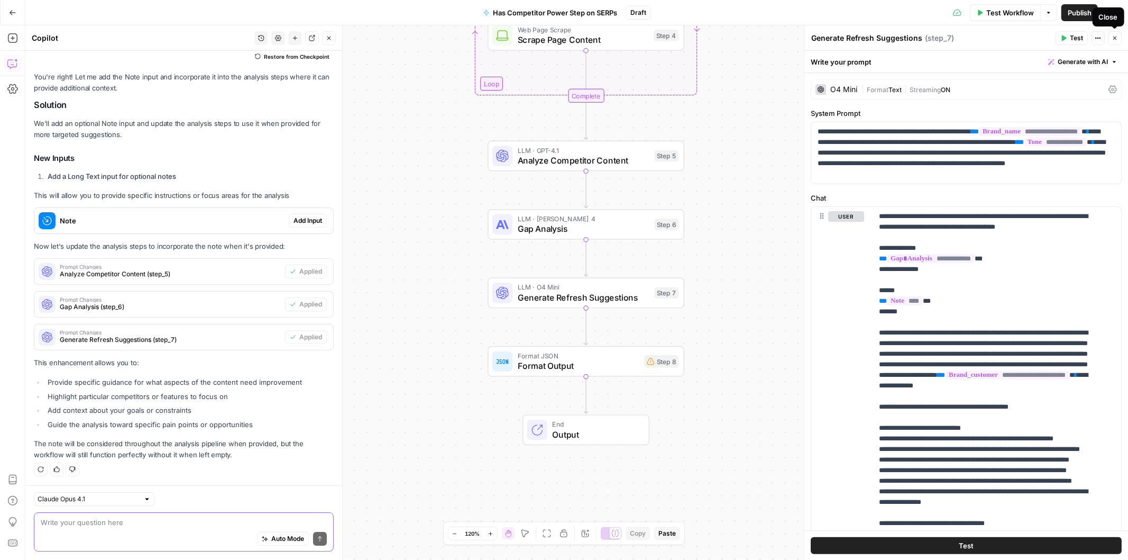
click at [1115, 37] on icon "button" at bounding box center [1115, 38] width 6 height 6
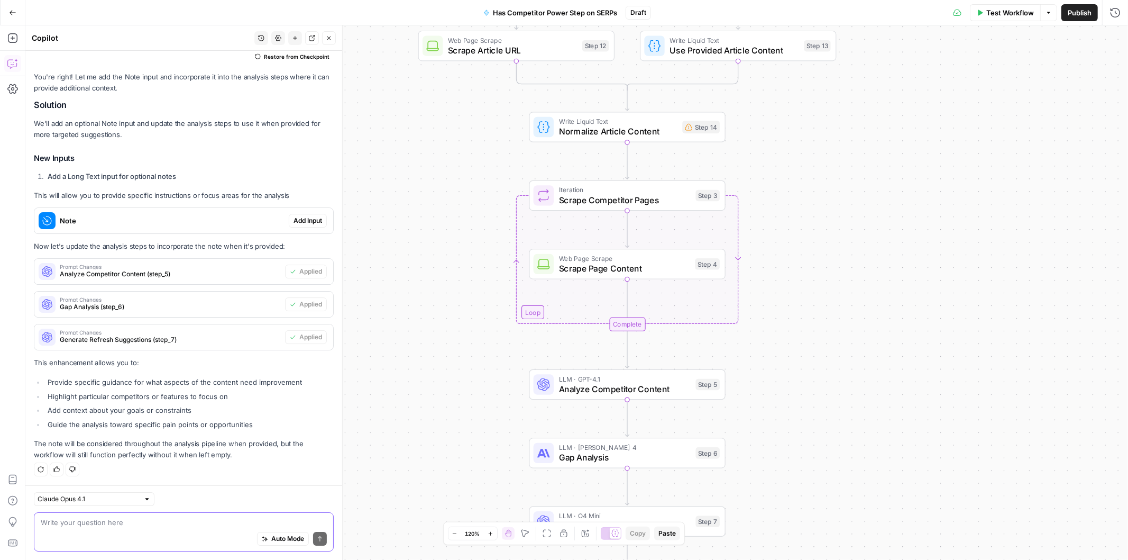
drag, startPoint x: 842, startPoint y: 215, endPoint x: 870, endPoint y: 338, distance: 125.9
click at [870, 338] on div "true false Workflow Set Inputs Inputs Run Code · Python Parse Competitor URLs S…" at bounding box center [576, 292] width 1103 height 534
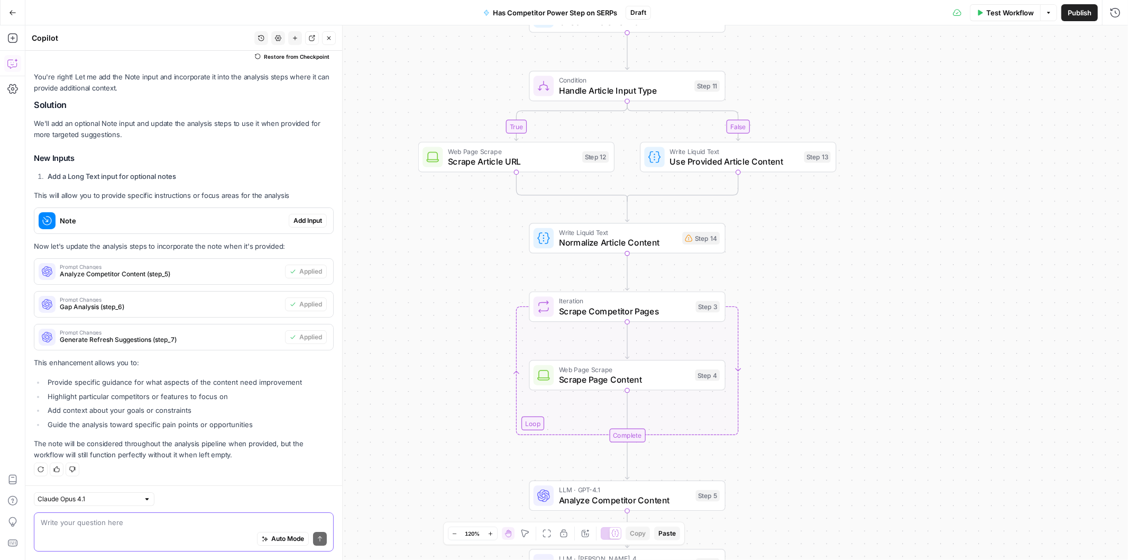
drag, startPoint x: 854, startPoint y: 259, endPoint x: 854, endPoint y: 313, distance: 53.4
click at [854, 313] on div "true false Workflow Set Inputs Inputs Run Code · Python Parse Competitor URLs S…" at bounding box center [576, 292] width 1103 height 534
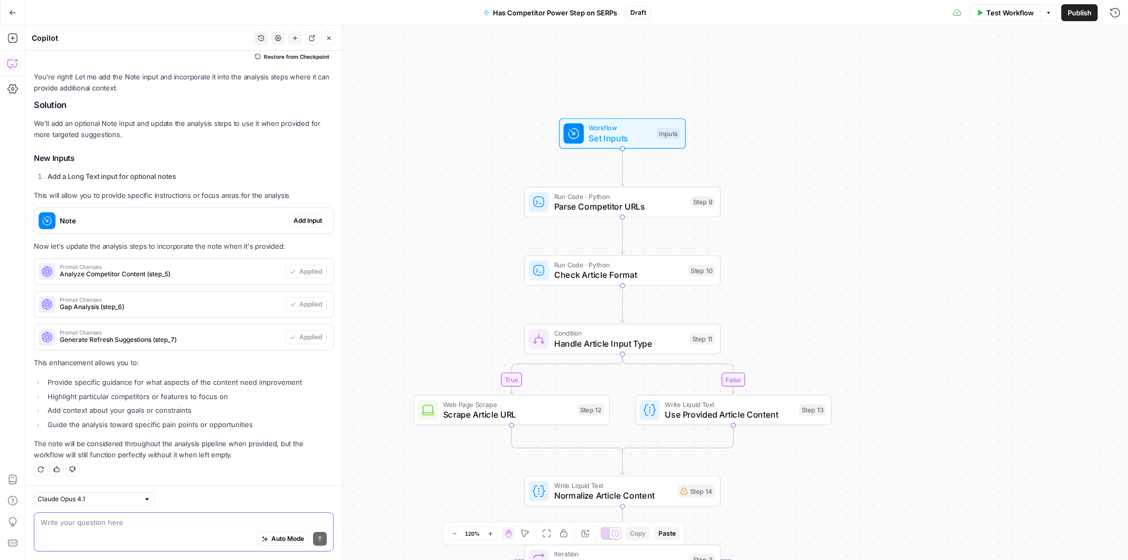
drag, startPoint x: 876, startPoint y: 60, endPoint x: 870, endPoint y: 317, distance: 257.2
click at [870, 317] on div "true false Workflow Set Inputs Inputs Run Code · Python Parse Competitor URLs S…" at bounding box center [576, 292] width 1103 height 534
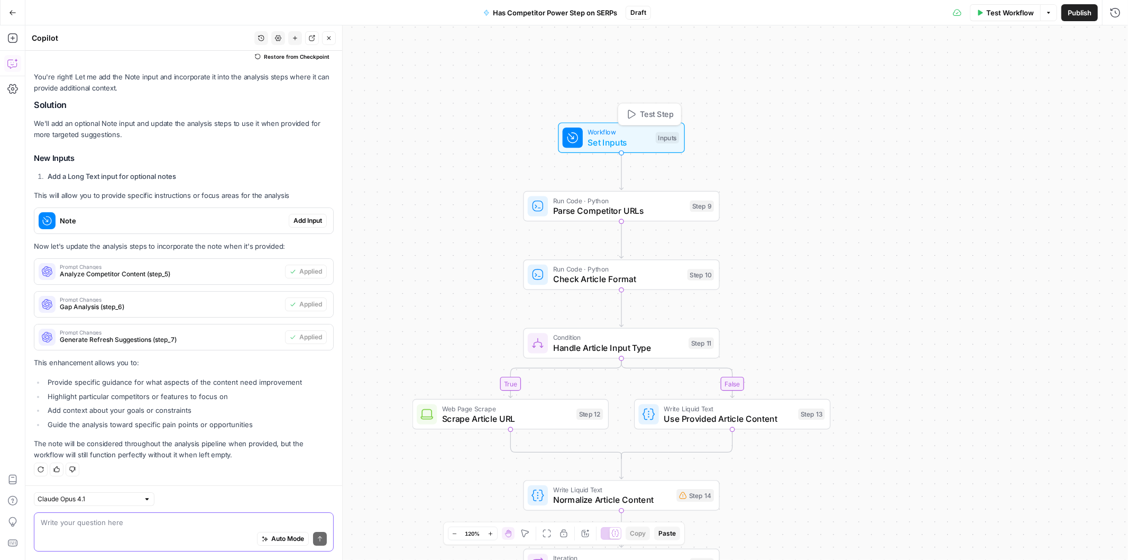
click at [644, 113] on span "Test Step" at bounding box center [657, 114] width 34 height 12
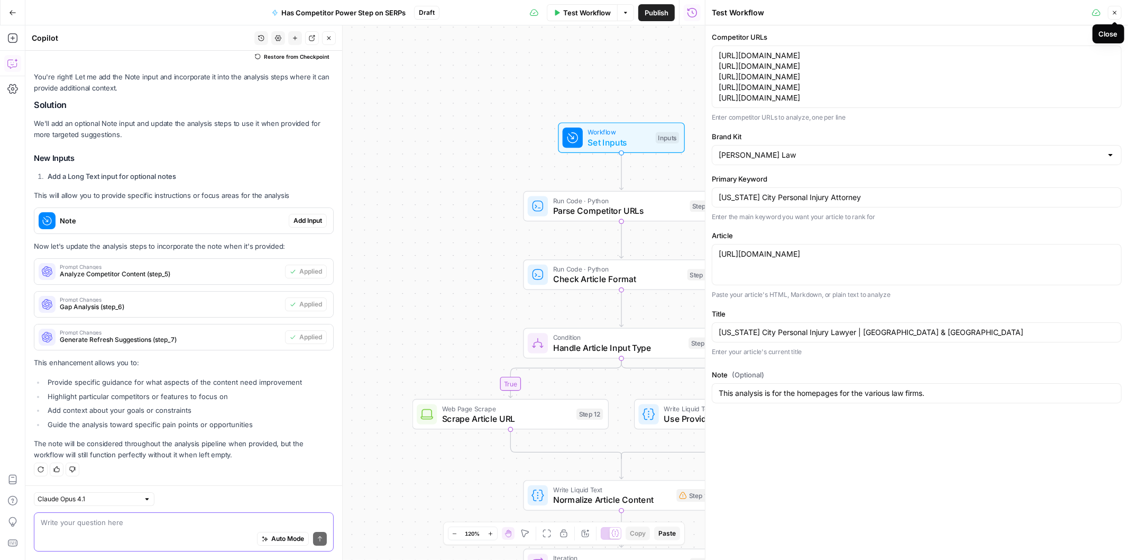
click at [1118, 13] on span "Close" at bounding box center [1118, 13] width 1 height 1
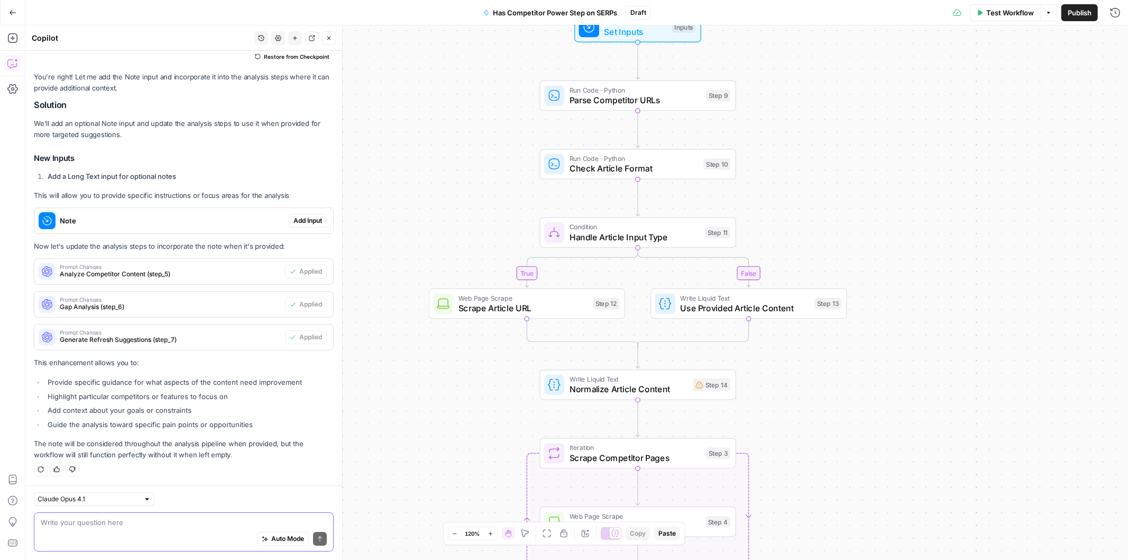
drag, startPoint x: 895, startPoint y: 316, endPoint x: 907, endPoint y: 239, distance: 78.2
click at [907, 239] on div "true false Workflow Set Inputs Inputs Run Code · Python Parse Competitor URLs S…" at bounding box center [576, 292] width 1103 height 534
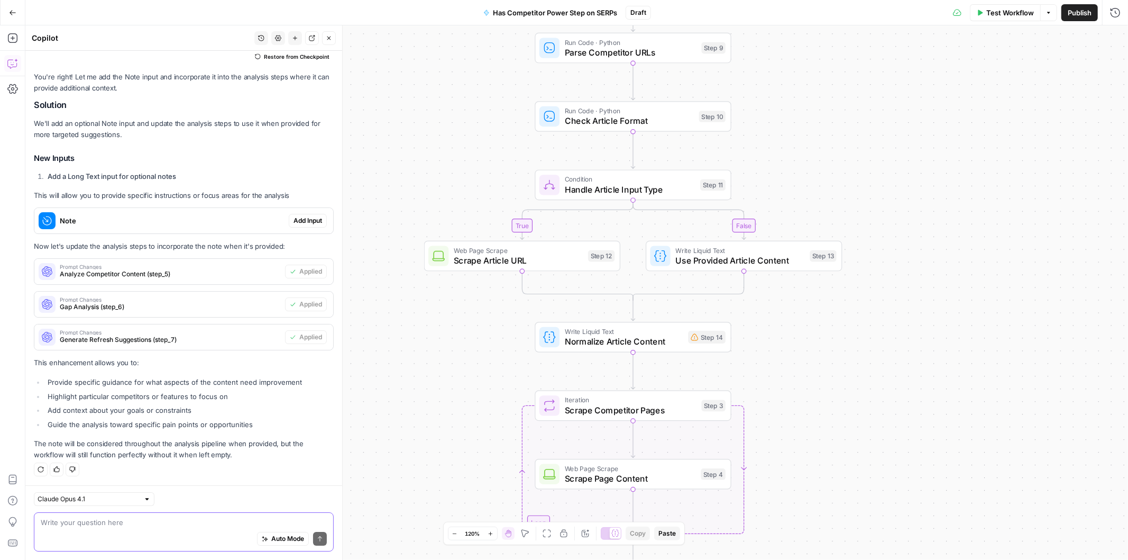
drag, startPoint x: 913, startPoint y: 307, endPoint x: 908, endPoint y: 260, distance: 46.9
click at [908, 260] on div "true false Workflow Set Inputs Inputs Run Code · Python Parse Competitor URLs S…" at bounding box center [576, 292] width 1103 height 534
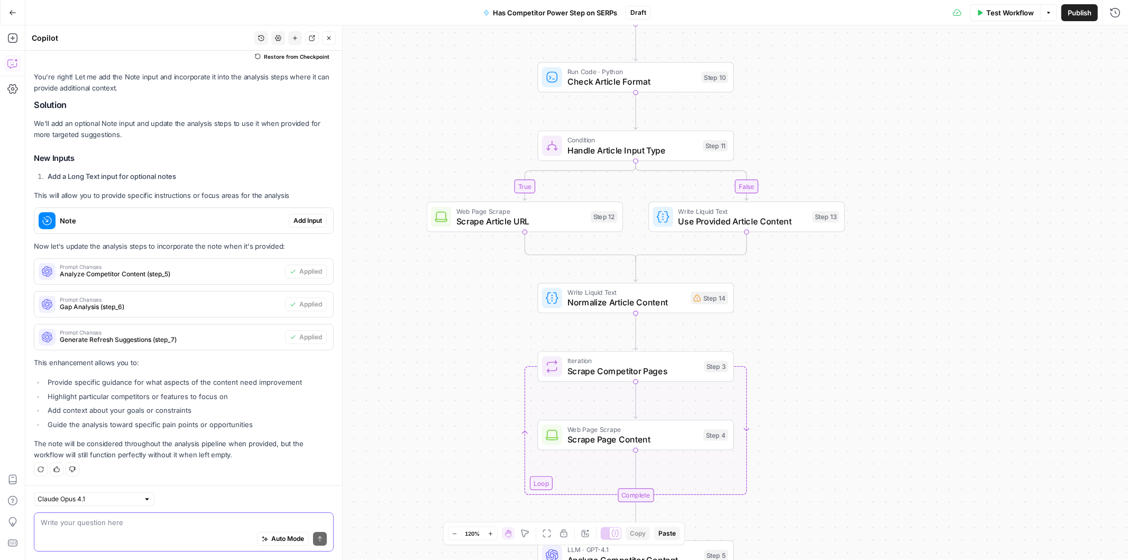
drag, startPoint x: 915, startPoint y: 357, endPoint x: 918, endPoint y: 318, distance: 38.7
click at [918, 318] on div "true false Workflow Set Inputs Inputs Run Code · Python Parse Competitor URLs S…" at bounding box center [576, 292] width 1103 height 534
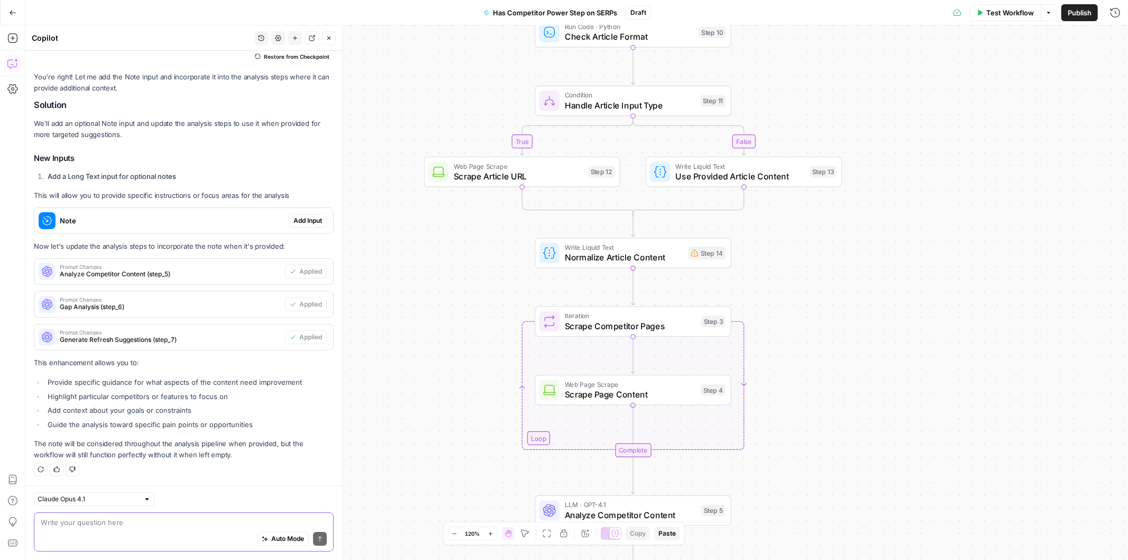
drag, startPoint x: 904, startPoint y: 328, endPoint x: 901, endPoint y: 283, distance: 45.0
click at [901, 283] on div "true false Workflow Set Inputs Inputs Run Code · Python Parse Competitor URLs S…" at bounding box center [576, 292] width 1103 height 534
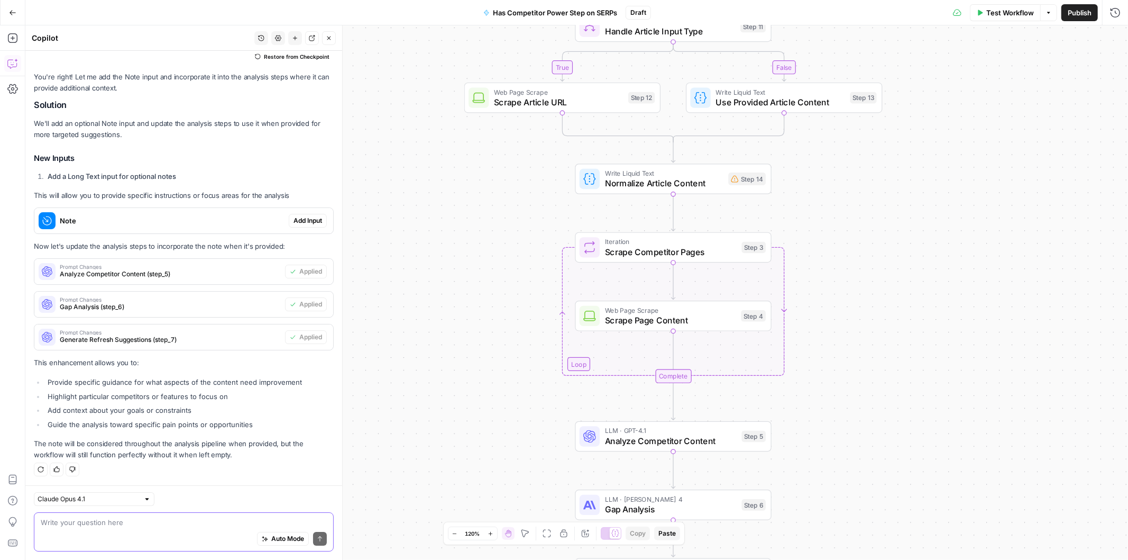
drag, startPoint x: 895, startPoint y: 319, endPoint x: 903, endPoint y: 286, distance: 34.1
click at [903, 286] on div "true false Workflow Set Inputs Inputs Run Code · Python Parse Competitor URLs S…" at bounding box center [576, 292] width 1103 height 534
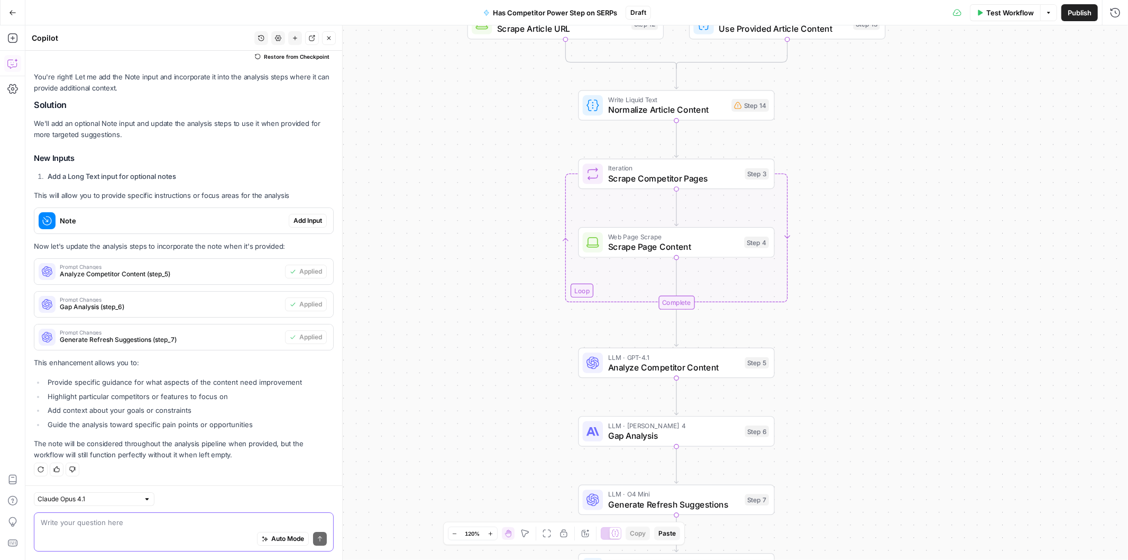
drag, startPoint x: 882, startPoint y: 373, endPoint x: 886, endPoint y: 292, distance: 81.6
click at [886, 292] on div "true false Workflow Set Inputs Inputs Run Code · Python Parse Competitor URLs S…" at bounding box center [576, 292] width 1103 height 534
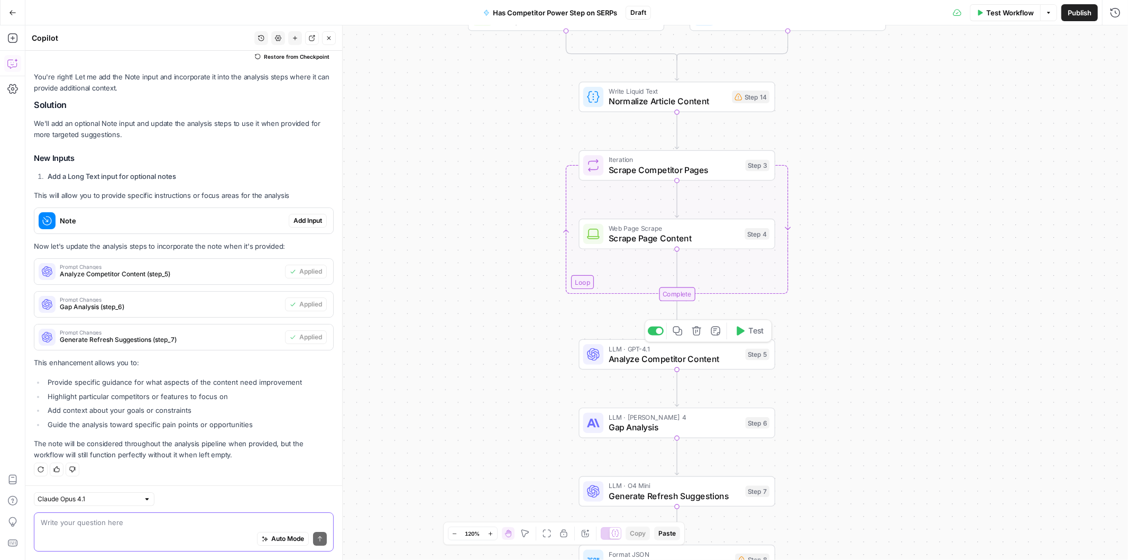
click at [680, 329] on icon "button" at bounding box center [677, 330] width 9 height 9
click at [677, 266] on icon "Edge from step_4 to step_3-iteration-end" at bounding box center [677, 270] width 0 height 42
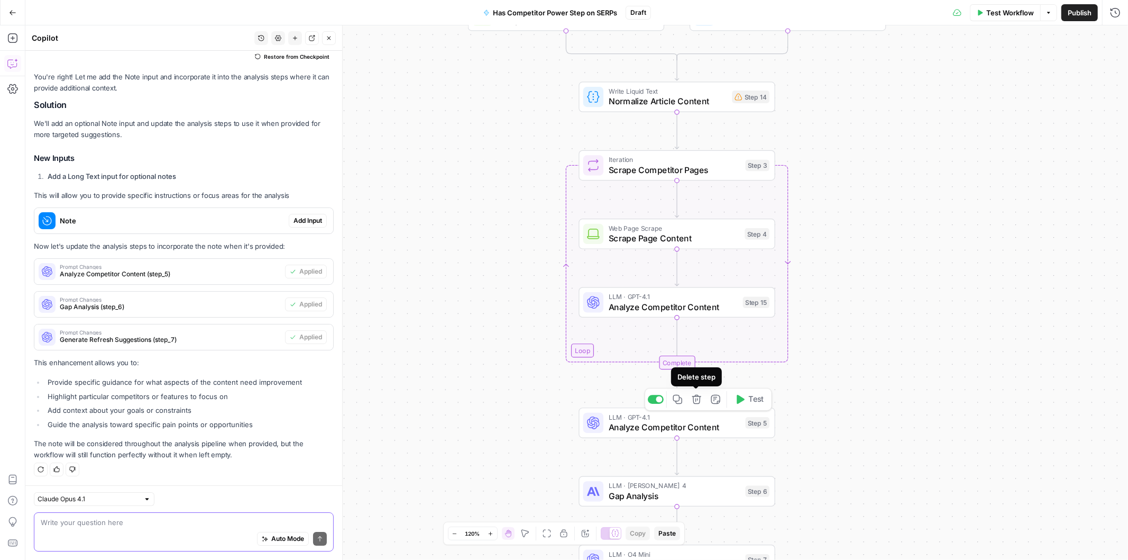
click at [697, 397] on icon "button" at bounding box center [697, 399] width 10 height 10
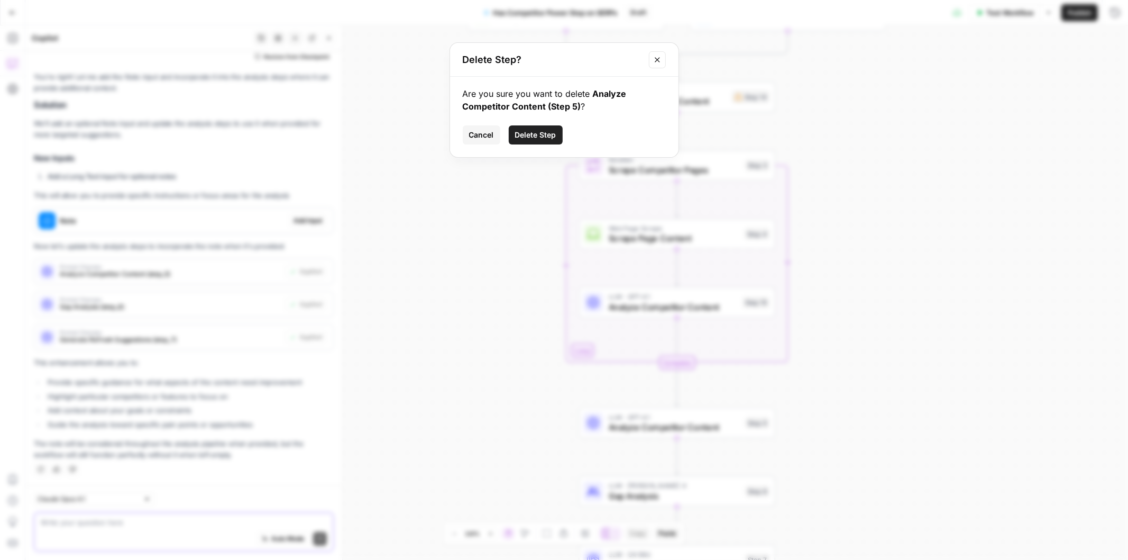
click at [534, 130] on span "Delete Step" at bounding box center [535, 135] width 41 height 11
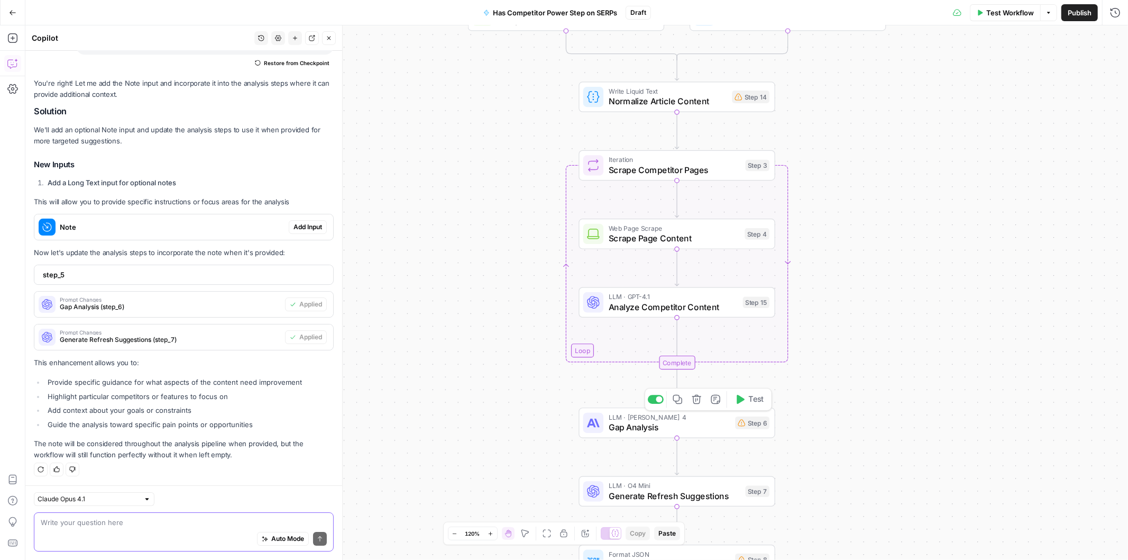
click at [680, 400] on icon "button" at bounding box center [678, 399] width 10 height 10
click at [677, 334] on icon "Edge from step_15 to step_3-iteration-end" at bounding box center [677, 338] width 0 height 42
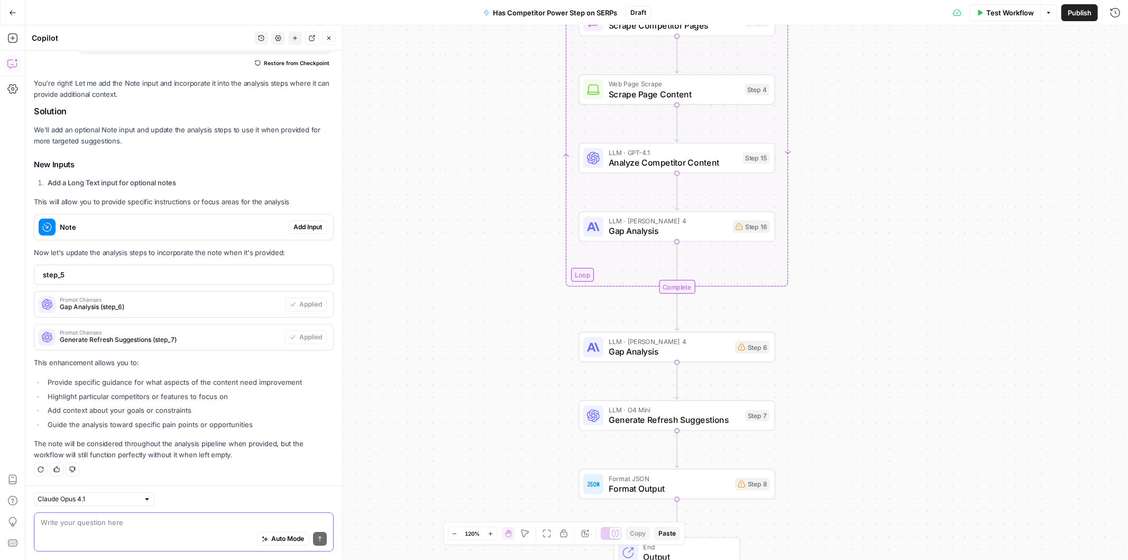
drag, startPoint x: 863, startPoint y: 442, endPoint x: 863, endPoint y: 366, distance: 75.7
click at [863, 366] on div "true false Workflow Set Inputs Inputs Run Code · Python Parse Competitor URLs S…" at bounding box center [576, 292] width 1103 height 534
click at [697, 326] on icon "button" at bounding box center [697, 323] width 10 height 10
click at [525, 132] on span "Delete Step" at bounding box center [535, 135] width 41 height 11
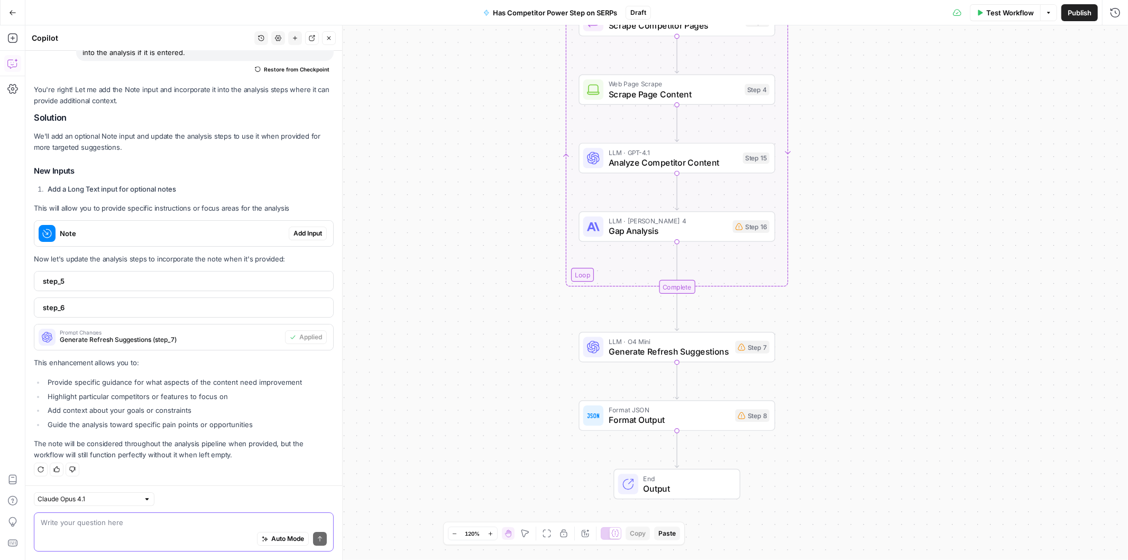
scroll to position [2857, 0]
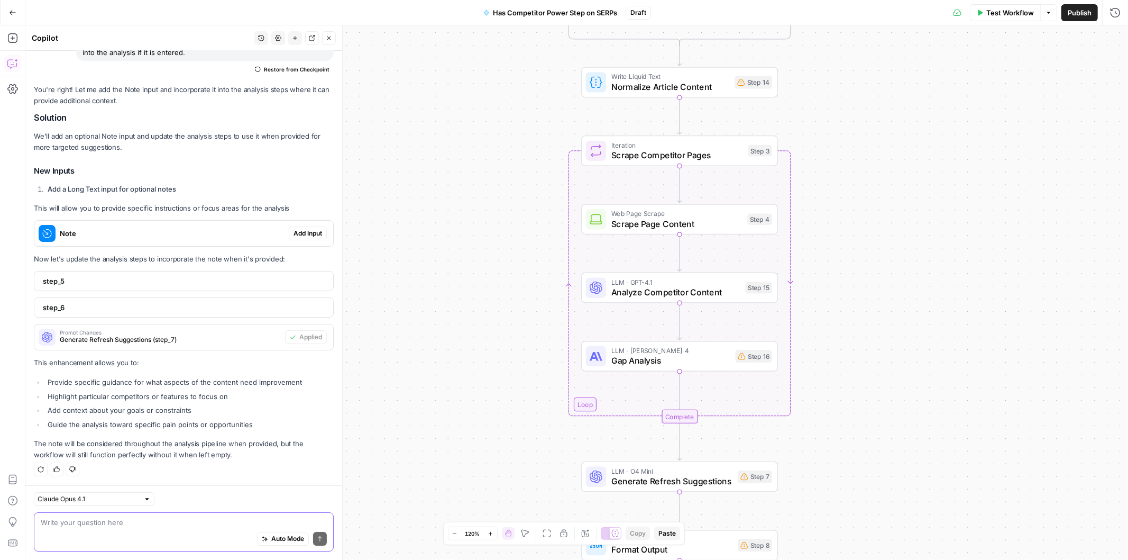
drag, startPoint x: 857, startPoint y: 147, endPoint x: 859, endPoint y: 272, distance: 125.9
click at [859, 272] on div "true false Workflow Set Inputs Inputs Run Code · Python Parse Competitor URLs S…" at bounding box center [576, 292] width 1103 height 534
click at [657, 288] on span "Analyze Competitor Content" at bounding box center [676, 292] width 129 height 13
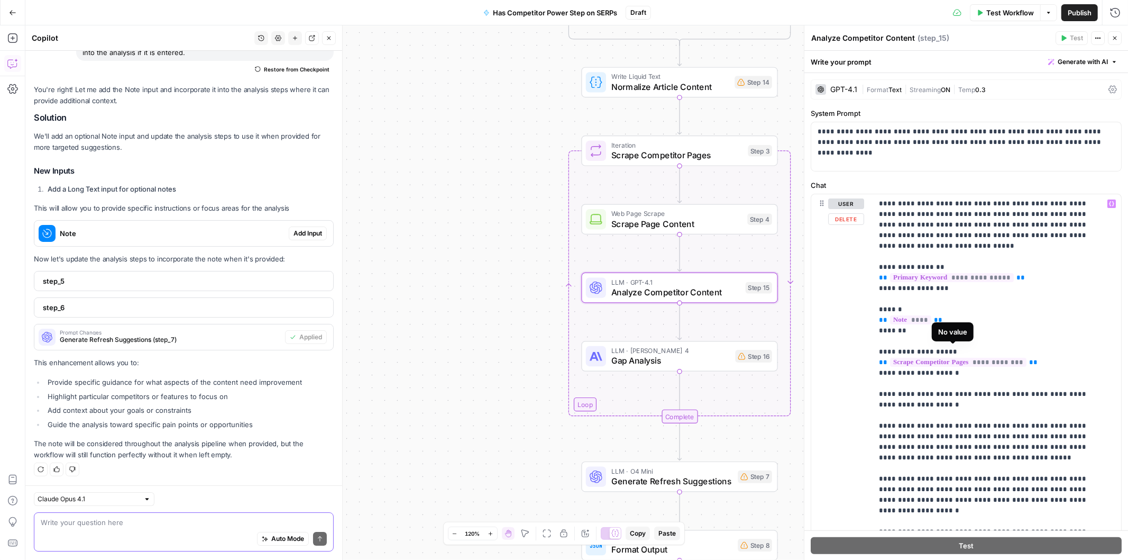
click at [987, 358] on span "**********" at bounding box center [958, 362] width 136 height 9
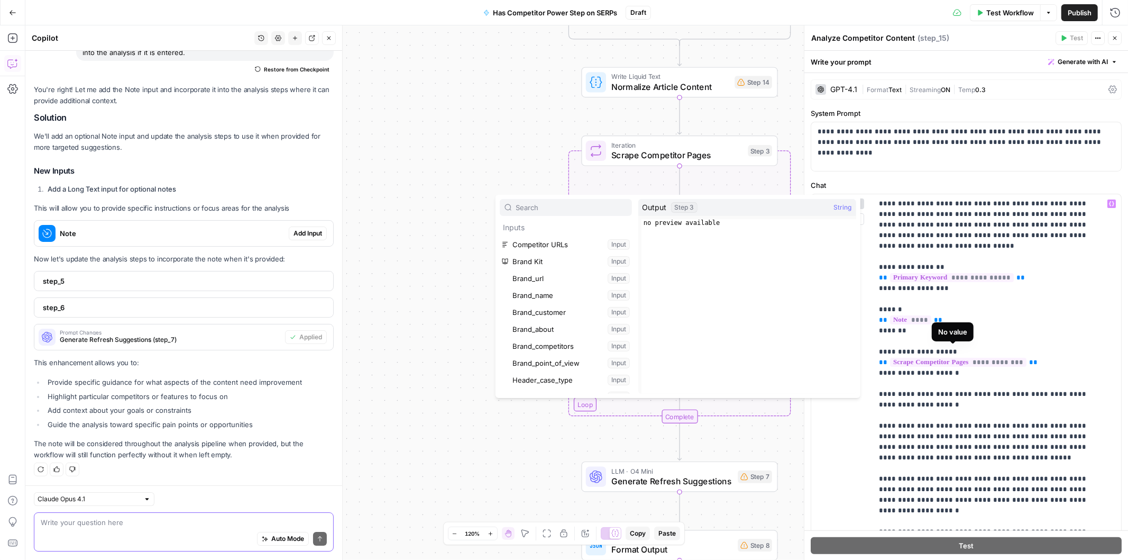
scroll to position [485, 0]
click at [540, 388] on button "Select variable Output" at bounding box center [572, 385] width 122 height 17
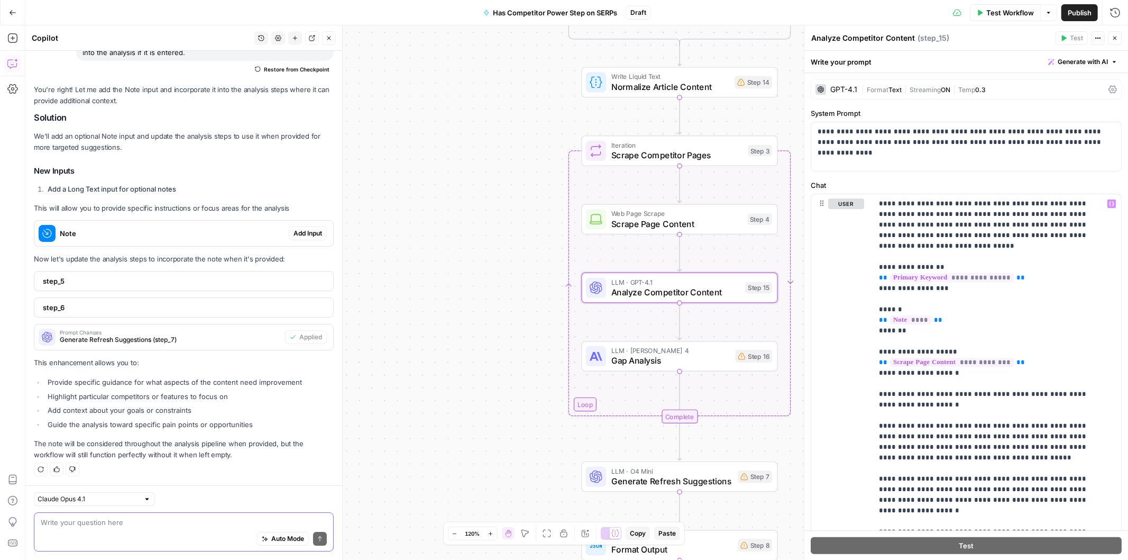
click at [156, 525] on textarea at bounding box center [184, 522] width 286 height 11
type textarea "N"
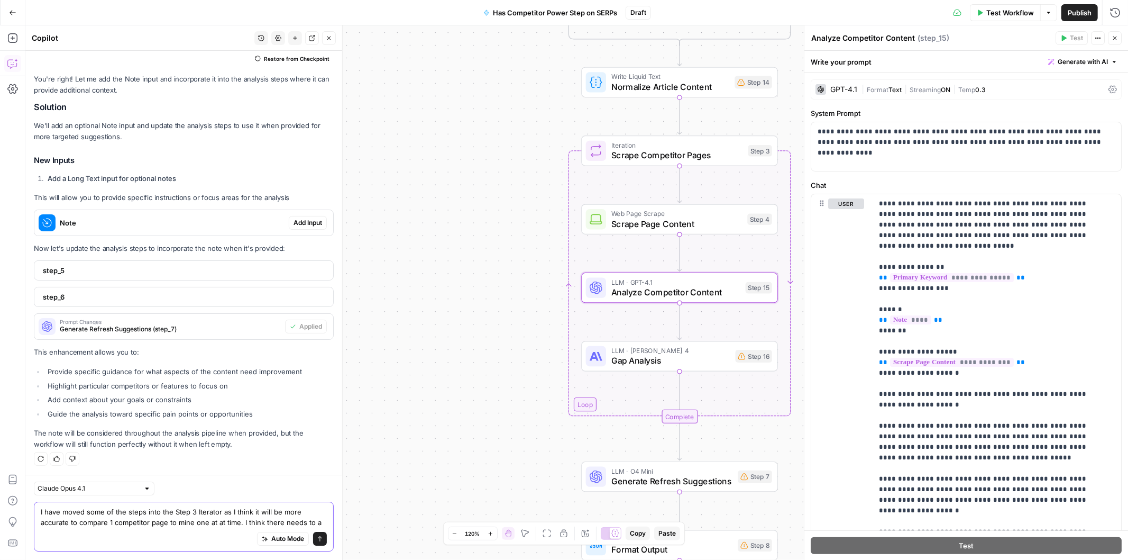
scroll to position [2878, 0]
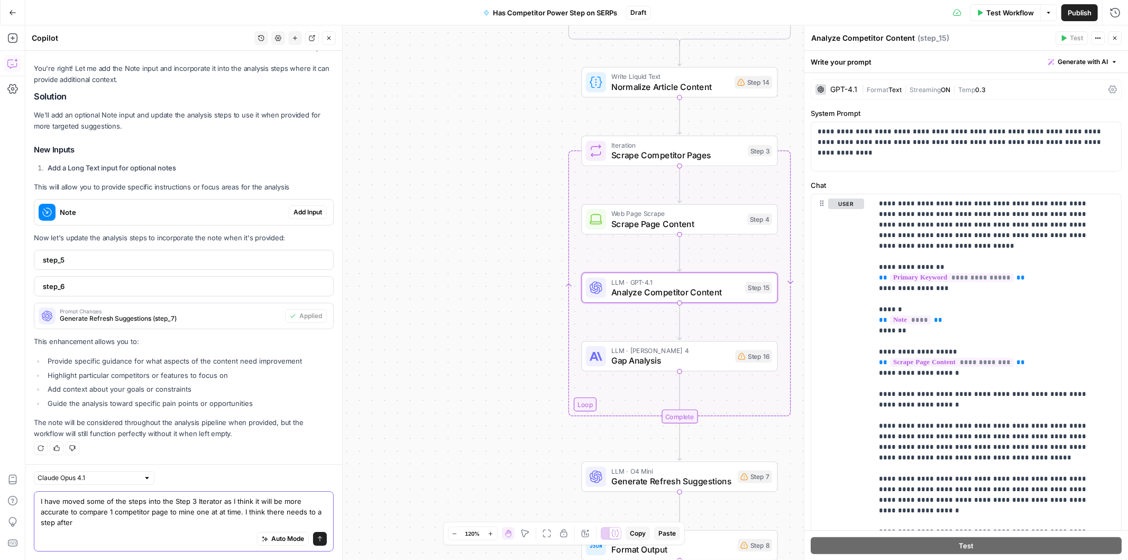
click at [196, 513] on textarea "I have moved some of the steps into the Step 3 Iterator as I think it will be m…" at bounding box center [184, 512] width 286 height 32
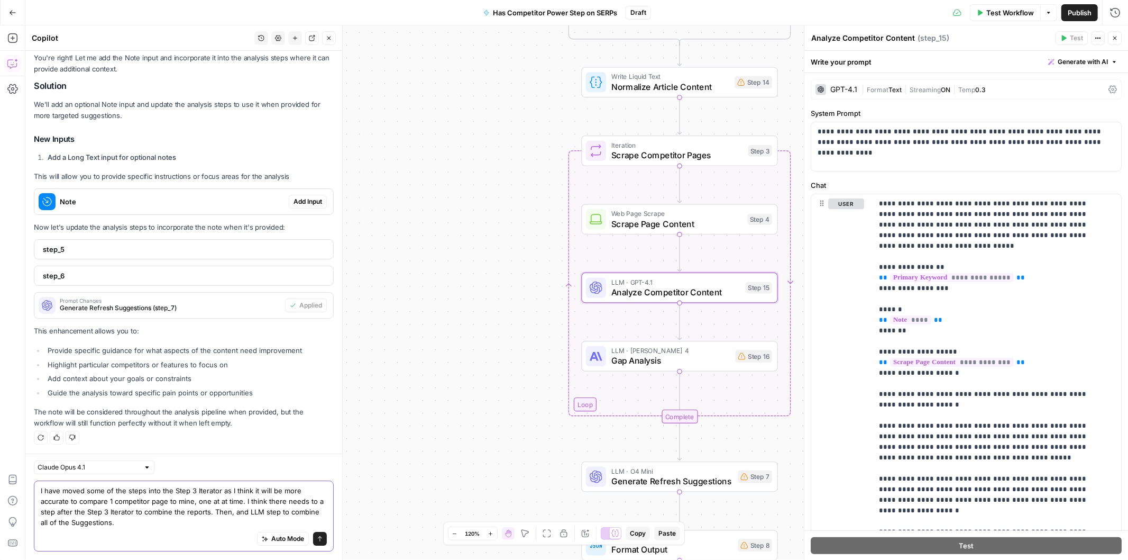
type textarea "I have moved some of the steps into the Step 3 Iterator as I think it will be m…"
click at [274, 537] on span "Auto Mode" at bounding box center [287, 539] width 33 height 10
click at [317, 540] on icon "submit" at bounding box center [320, 539] width 6 height 6
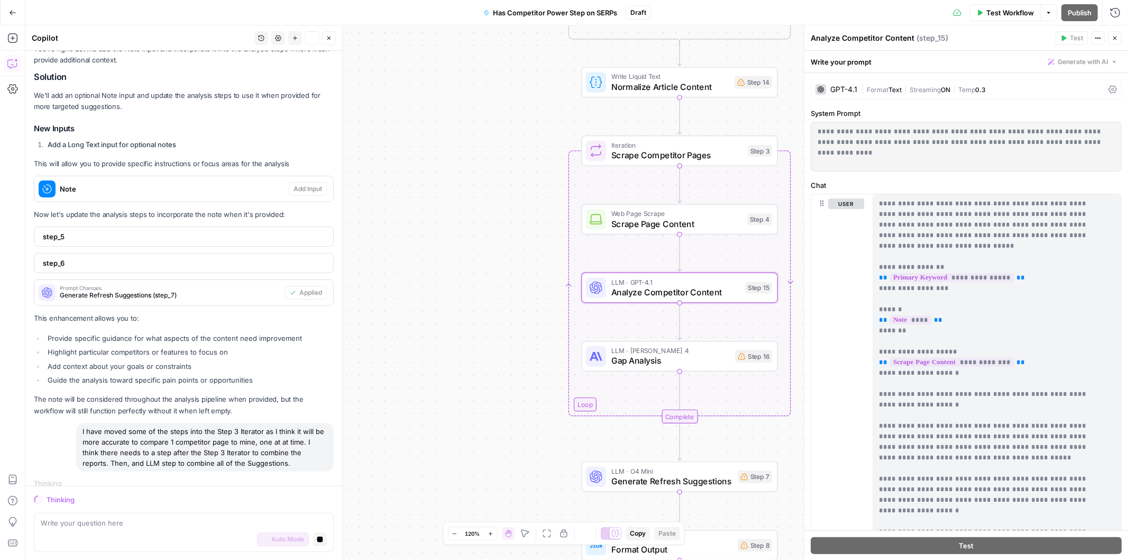
scroll to position [2800, 0]
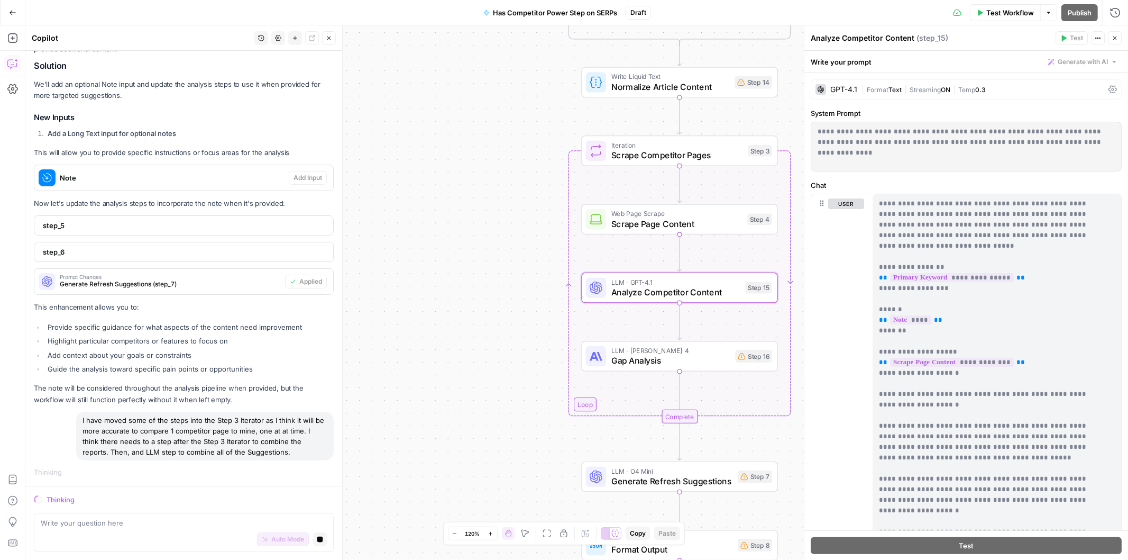
click at [1114, 40] on icon "button" at bounding box center [1115, 38] width 6 height 6
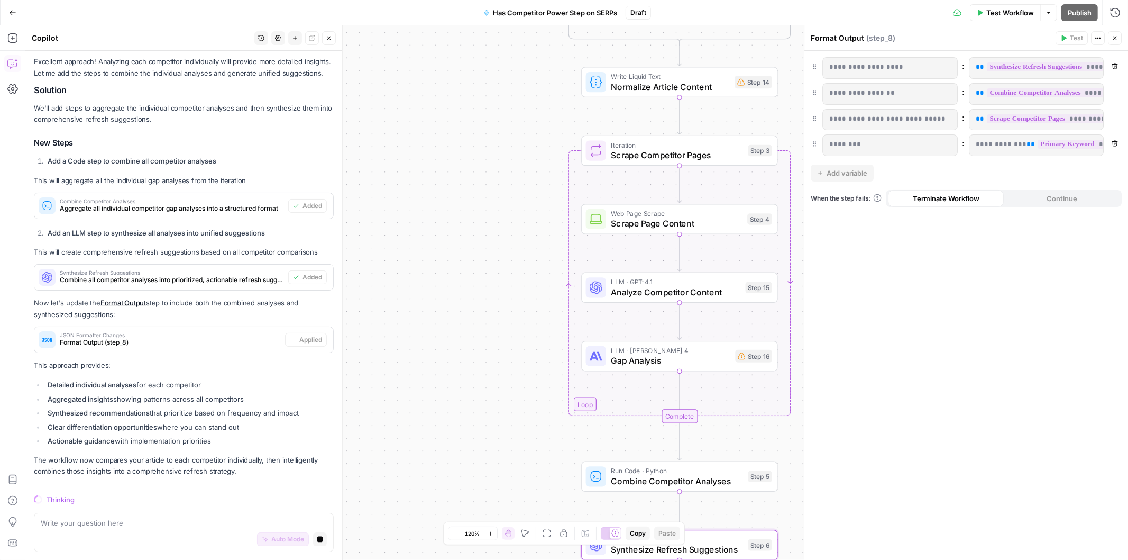
scroll to position [3267, 0]
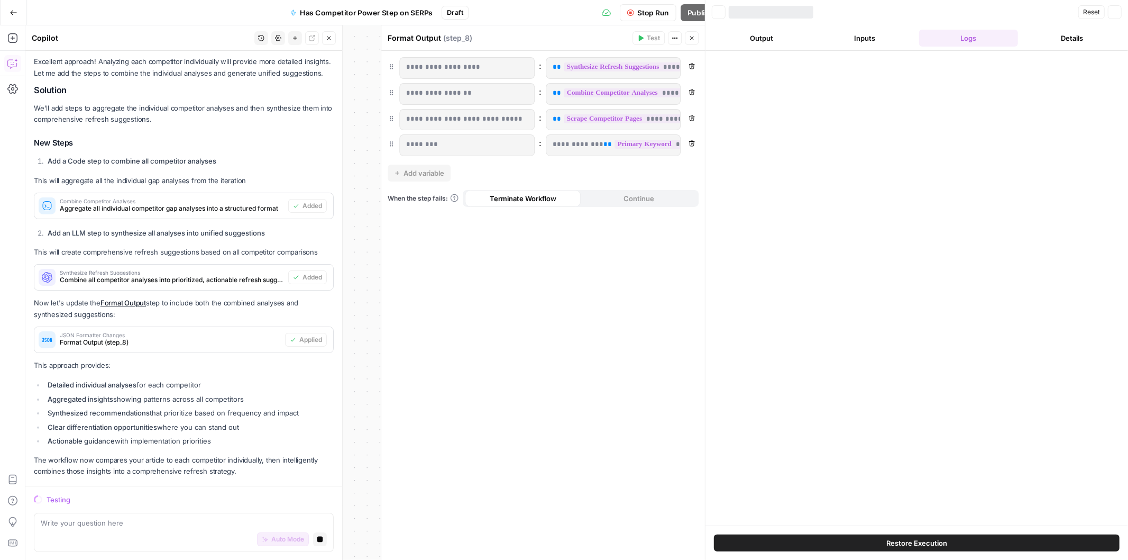
scroll to position [3267, 0]
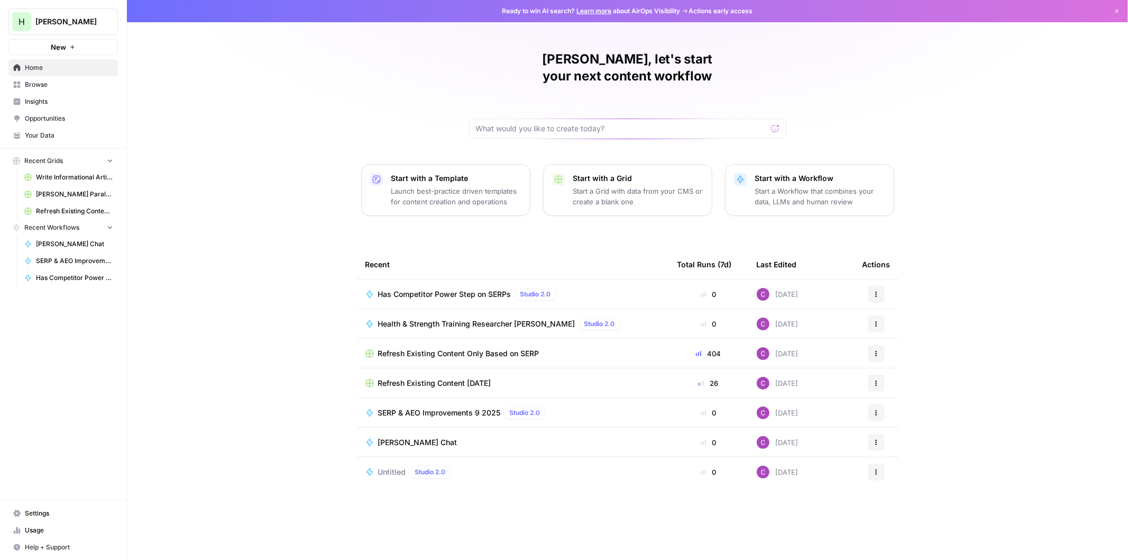
click at [780, 186] on p "Start a Workflow that combines your data, LLMs and human review" at bounding box center [820, 196] width 130 height 21
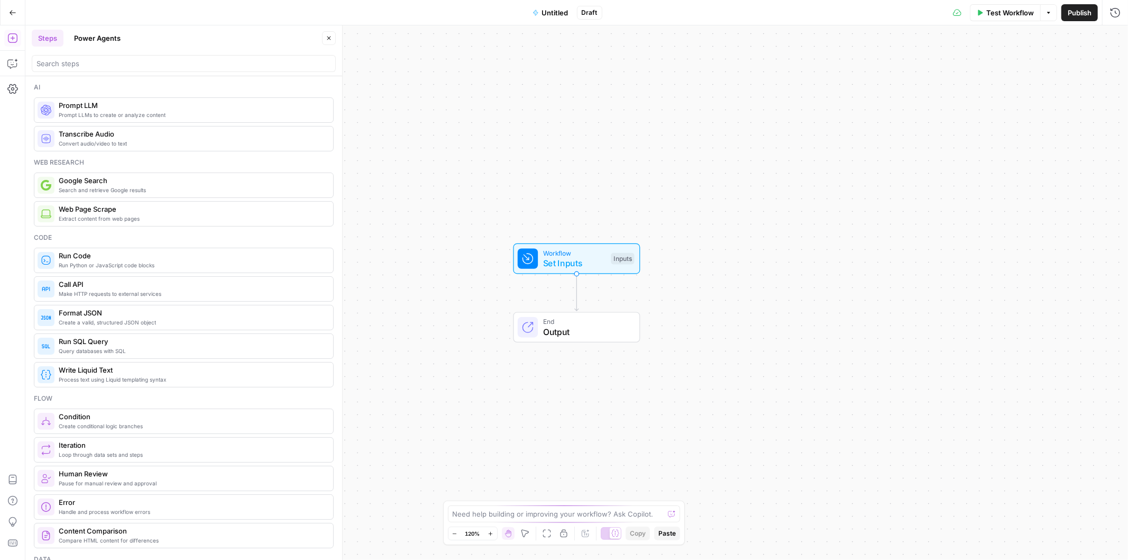
click at [95, 34] on button "Power Agents" at bounding box center [97, 38] width 59 height 17
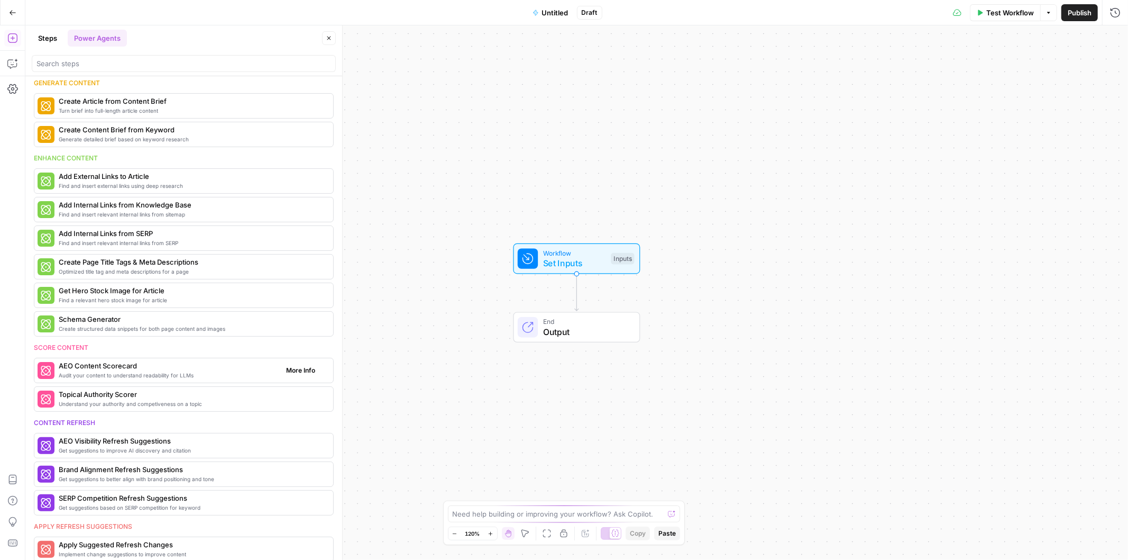
scroll to position [274, 0]
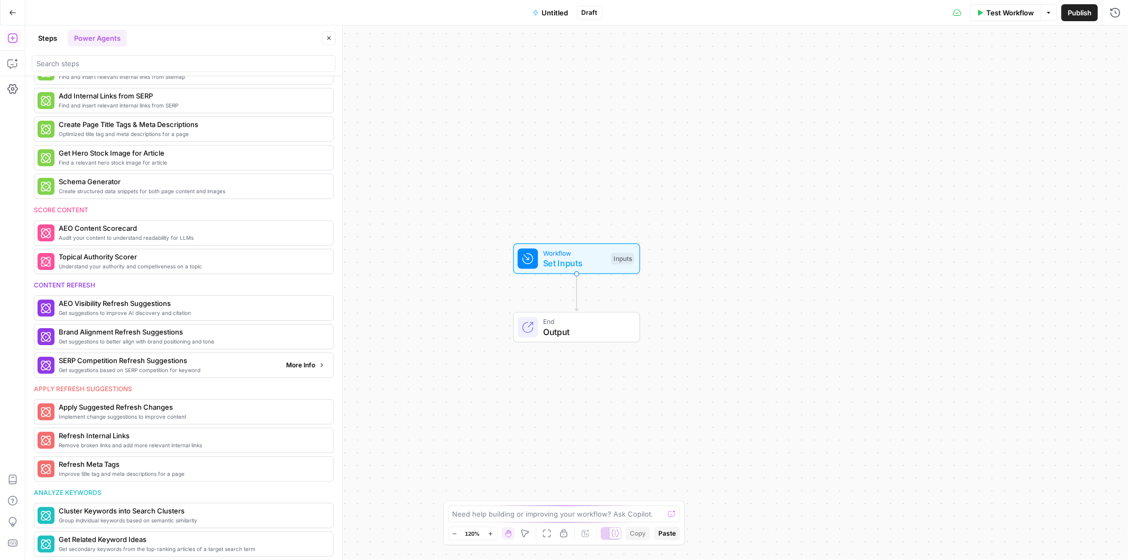
click at [286, 370] on span "More Info" at bounding box center [300, 365] width 29 height 10
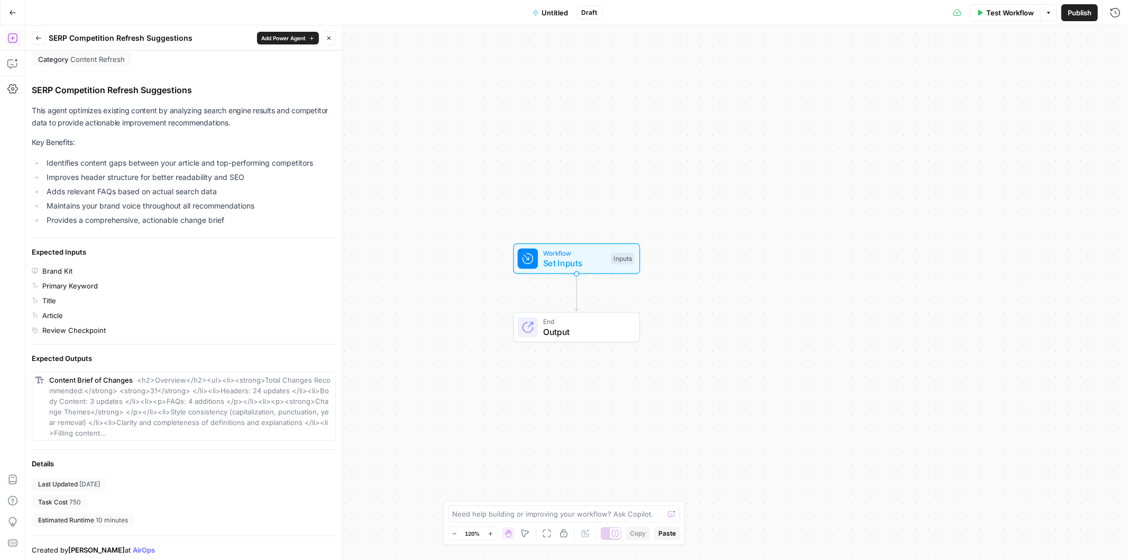
scroll to position [6, 0]
click at [266, 36] on span "Add Power Agent" at bounding box center [283, 38] width 44 height 8
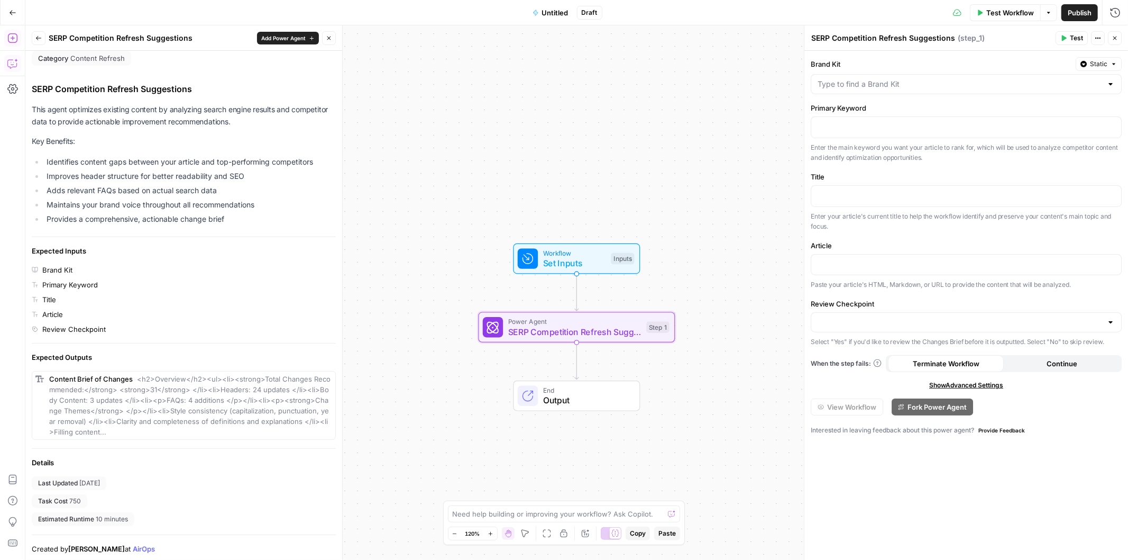
click at [14, 66] on icon "button" at bounding box center [12, 63] width 11 height 11
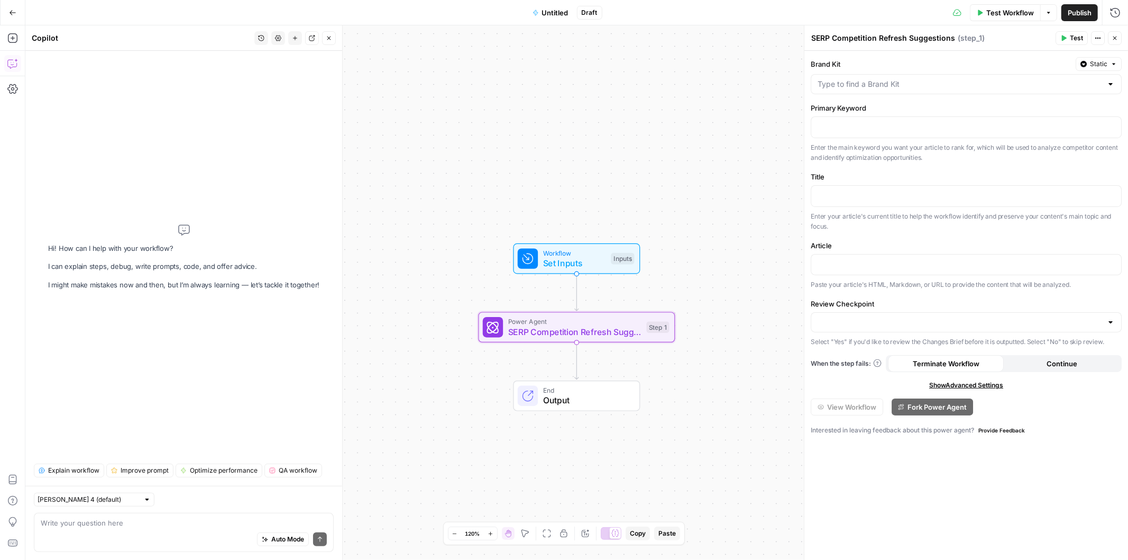
click at [124, 499] on div "[PERSON_NAME] 4 (default)" at bounding box center [94, 500] width 121 height 14
click at [94, 533] on span "Claude Opus 4.1" at bounding box center [83, 537] width 81 height 11
type input "Claude Opus 4.1"
click at [123, 528] on div "Auto Mode Send" at bounding box center [184, 539] width 286 height 23
type textarea "What are all of the steps in the "SERP Competition Refresh Suggestions" Power A…"
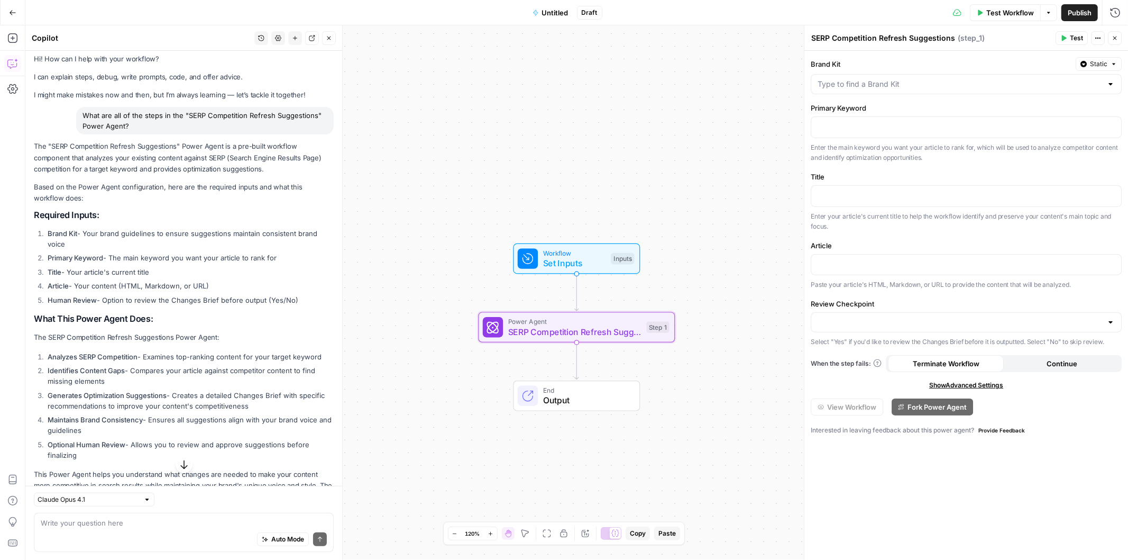
scroll to position [59, 0]
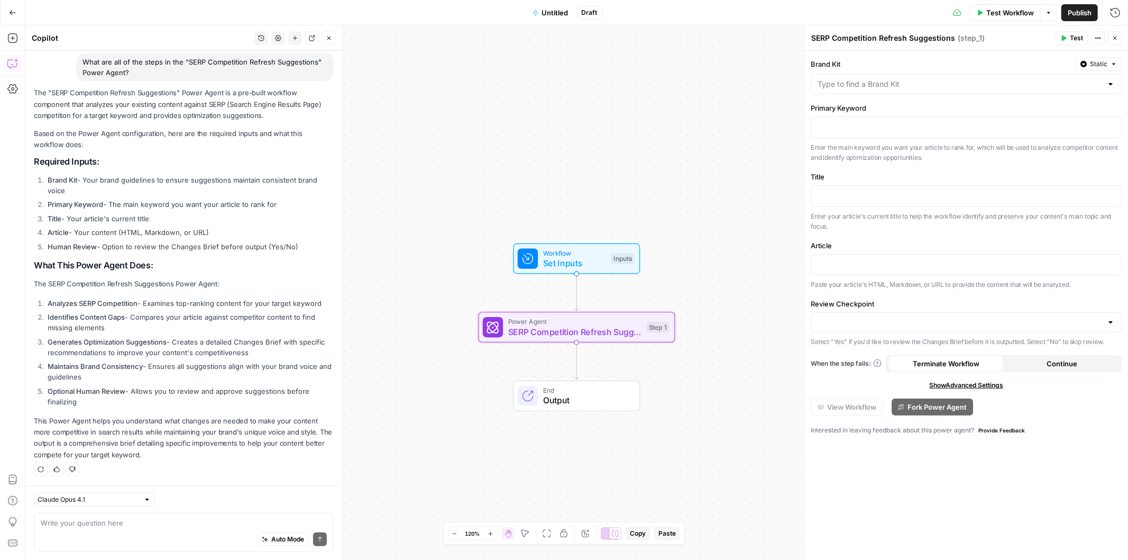
click at [700, 139] on div "Workflow Set Inputs Inputs Power Agent SERP Competition Refresh Suggestions Ste…" at bounding box center [576, 292] width 1103 height 534
click at [958, 382] on span "Show Advanced Settings" at bounding box center [967, 385] width 74 height 10
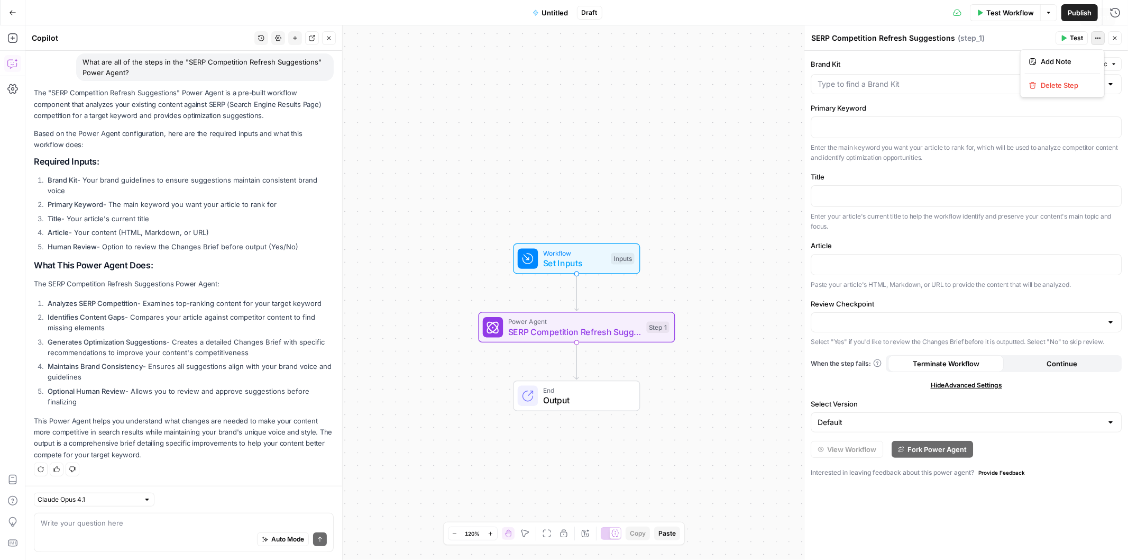
click at [1101, 38] on span "Actions" at bounding box center [1101, 38] width 1 height 1
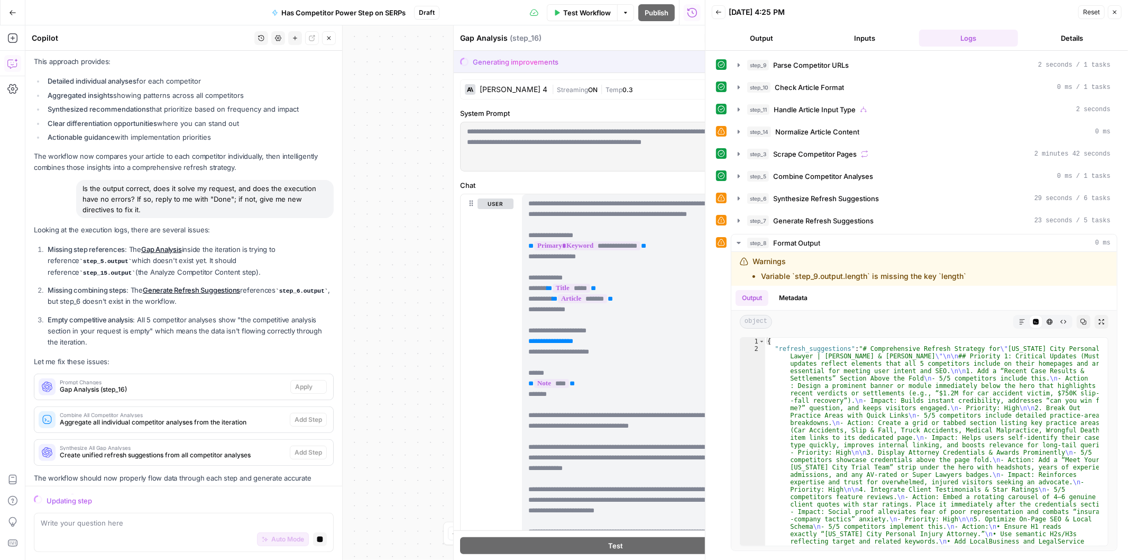
scroll to position [3589, 0]
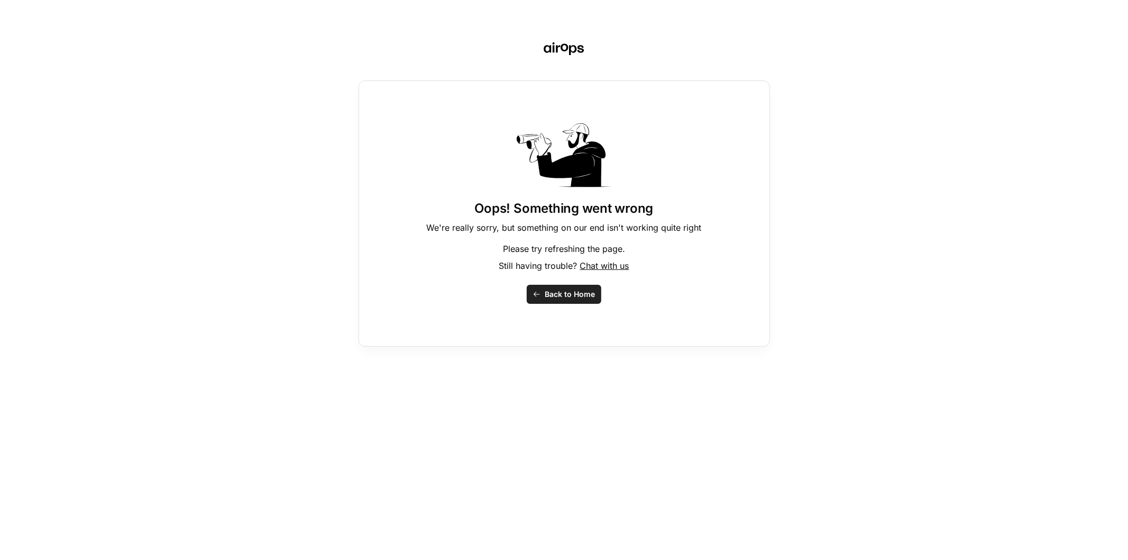
click at [539, 292] on icon "button" at bounding box center [536, 293] width 7 height 7
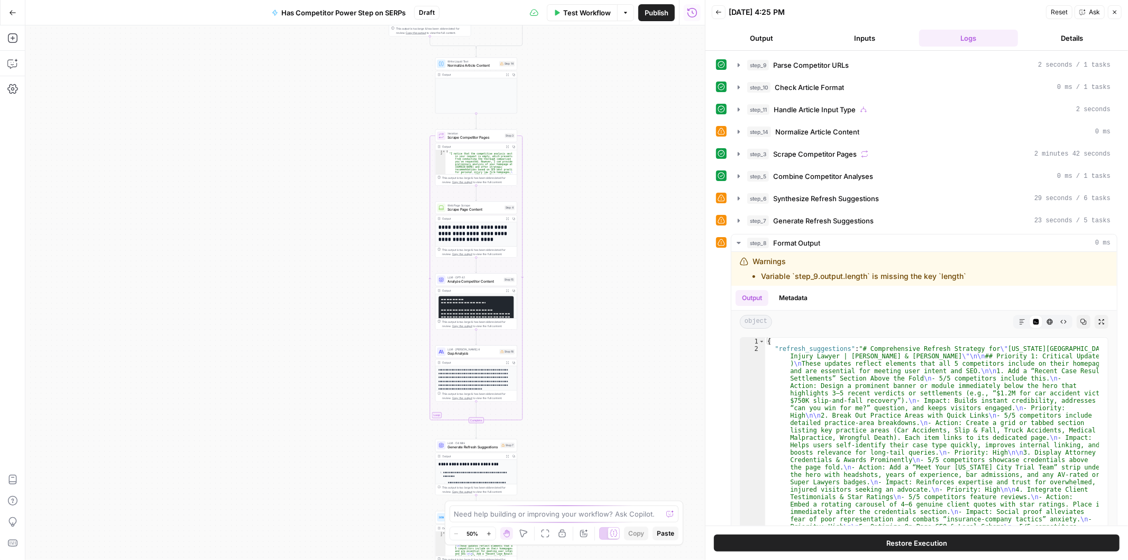
drag, startPoint x: 336, startPoint y: 263, endPoint x: 344, endPoint y: 245, distance: 19.2
click at [344, 245] on div "true false Workflow Set Inputs Inputs Run Code · Python Parse Competitor URLs S…" at bounding box center [365, 292] width 680 height 534
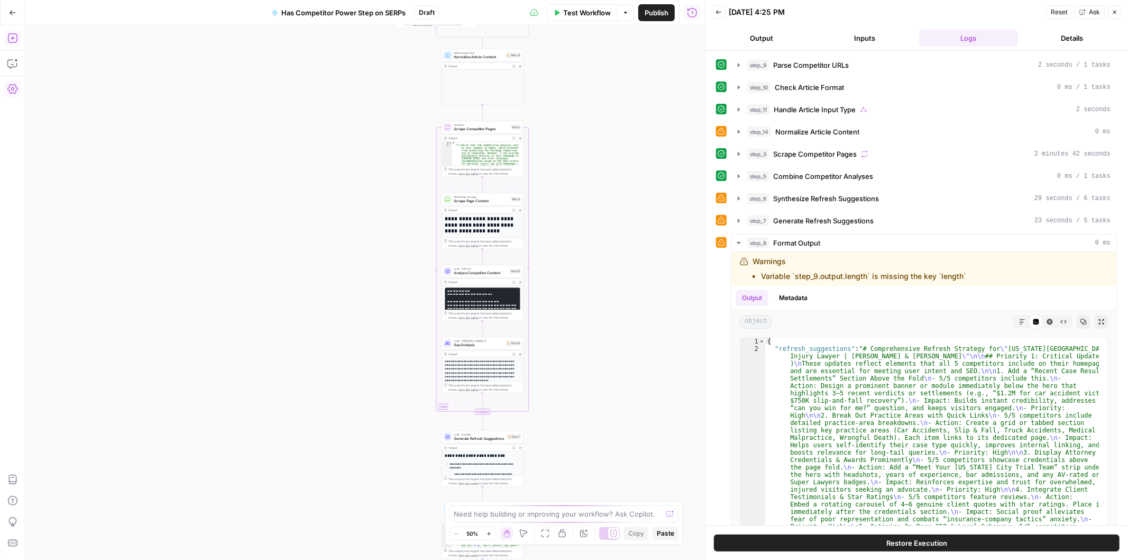
click at [14, 39] on icon "button" at bounding box center [12, 38] width 11 height 11
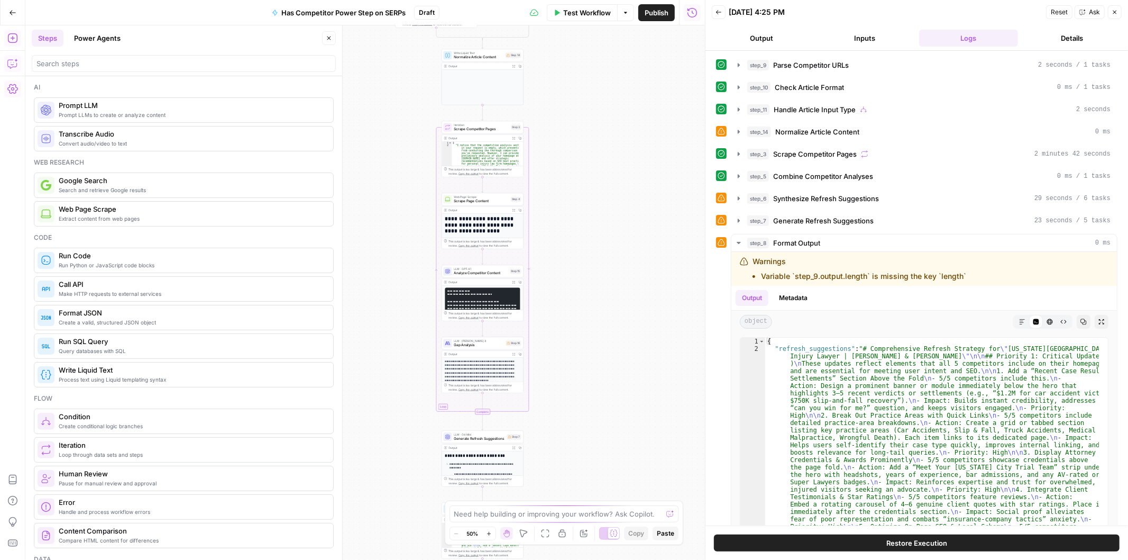
click at [8, 62] on icon "button" at bounding box center [12, 63] width 11 height 11
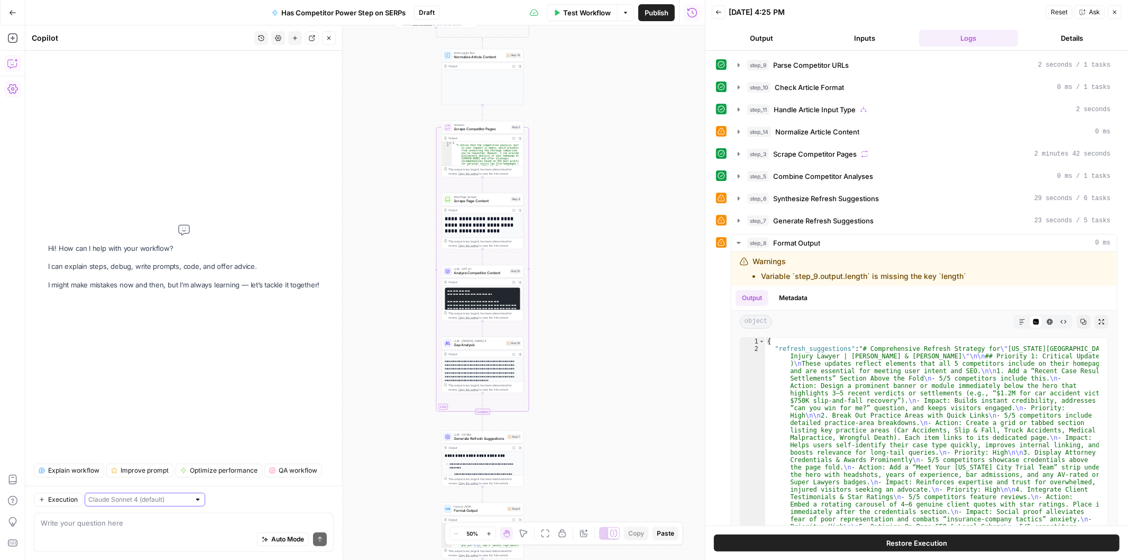
click at [144, 498] on input "text" at bounding box center [139, 499] width 102 height 11
click at [130, 532] on span "Claude Opus 4.1" at bounding box center [134, 537] width 81 height 11
type input "Claude Opus 4.1"
click at [130, 531] on div "Auto Mode Send" at bounding box center [184, 539] width 286 height 23
type textarea "We appear to have to Warnings (Steps 14, 6, 7, 8)"
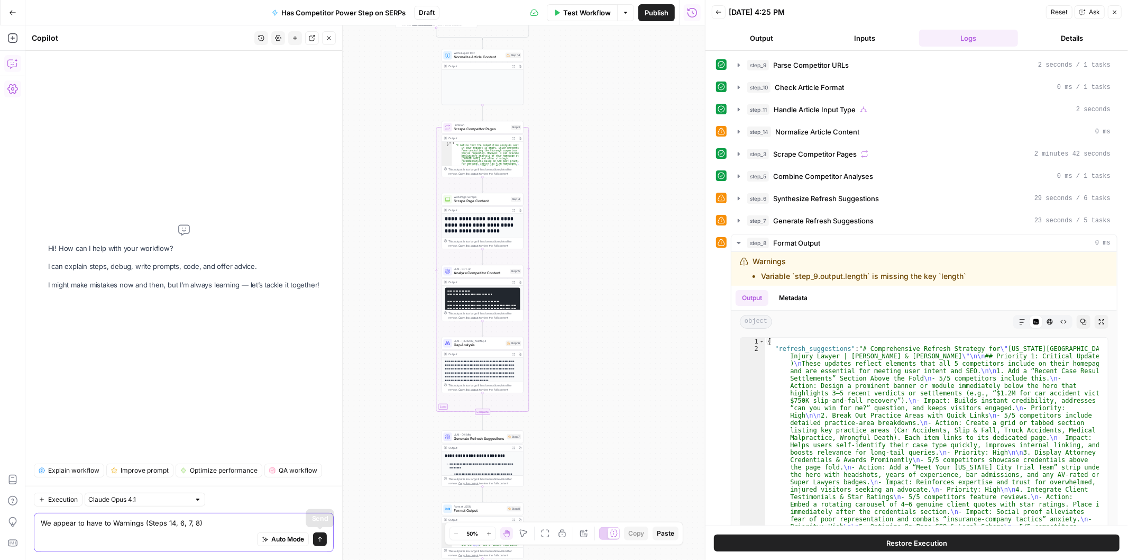
click at [321, 542] on span "submit" at bounding box center [320, 539] width 6 height 6
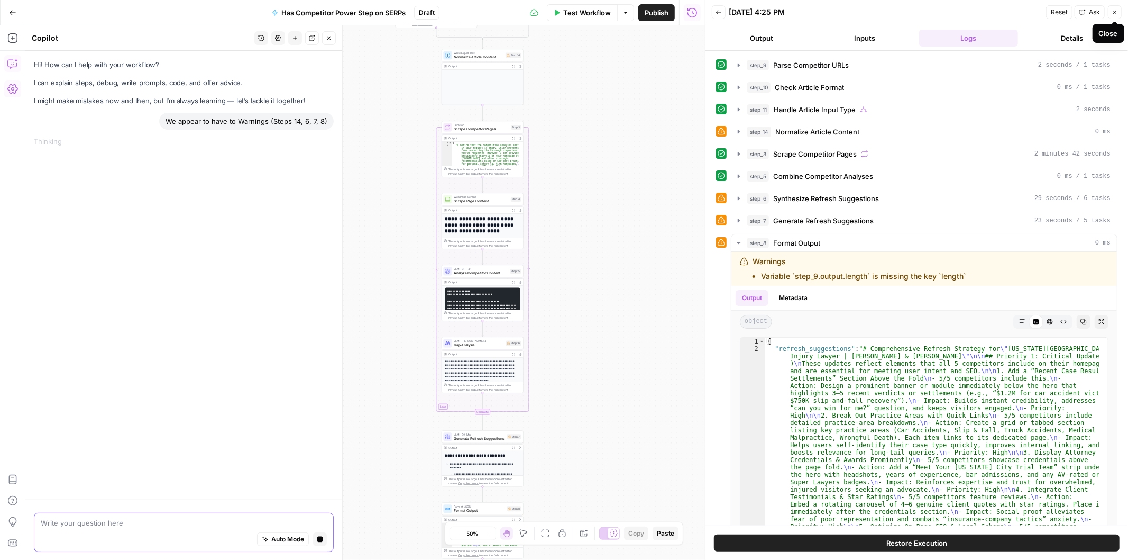
click at [1115, 18] on button "Close" at bounding box center [1115, 12] width 14 height 14
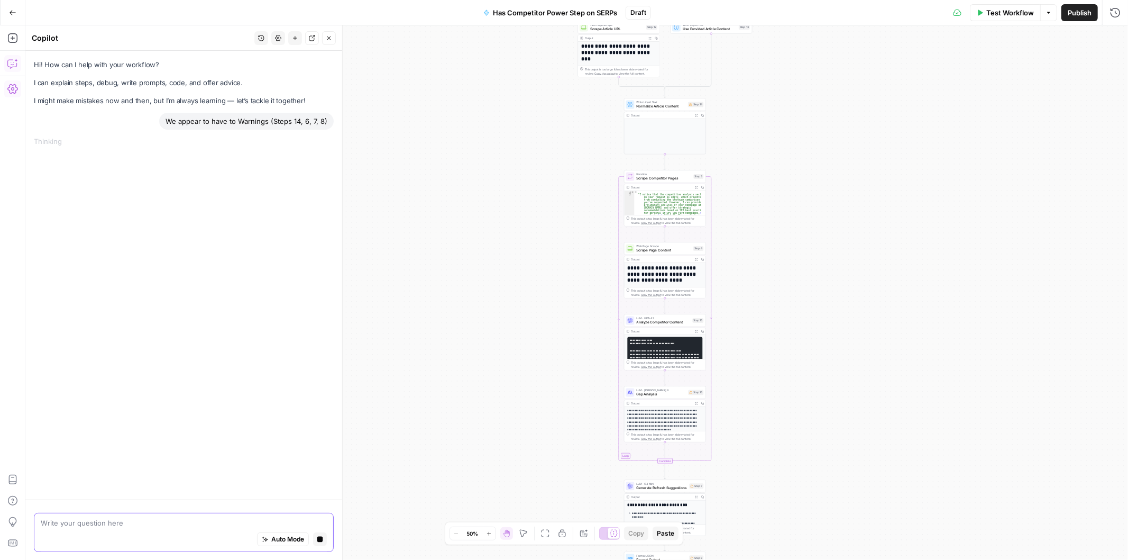
drag, startPoint x: 760, startPoint y: 189, endPoint x: 926, endPoint y: 286, distance: 192.5
click at [938, 289] on div "true false Workflow Set Inputs Inputs Run Code · Python Parse Competitor URLs S…" at bounding box center [576, 292] width 1103 height 534
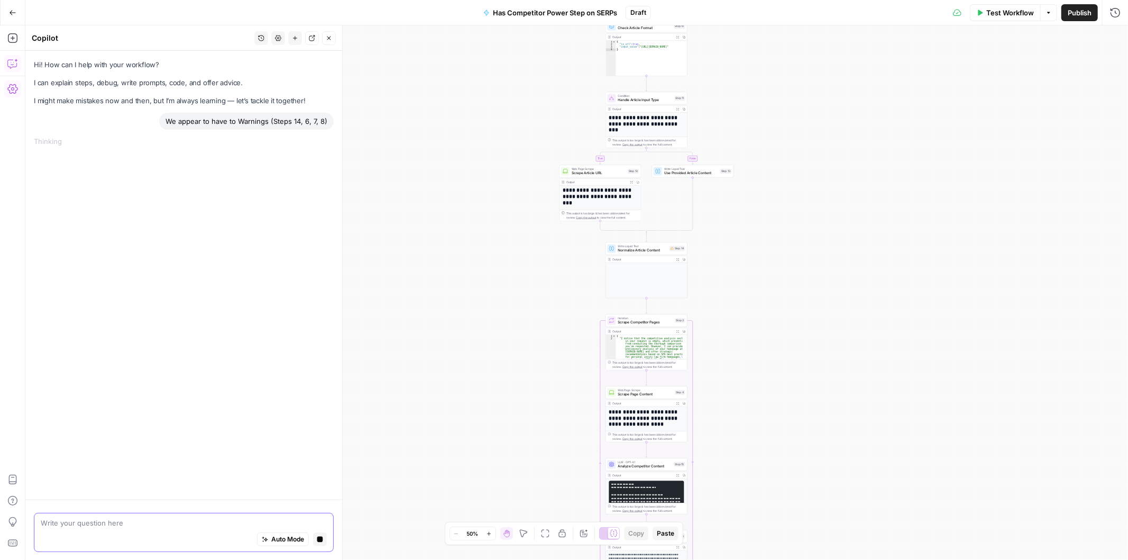
drag, startPoint x: 871, startPoint y: 138, endPoint x: 852, endPoint y: 313, distance: 176.7
click at [852, 313] on div "true false Workflow Set Inputs Inputs Run Code · Python Parse Competitor URLs S…" at bounding box center [576, 292] width 1103 height 534
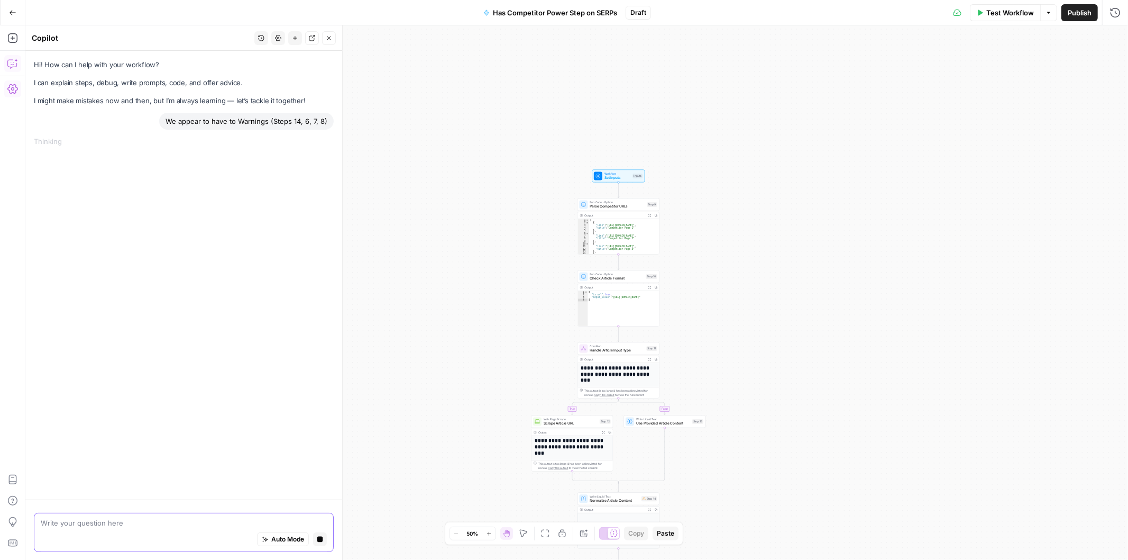
drag, startPoint x: 840, startPoint y: 183, endPoint x: 830, endPoint y: 309, distance: 126.3
click at [830, 309] on div "true false Workflow Set Inputs Inputs Run Code · Python Parse Competitor URLs S…" at bounding box center [576, 292] width 1103 height 534
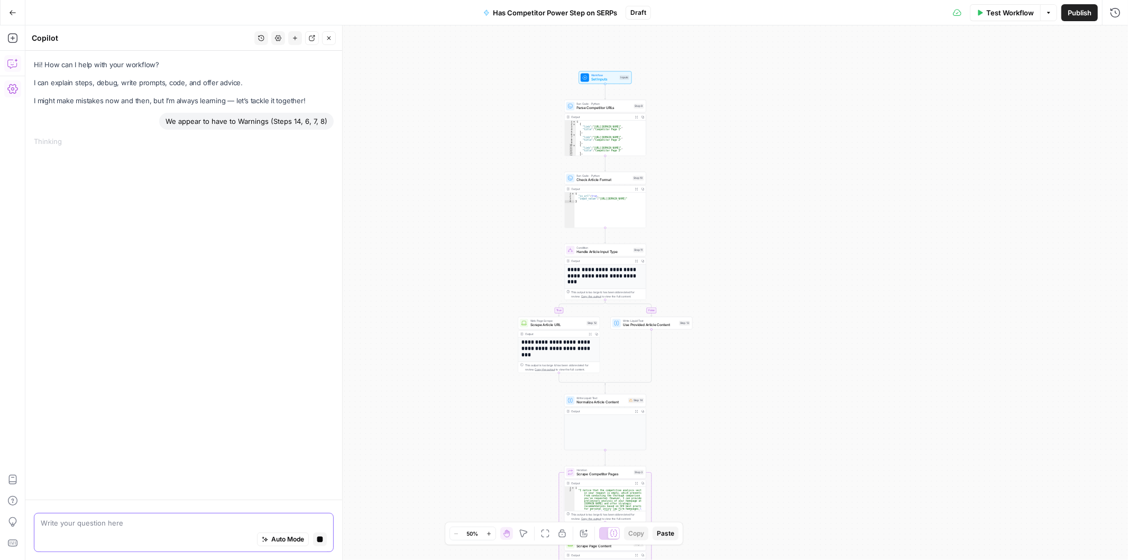
drag, startPoint x: 832, startPoint y: 291, endPoint x: 815, endPoint y: 156, distance: 136.5
click at [815, 156] on div "true false Workflow Set Inputs Inputs Run Code · Python Parse Competitor URLs S…" at bounding box center [576, 292] width 1103 height 534
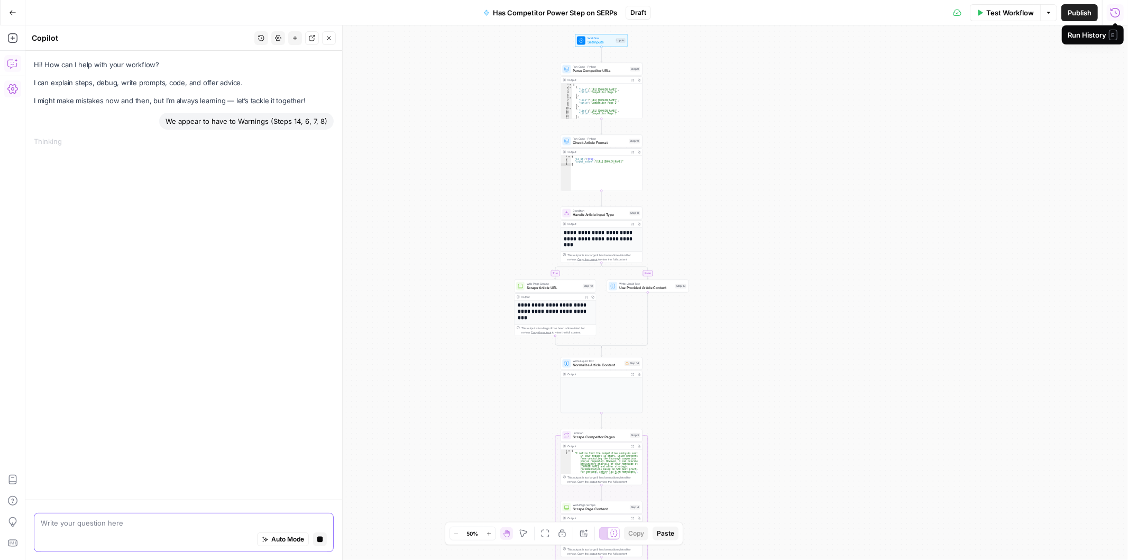
click at [1114, 8] on icon "button" at bounding box center [1116, 12] width 10 height 10
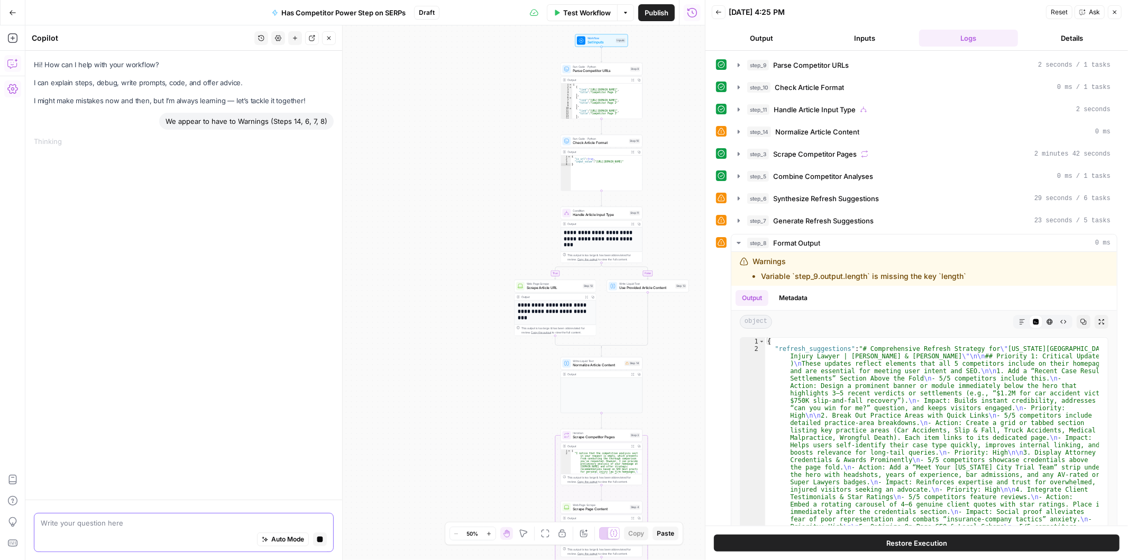
click at [1093, 8] on span "Ask" at bounding box center [1094, 12] width 11 height 10
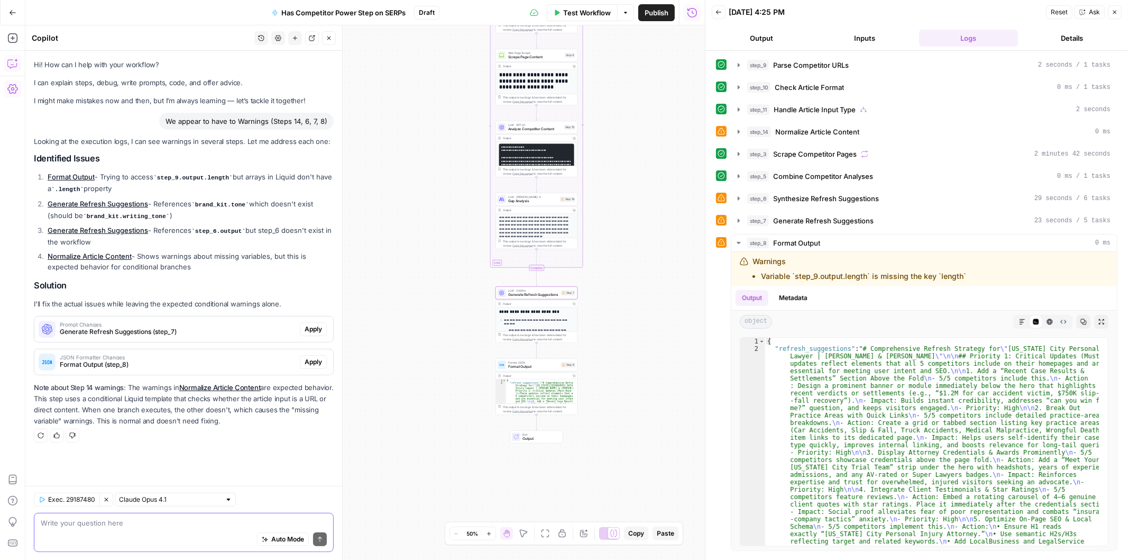
click at [300, 324] on button "Apply" at bounding box center [313, 329] width 27 height 14
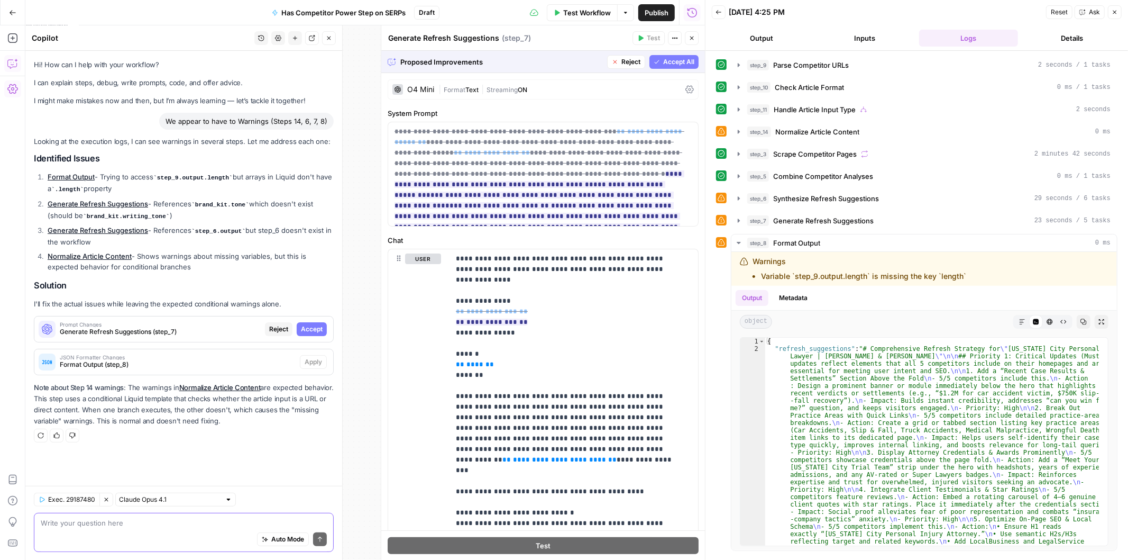
click at [299, 324] on button "Accept" at bounding box center [312, 329] width 30 height 14
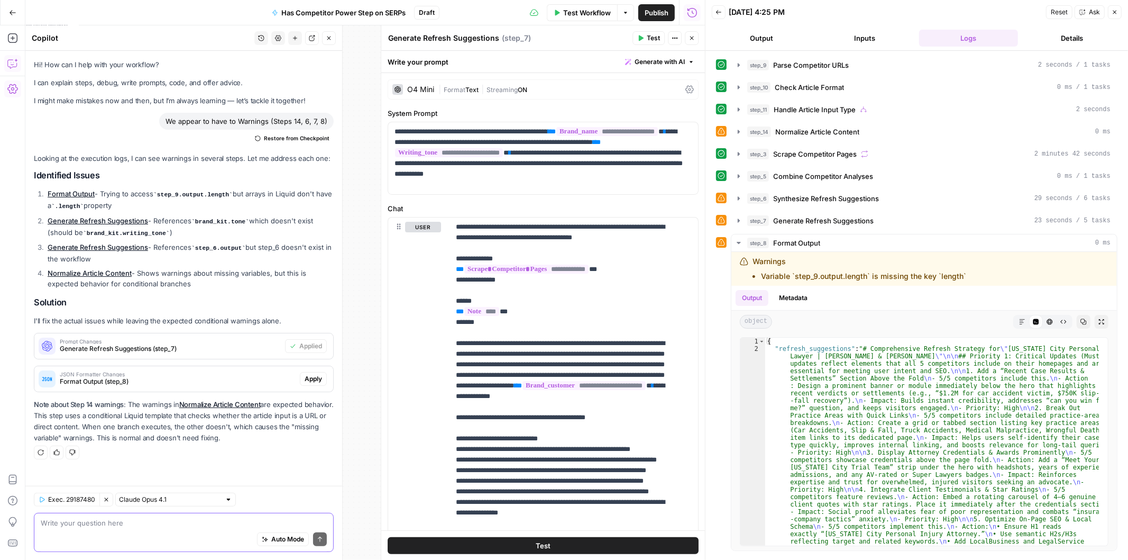
click at [311, 381] on span "Apply" at bounding box center [313, 379] width 17 height 10
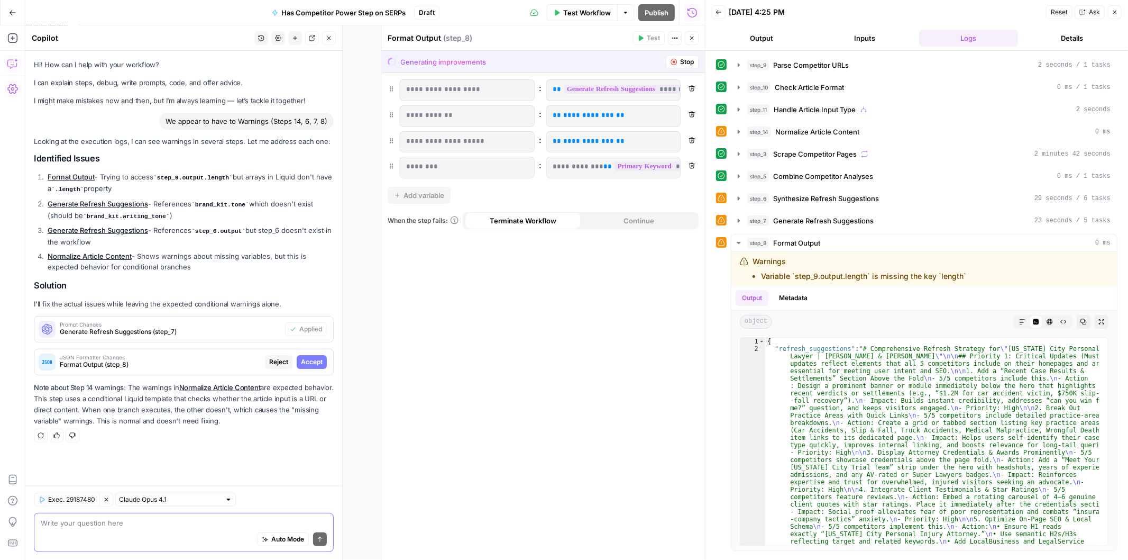
click at [313, 362] on span "Accept" at bounding box center [312, 362] width 22 height 10
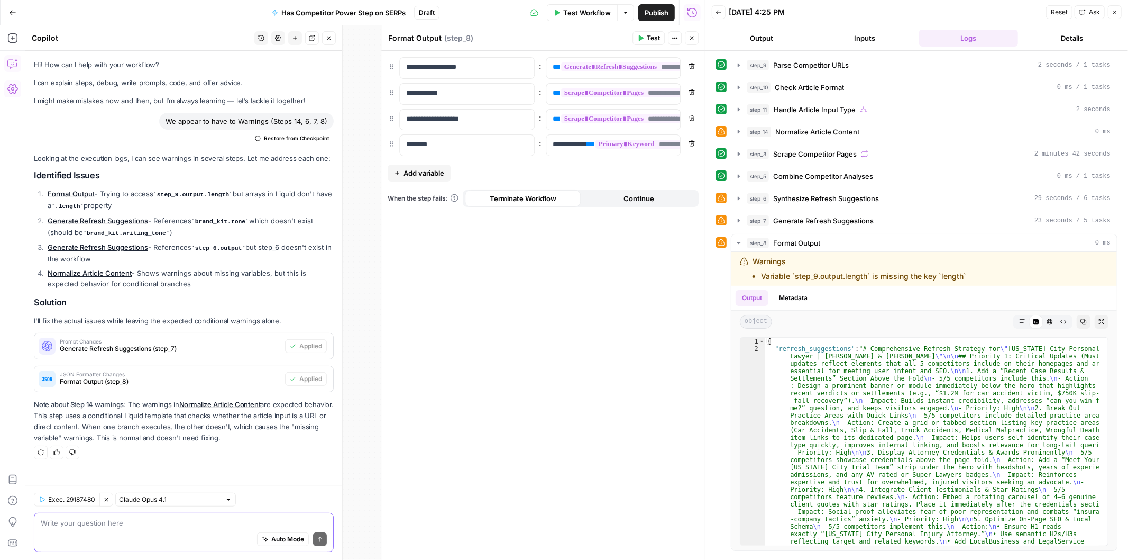
click at [695, 35] on button "Close" at bounding box center [692, 38] width 14 height 14
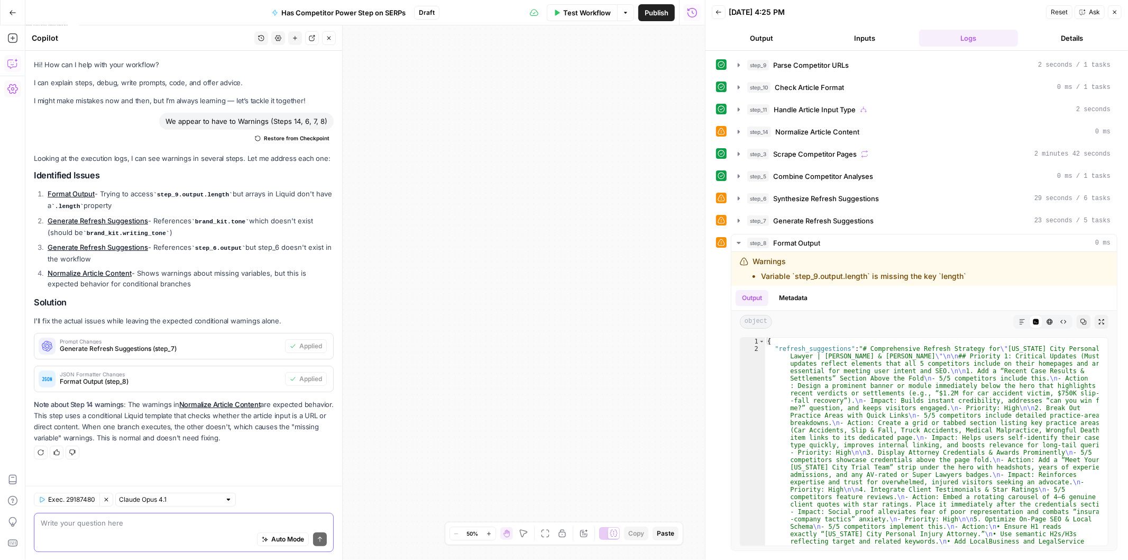
click at [1117, 15] on icon "button" at bounding box center [1115, 12] width 6 height 6
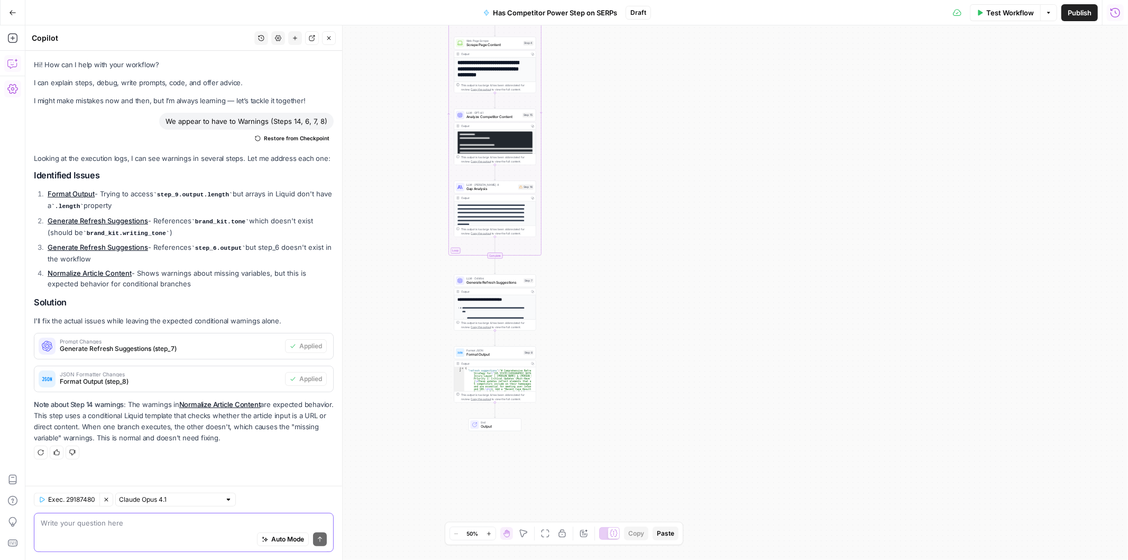
drag, startPoint x: 553, startPoint y: 241, endPoint x: 1115, endPoint y: 224, distance: 562.1
click at [1117, 224] on div "true false Workflow Set Inputs Inputs Run Code · Python Parse Competitor URLs S…" at bounding box center [576, 292] width 1103 height 534
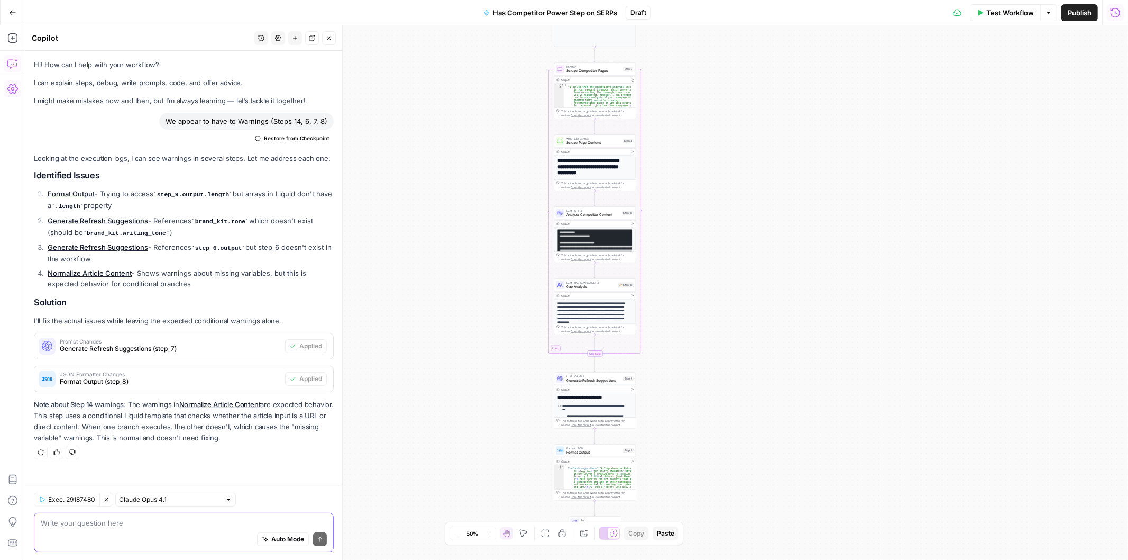
drag, startPoint x: 789, startPoint y: 145, endPoint x: 783, endPoint y: 246, distance: 100.7
click at [783, 246] on div "true false Workflow Set Inputs Inputs Run Code · Python Parse Competitor URLs S…" at bounding box center [576, 292] width 1103 height 534
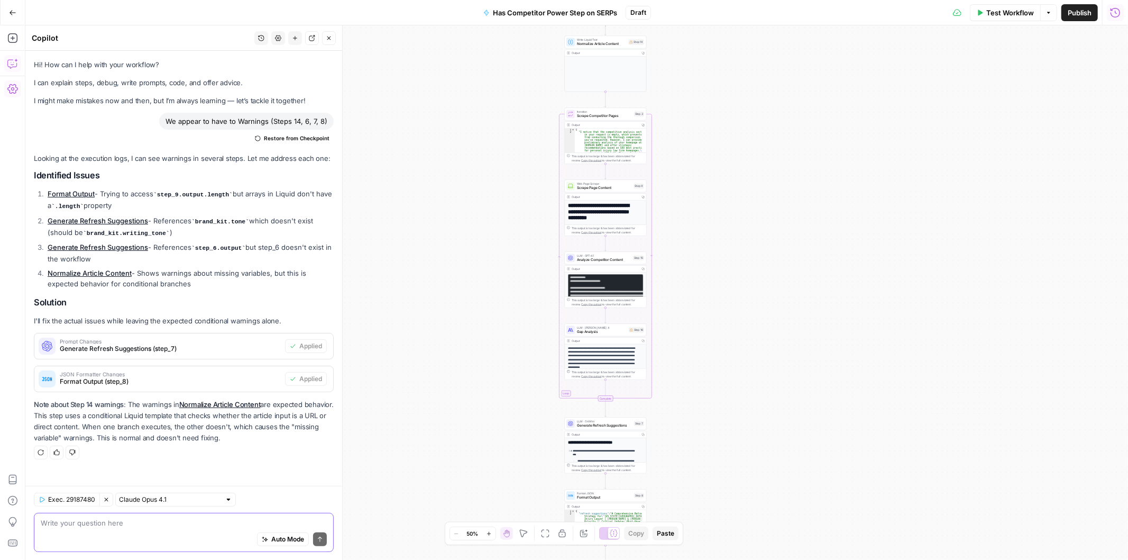
drag, startPoint x: 751, startPoint y: 164, endPoint x: 807, endPoint y: 414, distance: 255.9
click at [807, 414] on div "true false Workflow Set Inputs Inputs Run Code · Python Parse Competitor URLs S…" at bounding box center [576, 292] width 1103 height 534
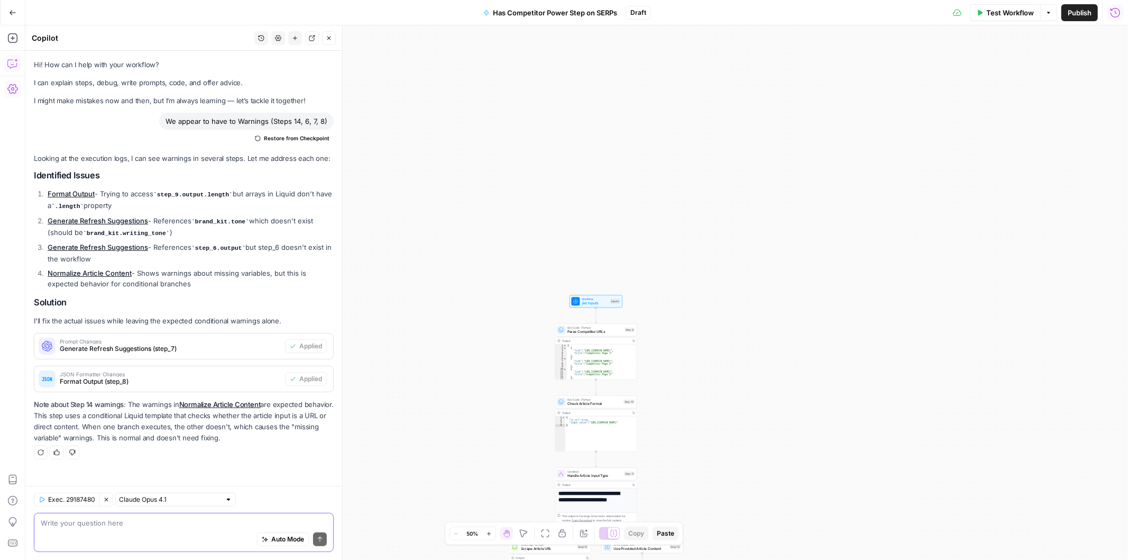
drag, startPoint x: 810, startPoint y: 189, endPoint x: 746, endPoint y: 480, distance: 297.8
click at [742, 514] on div "true false Workflow Set Inputs Inputs Run Code · Python Parse Competitor URLs S…" at bounding box center [576, 292] width 1103 height 534
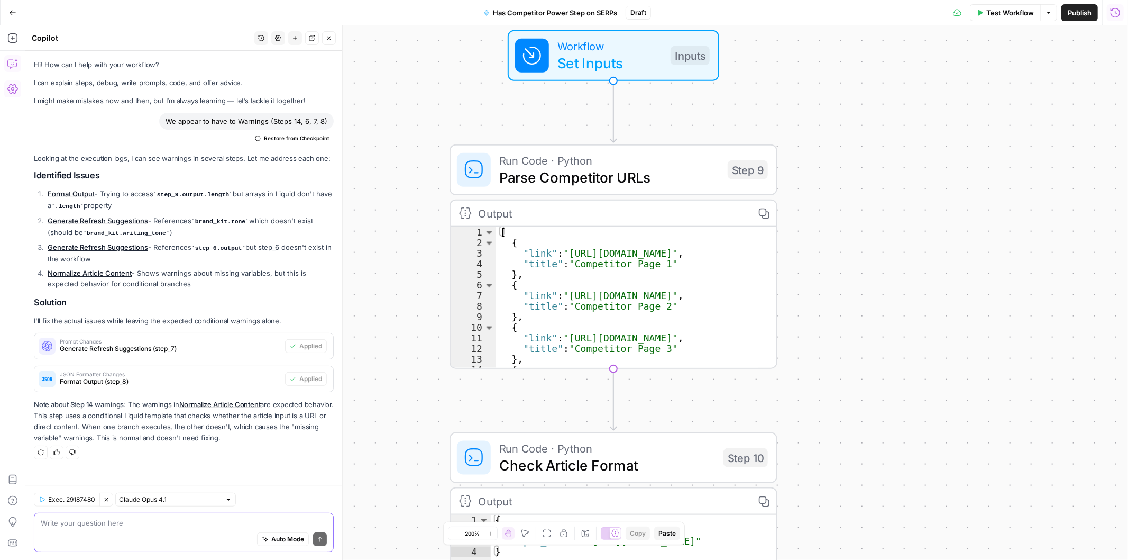
drag, startPoint x: 596, startPoint y: 348, endPoint x: 971, endPoint y: 261, distance: 385.5
click at [1085, 291] on div "true false Workflow Set Inputs Inputs Run Code · Python Parse Competitor URLs S…" at bounding box center [576, 292] width 1103 height 534
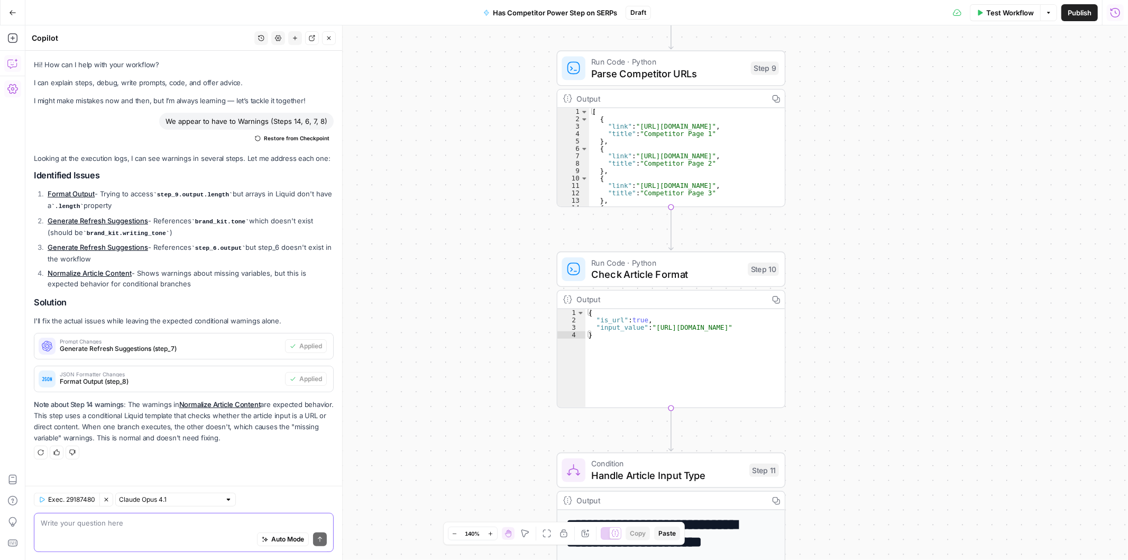
drag, startPoint x: 944, startPoint y: 374, endPoint x: 922, endPoint y: 253, distance: 123.3
click at [922, 253] on div "true false Workflow Set Inputs Inputs Run Code · Python Parse Competitor URLs S…" at bounding box center [576, 292] width 1103 height 534
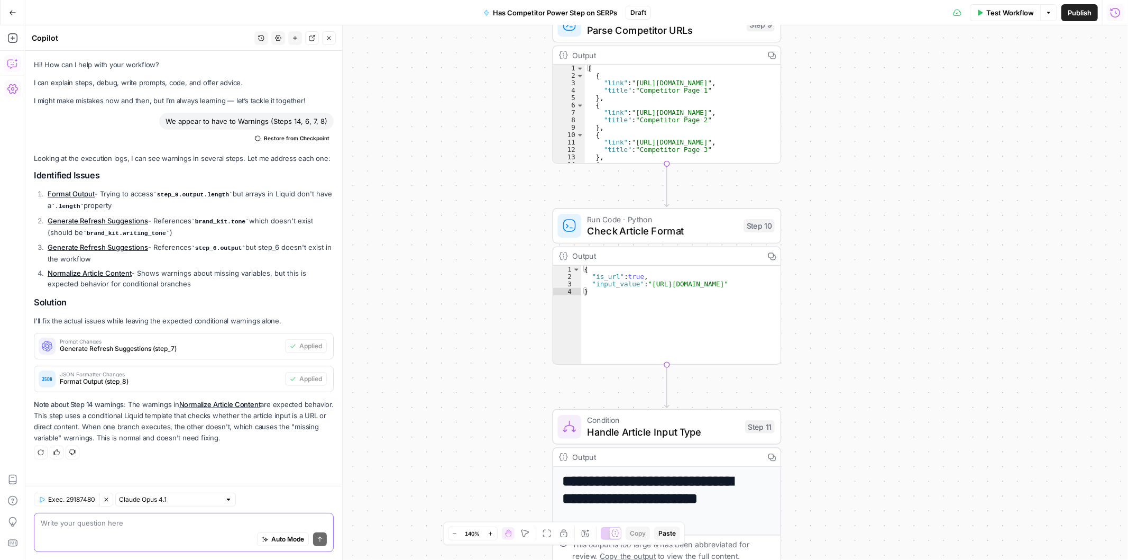
drag, startPoint x: 890, startPoint y: 388, endPoint x: 886, endPoint y: 350, distance: 38.3
click at [886, 350] on div "true false Workflow Set Inputs Inputs Run Code · Python Parse Competitor URLs S…" at bounding box center [576, 292] width 1103 height 534
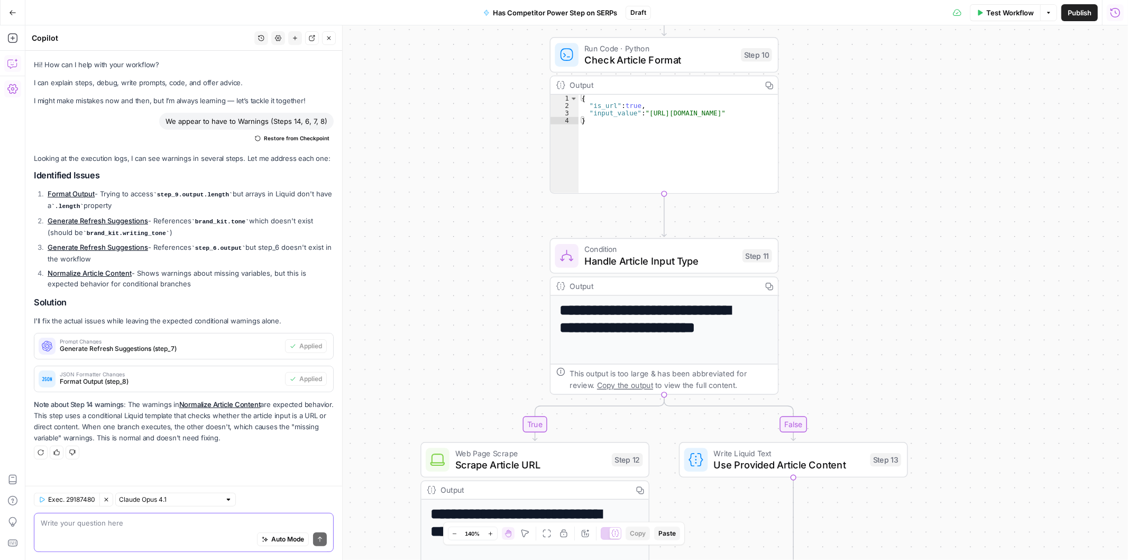
drag, startPoint x: 873, startPoint y: 416, endPoint x: 869, endPoint y: 246, distance: 170.4
click at [870, 244] on div "true false Workflow Set Inputs Inputs Run Code · Python Parse Competitor URLs S…" at bounding box center [576, 292] width 1103 height 534
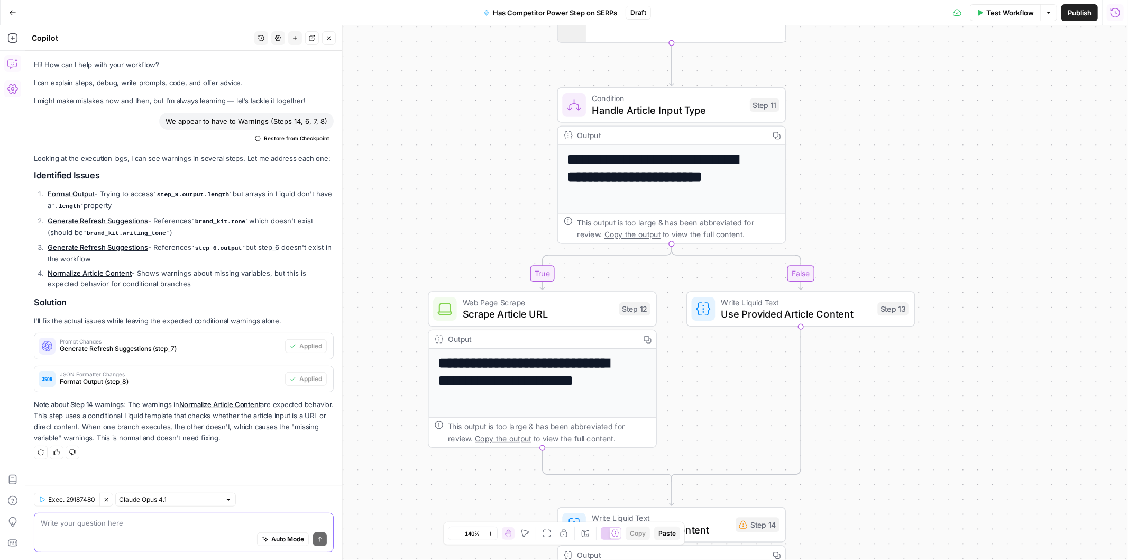
drag, startPoint x: 895, startPoint y: 262, endPoint x: 905, endPoint y: 203, distance: 60.0
click at [905, 203] on div "true false Workflow Set Inputs Inputs Run Code · Python Parse Competitor URLs S…" at bounding box center [576, 292] width 1103 height 534
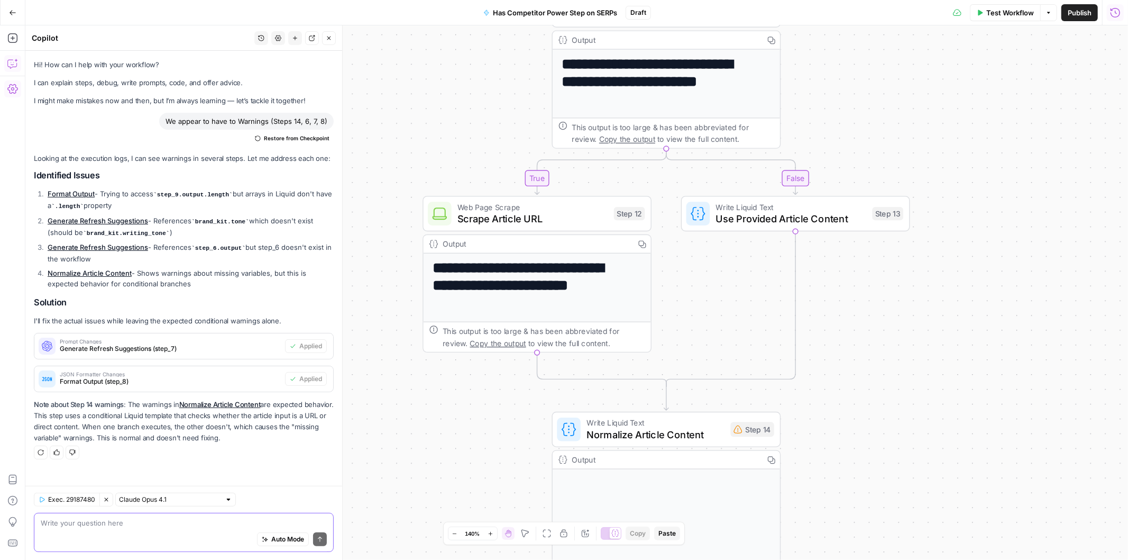
drag, startPoint x: 916, startPoint y: 460, endPoint x: 910, endPoint y: 372, distance: 88.5
click at [910, 372] on div "true false Workflow Set Inputs Inputs Run Code · Python Parse Competitor URLs S…" at bounding box center [576, 292] width 1103 height 534
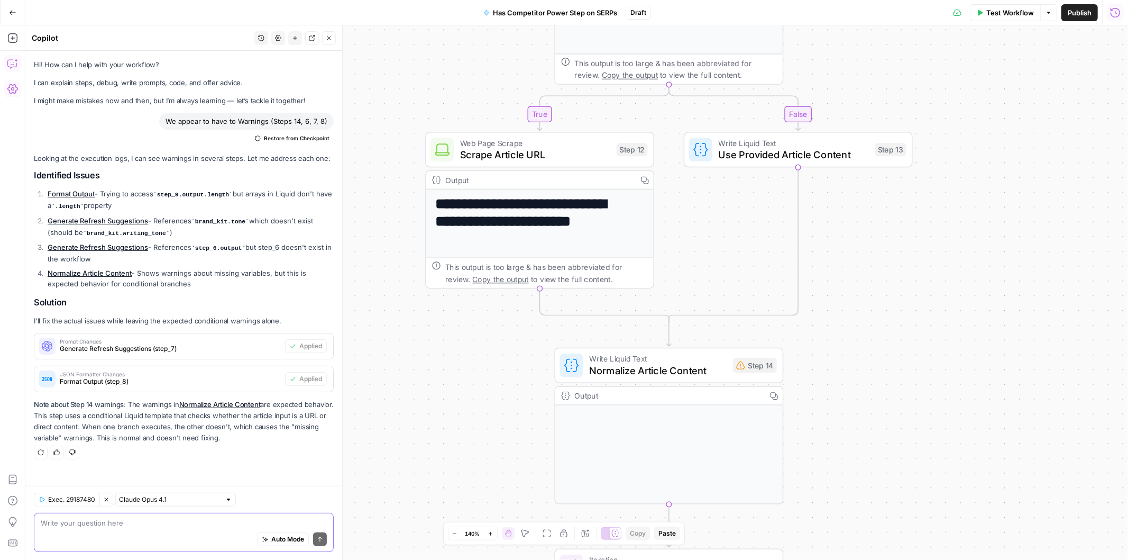
drag, startPoint x: 889, startPoint y: 442, endPoint x: 897, endPoint y: 334, distance: 108.7
click at [897, 334] on div "true false Workflow Set Inputs Inputs Run Code · Python Parse Competitor URLs S…" at bounding box center [576, 292] width 1103 height 534
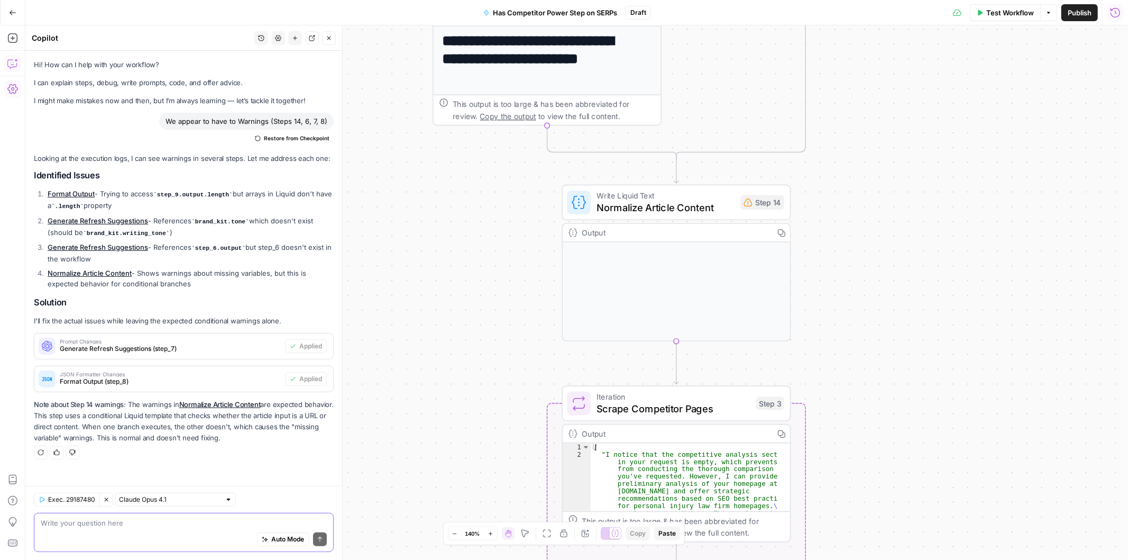
drag, startPoint x: 860, startPoint y: 447, endPoint x: 863, endPoint y: 332, distance: 115.4
click at [863, 332] on div "true false Workflow Set Inputs Inputs Run Code · Python Parse Competitor URLs S…" at bounding box center [576, 292] width 1103 height 534
click at [760, 176] on span "Test" at bounding box center [769, 174] width 18 height 13
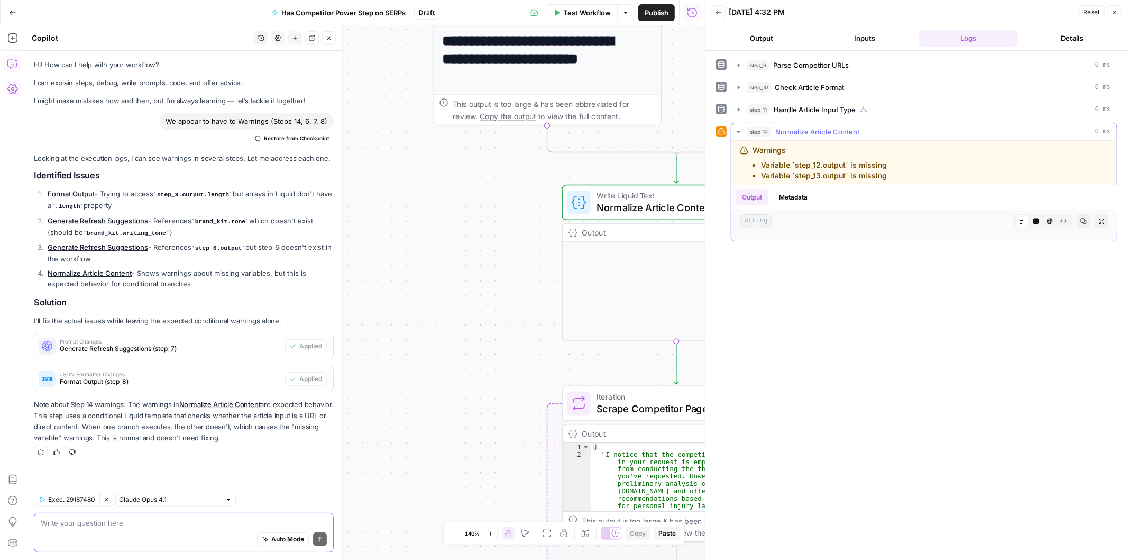
drag, startPoint x: 897, startPoint y: 176, endPoint x: 733, endPoint y: 156, distance: 165.3
click at [733, 156] on div "Warnings Variable `step_12.output` is missing Variable `step_13.output` is miss…" at bounding box center [925, 163] width 386 height 44
copy div "Warnings Variable `step_12.output` is missing Variable `step_13.output` is miss…"
click at [123, 524] on textarea at bounding box center [184, 522] width 286 height 11
paste textarea "Warnings Variable `step_12.output` is missing Variable `step_13.output` is miss…"
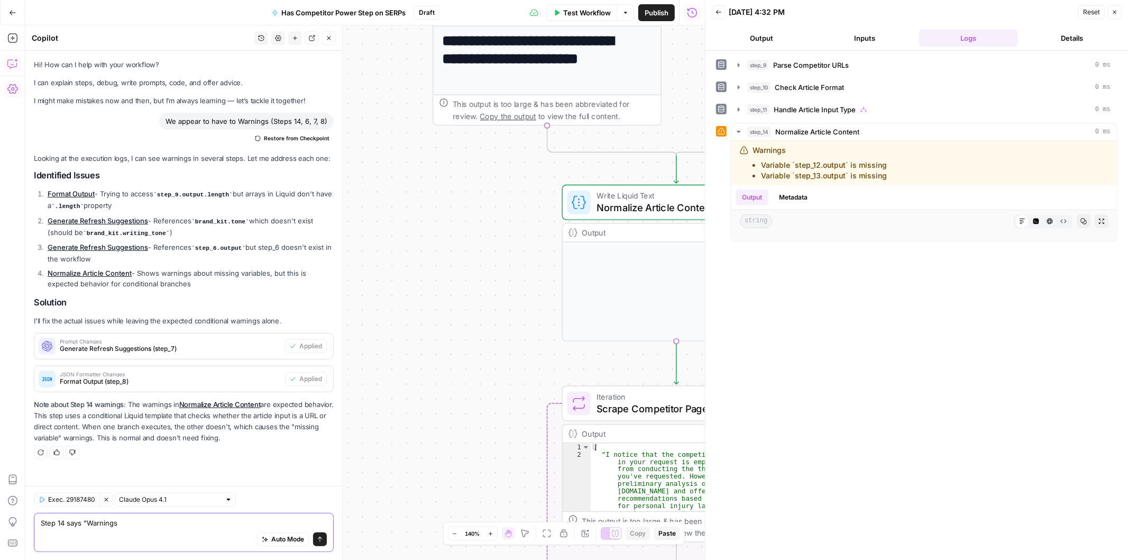
scroll to position [2, 0]
type textarea "Step 14 says "Warnings Variable `step_12.output` is missing Variable `step_13.o…"
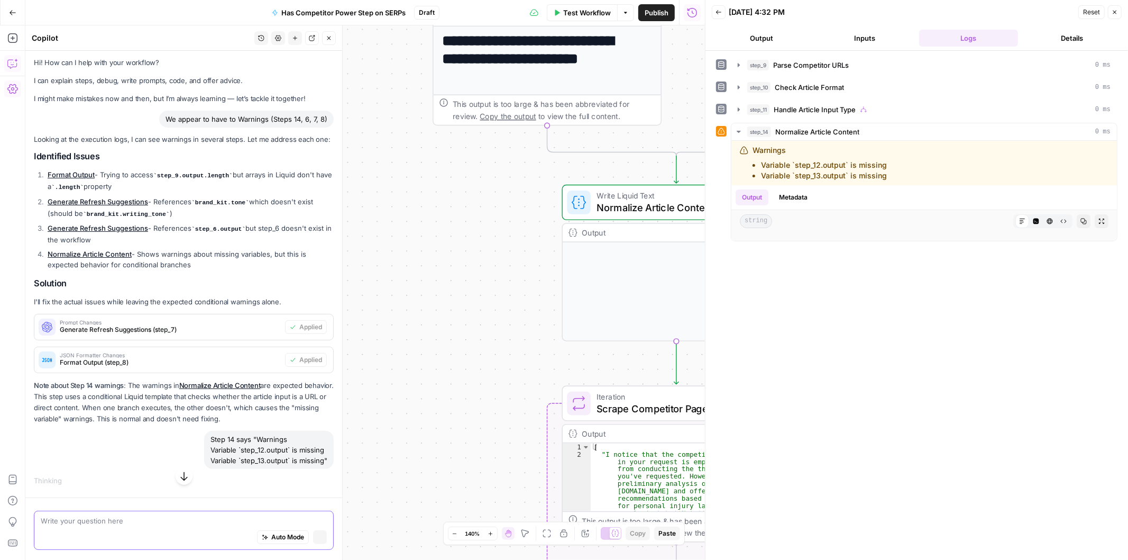
scroll to position [0, 0]
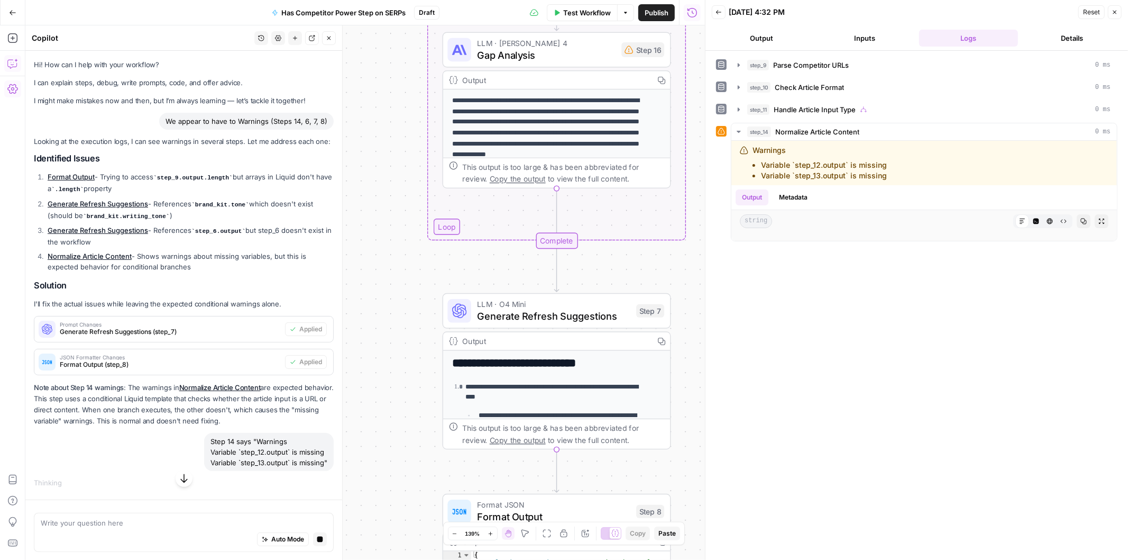
drag, startPoint x: 426, startPoint y: 268, endPoint x: 435, endPoint y: 448, distance: 180.1
click at [439, 456] on div "true false Workflow Set Inputs Inputs Run Code · Python Parse Competitor URLs S…" at bounding box center [365, 292] width 680 height 534
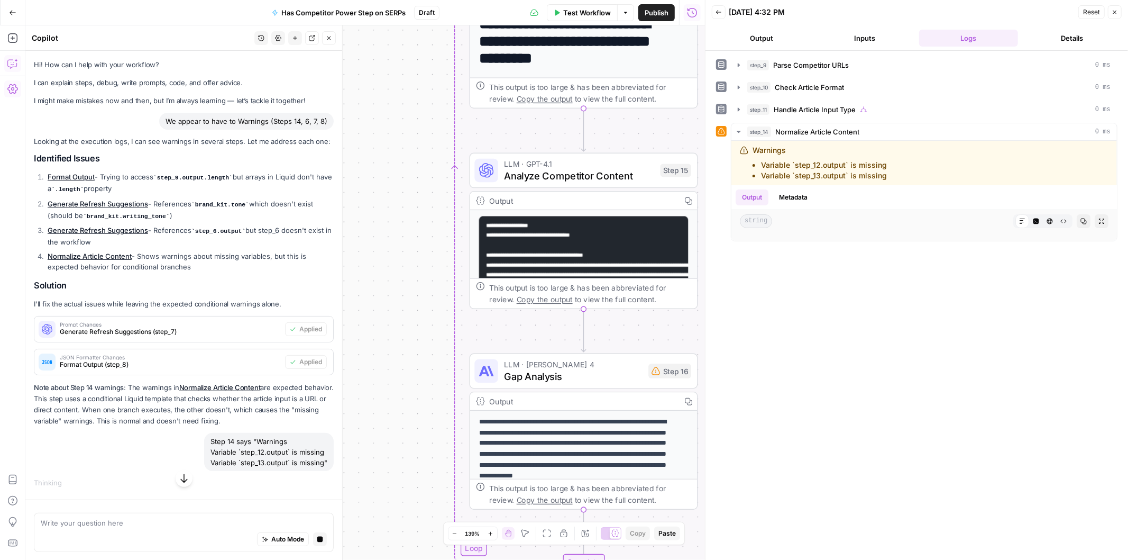
drag, startPoint x: 390, startPoint y: 178, endPoint x: 414, endPoint y: 485, distance: 307.8
click at [414, 485] on div "true false Workflow Set Inputs Inputs Run Code · Python Parse Competitor URLs S…" at bounding box center [365, 292] width 680 height 534
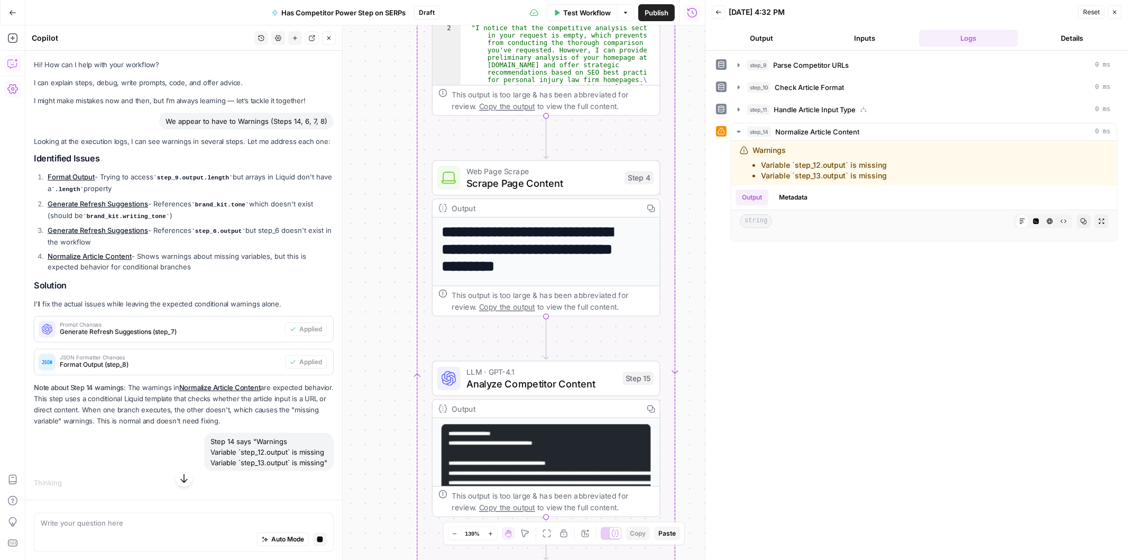
drag, startPoint x: 370, startPoint y: 411, endPoint x: 367, endPoint y: 425, distance: 15.1
click at [367, 425] on div "true false Workflow Set Inputs Inputs Run Code · Python Parse Competitor URLs S…" at bounding box center [365, 292] width 680 height 534
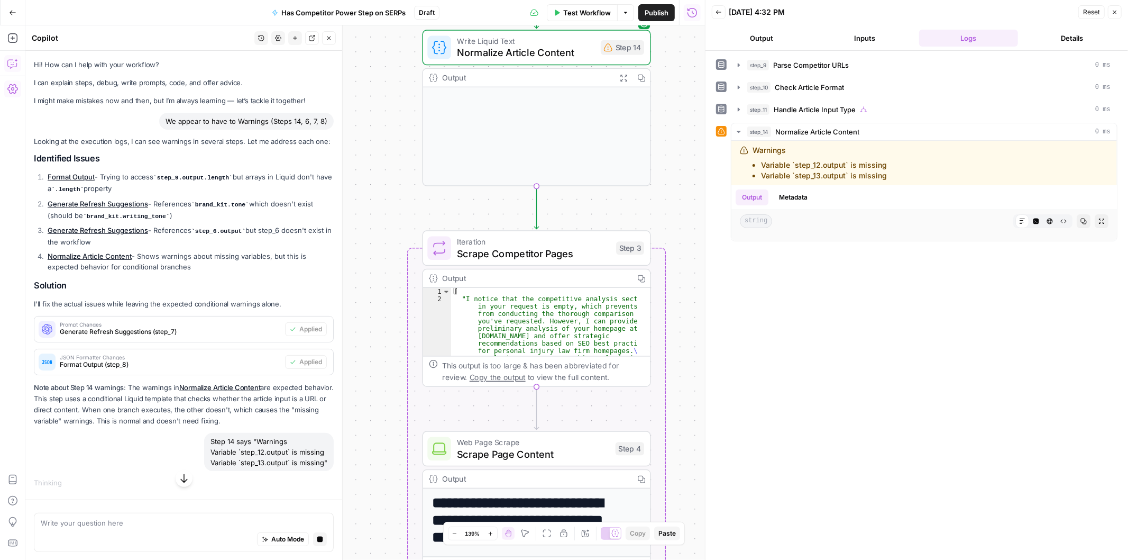
drag, startPoint x: 385, startPoint y: 194, endPoint x: 381, endPoint y: 443, distance: 248.7
click at [381, 443] on div "true false Workflow Set Inputs Inputs Run Code · Python Parse Competitor URLs S…" at bounding box center [365, 292] width 680 height 534
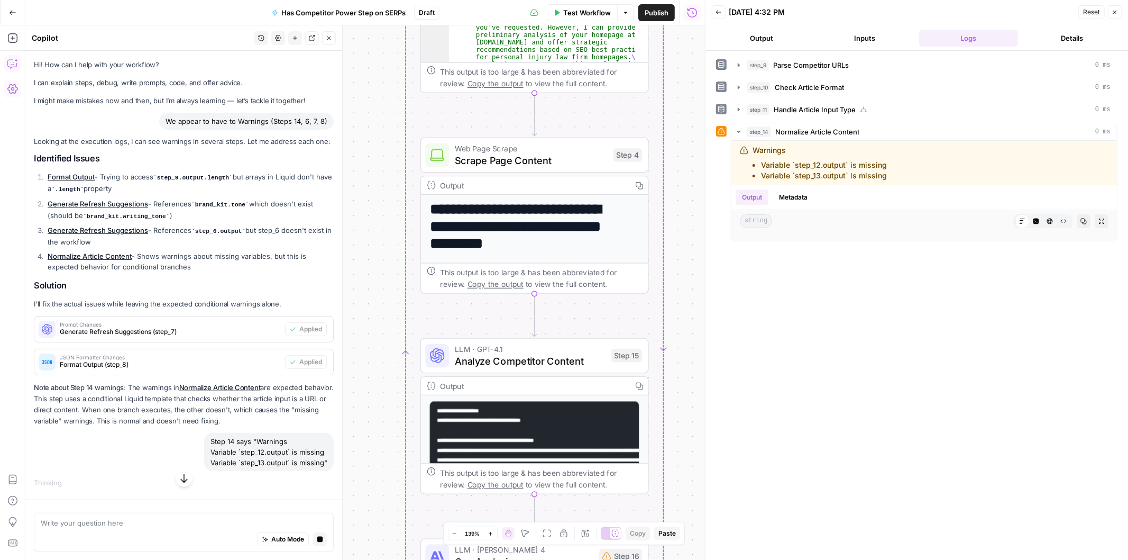
drag, startPoint x: 387, startPoint y: 467, endPoint x: 373, endPoint y: 115, distance: 352.1
click at [373, 117] on div "true false Workflow Set Inputs Inputs Run Code · Python Parse Competitor URLs S…" at bounding box center [365, 292] width 680 height 534
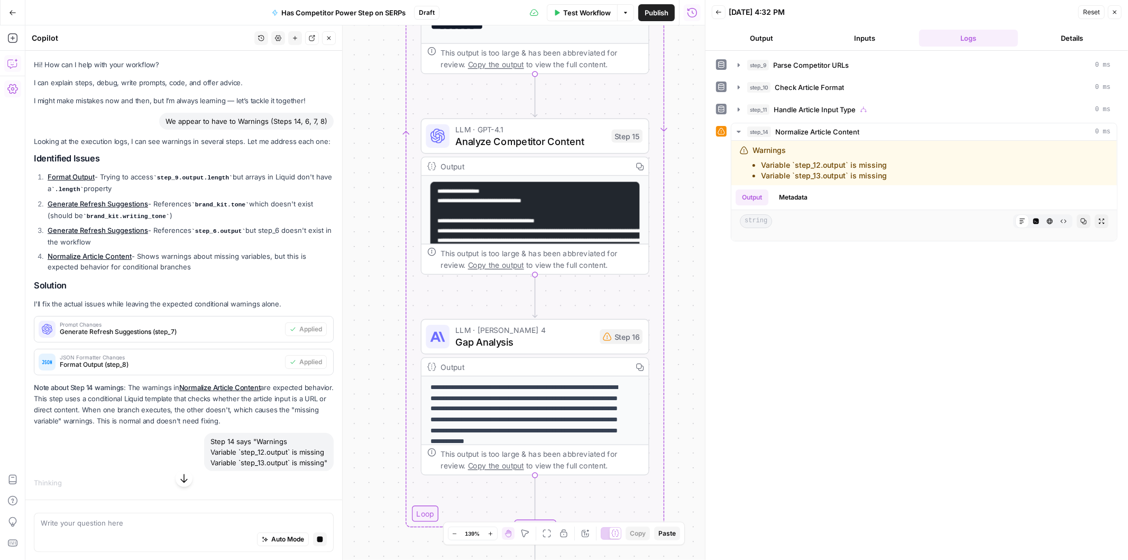
drag, startPoint x: 373, startPoint y: 366, endPoint x: 385, endPoint y: 233, distance: 133.2
click at [385, 235] on div "true false Workflow Set Inputs Inputs Run Code · Python Parse Competitor URLs S…" at bounding box center [365, 292] width 680 height 534
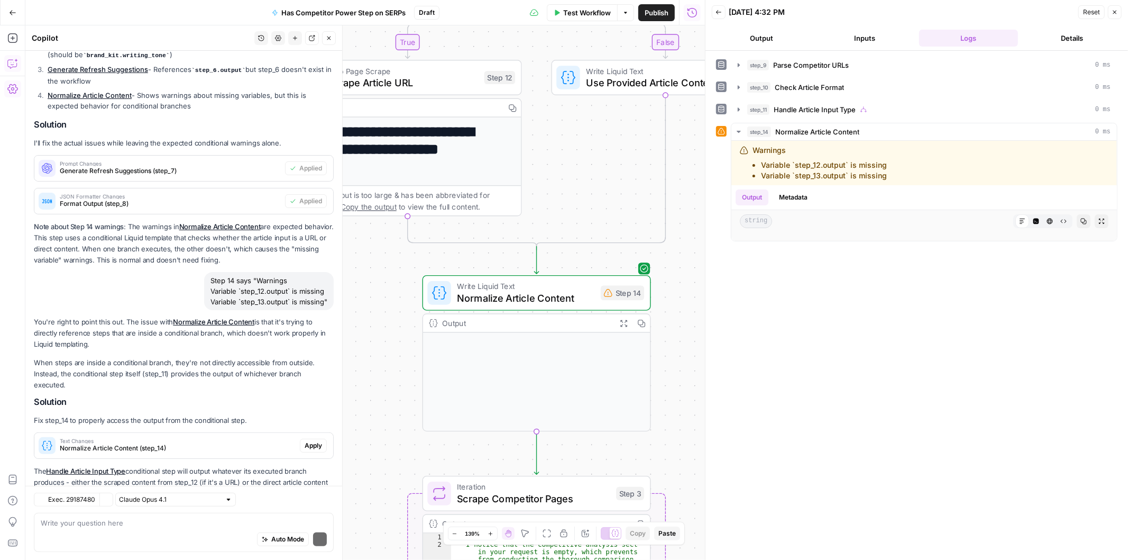
scroll to position [225, 0]
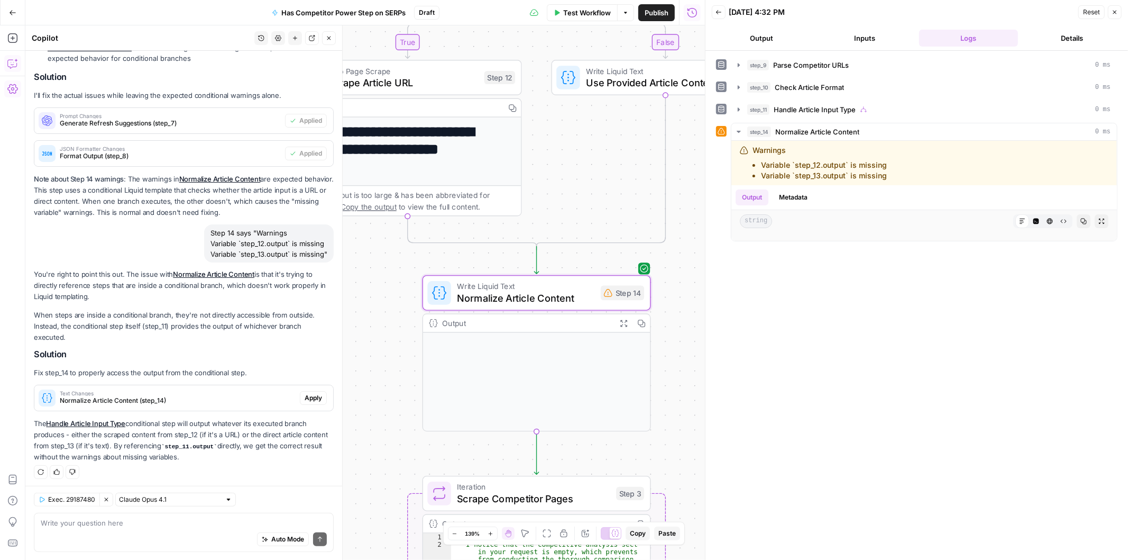
click at [311, 393] on span "Apply" at bounding box center [313, 398] width 17 height 10
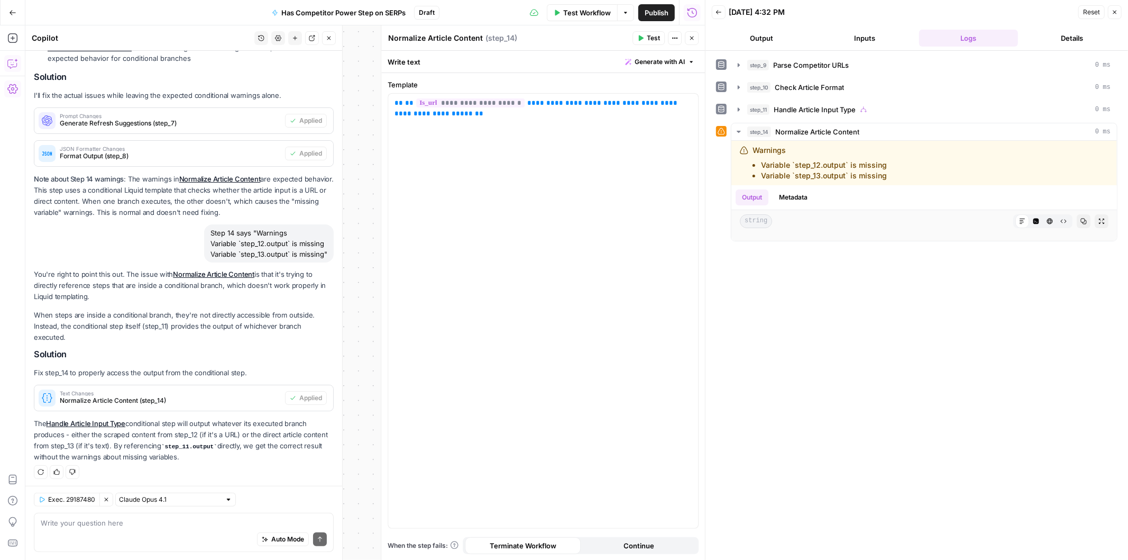
click at [694, 38] on icon "button" at bounding box center [692, 38] width 6 height 6
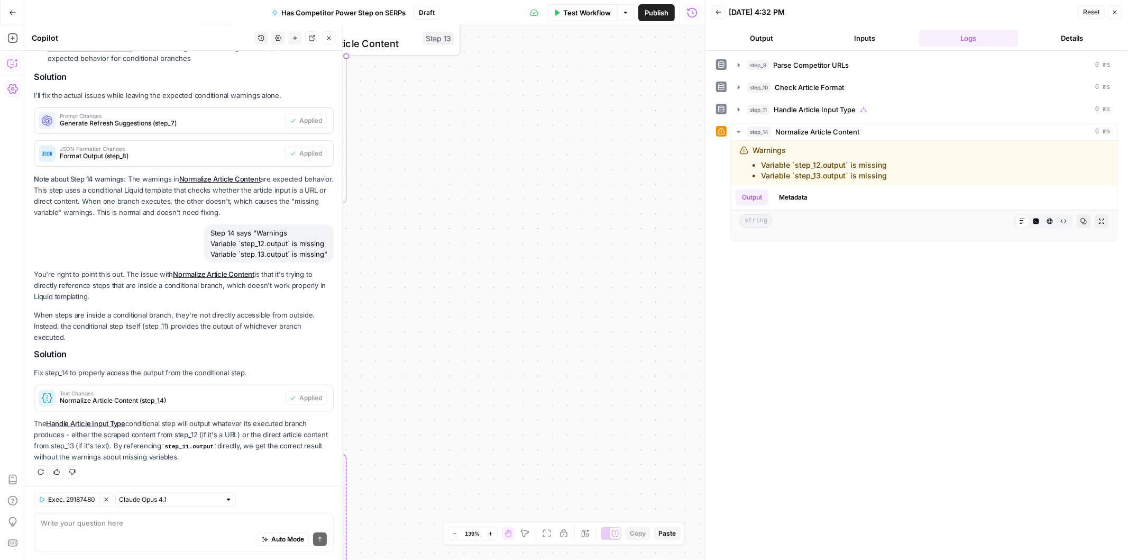
drag, startPoint x: 547, startPoint y: 254, endPoint x: 688, endPoint y: 209, distance: 147.7
click at [725, 214] on body "H Hasbrook New Home Browse Insights Opportunities Your Data Recent Grids Write …" at bounding box center [564, 280] width 1128 height 560
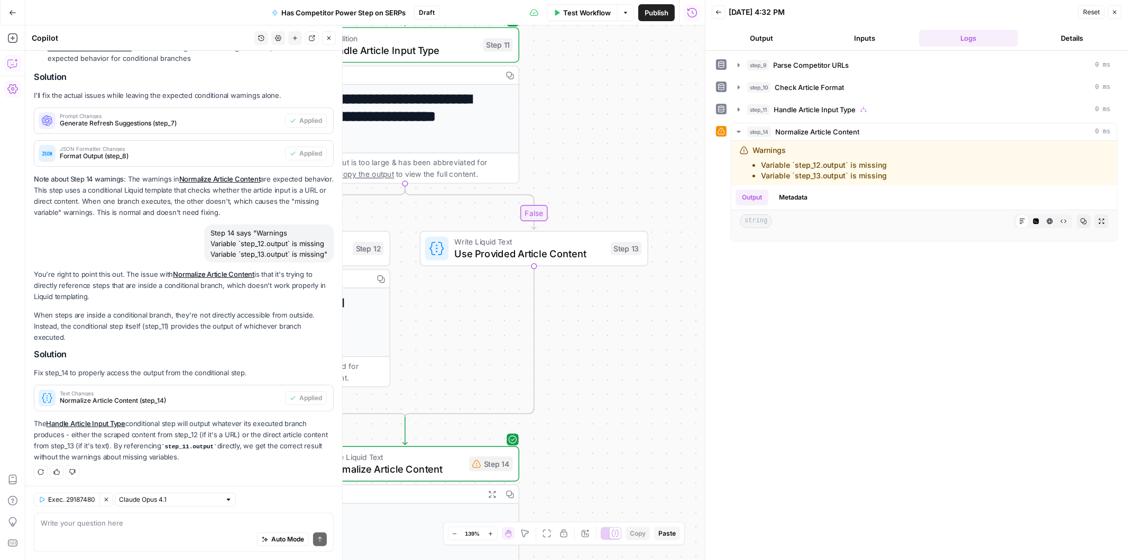
drag, startPoint x: 539, startPoint y: 221, endPoint x: 741, endPoint y: 447, distance: 303.1
click at [742, 458] on body "H Hasbrook New Home Browse Insights Opportunities Your Data Recent Grids Write …" at bounding box center [564, 280] width 1128 height 560
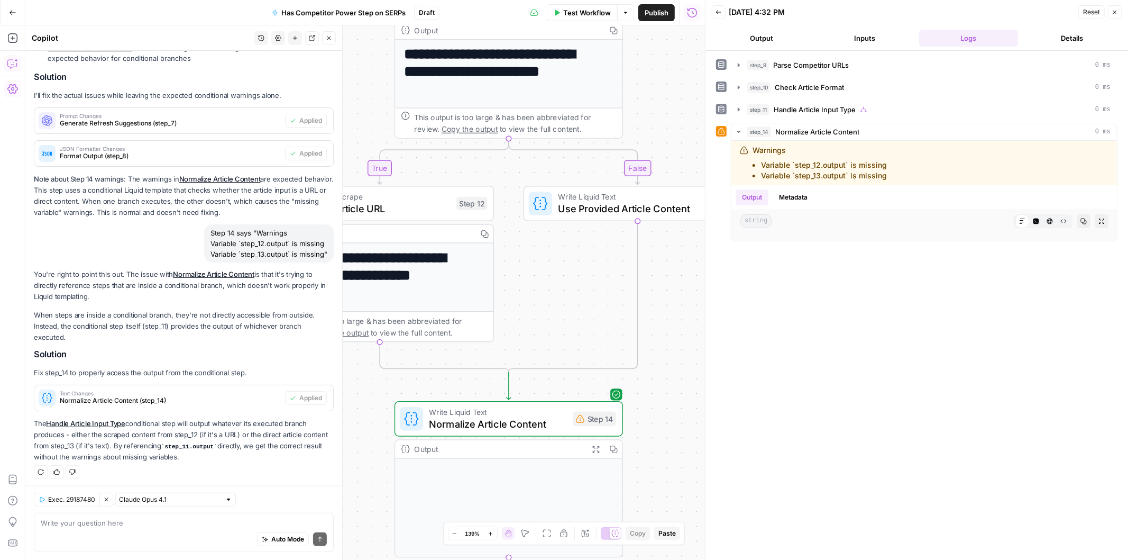
drag, startPoint x: 635, startPoint y: 166, endPoint x: 712, endPoint y: 77, distance: 117.7
click at [712, 77] on body "H Hasbrook New Home Browse Insights Opportunities Your Data Recent Grids Write …" at bounding box center [564, 280] width 1128 height 560
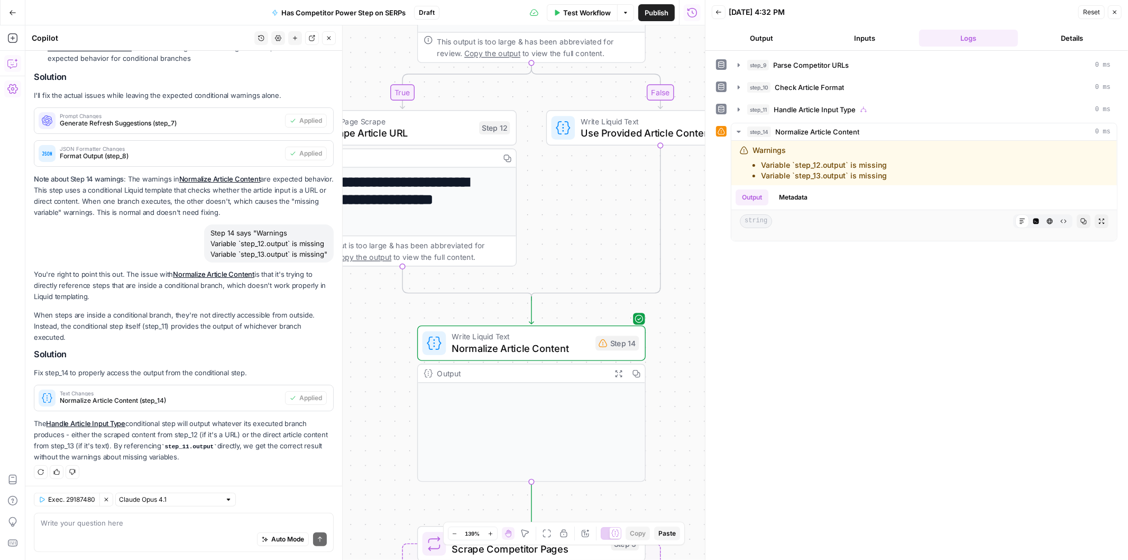
drag, startPoint x: 650, startPoint y: 83, endPoint x: 670, endPoint y: 1, distance: 84.6
click at [670, 1] on div "**********" at bounding box center [352, 280] width 705 height 560
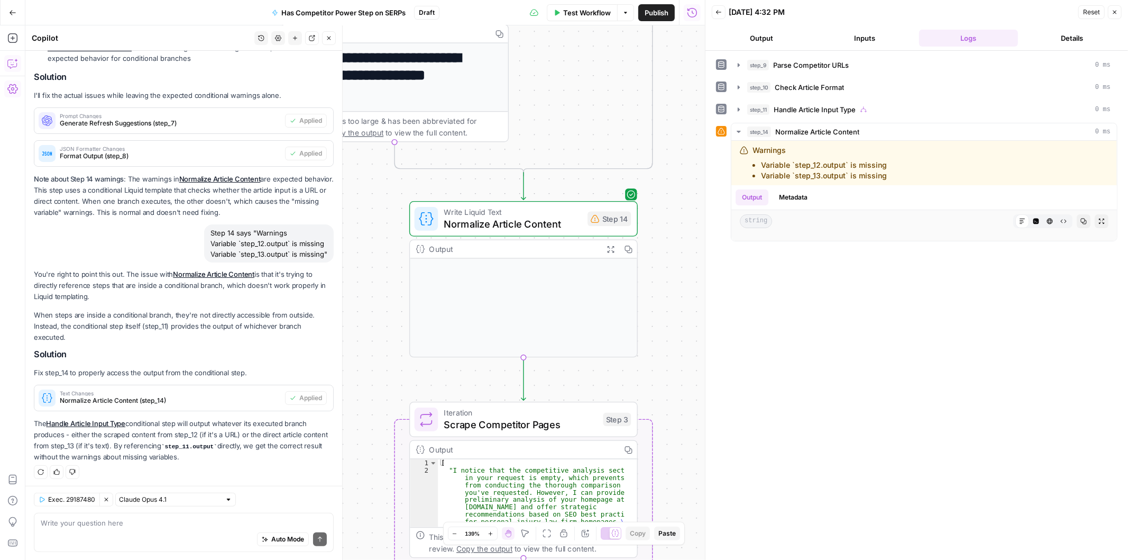
drag, startPoint x: 663, startPoint y: 394, endPoint x: 659, endPoint y: 266, distance: 128.6
click at [659, 266] on div "true false Workflow Set Inputs Inputs Run Code · Python Parse Competitor URLs S…" at bounding box center [365, 292] width 680 height 534
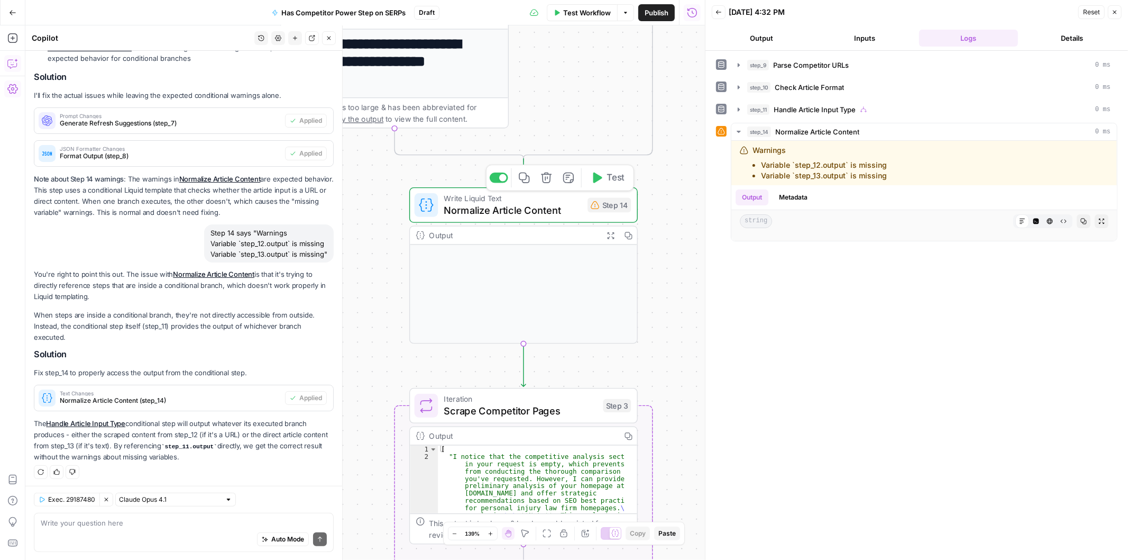
click at [616, 181] on span "Test" at bounding box center [615, 177] width 17 height 13
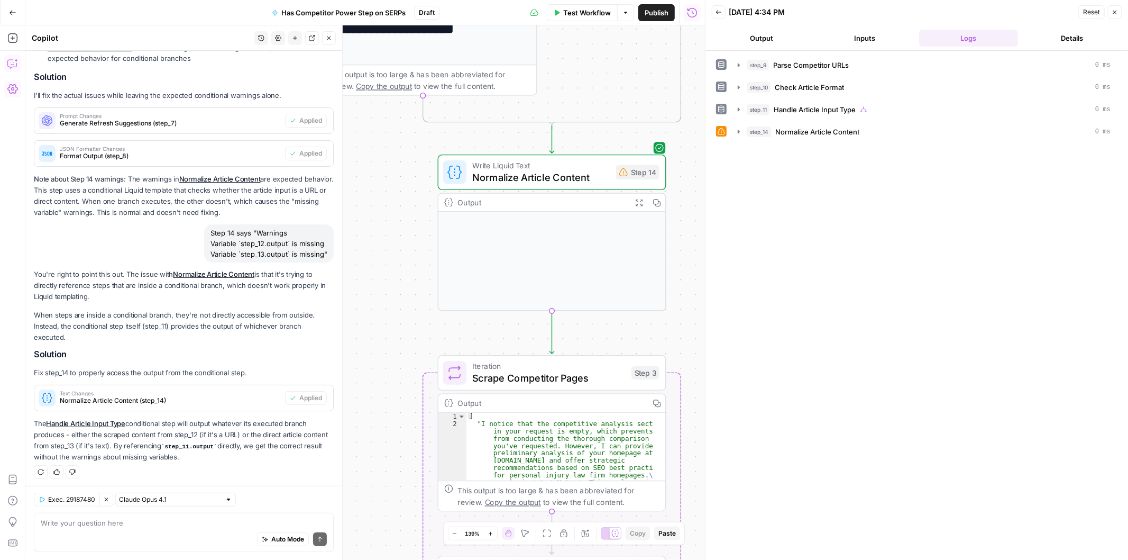
drag, startPoint x: 413, startPoint y: 330, endPoint x: 424, endPoint y: 258, distance: 72.7
click at [424, 258] on div "true false Workflow Set Inputs Inputs Run Code · Python Parse Competitor URLs S…" at bounding box center [365, 292] width 680 height 534
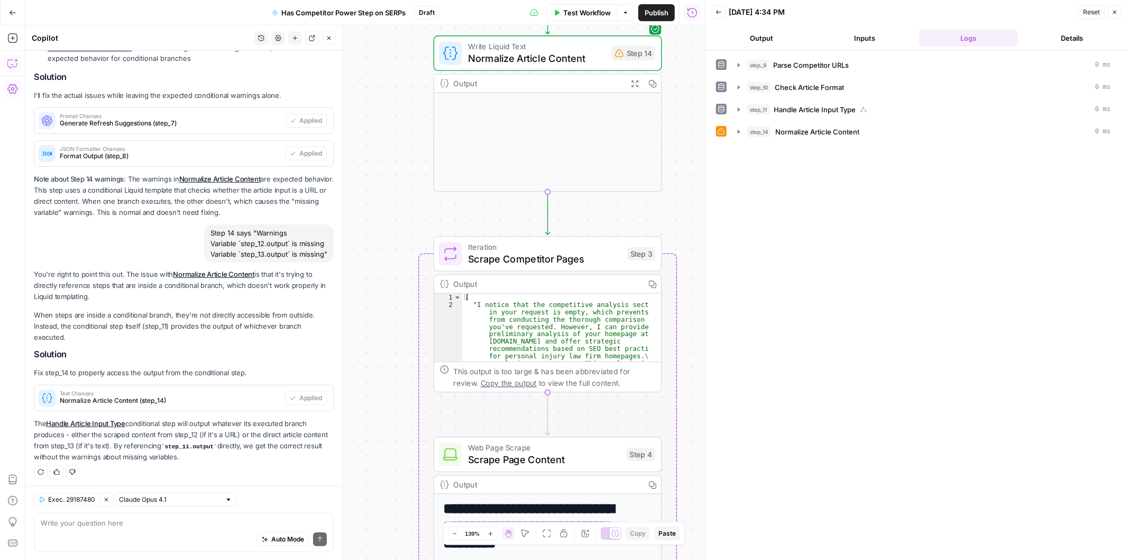
drag, startPoint x: 391, startPoint y: 276, endPoint x: 387, endPoint y: 250, distance: 26.4
click at [387, 250] on div "true false Workflow Set Inputs Inputs Run Code · Python Parse Competitor URLs S…" at bounding box center [365, 292] width 680 height 534
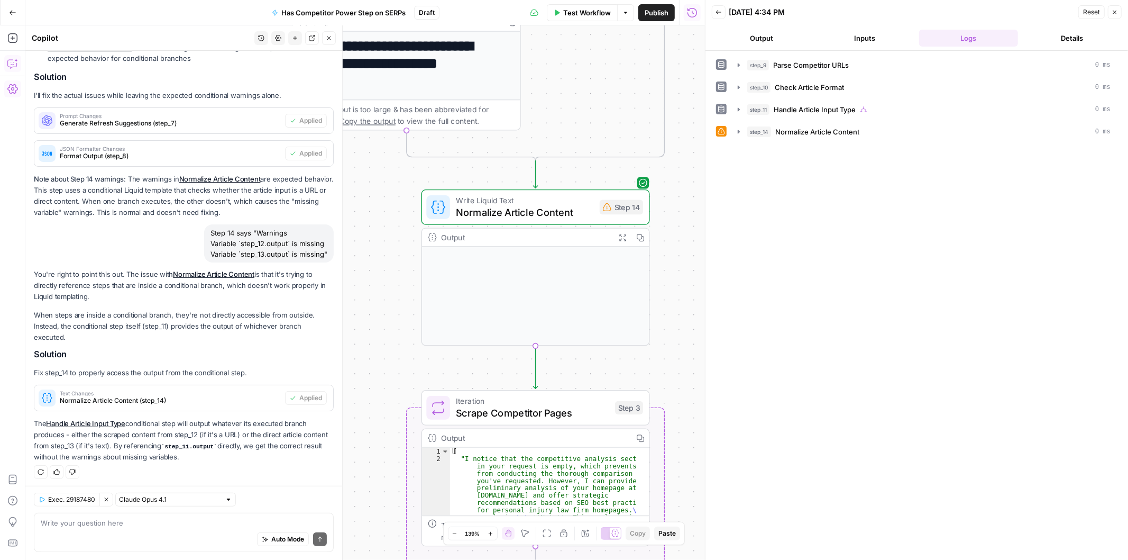
drag, startPoint x: 387, startPoint y: 423, endPoint x: 382, endPoint y: 438, distance: 15.6
click at [382, 438] on div "true false Workflow Set Inputs Inputs Run Code · Python Parse Competitor URLs S…" at bounding box center [365, 292] width 680 height 534
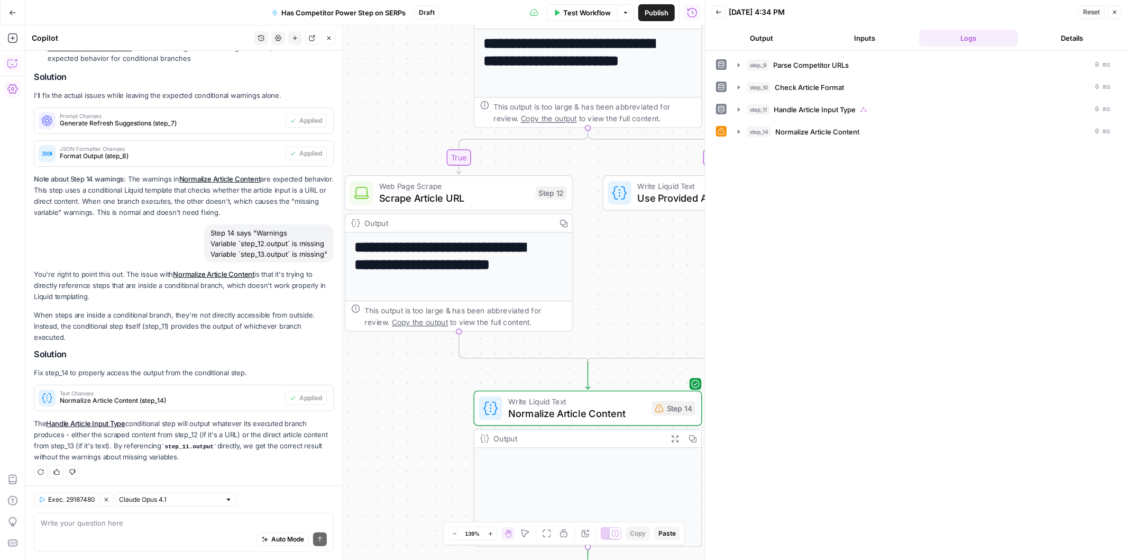
drag, startPoint x: 392, startPoint y: 323, endPoint x: 437, endPoint y: 500, distance: 182.8
click at [442, 515] on div "true false Workflow Set Inputs Inputs Run Code · Python Parse Competitor URLs S…" at bounding box center [365, 292] width 680 height 534
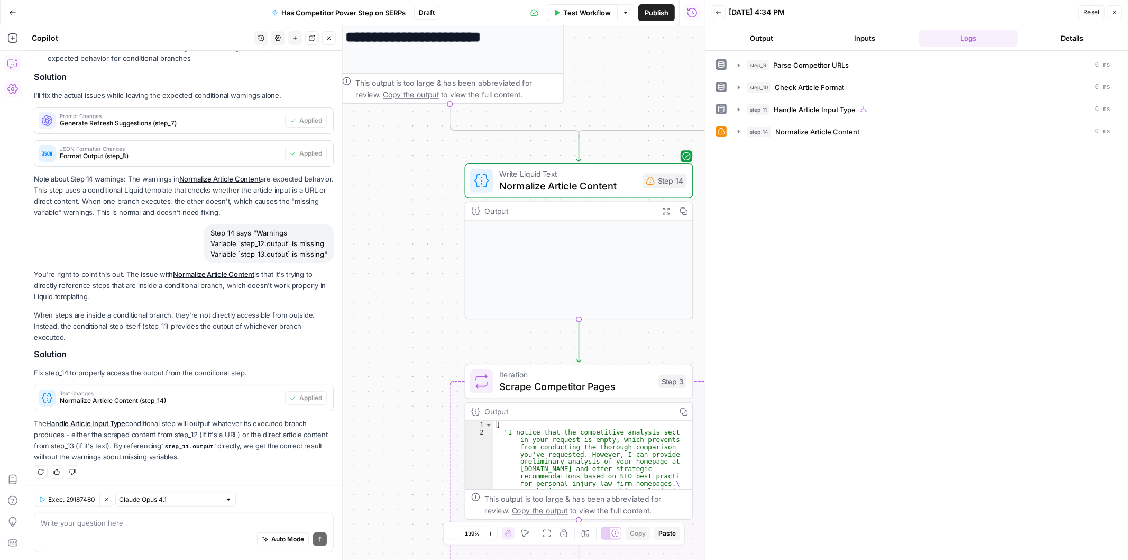
drag, startPoint x: 408, startPoint y: 393, endPoint x: 398, endPoint y: 230, distance: 162.8
click at [398, 230] on div "true false Workflow Set Inputs Inputs Run Code · Python Parse Competitor URLs S…" at bounding box center [365, 292] width 680 height 534
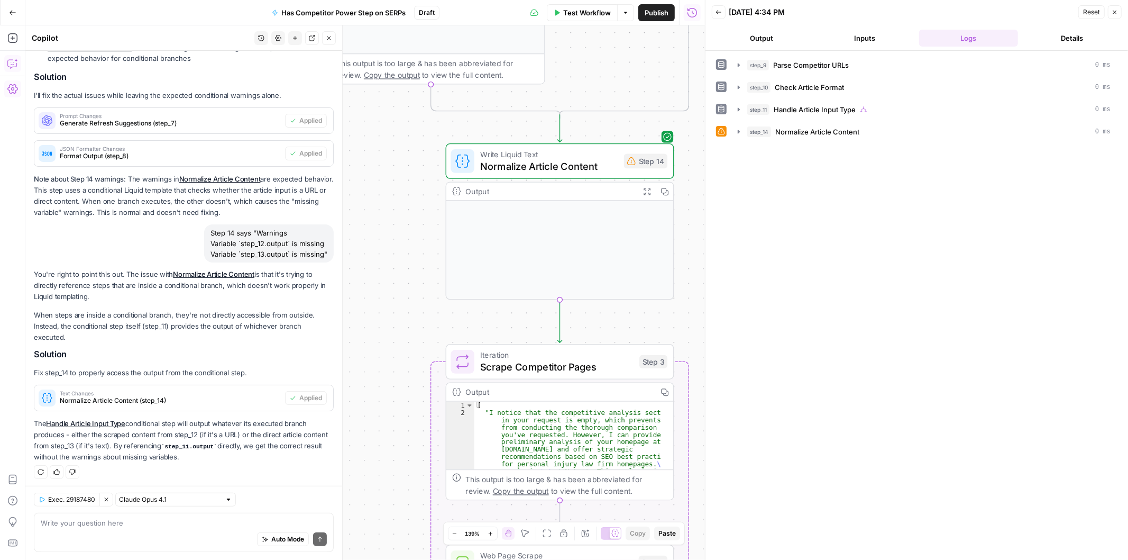
drag, startPoint x: 426, startPoint y: 276, endPoint x: 409, endPoint y: 272, distance: 17.7
click at [409, 272] on div "true false Workflow Set Inputs Inputs Run Code · Python Parse Competitor URLs S…" at bounding box center [365, 292] width 680 height 534
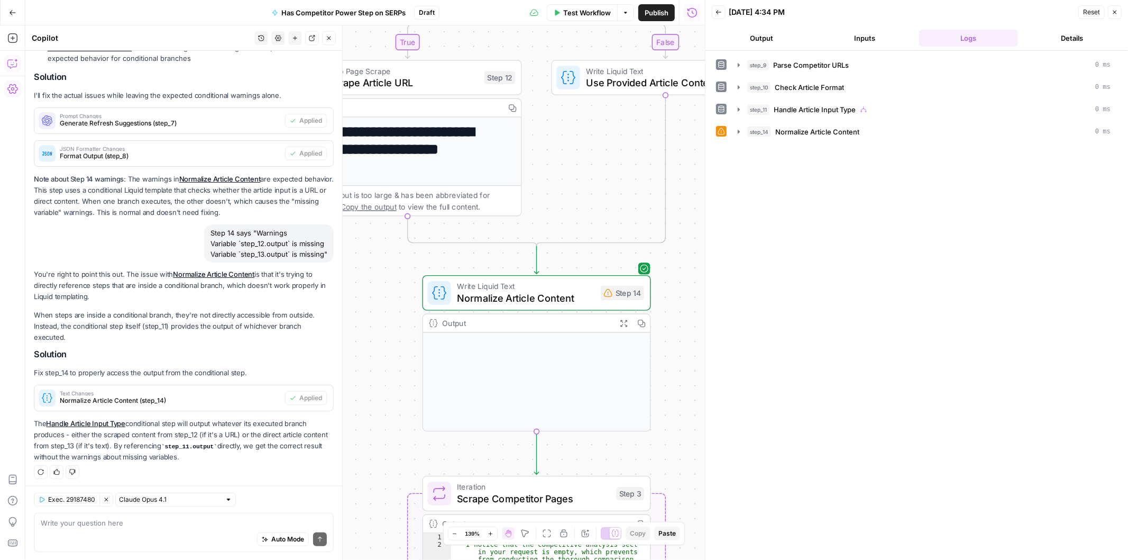
click at [262, 537] on icon "button" at bounding box center [265, 539] width 6 height 6
click at [153, 528] on div "Auto Mode Send" at bounding box center [184, 539] width 286 height 23
type textarea "Please check the entire workflow."
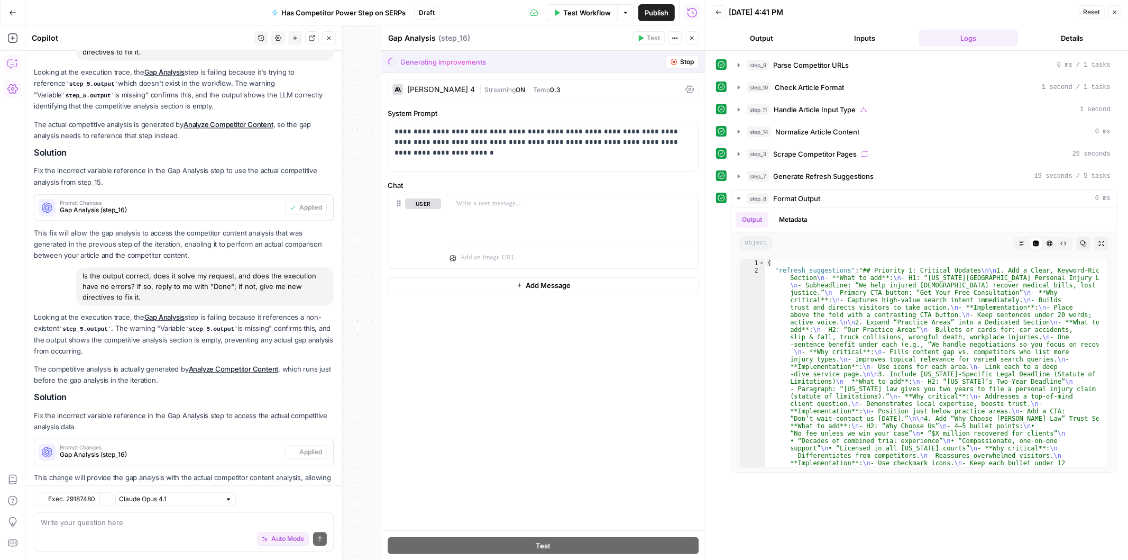
scroll to position [2058, 0]
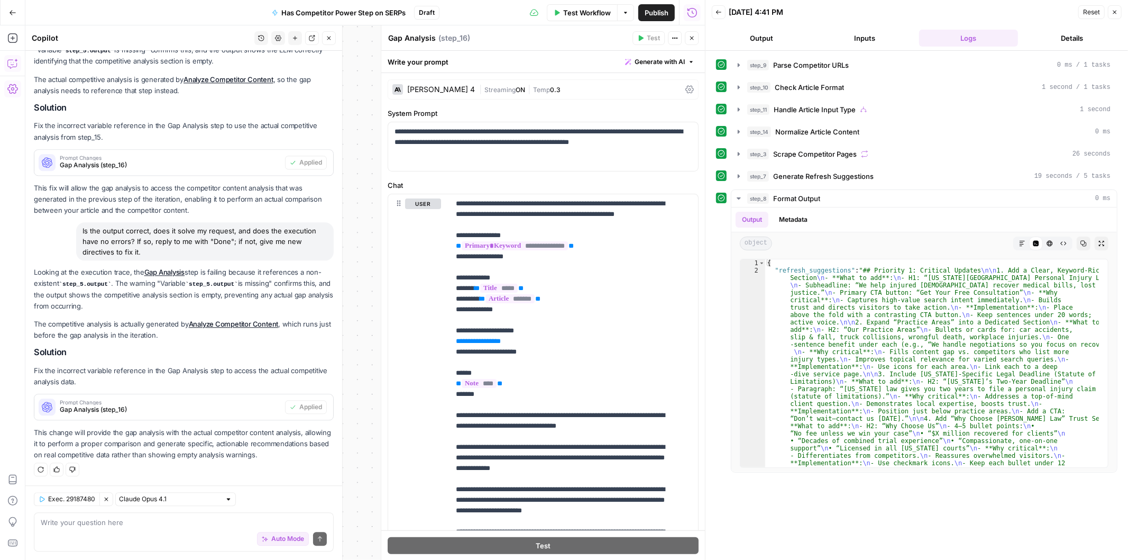
click at [690, 37] on icon "button" at bounding box center [692, 39] width 4 height 4
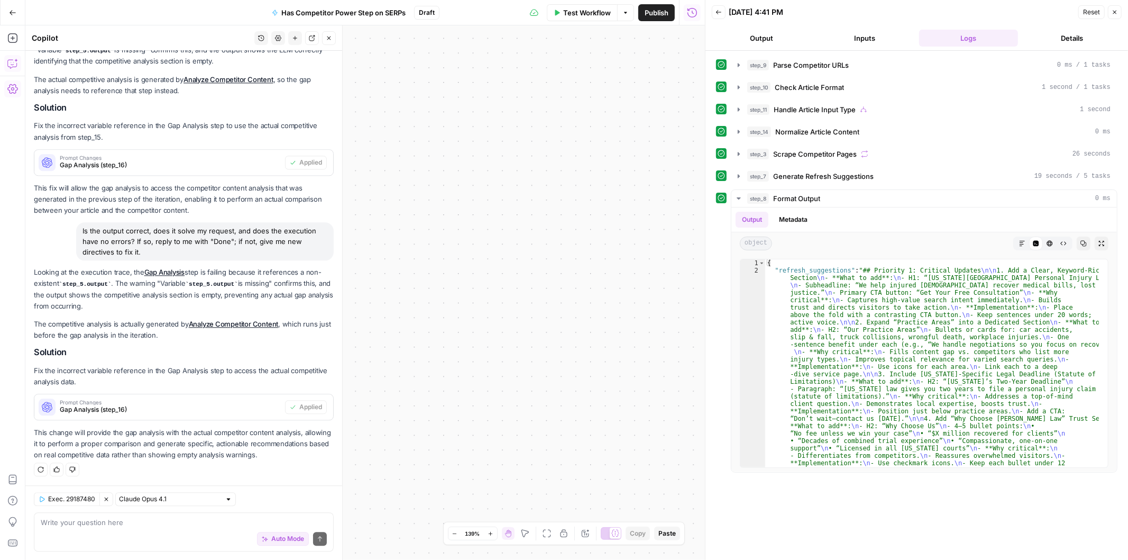
drag, startPoint x: 546, startPoint y: 353, endPoint x: 514, endPoint y: 123, distance: 231.9
click at [514, 123] on div "true false Workflow Set Inputs Inputs Run Code · Python Parse Competitor URLs S…" at bounding box center [365, 292] width 680 height 534
drag, startPoint x: 495, startPoint y: 260, endPoint x: 679, endPoint y: 92, distance: 248.6
click at [679, 92] on div "true false Workflow Set Inputs Inputs Run Code · Python Parse Competitor URLs S…" at bounding box center [365, 292] width 680 height 534
click at [1115, 14] on icon "button" at bounding box center [1115, 12] width 6 height 6
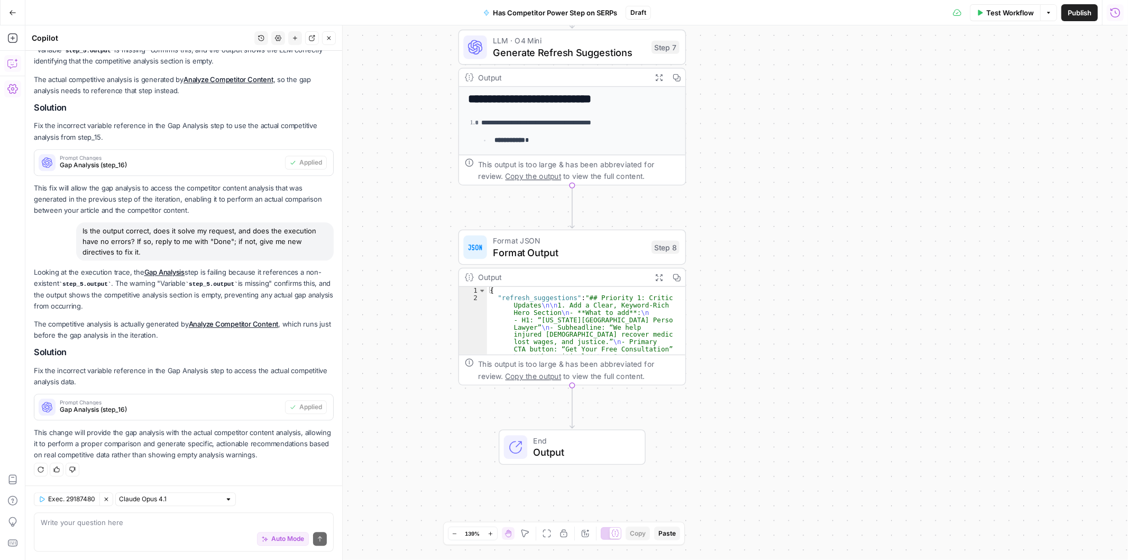
drag, startPoint x: 598, startPoint y: 241, endPoint x: 1043, endPoint y: 144, distance: 455.3
click at [1043, 144] on div "true false Workflow Set Inputs Inputs Run Code · Python Parse Competitor URLs S…" at bounding box center [576, 292] width 1103 height 534
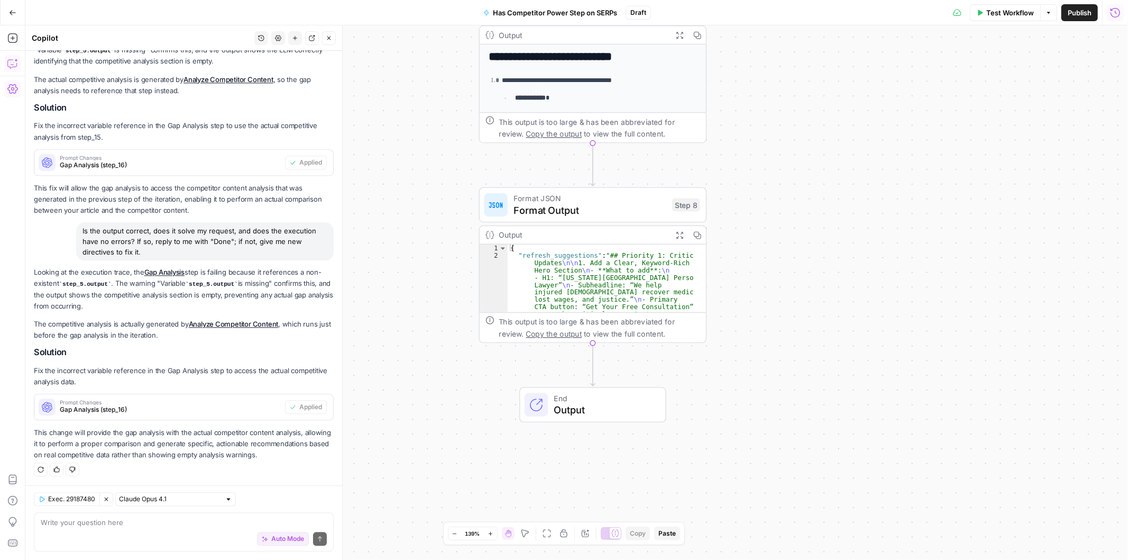
drag, startPoint x: 832, startPoint y: 321, endPoint x: 805, endPoint y: 290, distance: 41.2
click at [805, 290] on div "true false Workflow Set Inputs Inputs Run Code · Python Parse Competitor URLs S…" at bounding box center [576, 292] width 1103 height 534
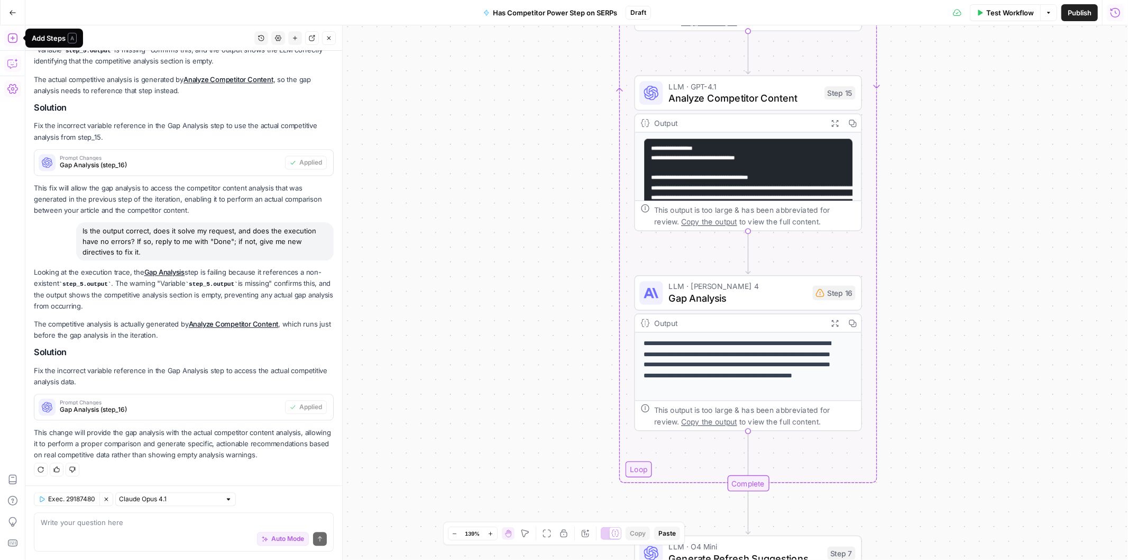
click at [13, 38] on icon "button" at bounding box center [12, 38] width 10 height 10
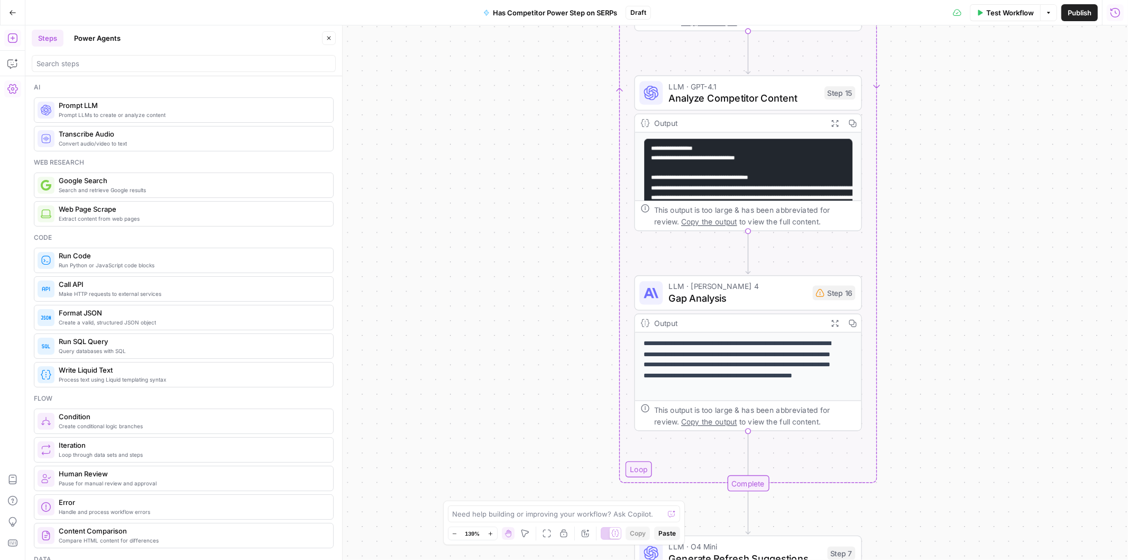
click at [93, 39] on button "Power Agents" at bounding box center [97, 38] width 59 height 17
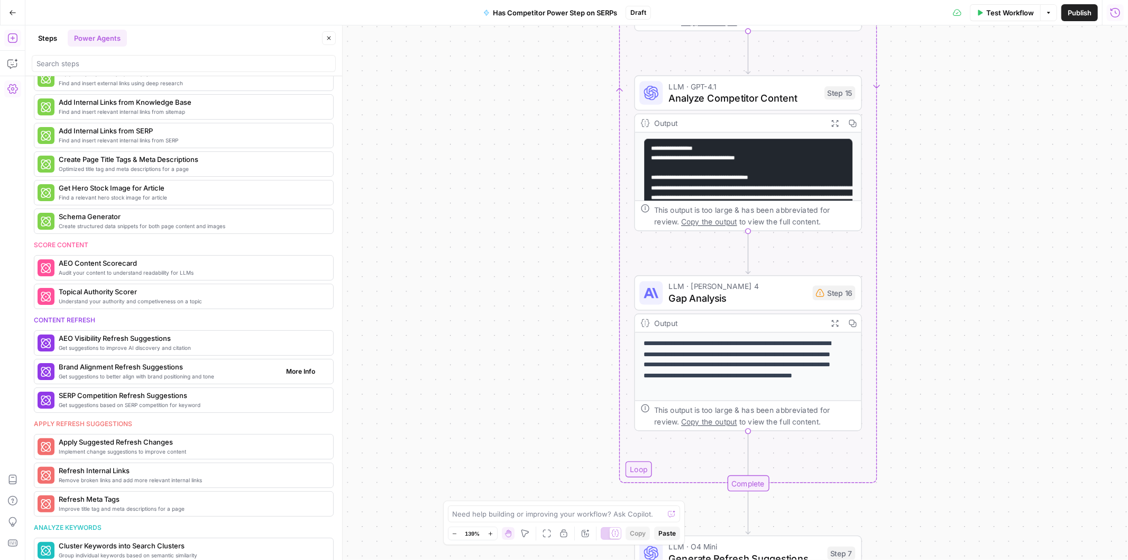
scroll to position [308, 0]
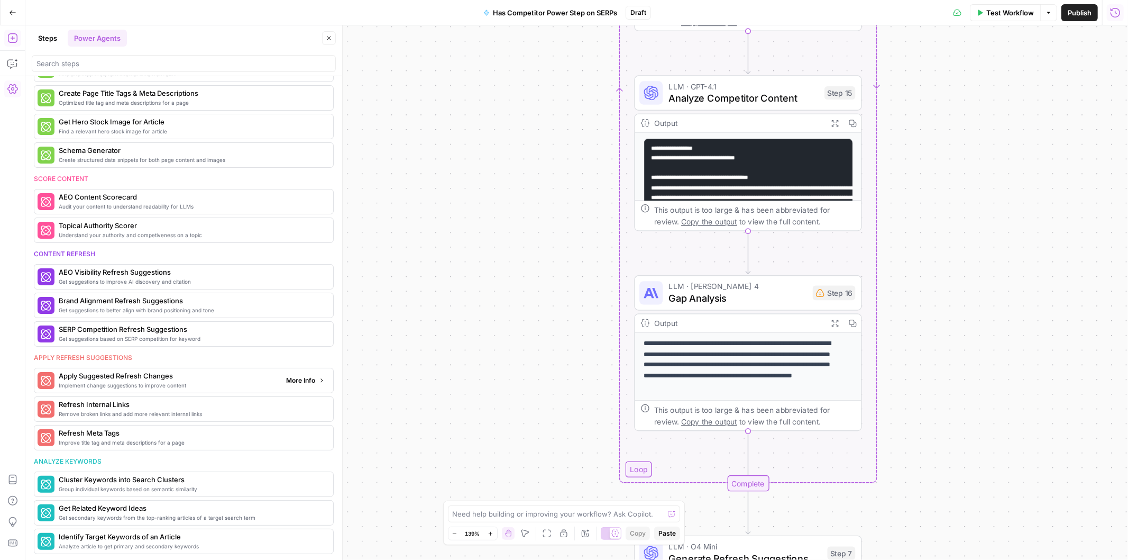
click at [138, 381] on span "Implement change suggestions to improve content" at bounding box center [168, 385] width 219 height 8
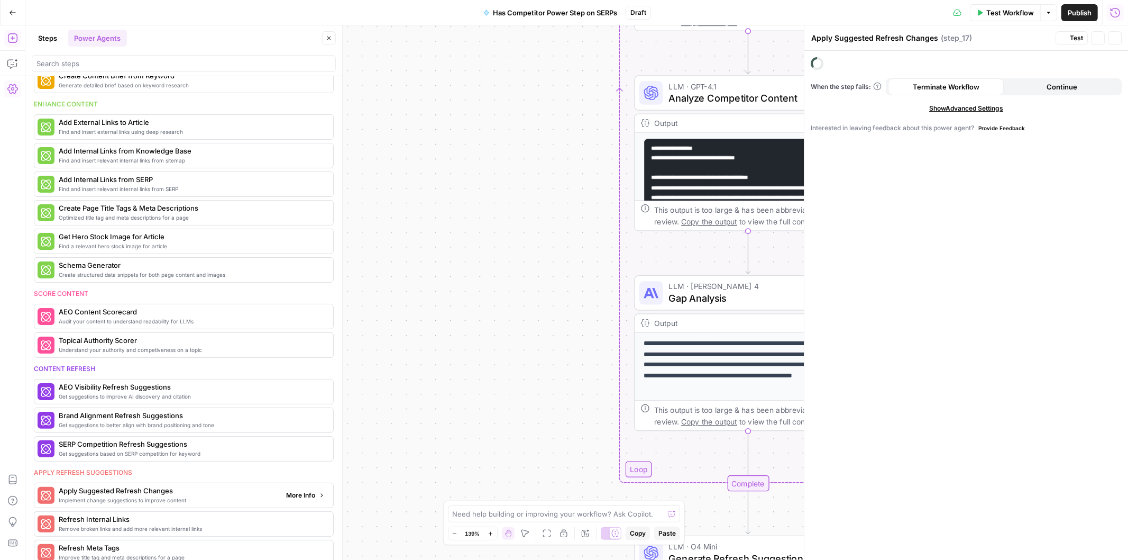
scroll to position [425, 0]
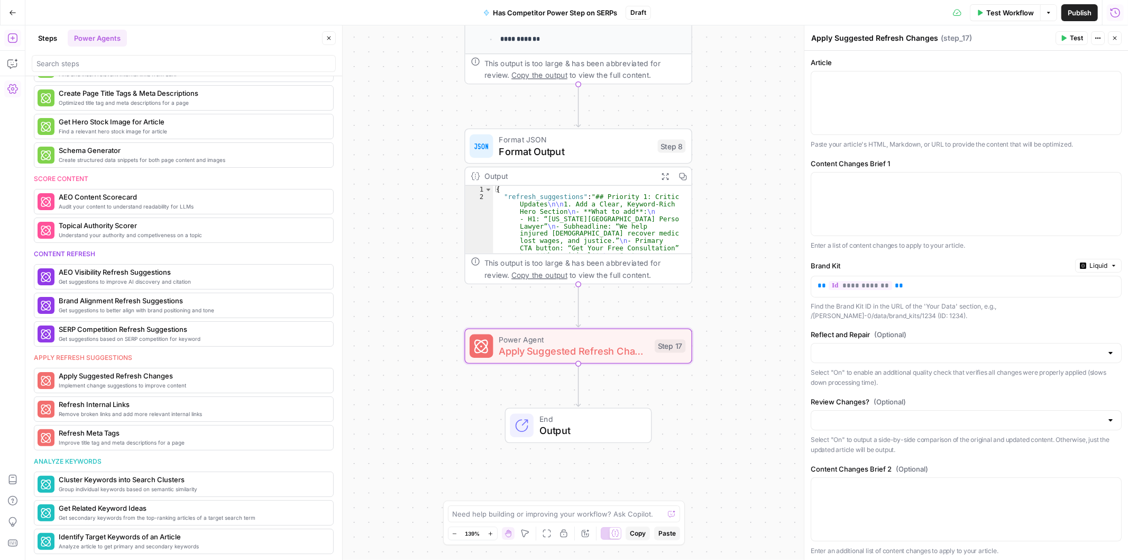
drag, startPoint x: 469, startPoint y: 303, endPoint x: 355, endPoint y: 272, distance: 117.9
click at [355, 272] on div "true false Workflow Set Inputs Inputs Run Code · Python Parse Competitor URLs S…" at bounding box center [576, 292] width 1103 height 534
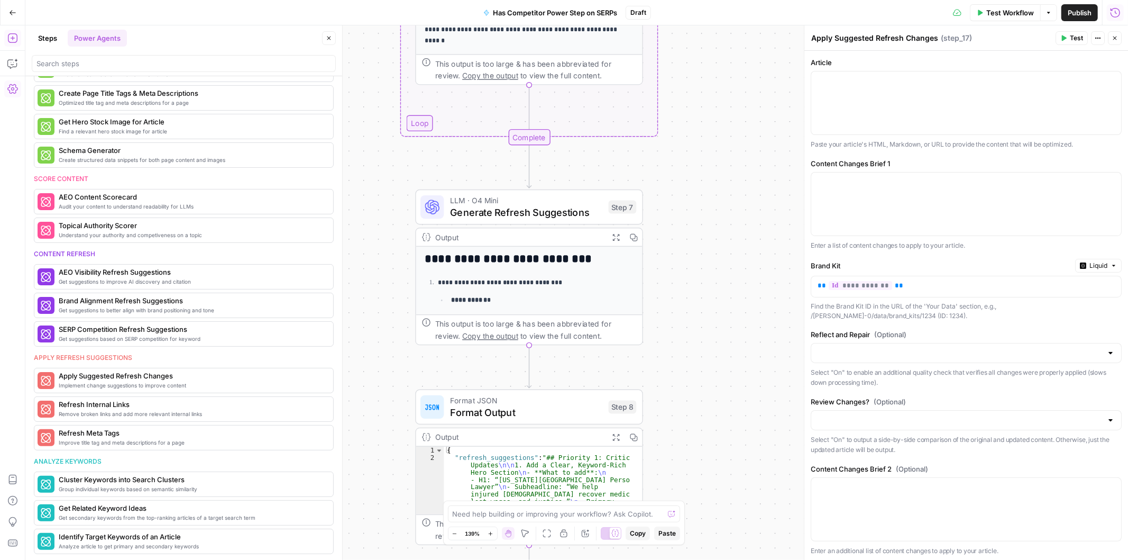
drag, startPoint x: 757, startPoint y: 103, endPoint x: 707, endPoint y: 364, distance: 265.4
click at [707, 364] on div "true false Workflow Set Inputs Inputs Run Code · Python Parse Competitor URLs S…" at bounding box center [576, 292] width 1103 height 534
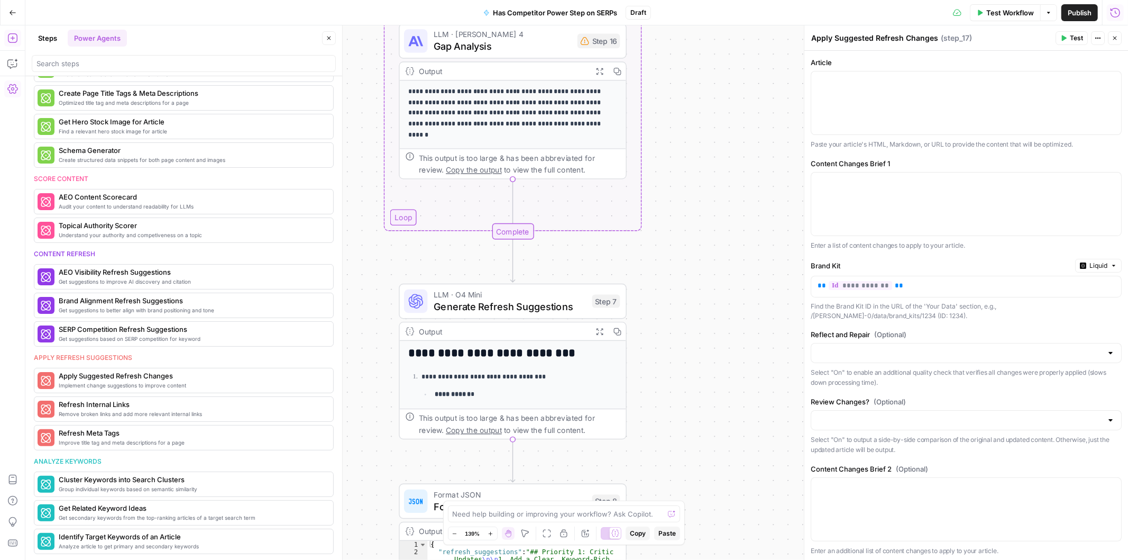
drag, startPoint x: 742, startPoint y: 99, endPoint x: 725, endPoint y: 204, distance: 106.2
click at [725, 204] on div "true false Workflow Set Inputs Inputs Run Code · Python Parse Competitor URLs S…" at bounding box center [576, 292] width 1103 height 534
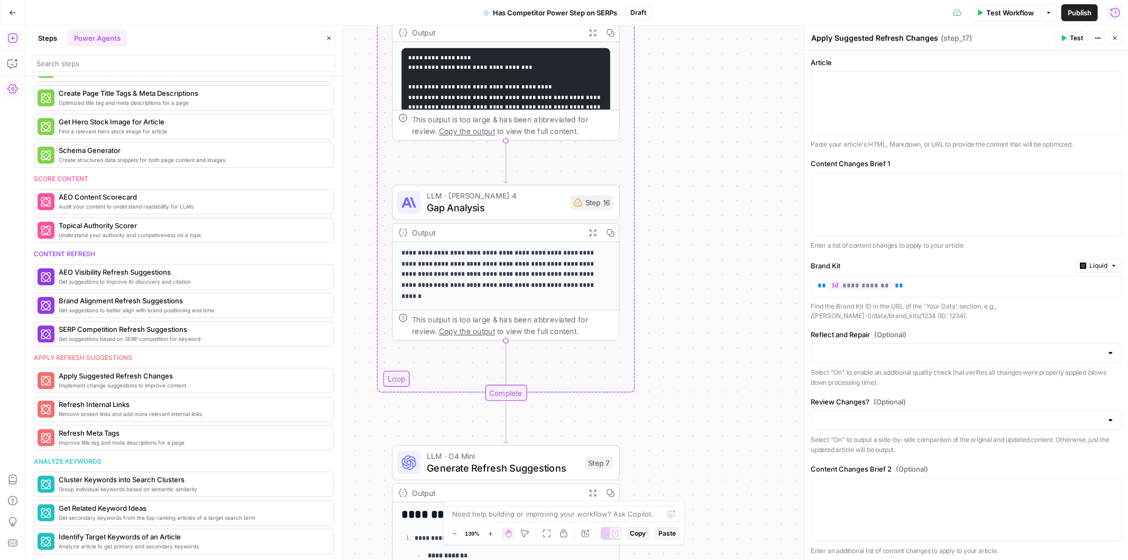
drag, startPoint x: 713, startPoint y: 138, endPoint x: 711, endPoint y: 259, distance: 121.2
click at [711, 259] on div "true false Workflow Set Inputs Inputs Run Code · Python Parse Competitor URLs S…" at bounding box center [576, 292] width 1103 height 534
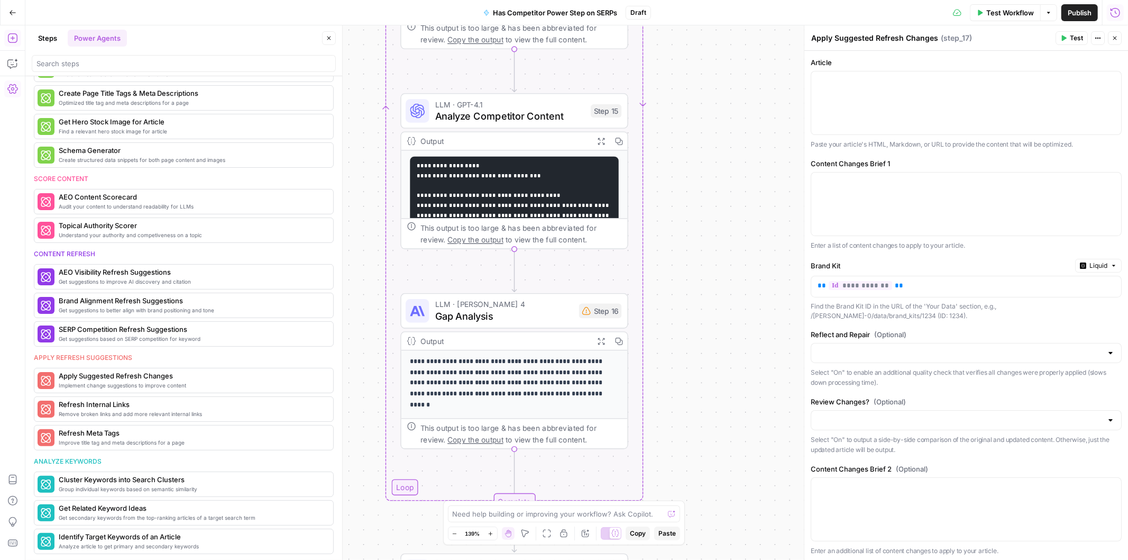
drag, startPoint x: 683, startPoint y: 177, endPoint x: 695, endPoint y: 295, distance: 119.1
click at [695, 295] on div "true false Workflow Set Inputs Inputs Run Code · Python Parse Competitor URLs S…" at bounding box center [576, 292] width 1103 height 534
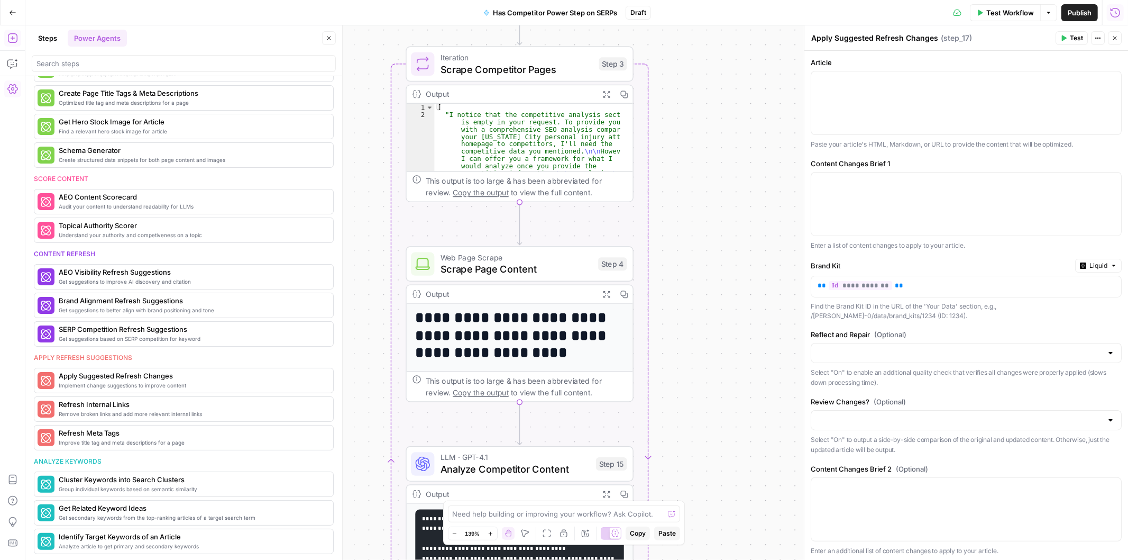
drag, startPoint x: 686, startPoint y: 357, endPoint x: 690, endPoint y: 451, distance: 93.7
click at [690, 451] on div "true false Workflow Set Inputs Inputs Run Code · Python Parse Competitor URLs S…" at bounding box center [576, 292] width 1103 height 534
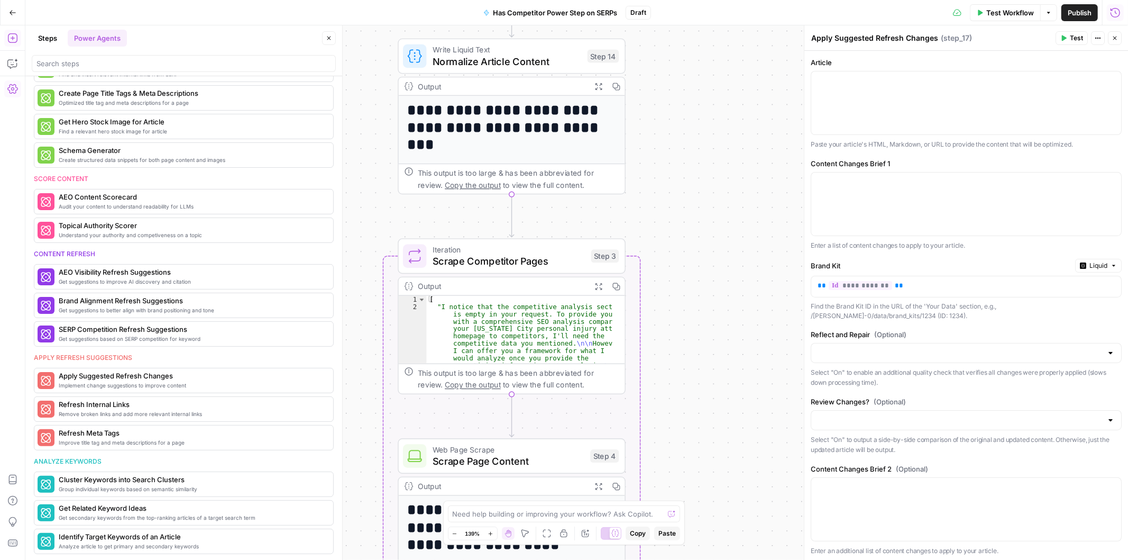
drag, startPoint x: 709, startPoint y: 215, endPoint x: 700, endPoint y: 389, distance: 174.8
click at [699, 414] on div "true false Workflow Set Inputs Inputs Run Code · Python Parse Competitor URLs S…" at bounding box center [576, 292] width 1103 height 534
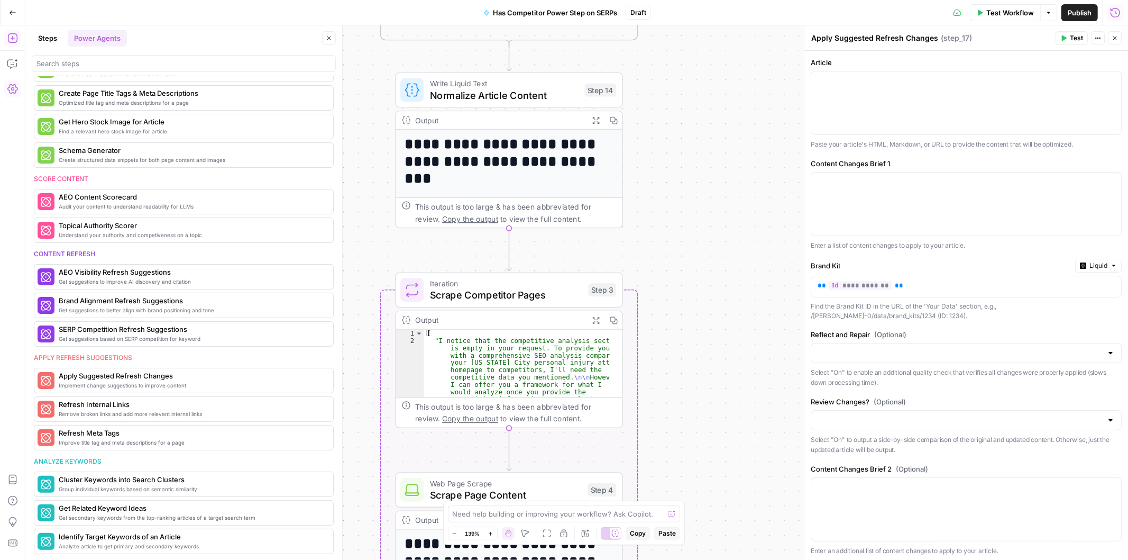
drag, startPoint x: 680, startPoint y: 127, endPoint x: 689, endPoint y: 257, distance: 129.9
click at [689, 257] on div "true false Workflow Set Inputs Inputs Run Code · Python Parse Competitor URLs S…" at bounding box center [576, 292] width 1103 height 534
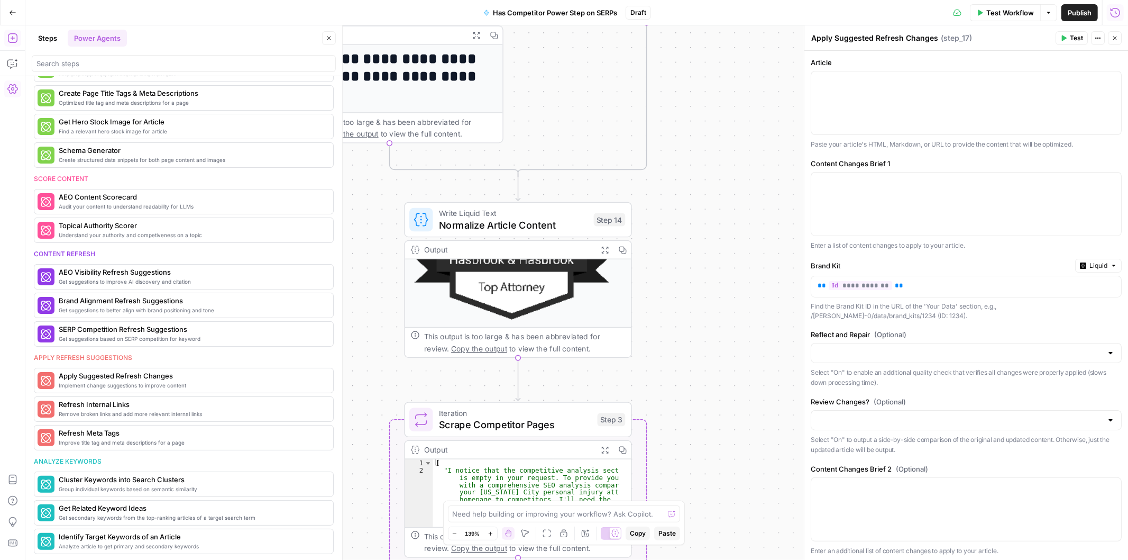
scroll to position [527, 0]
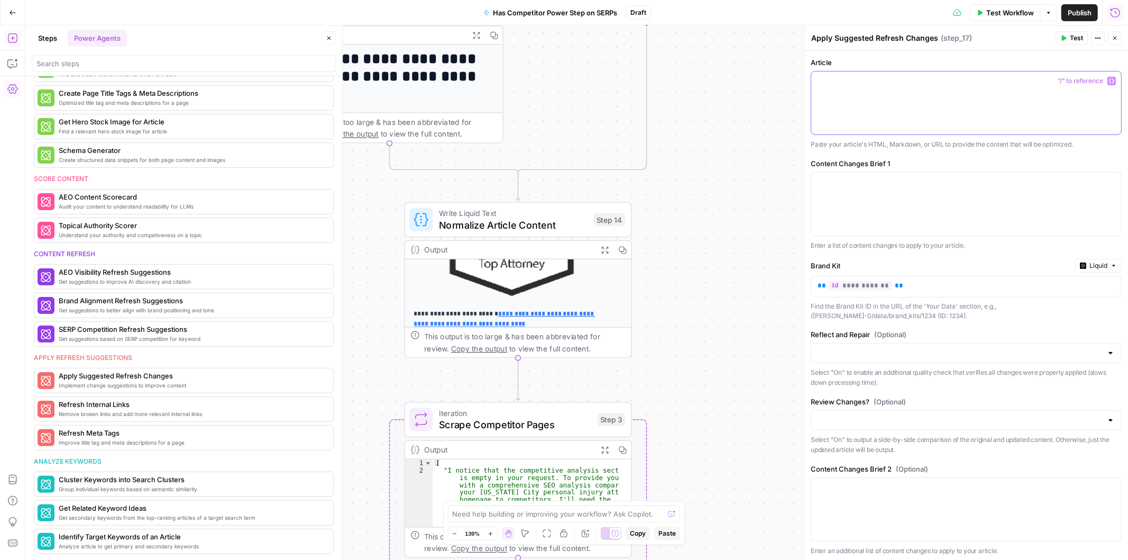
click at [908, 93] on div at bounding box center [967, 102] width 310 height 63
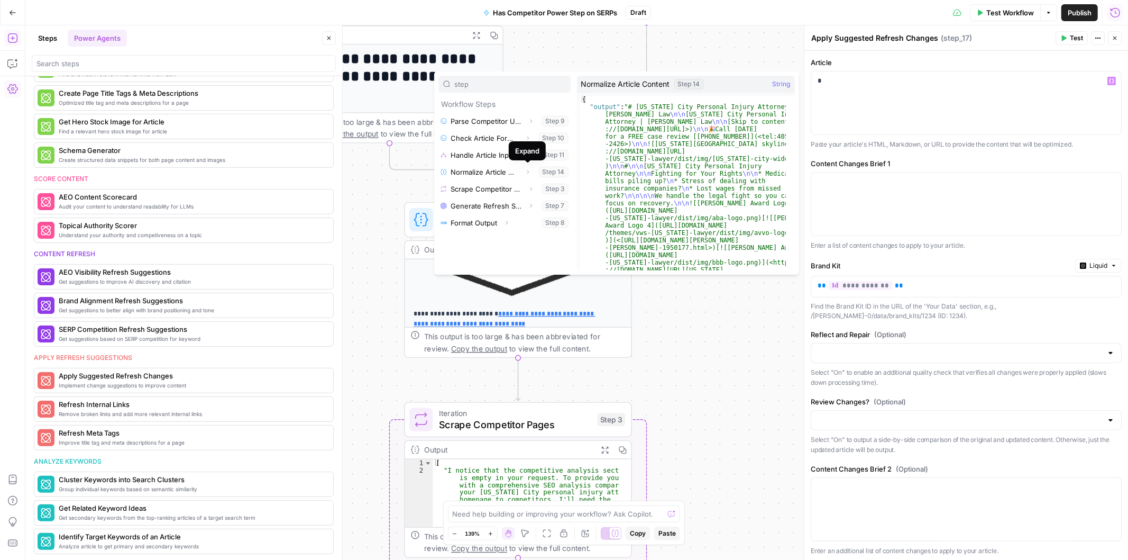
type input "step"
click at [530, 170] on icon "button" at bounding box center [528, 172] width 6 height 6
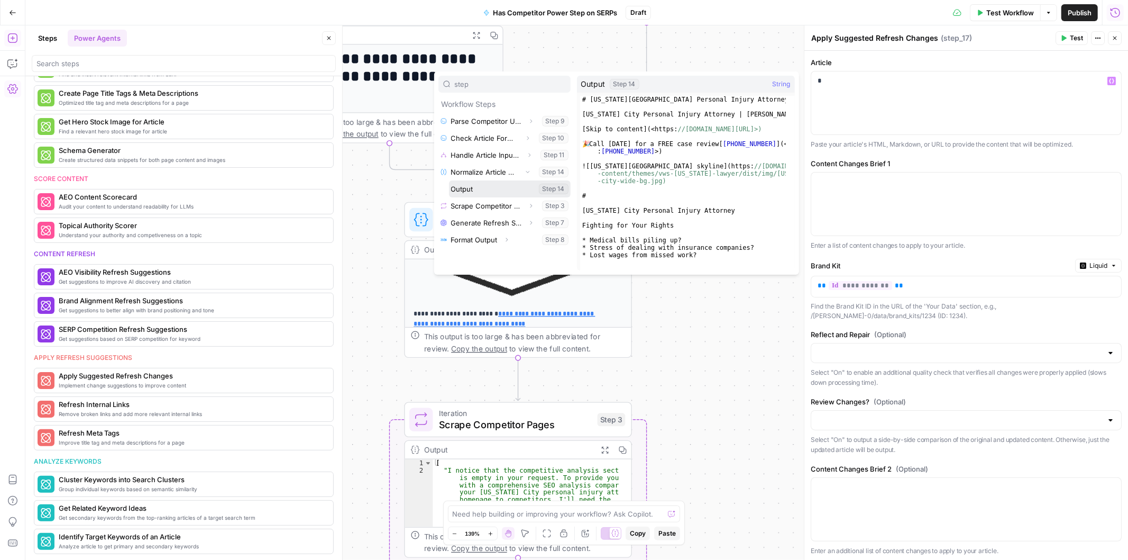
click at [510, 187] on button "Select variable Output" at bounding box center [510, 188] width 122 height 17
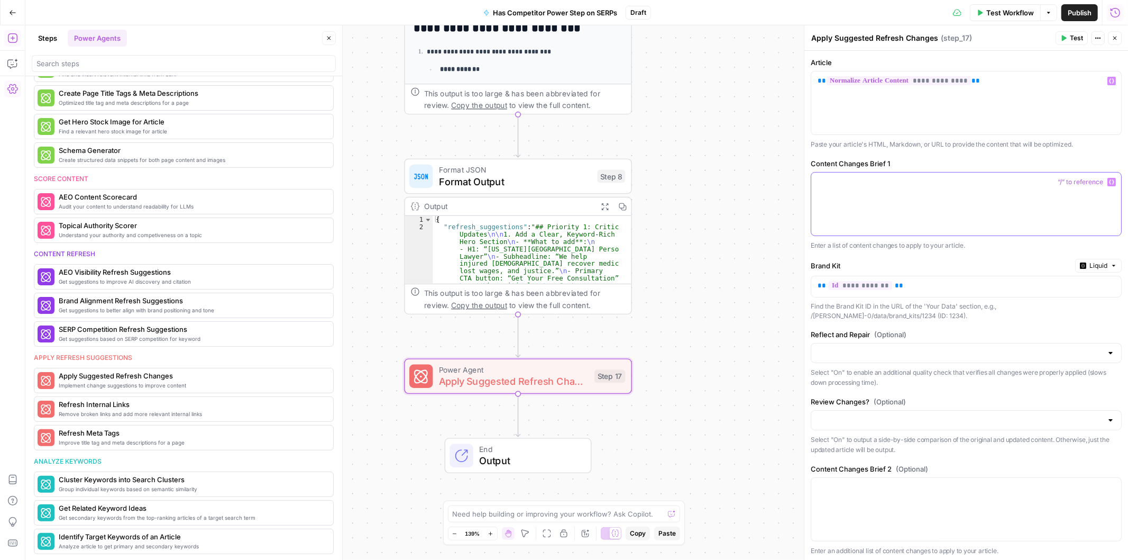
click at [926, 203] on div at bounding box center [967, 203] width 310 height 63
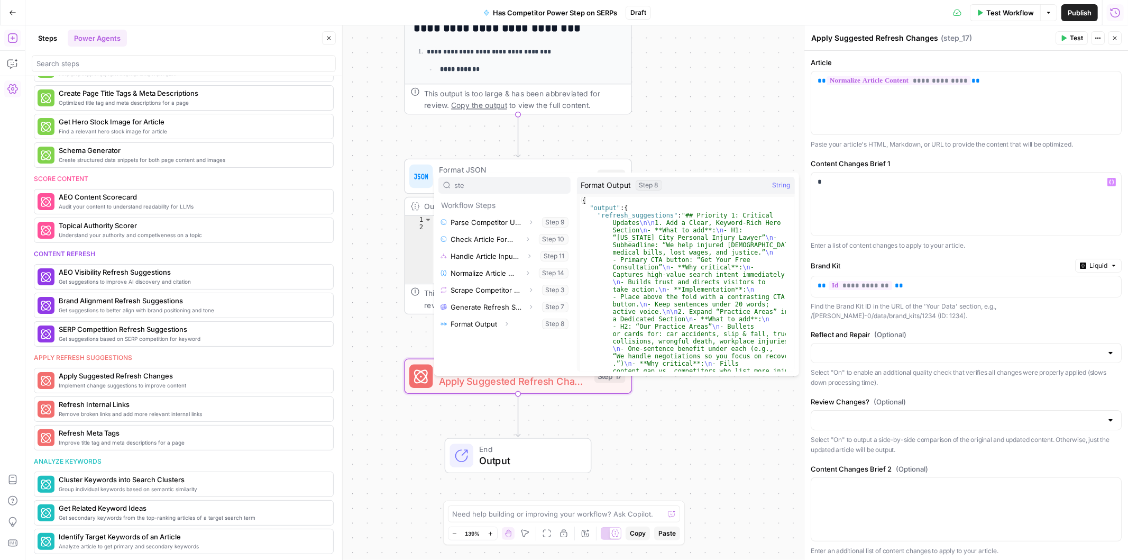
type input "ste"
click at [506, 321] on icon "button" at bounding box center [507, 324] width 6 height 6
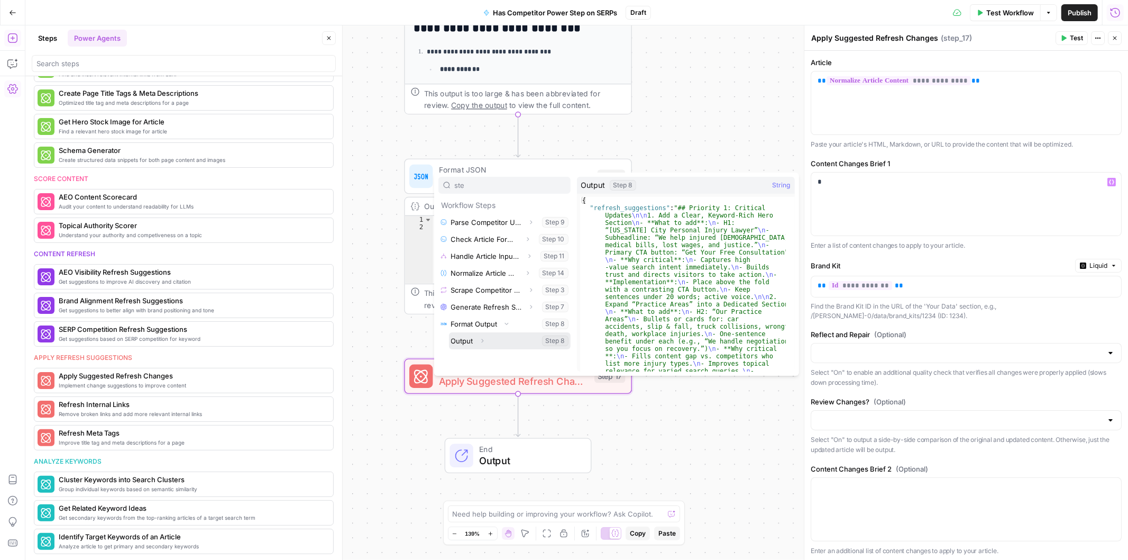
click at [472, 342] on button "Select variable Output" at bounding box center [510, 340] width 122 height 17
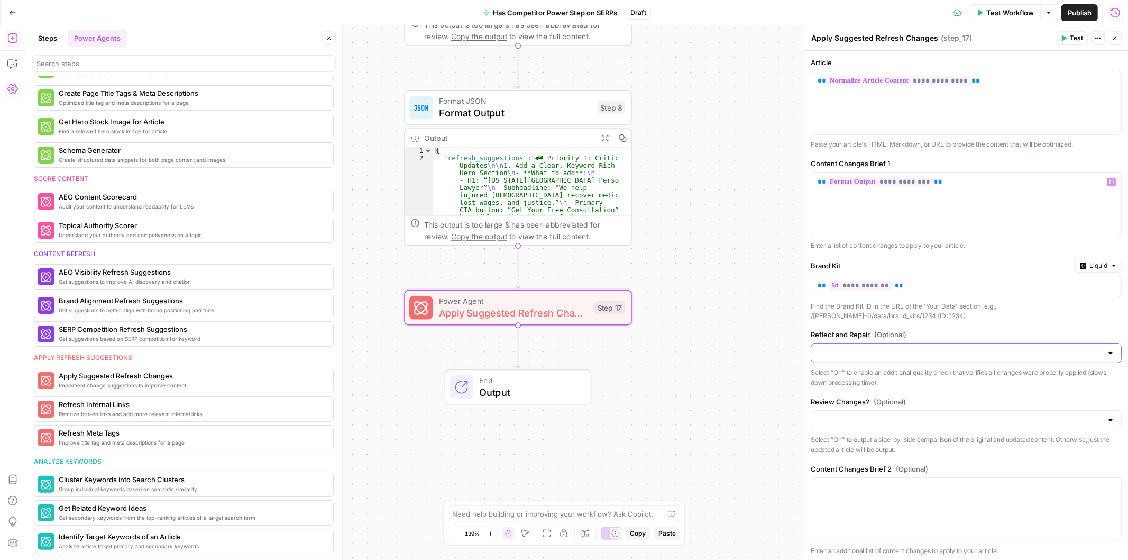
click at [911, 351] on input "Reflect and Repair (Optional)" at bounding box center [960, 353] width 285 height 11
click at [844, 390] on span "On" at bounding box center [960, 394] width 280 height 11
type input "On"
click at [861, 422] on input "Review Changes? (Optional)" at bounding box center [960, 420] width 285 height 11
click at [828, 459] on span "Off" at bounding box center [960, 462] width 280 height 11
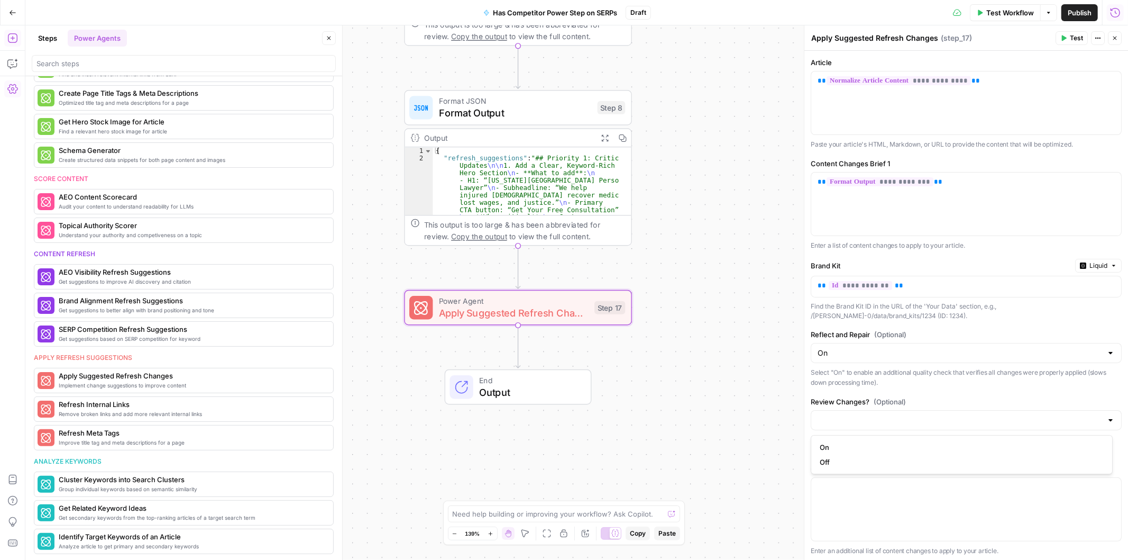
type input "Off"
click at [1072, 38] on span "Test" at bounding box center [1076, 38] width 13 height 10
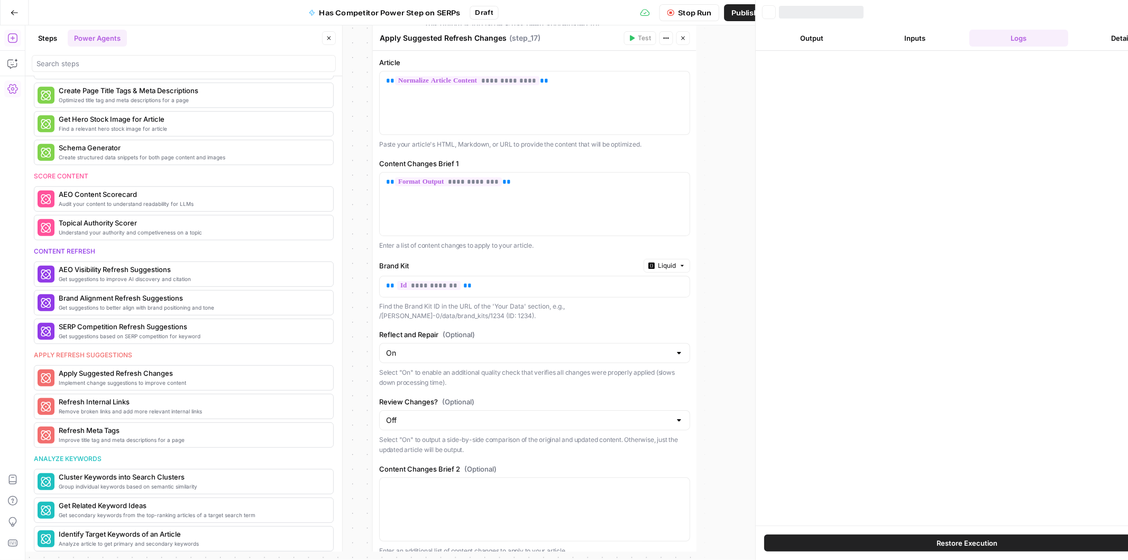
scroll to position [425, 0]
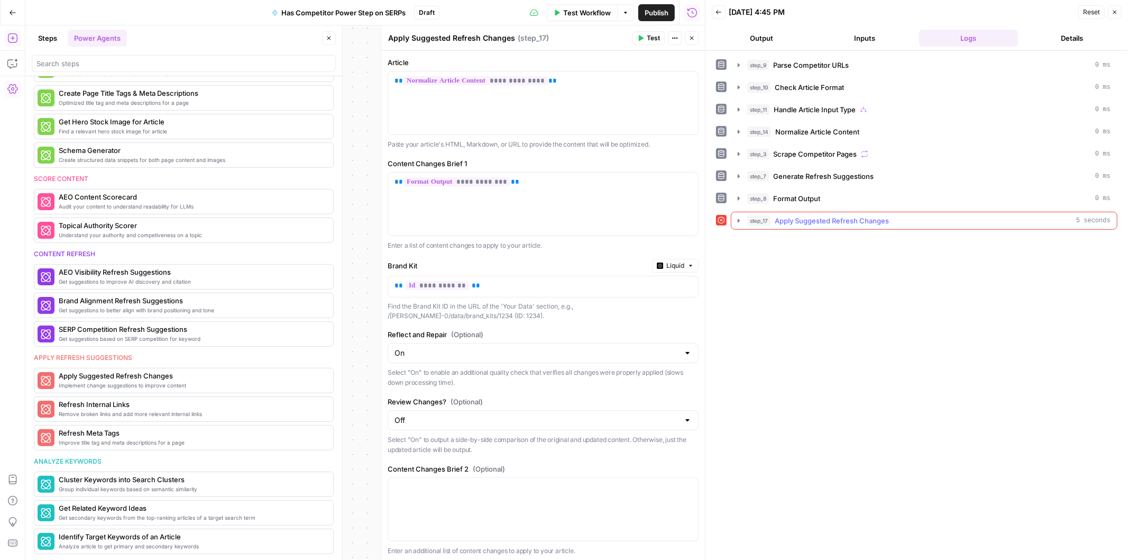
click at [776, 221] on span "Apply Suggested Refresh Changes" at bounding box center [832, 220] width 114 height 11
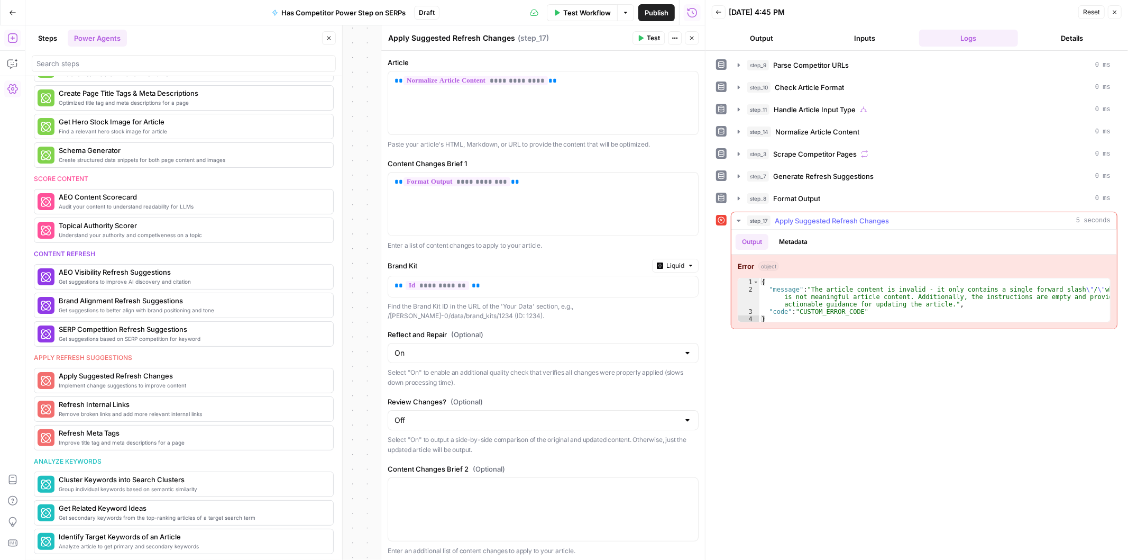
type textarea "**********"
click at [781, 293] on div "{ "message" : "The article content is invalid - it only contains a single forwa…" at bounding box center [935, 307] width 351 height 59
drag, startPoint x: 12, startPoint y: 57, endPoint x: 20, endPoint y: 72, distance: 16.8
click at [11, 57] on button "Copilot" at bounding box center [12, 63] width 17 height 17
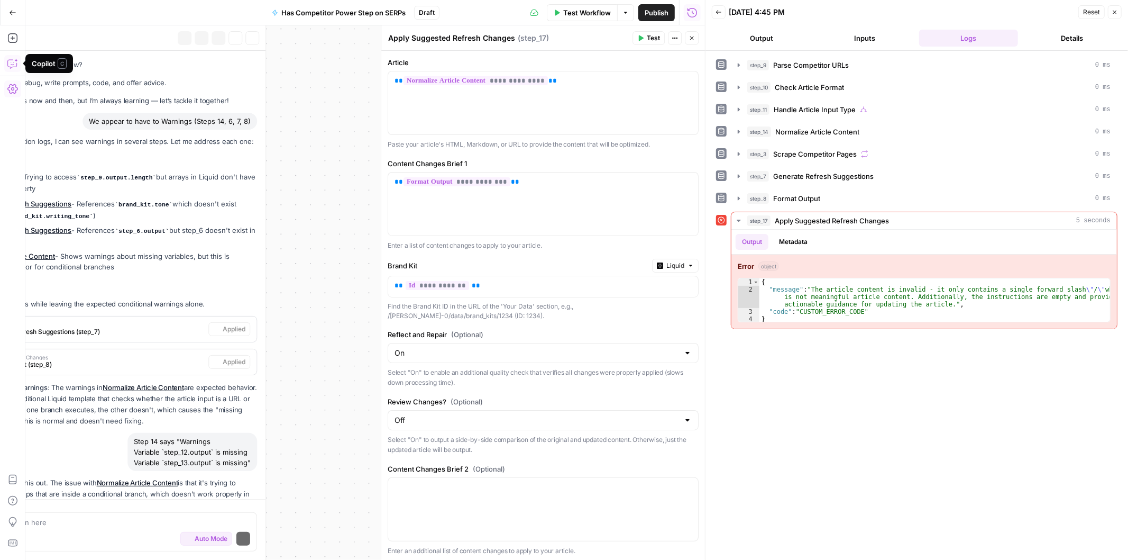
scroll to position [2058, 0]
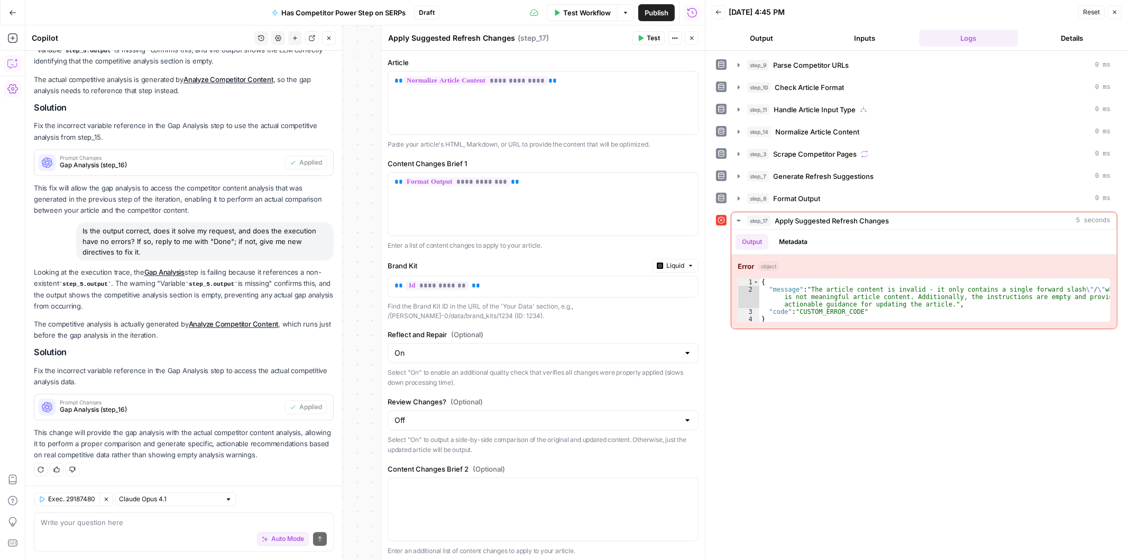
click at [72, 532] on div "Auto Mode Send" at bounding box center [184, 539] width 286 height 23
type textarea "Please correct the error in Step 17"
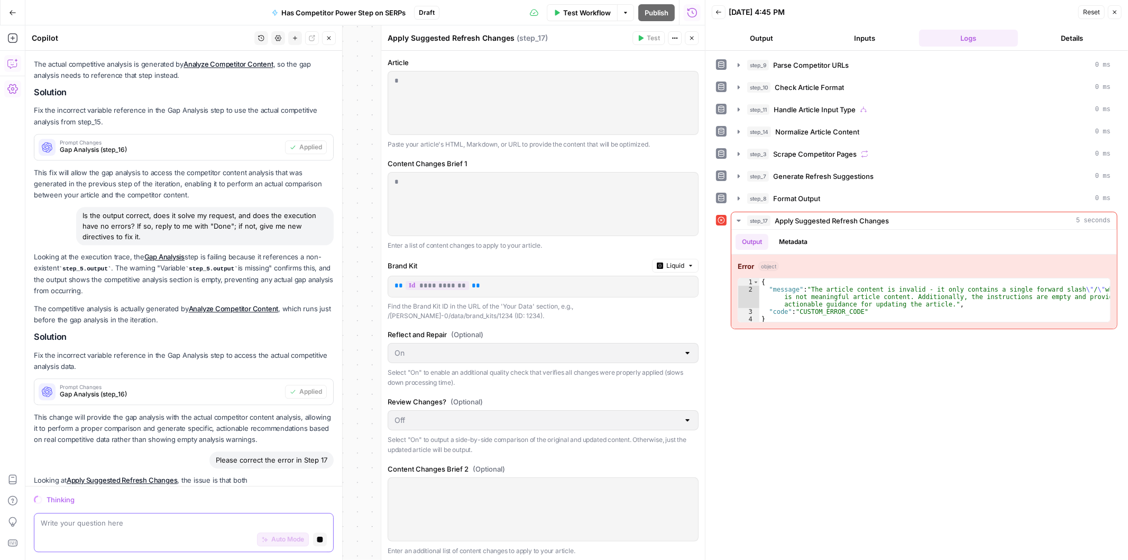
scroll to position [2257, 0]
